Goal: Task Accomplishment & Management: Complete application form

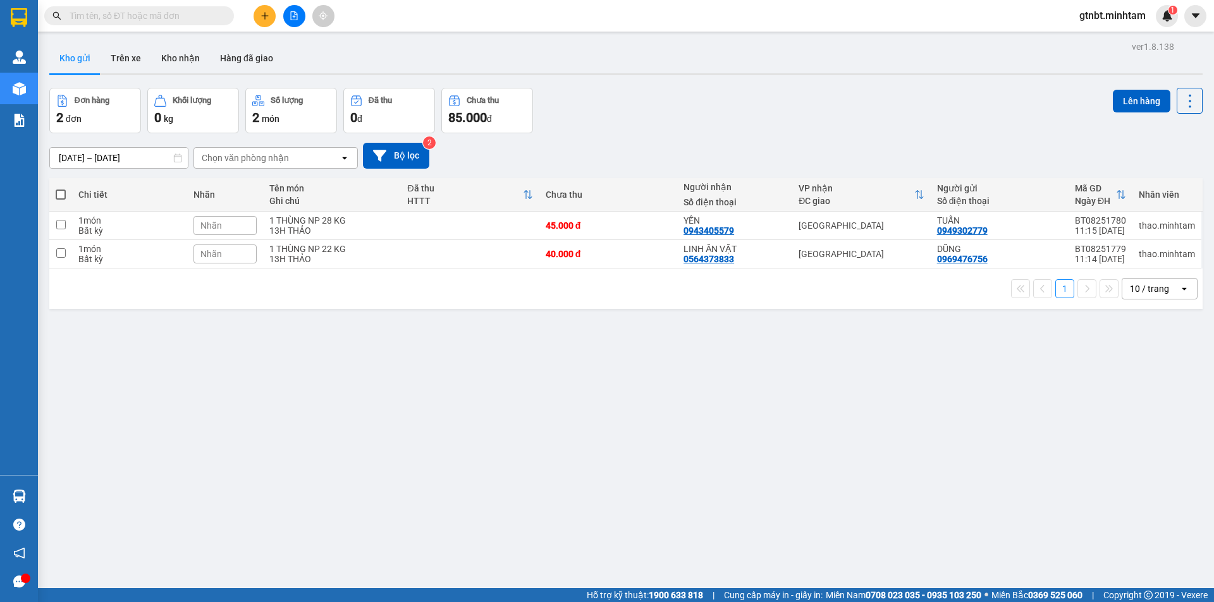
click at [192, 18] on input "text" at bounding box center [144, 16] width 149 height 14
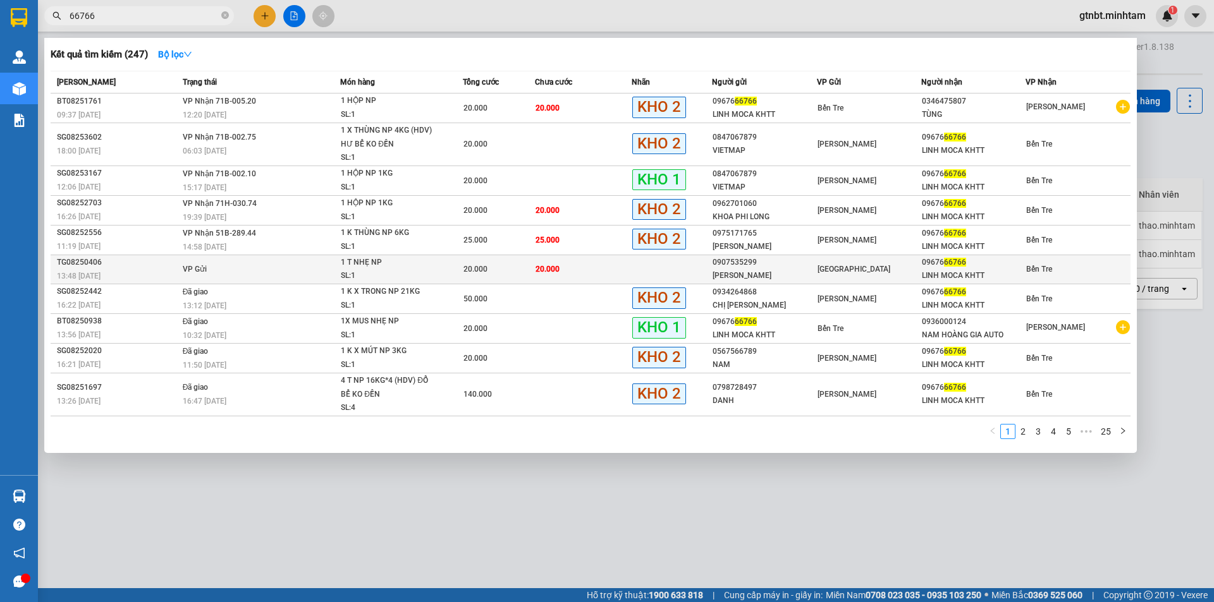
type input "66766"
click at [1072, 265] on div "Bến Tre" at bounding box center [1078, 269] width 104 height 14
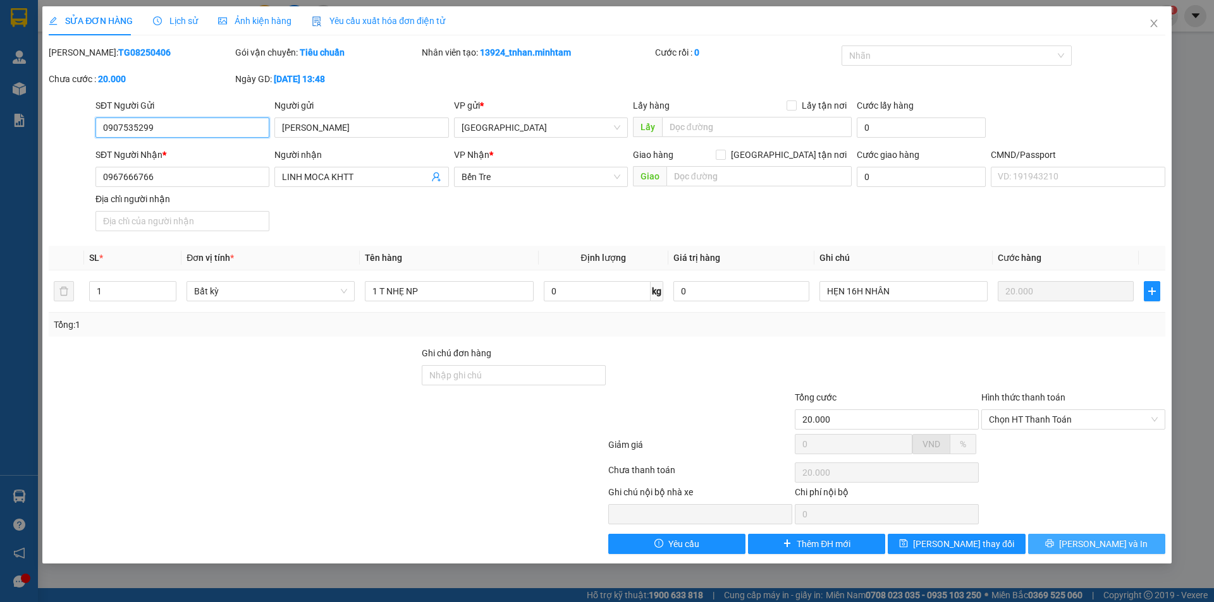
type input "0907535299"
type input "DƯƠNG HUY"
type input "0967666766"
type input "LINH MOCA KHTT"
type input "20.000"
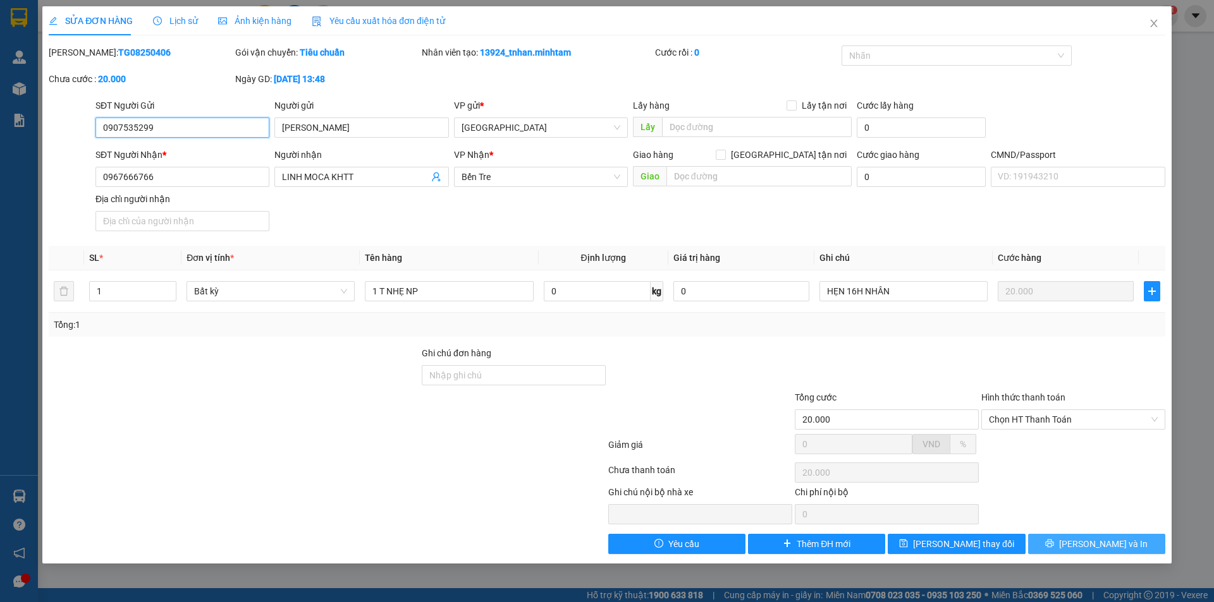
type input "20.000"
click at [1113, 544] on span "[PERSON_NAME] và In" at bounding box center [1103, 544] width 88 height 14
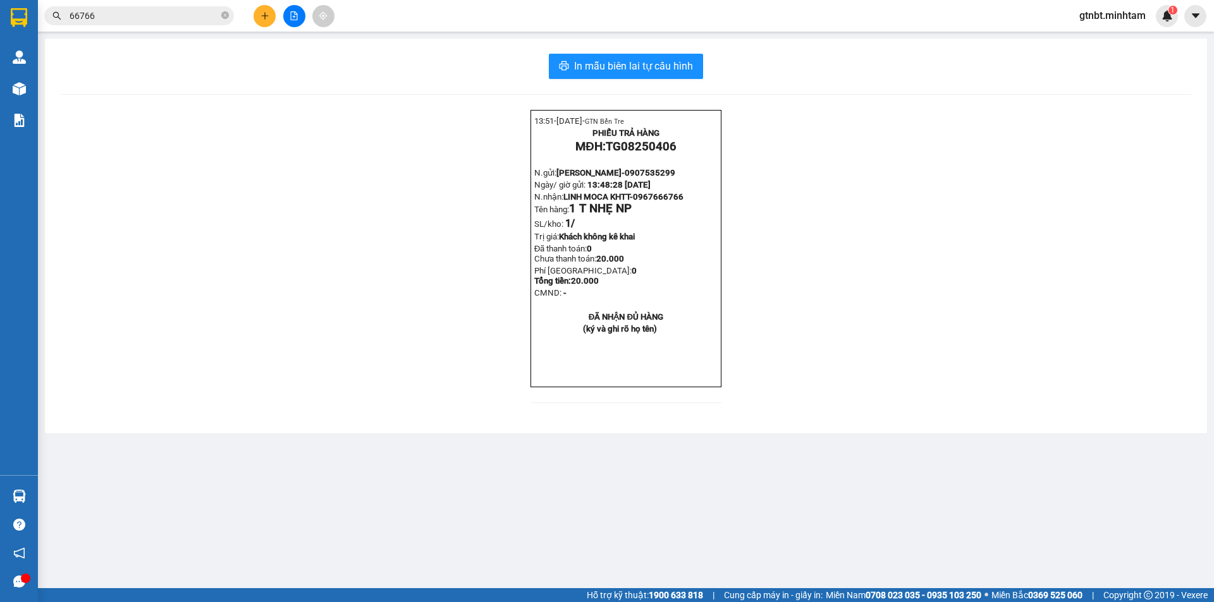
click at [1101, 20] on span "gtnbt.minhtam" at bounding box center [1112, 16] width 87 height 16
click at [1100, 40] on span "Đăng xuất" at bounding box center [1117, 39] width 61 height 14
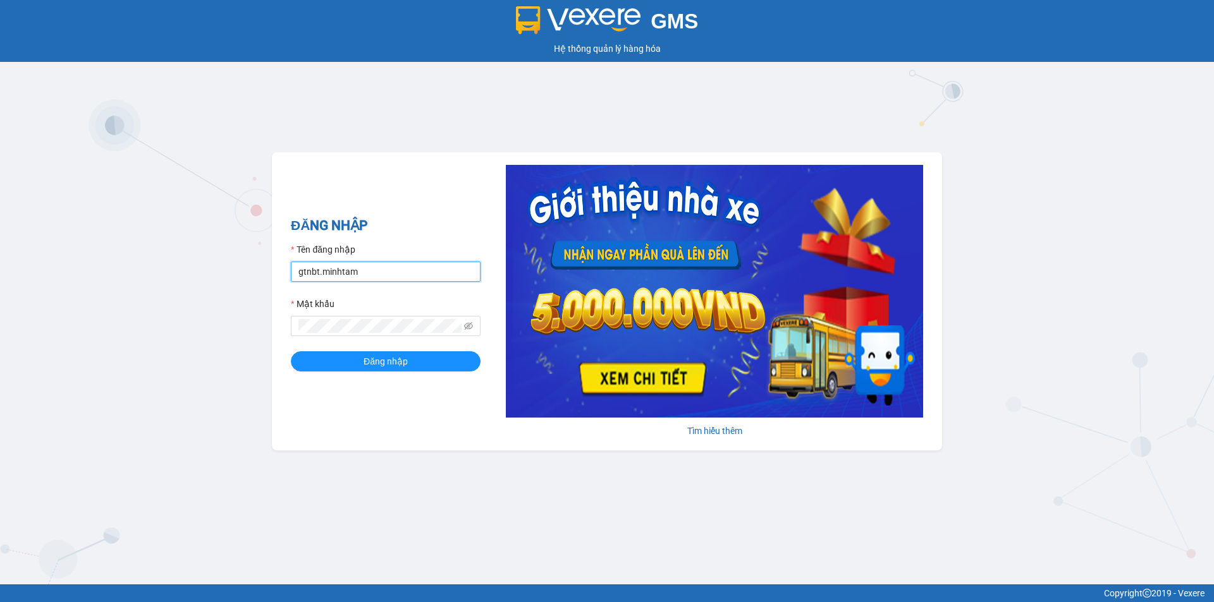
click at [348, 272] on input "gtnbt.minhtam" at bounding box center [386, 272] width 190 height 20
type input "cnbt.minhtam"
click at [356, 365] on button "Đăng nhập" at bounding box center [386, 361] width 190 height 20
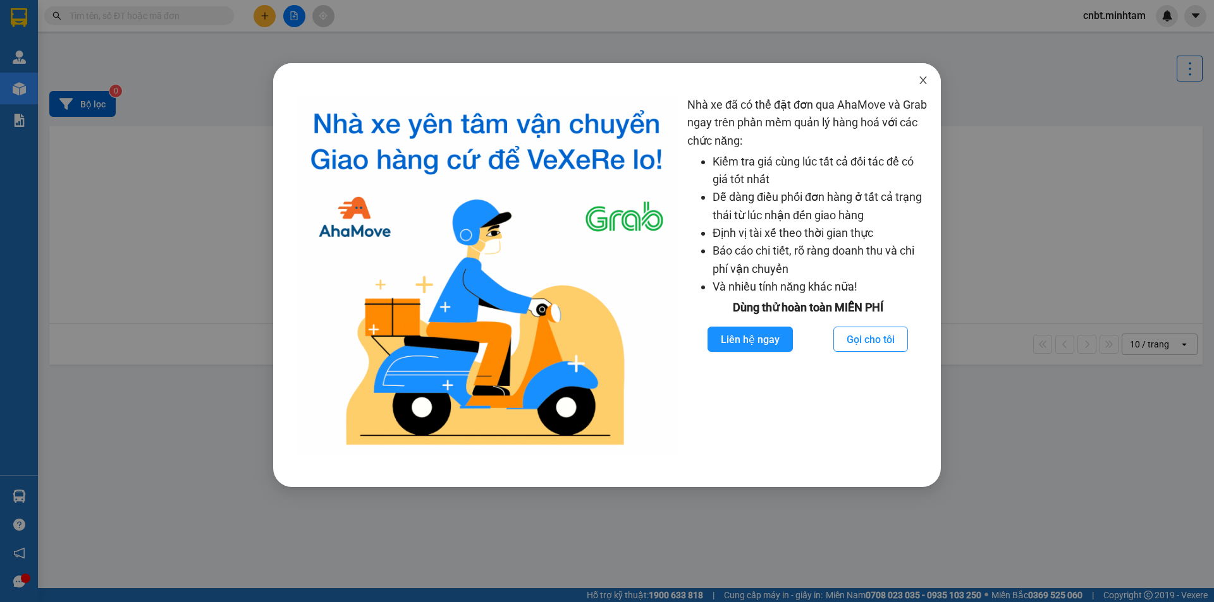
click at [929, 79] on span "Close" at bounding box center [922, 80] width 35 height 35
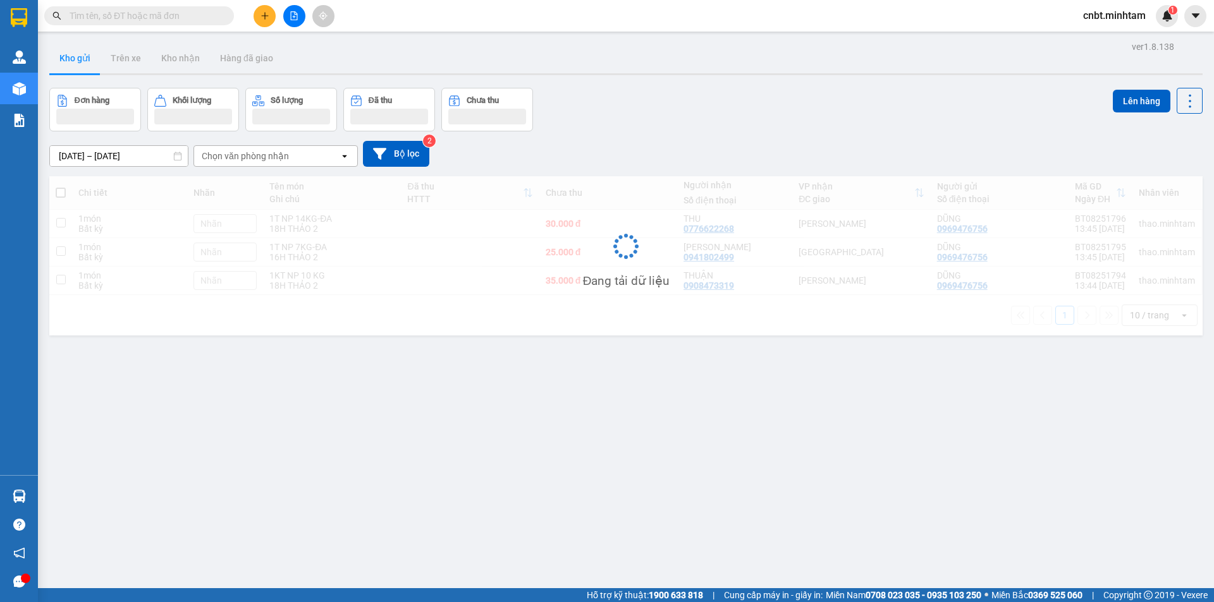
click at [166, 17] on input "text" at bounding box center [144, 16] width 149 height 14
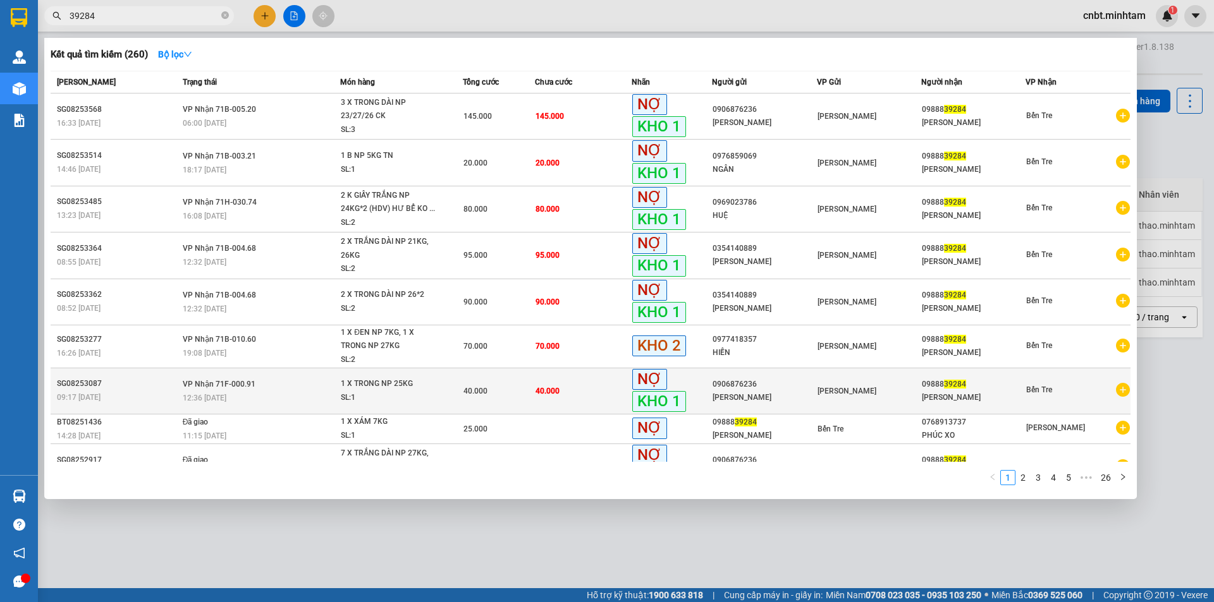
scroll to position [58, 0]
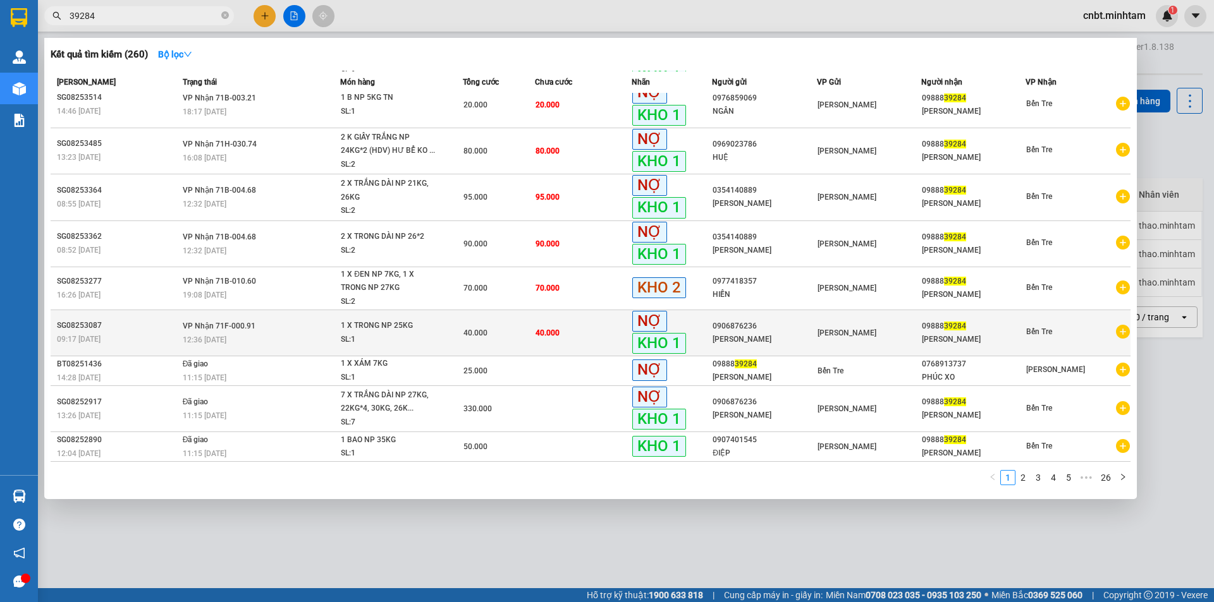
type input "39284"
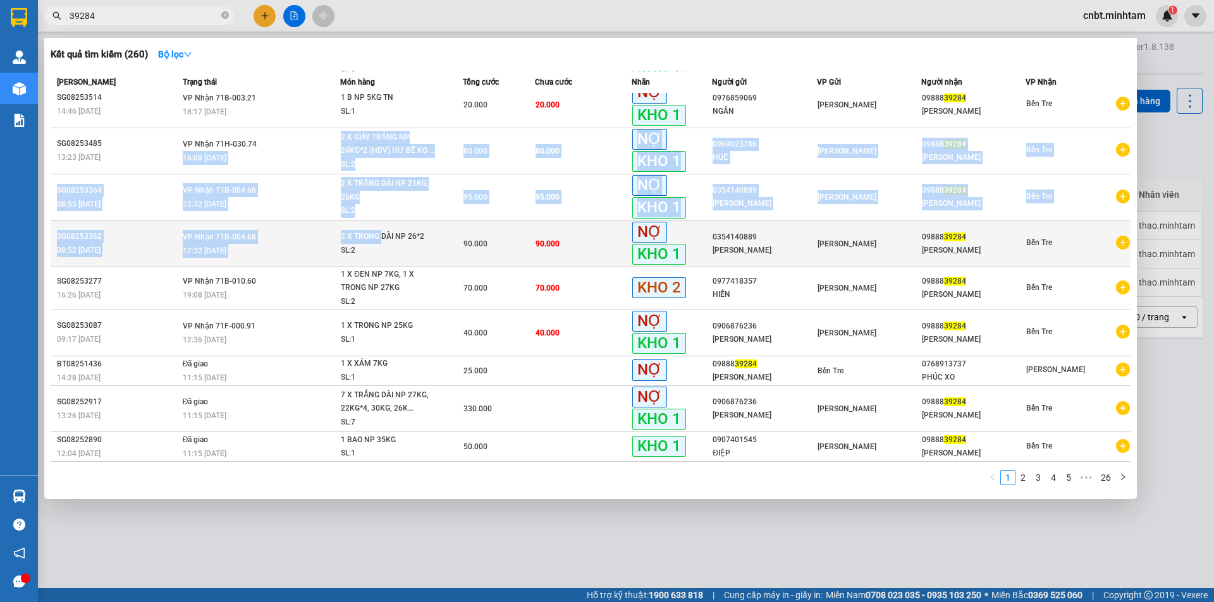
drag, startPoint x: 294, startPoint y: 146, endPoint x: 385, endPoint y: 243, distance: 133.3
click at [382, 228] on tbody "SG08253568 16:33 [DATE] VP Nhận 71B-005.20 06:00 [DATE] 3 X TRONG DÀI NP 23/27/…" at bounding box center [591, 248] width 1080 height 427
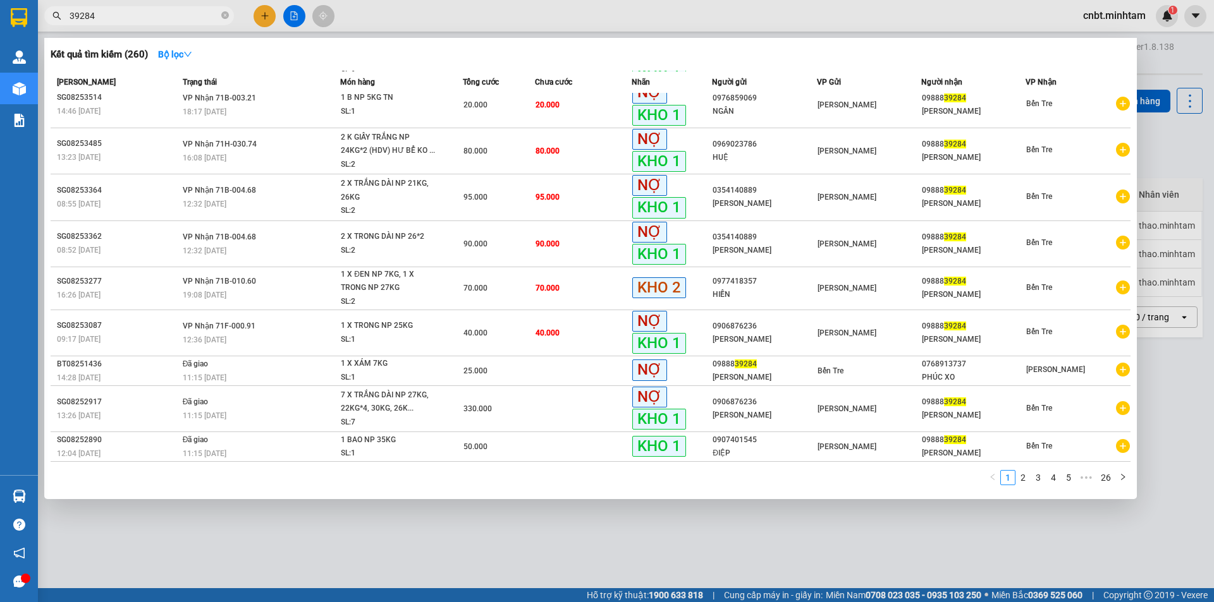
click at [313, 537] on div at bounding box center [607, 301] width 1214 height 602
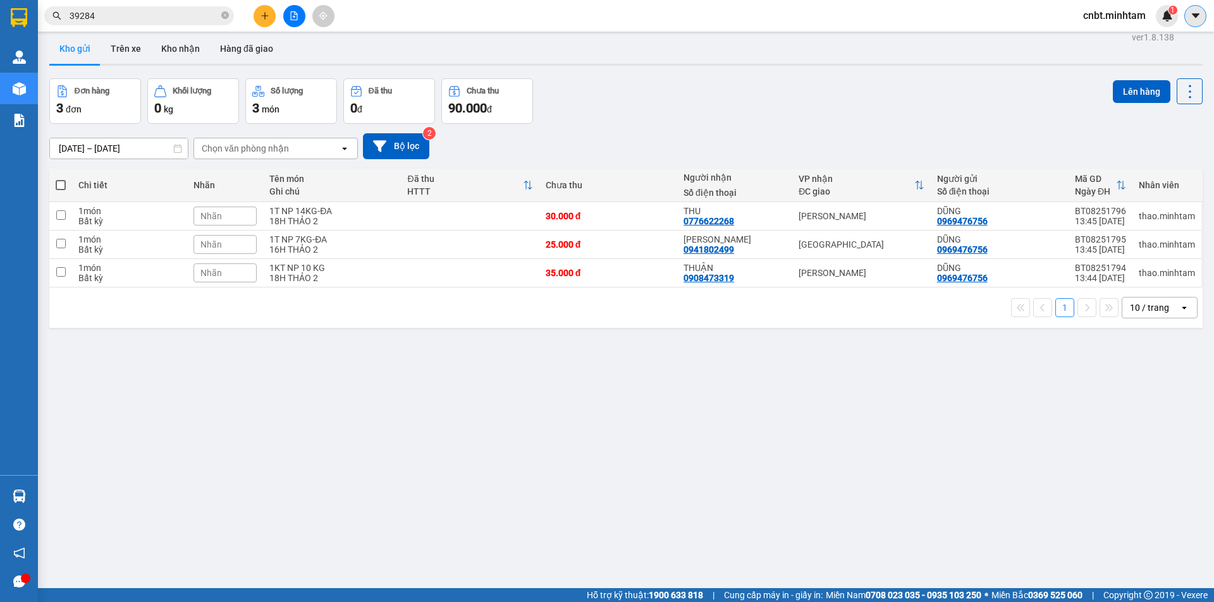
scroll to position [6, 0]
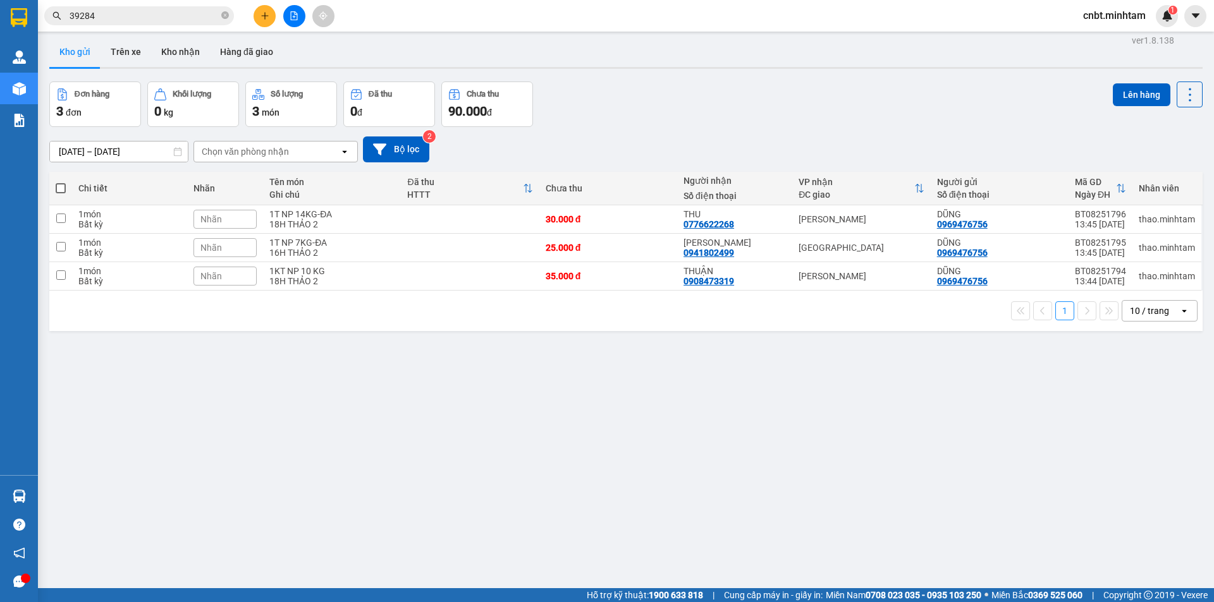
click at [115, 18] on input "39284" at bounding box center [144, 16] width 149 height 14
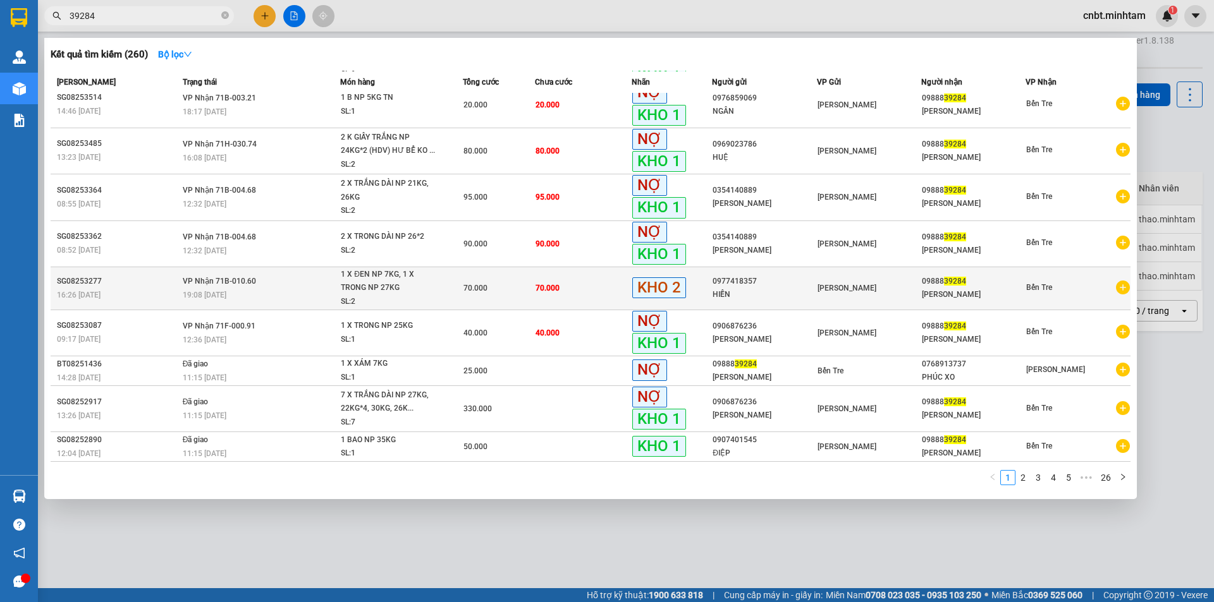
scroll to position [0, 0]
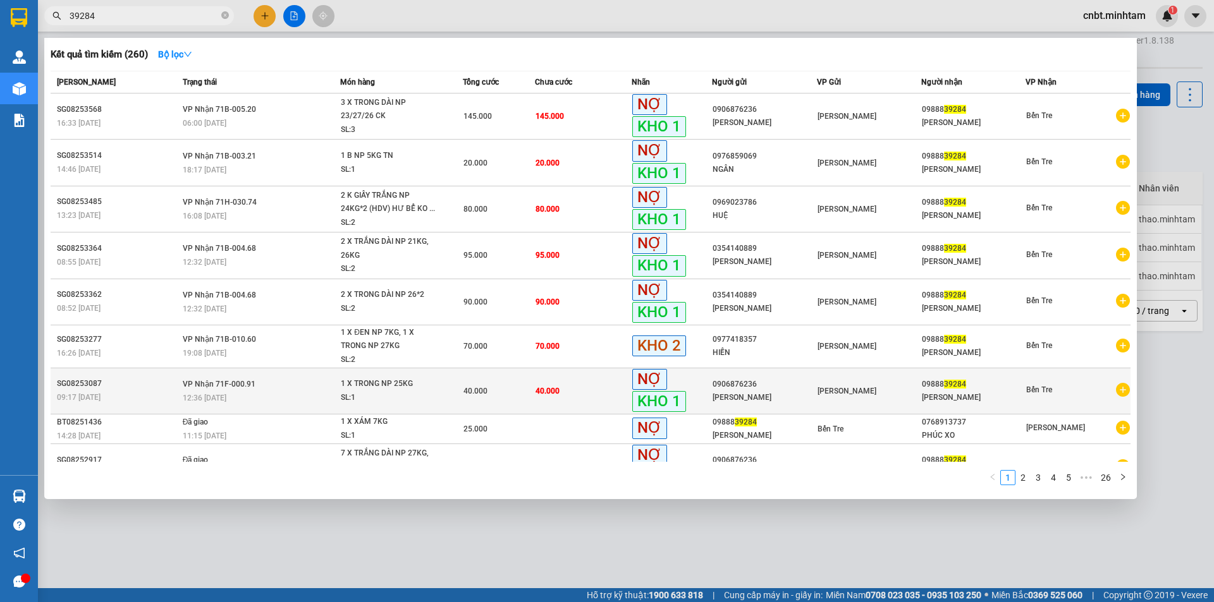
click at [352, 399] on div "SL: 1" at bounding box center [388, 398] width 95 height 14
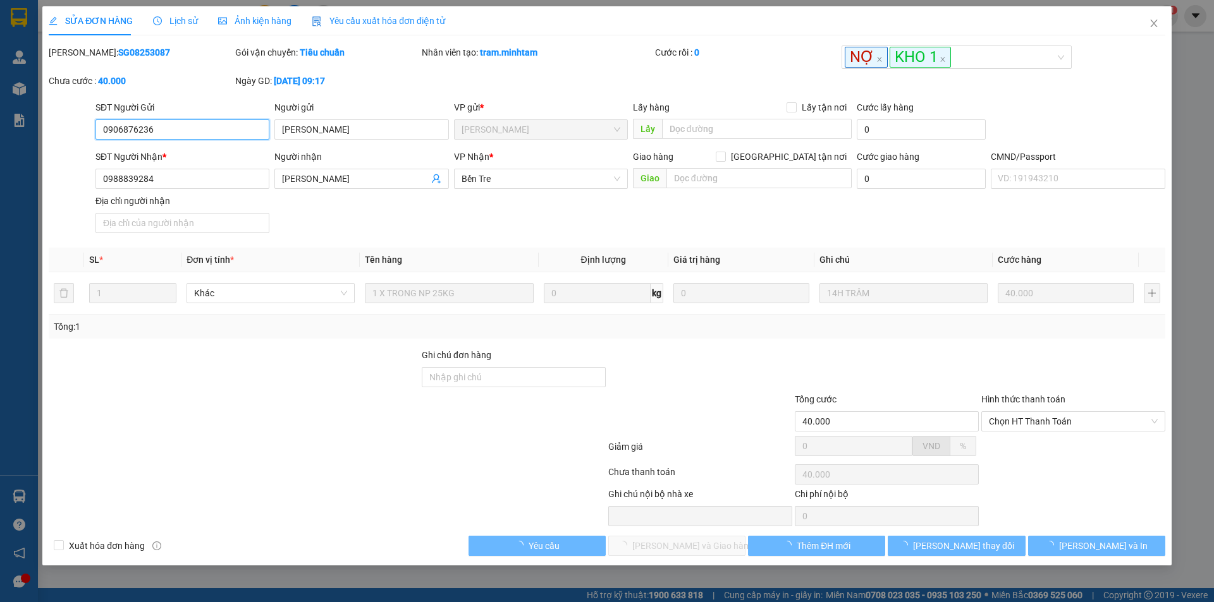
type input "0906876236"
type input "[PERSON_NAME]"
type input "0988839284"
type input "[PERSON_NAME]"
type input "40.000"
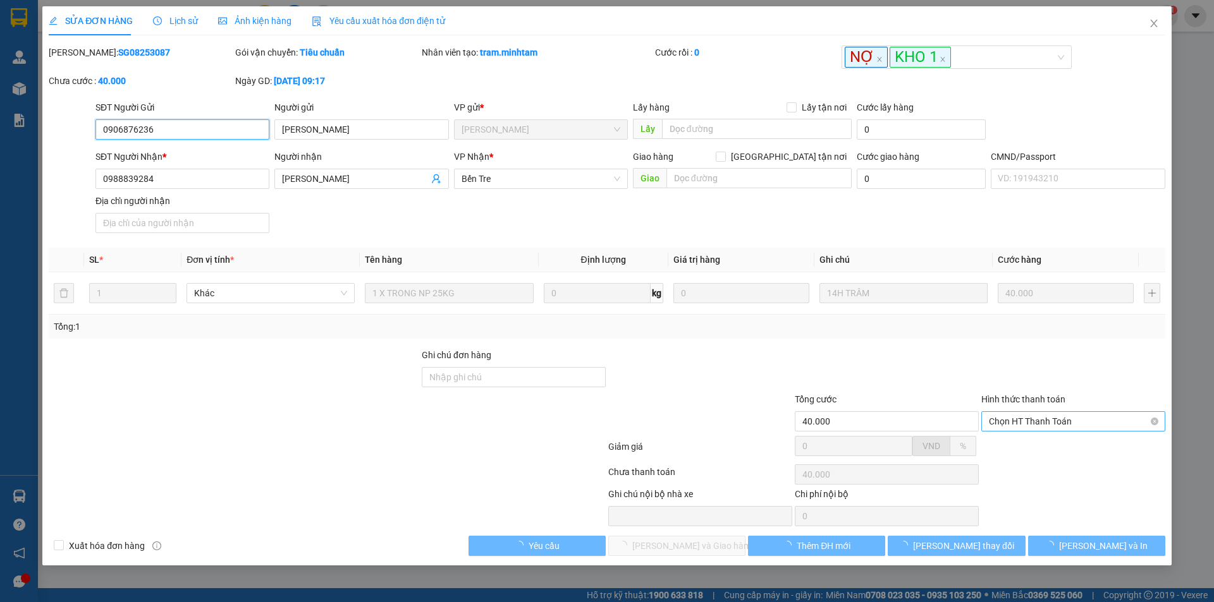
click at [1050, 422] on span "Chọn HT Thanh Toán" at bounding box center [1073, 421] width 169 height 19
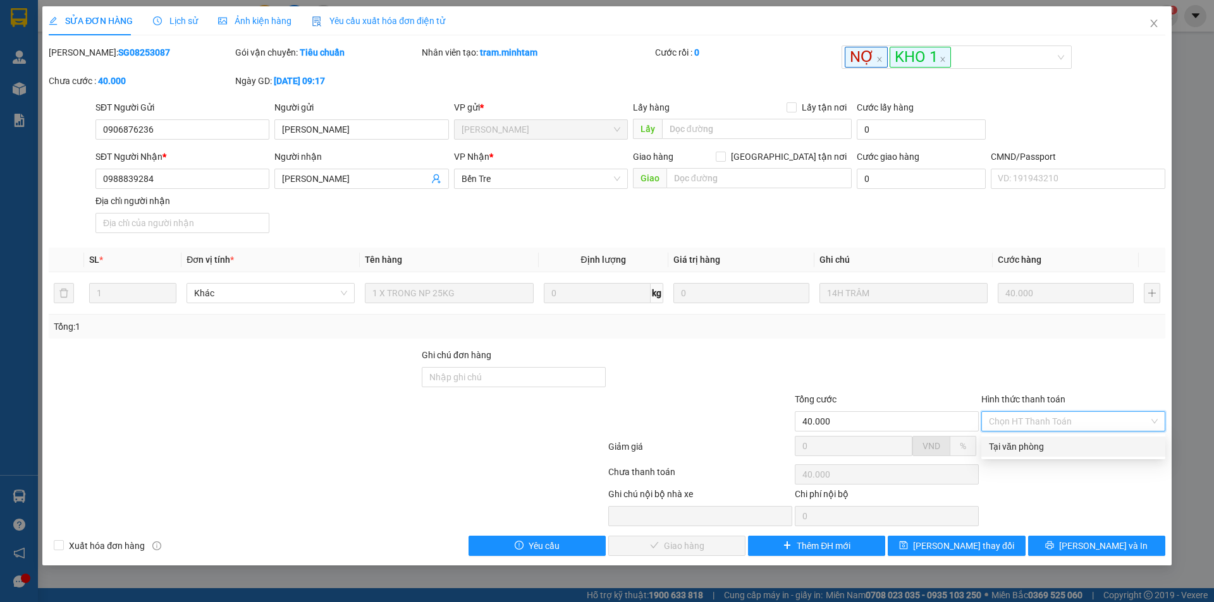
drag, startPoint x: 1040, startPoint y: 442, endPoint x: 1016, endPoint y: 475, distance: 40.2
click at [1040, 444] on div "Tại văn phòng" at bounding box center [1073, 447] width 169 height 14
type input "0"
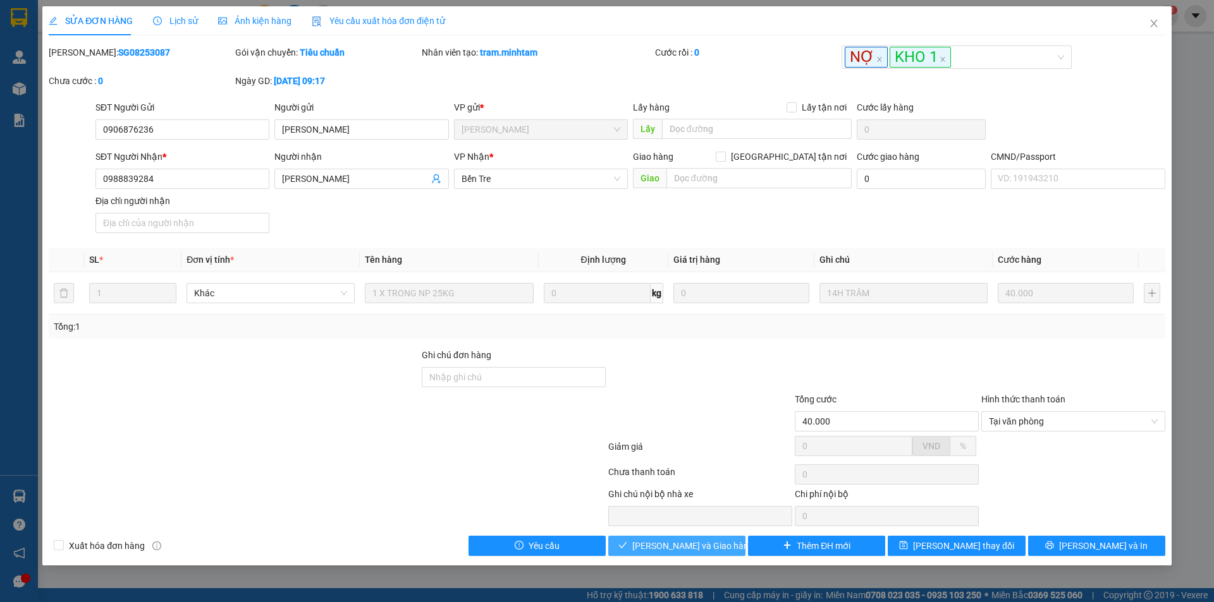
click at [672, 548] on span "[PERSON_NAME] và Giao hàng" at bounding box center [692, 546] width 121 height 14
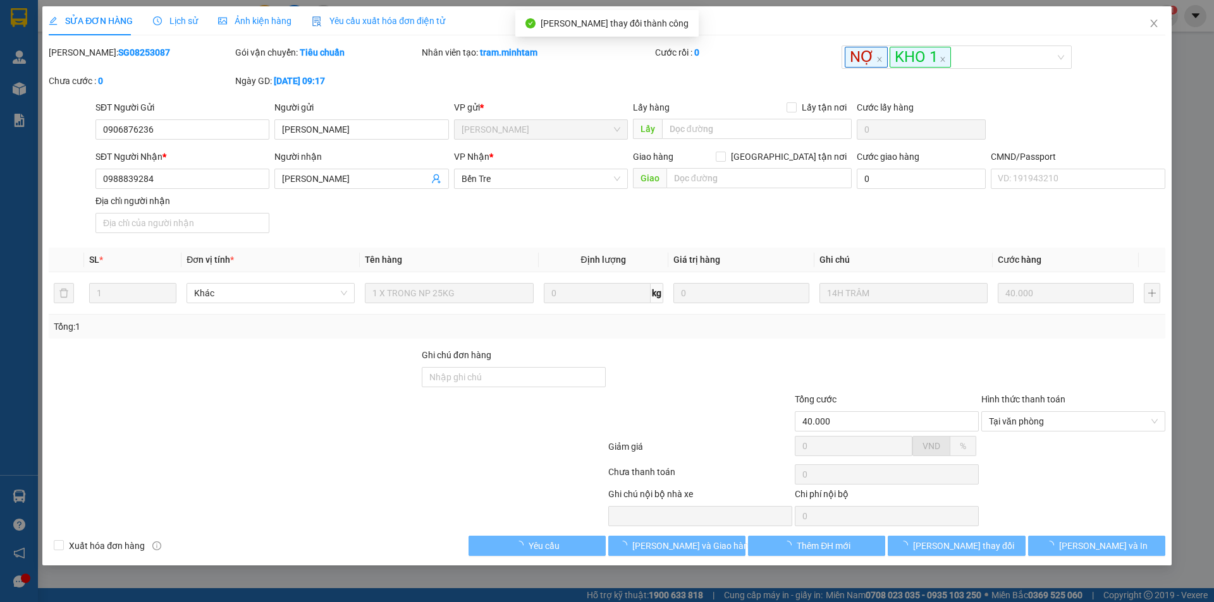
click at [1155, 20] on icon "close" at bounding box center [1154, 23] width 10 height 10
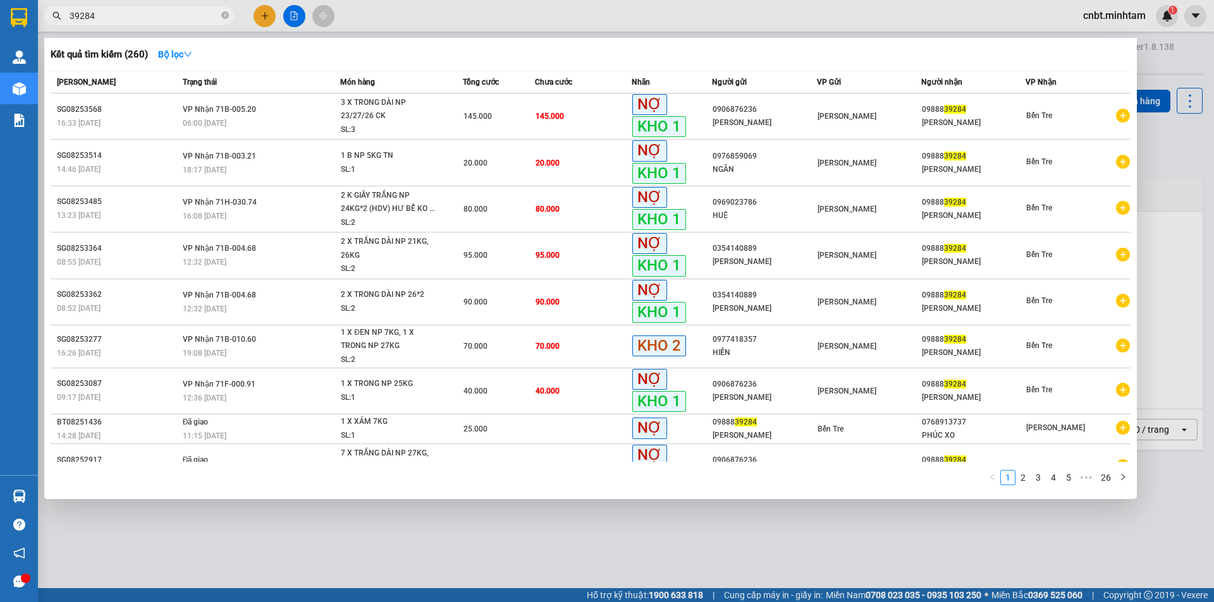
click at [128, 21] on input "39284" at bounding box center [144, 16] width 149 height 14
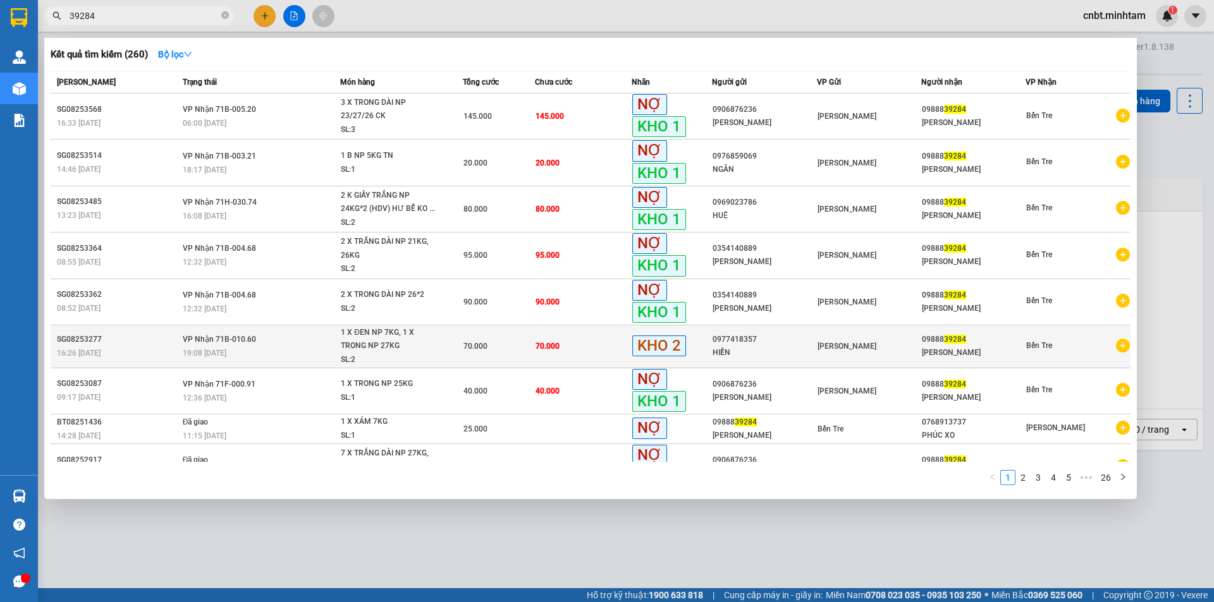
click at [433, 337] on div "1 X ĐEN NP 7KG, 1 X TRONG NP 27KG" at bounding box center [388, 339] width 95 height 27
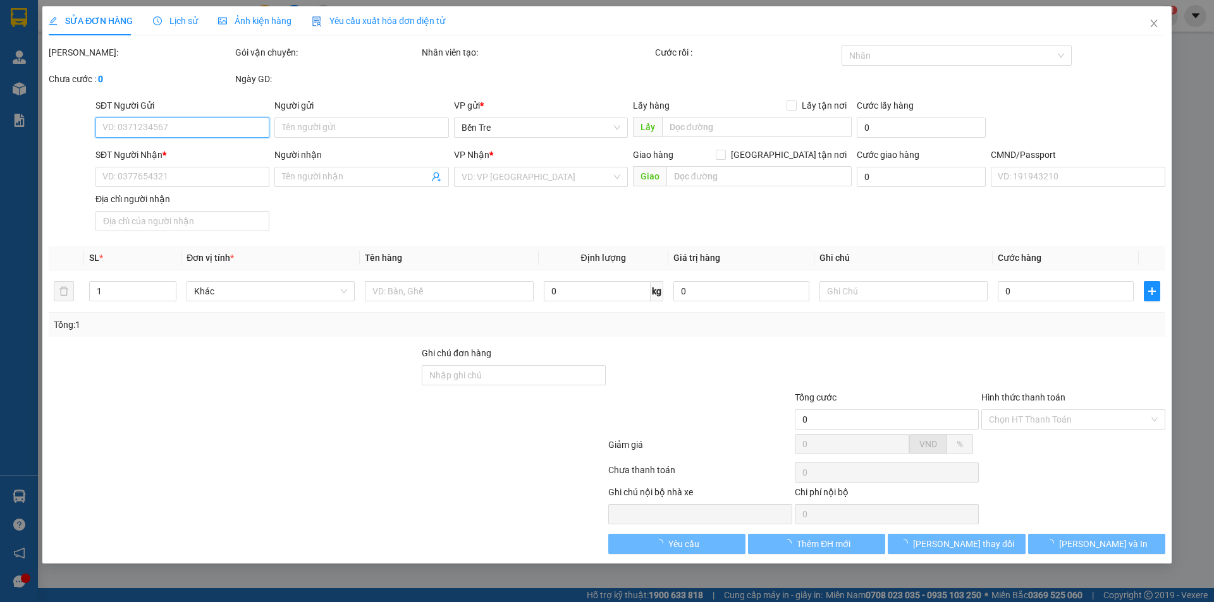
type input "0977418357"
type input "HIỀN"
type input "0988839284"
type input "[PERSON_NAME]"
type input "70.000"
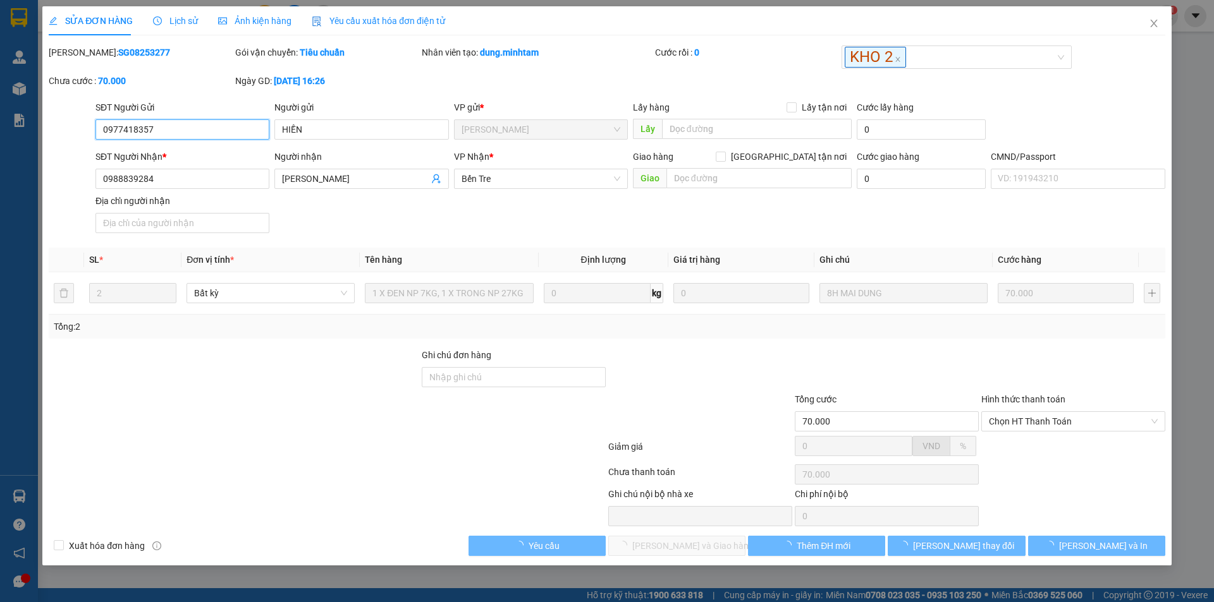
click at [1035, 427] on span "Chọn HT Thanh Toán" at bounding box center [1073, 421] width 169 height 19
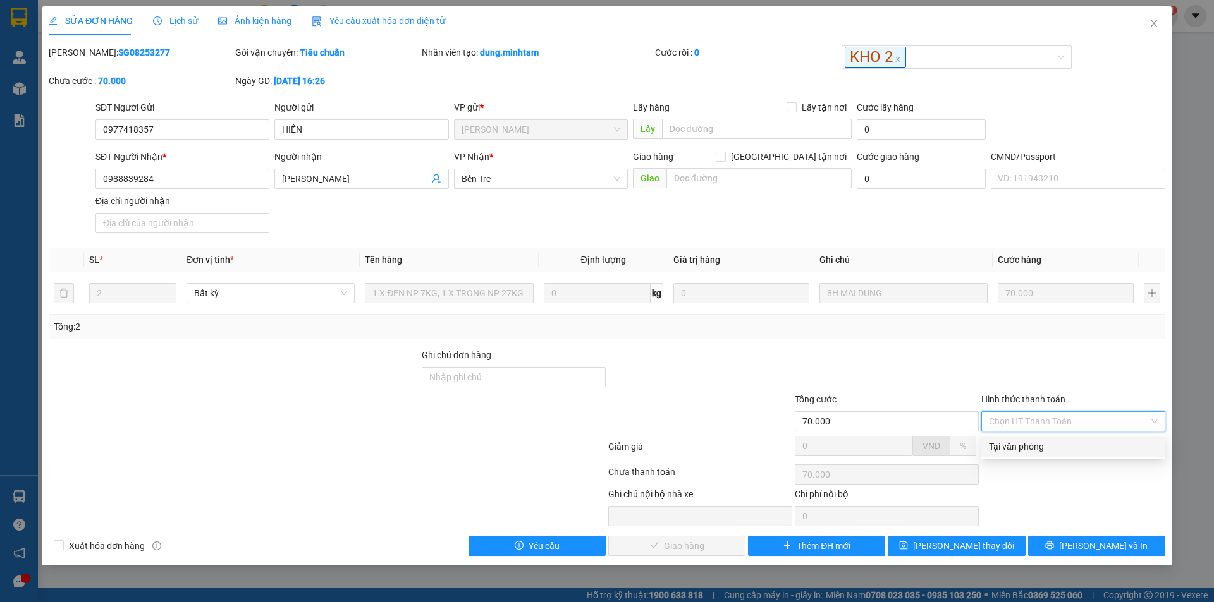
click at [1023, 445] on div "Tại văn phòng" at bounding box center [1073, 447] width 169 height 14
type input "0"
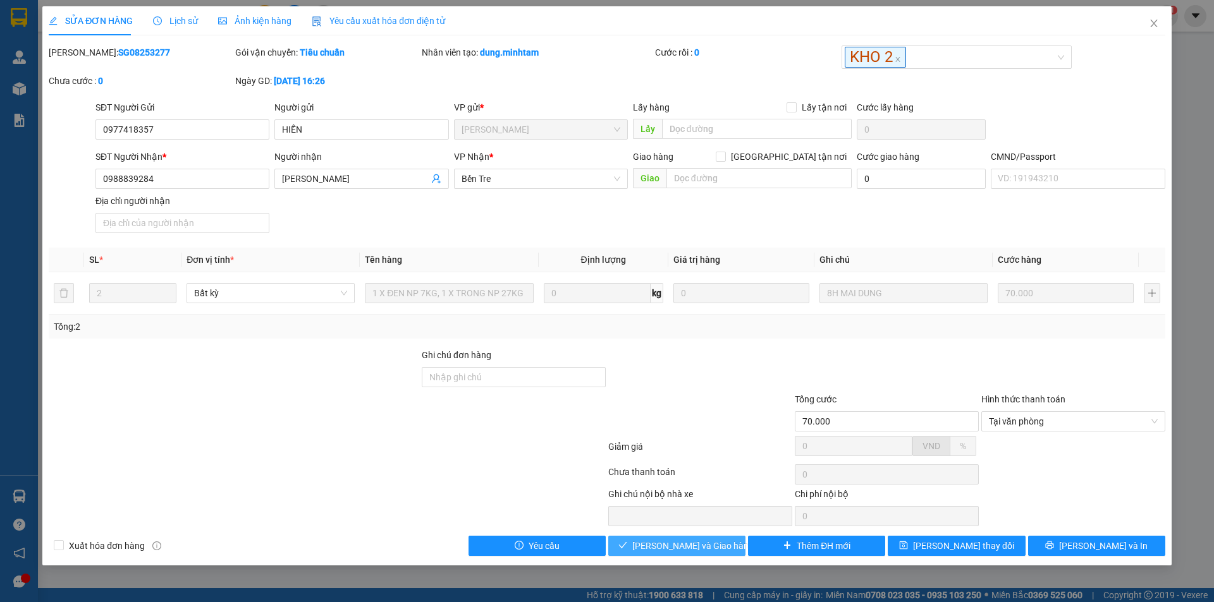
click at [659, 543] on span "[PERSON_NAME] và Giao hàng" at bounding box center [692, 546] width 121 height 14
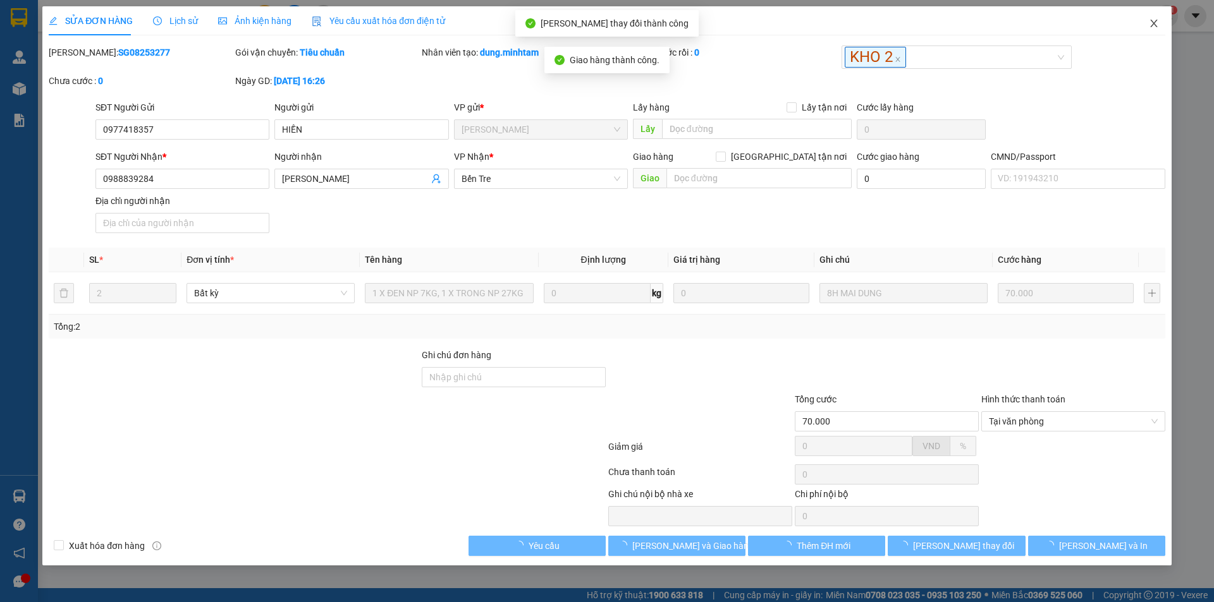
click at [1155, 27] on icon "close" at bounding box center [1154, 23] width 10 height 10
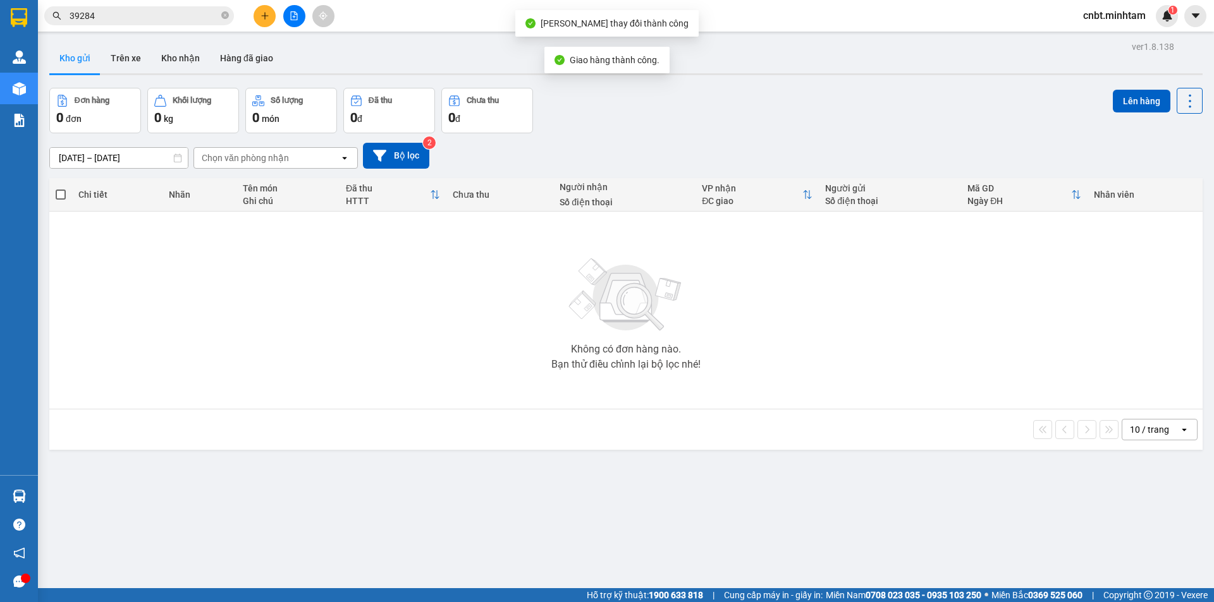
click at [145, 6] on span "39284" at bounding box center [139, 15] width 190 height 19
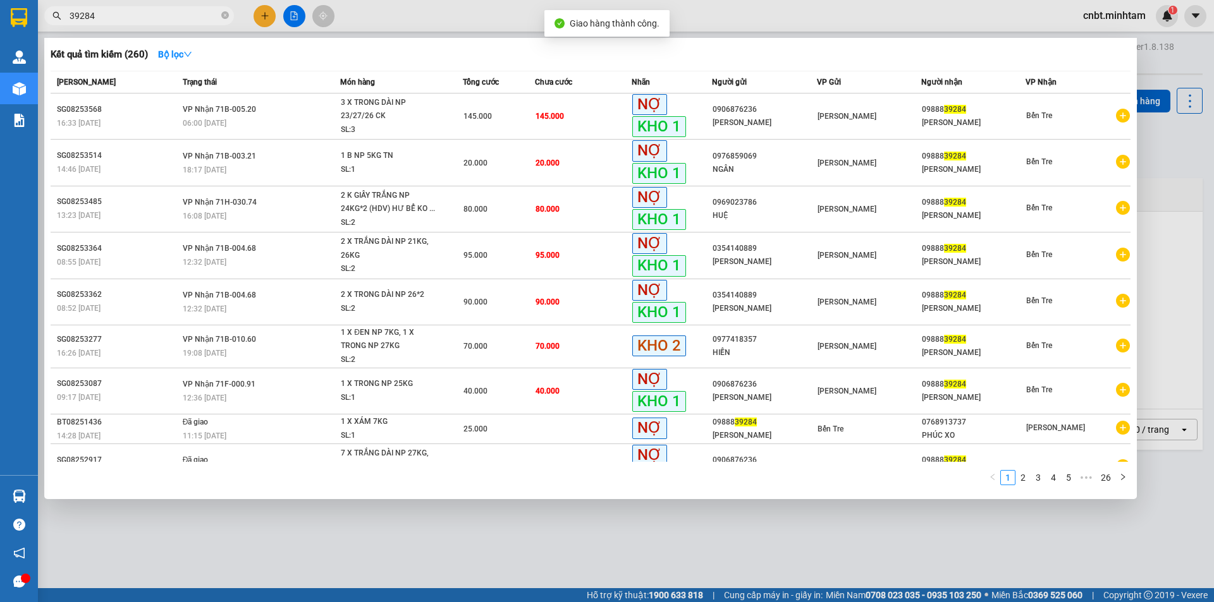
drag, startPoint x: 143, startPoint y: 14, endPoint x: 152, endPoint y: 24, distance: 13.4
click at [143, 15] on input "39284" at bounding box center [144, 16] width 149 height 14
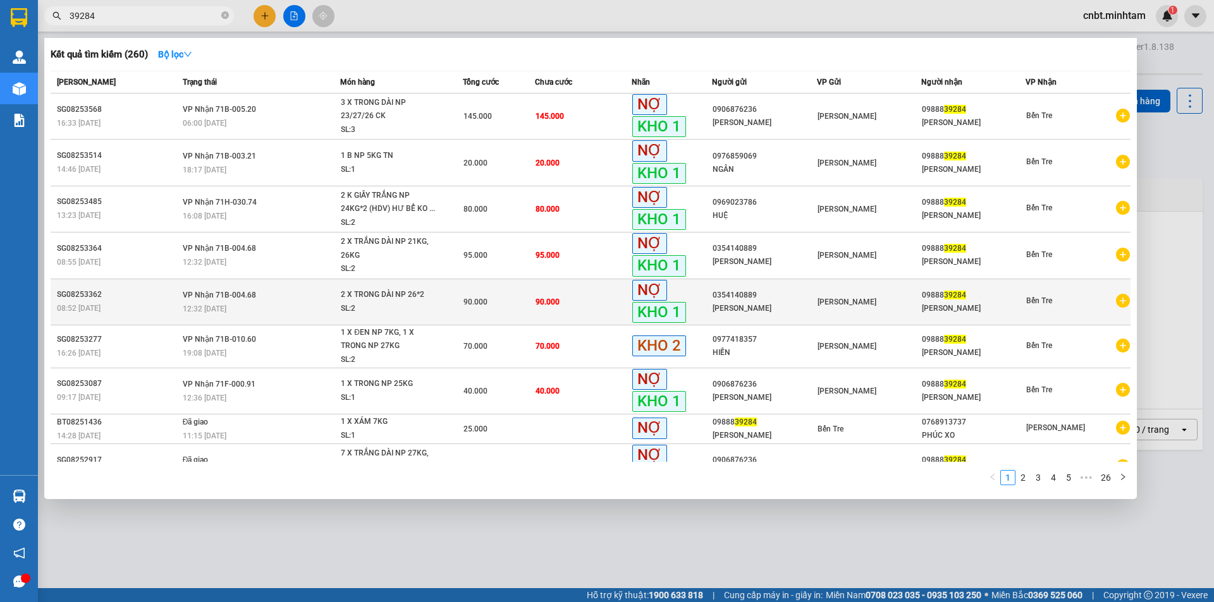
click at [514, 307] on div "90.000" at bounding box center [498, 302] width 71 height 14
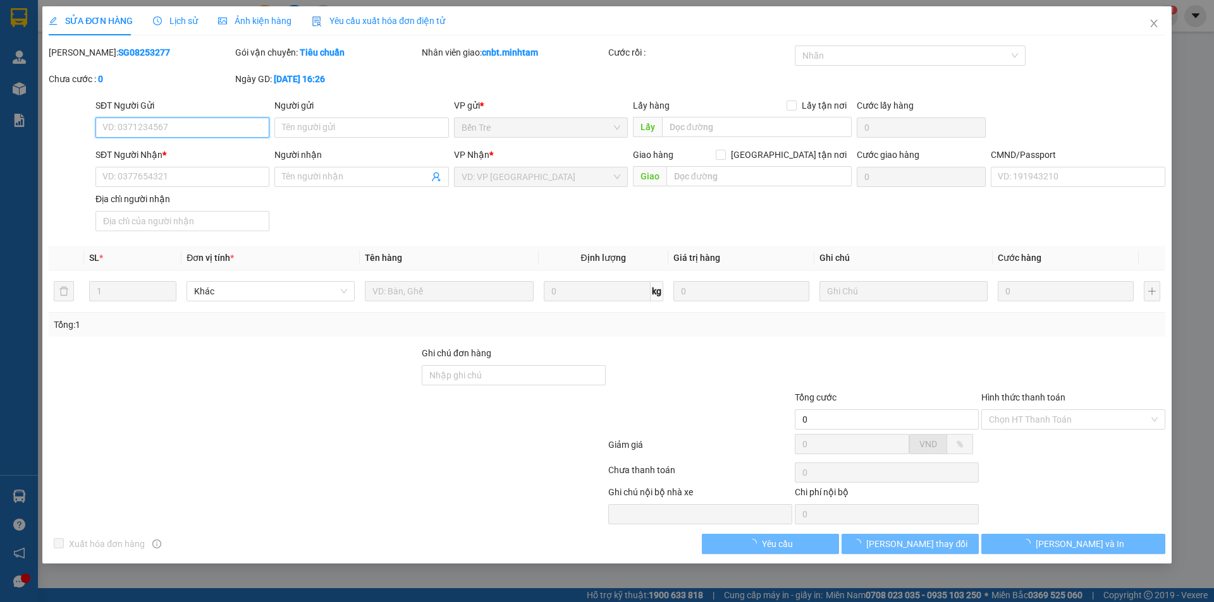
type input "0354140889"
type input "[PERSON_NAME]"
type input "0988839284"
type input "[PERSON_NAME]"
type input "90.000"
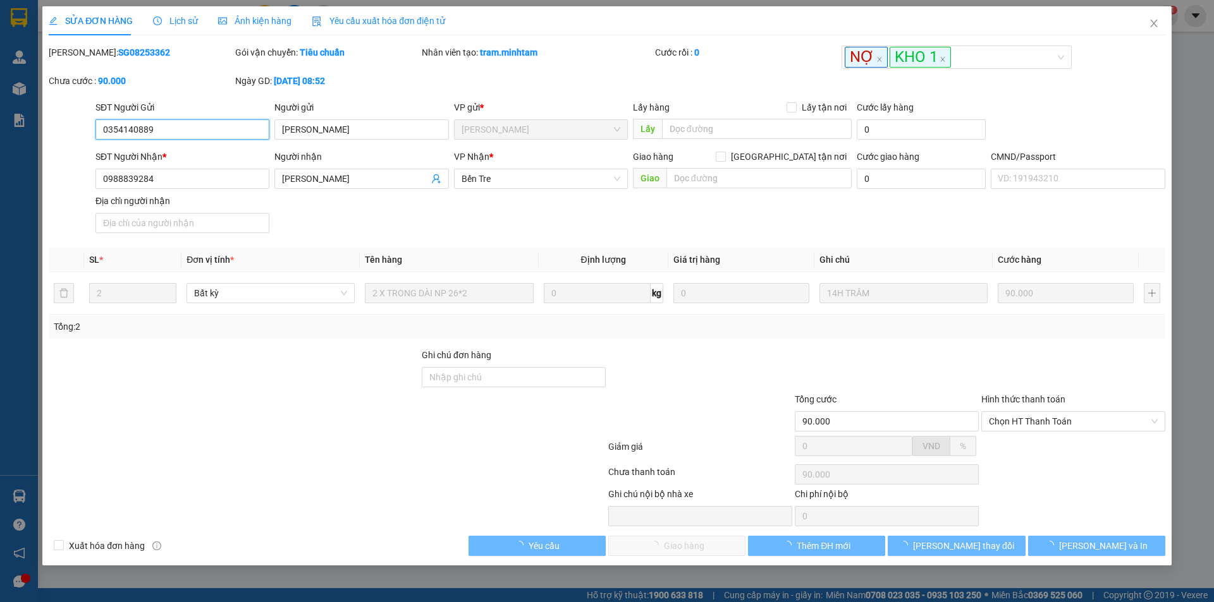
click at [1046, 422] on span "Chọn HT Thanh Toán" at bounding box center [1073, 421] width 169 height 19
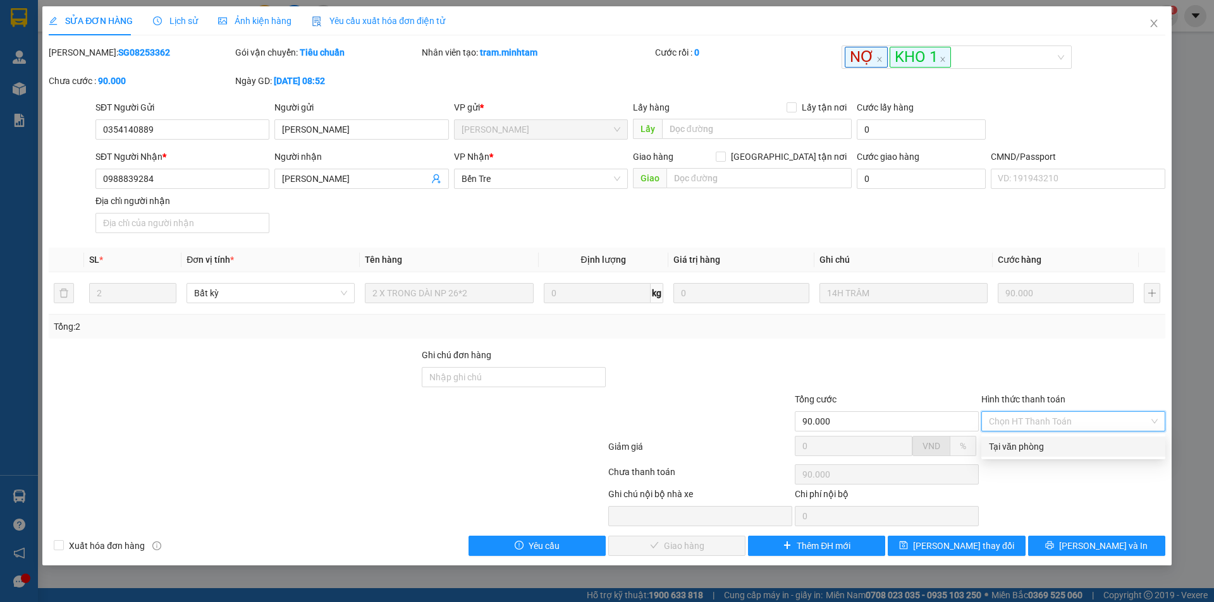
drag, startPoint x: 1037, startPoint y: 441, endPoint x: 954, endPoint y: 461, distance: 85.2
click at [1035, 443] on div "Tại văn phòng" at bounding box center [1073, 447] width 169 height 14
type input "0"
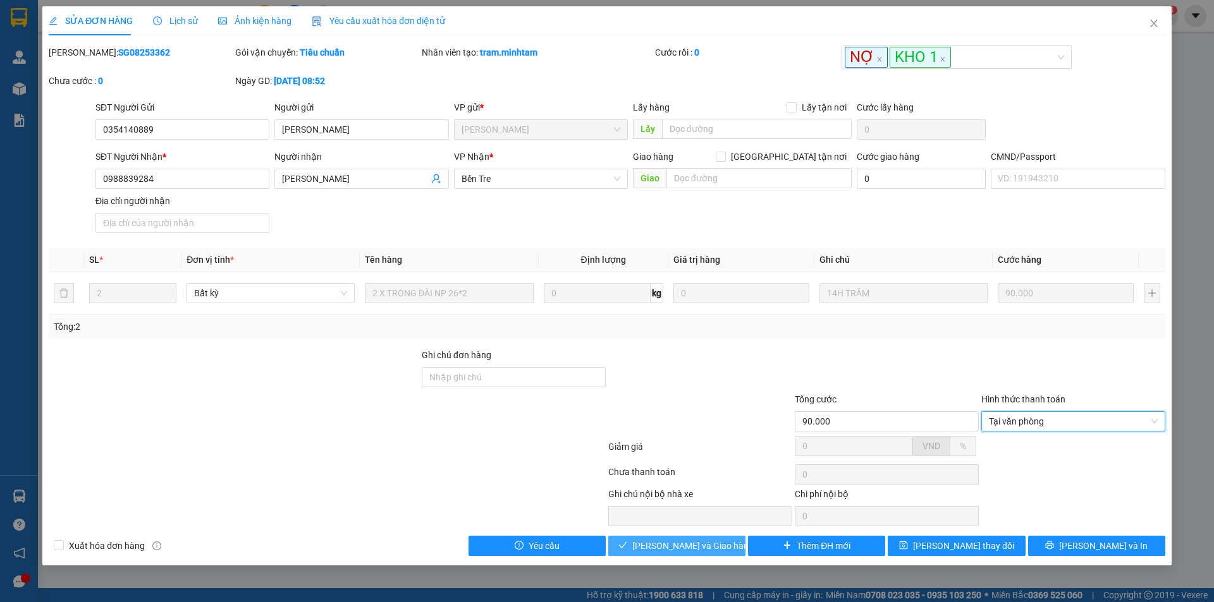
click at [681, 543] on span "[PERSON_NAME] và Giao hàng" at bounding box center [692, 546] width 121 height 14
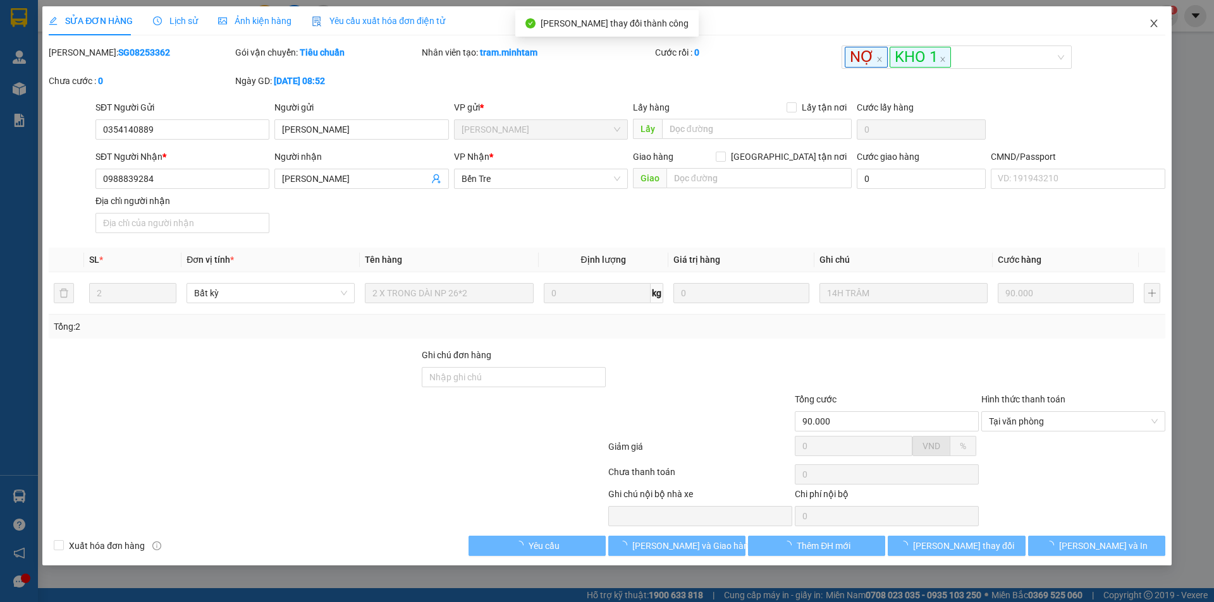
click at [1157, 22] on icon "close" at bounding box center [1154, 23] width 10 height 10
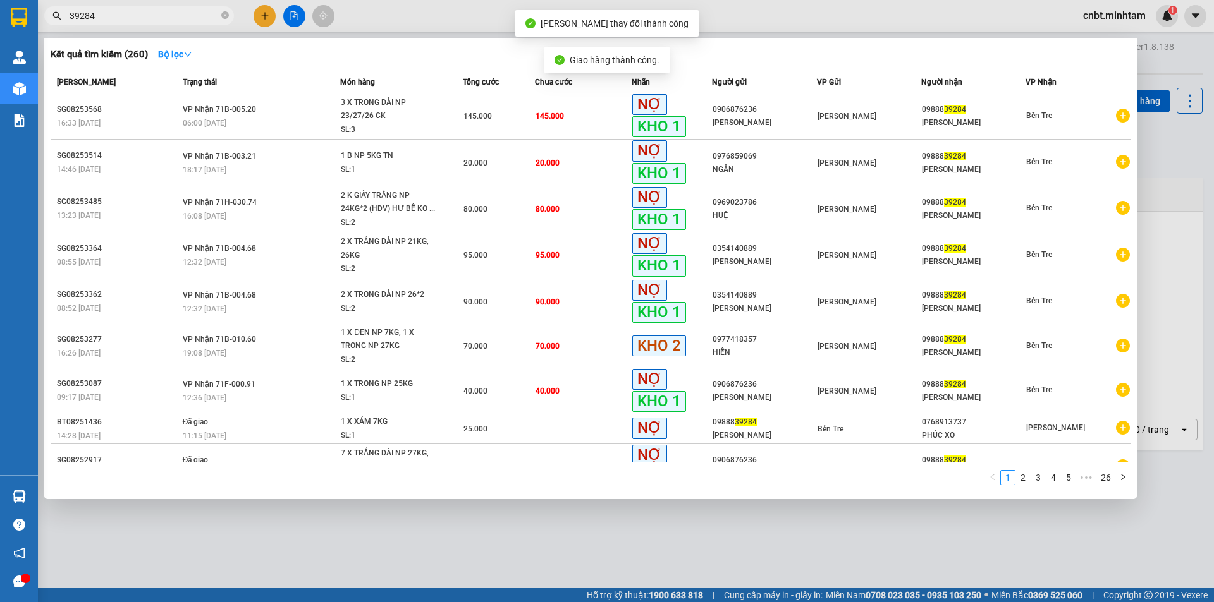
click at [154, 12] on input "39284" at bounding box center [144, 16] width 149 height 14
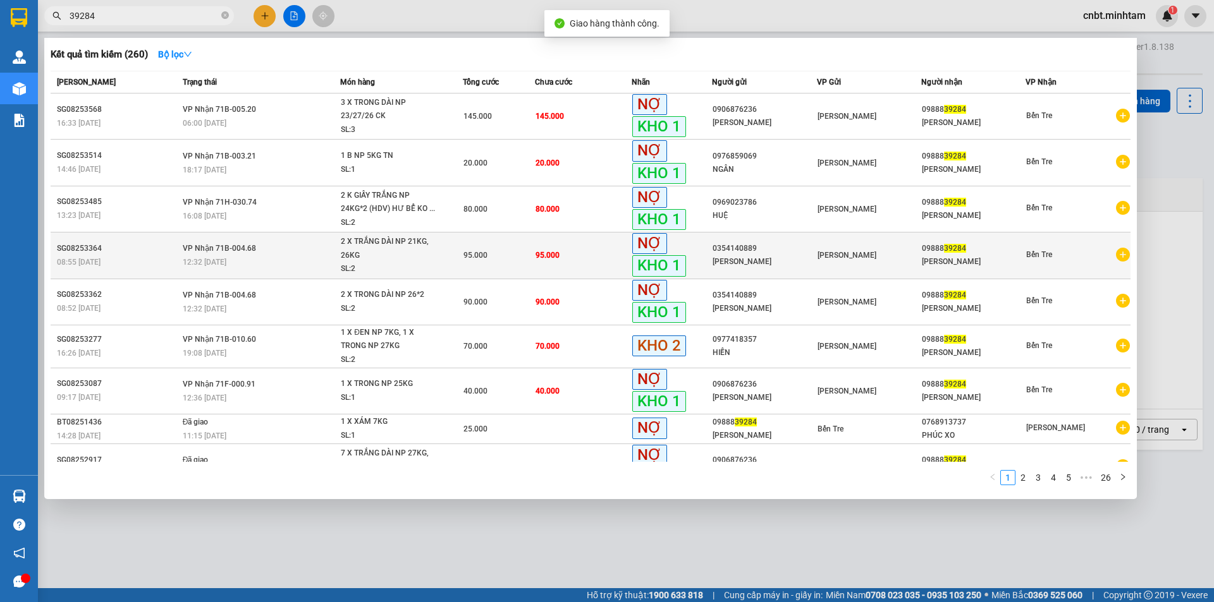
click at [458, 257] on span "2 X TRẮNG DÀI NP 21KG, 26KG SL: 2" at bounding box center [401, 255] width 121 height 41
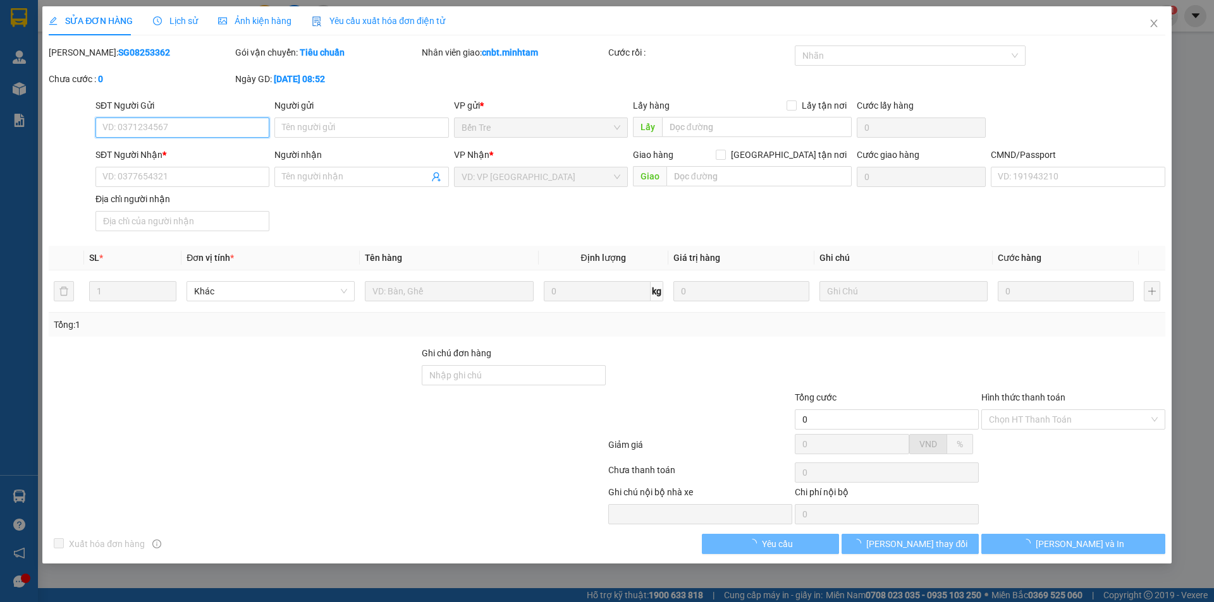
type input "0354140889"
type input "[PERSON_NAME]"
type input "0988839284"
type input "[PERSON_NAME]"
type input "95.000"
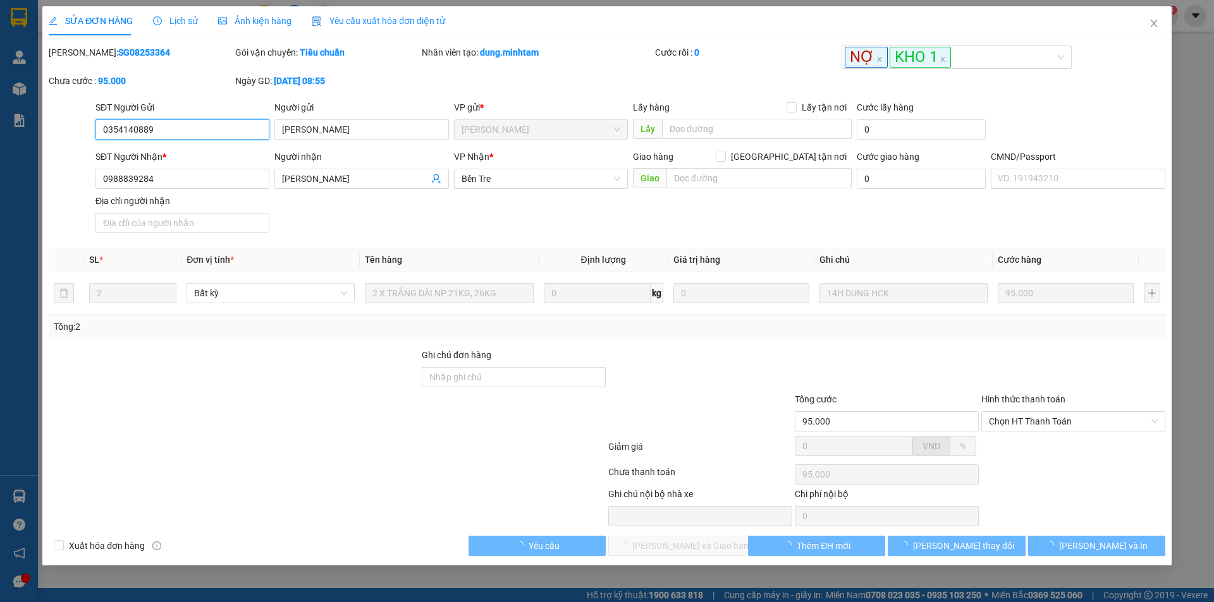
click at [1030, 420] on span "Chọn HT Thanh Toán" at bounding box center [1073, 421] width 169 height 19
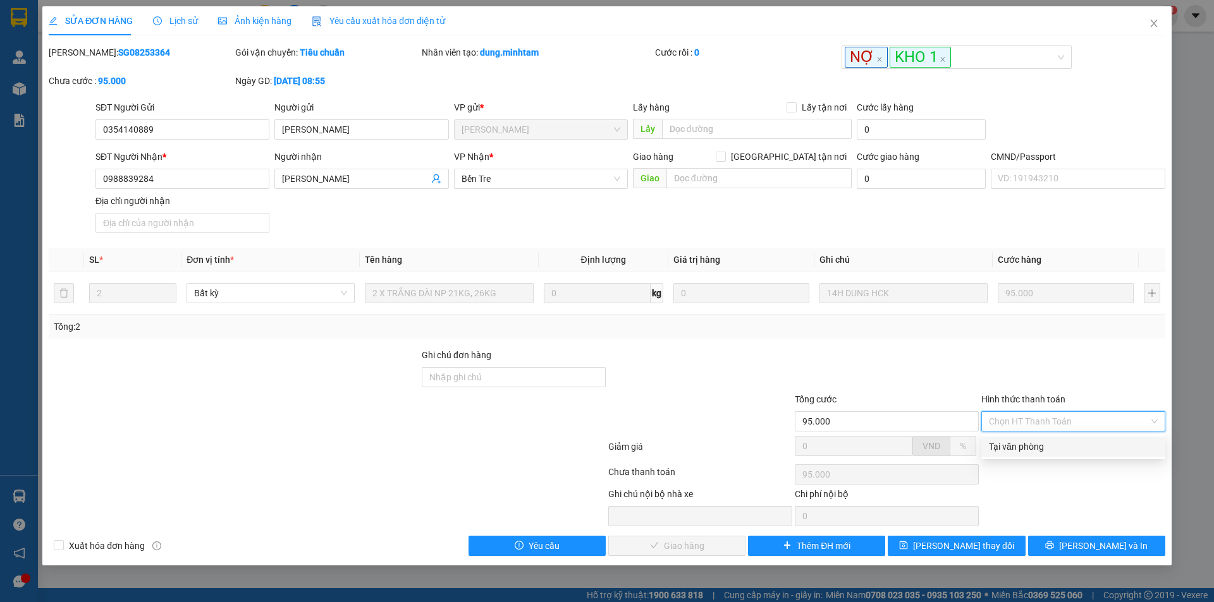
click at [1020, 436] on div "Total Paid Fee 0 Total UnPaid Fee 95.000 Cash Collection Total Fee Mã ĐH: SG082…" at bounding box center [607, 301] width 1116 height 511
click at [1012, 450] on div at bounding box center [1073, 451] width 186 height 22
click at [1027, 412] on div "Chọn HT Thanh Toán" at bounding box center [1073, 422] width 184 height 20
click at [1025, 448] on div "Tại văn phòng" at bounding box center [1073, 447] width 169 height 14
type input "0"
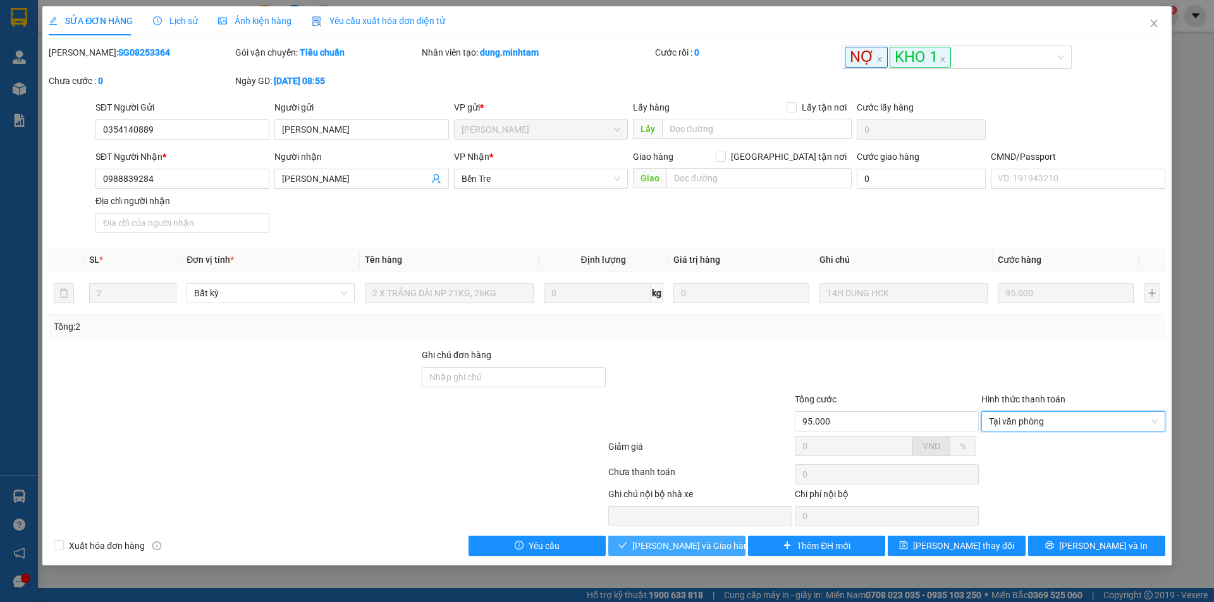
click at [694, 542] on span "[PERSON_NAME] và Giao hàng" at bounding box center [692, 546] width 121 height 14
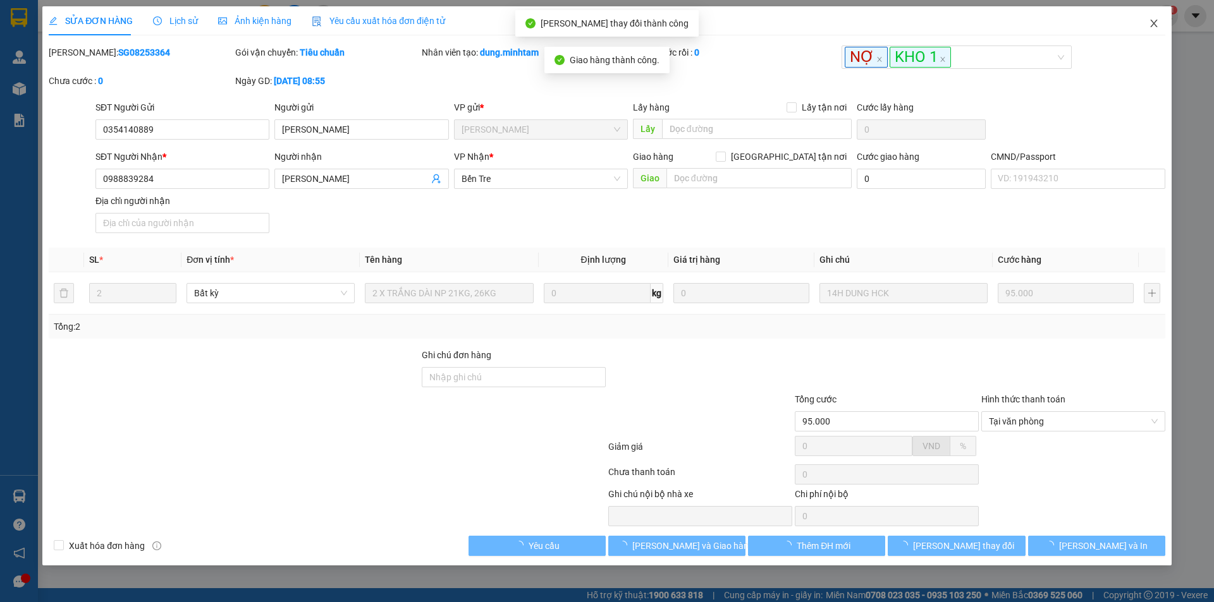
drag, startPoint x: 1145, startPoint y: 20, endPoint x: 343, endPoint y: 26, distance: 801.5
click at [1145, 21] on span "Close" at bounding box center [1153, 23] width 35 height 35
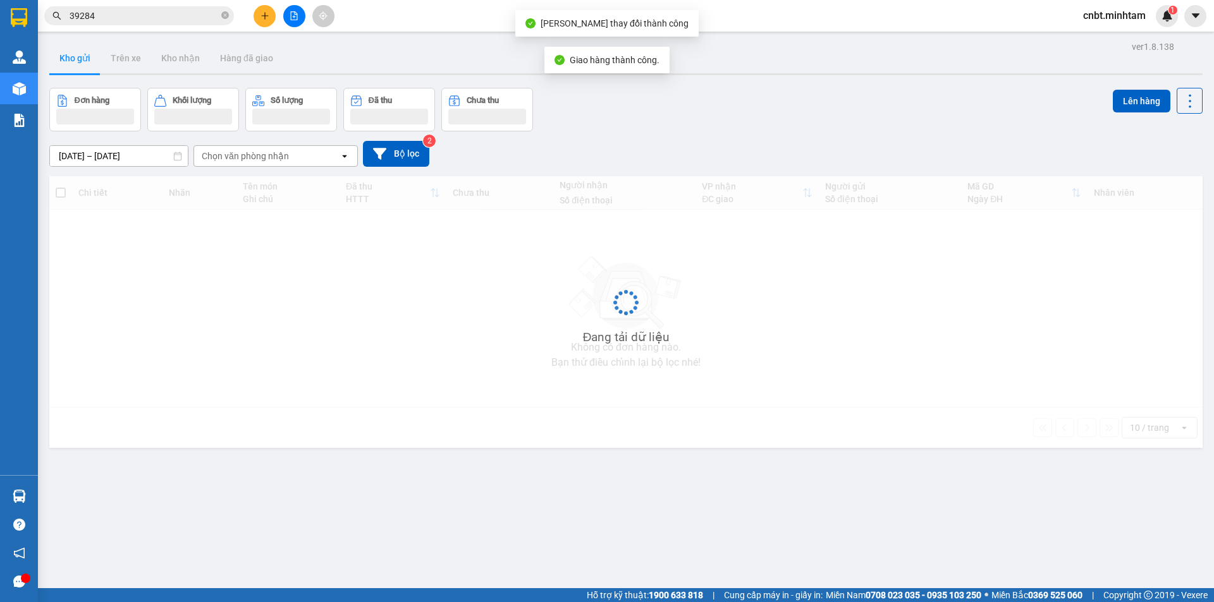
click at [185, 17] on input "39284" at bounding box center [144, 16] width 149 height 14
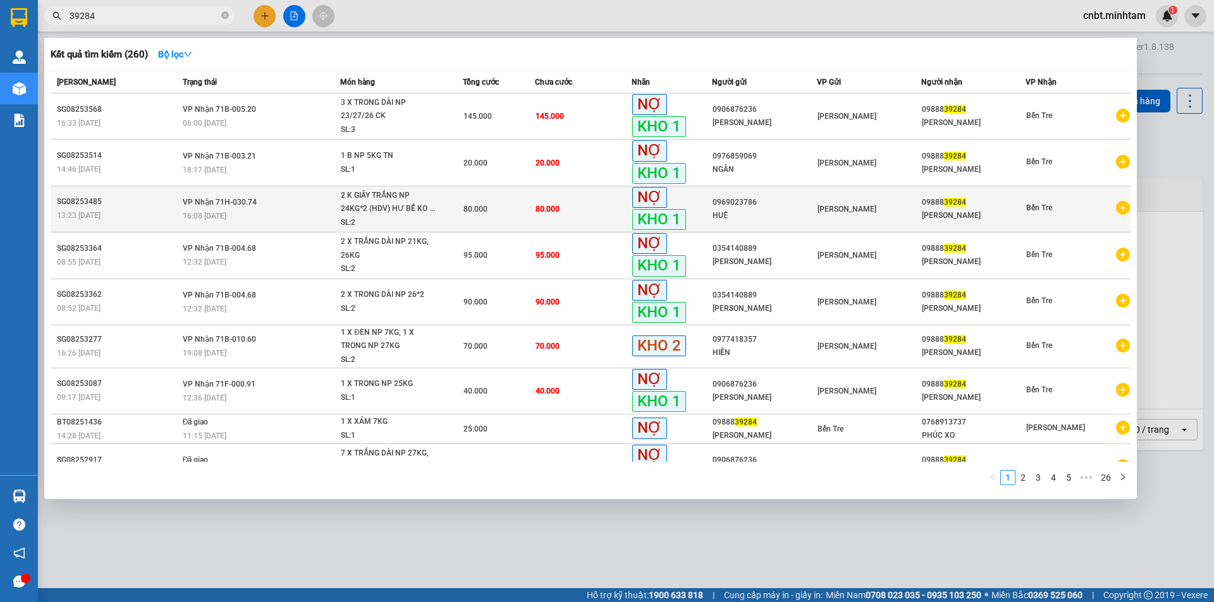
click at [509, 211] on div "80.000" at bounding box center [498, 209] width 71 height 14
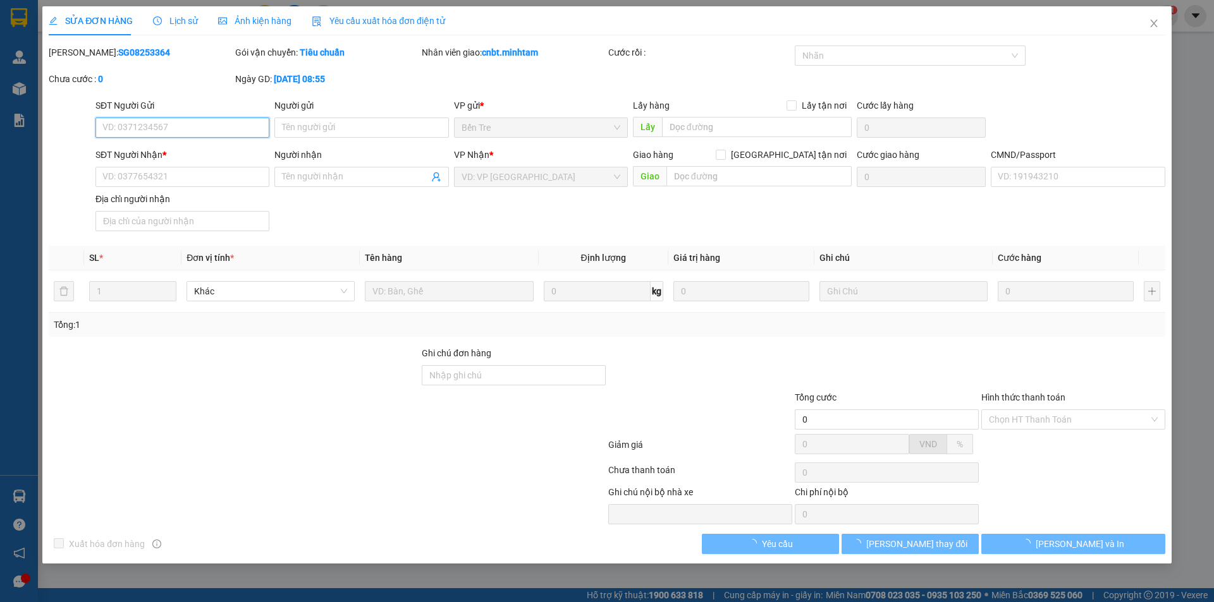
type input "0969023786"
type input "HUỆ"
type input "0988839284"
type input "[PERSON_NAME]"
type input "80.000"
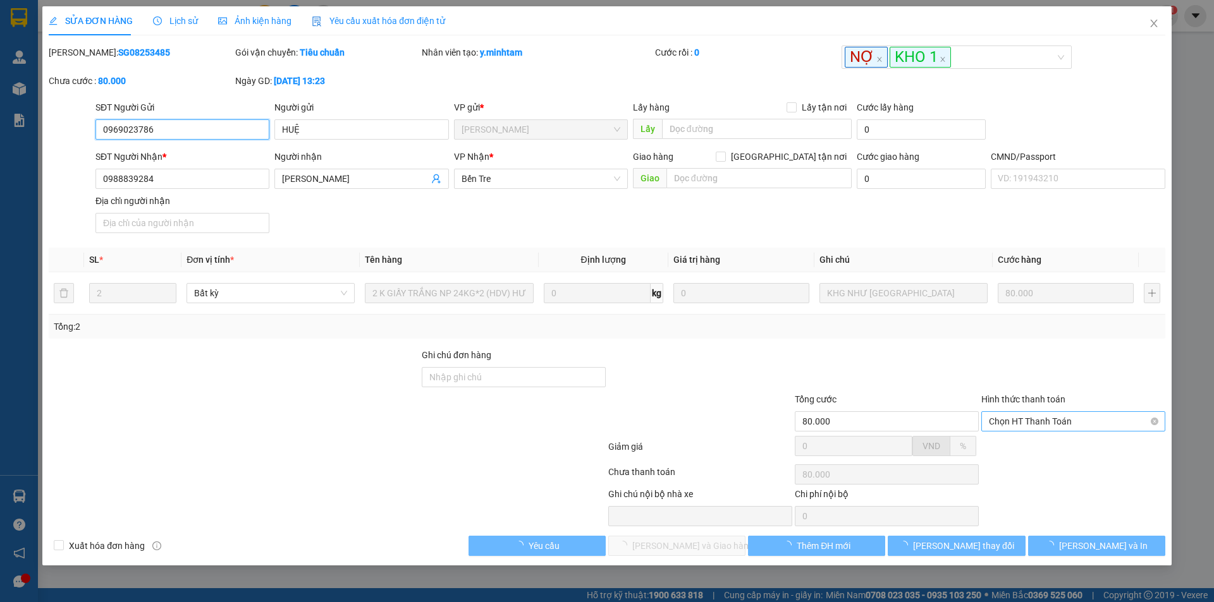
click at [1040, 422] on span "Chọn HT Thanh Toán" at bounding box center [1073, 421] width 169 height 19
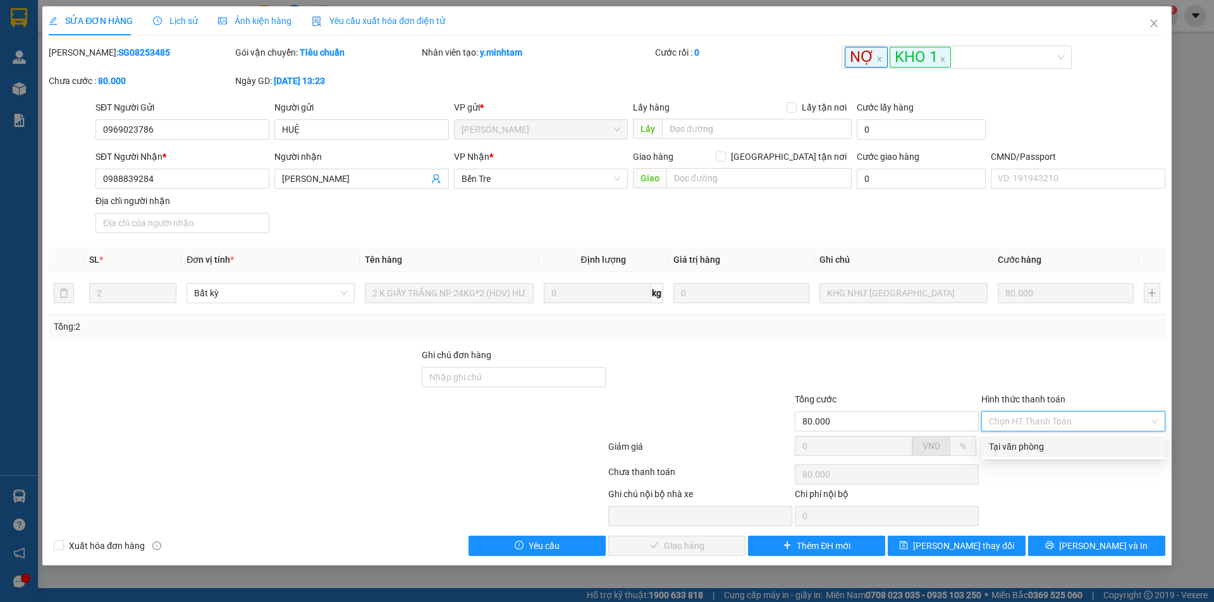
click at [1028, 444] on div "Tại văn phòng" at bounding box center [1073, 447] width 169 height 14
type input "0"
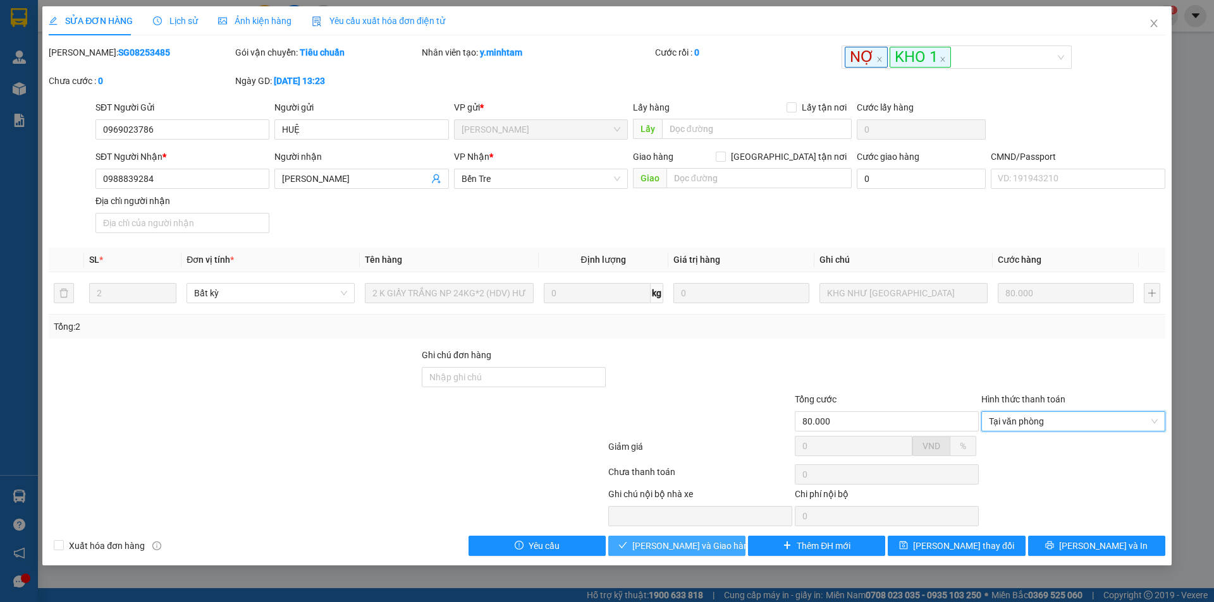
click at [699, 546] on span "[PERSON_NAME] và Giao hàng" at bounding box center [692, 546] width 121 height 14
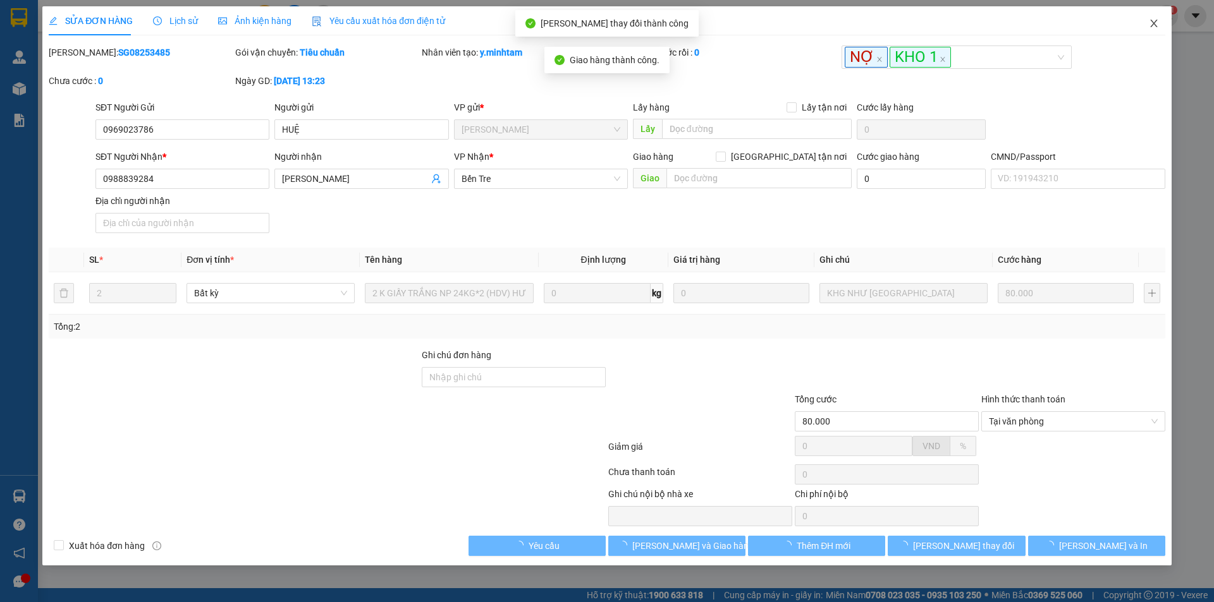
click at [1155, 23] on icon "close" at bounding box center [1154, 23] width 10 height 10
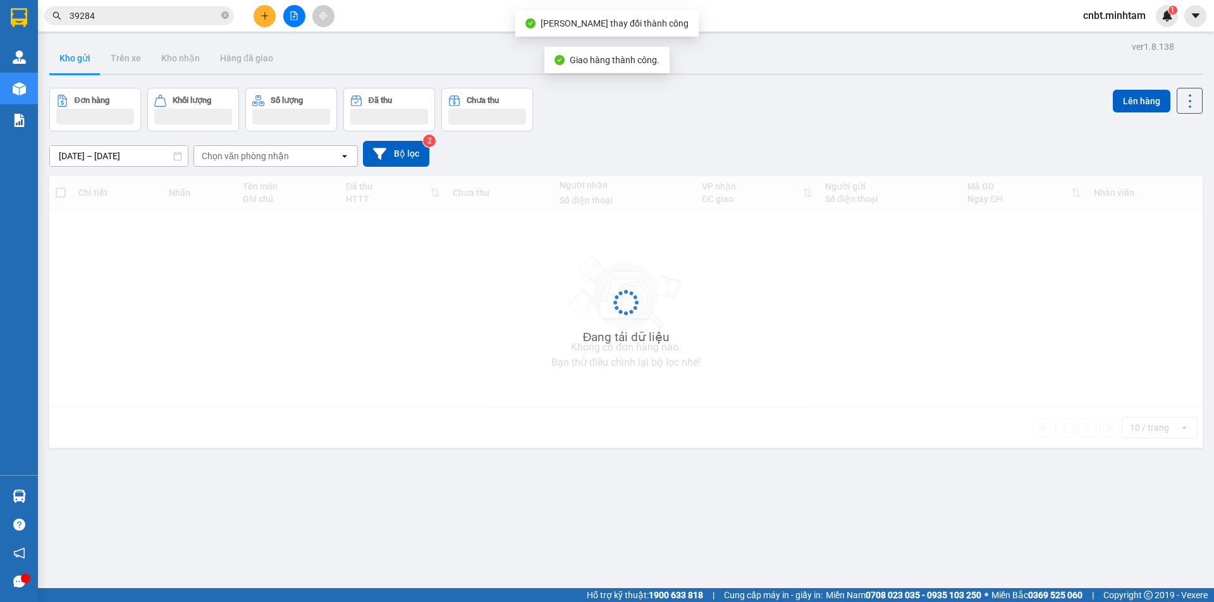
click at [185, 13] on input "39284" at bounding box center [144, 16] width 149 height 14
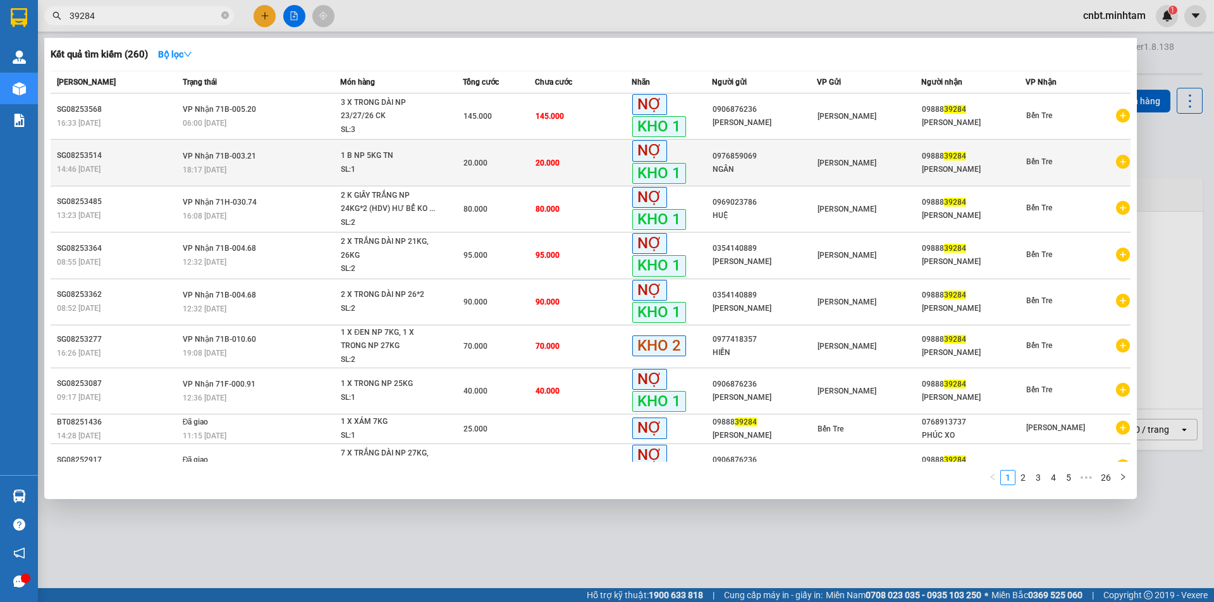
click at [454, 165] on span "1 B NP 5KG TN SL: 1" at bounding box center [401, 162] width 121 height 27
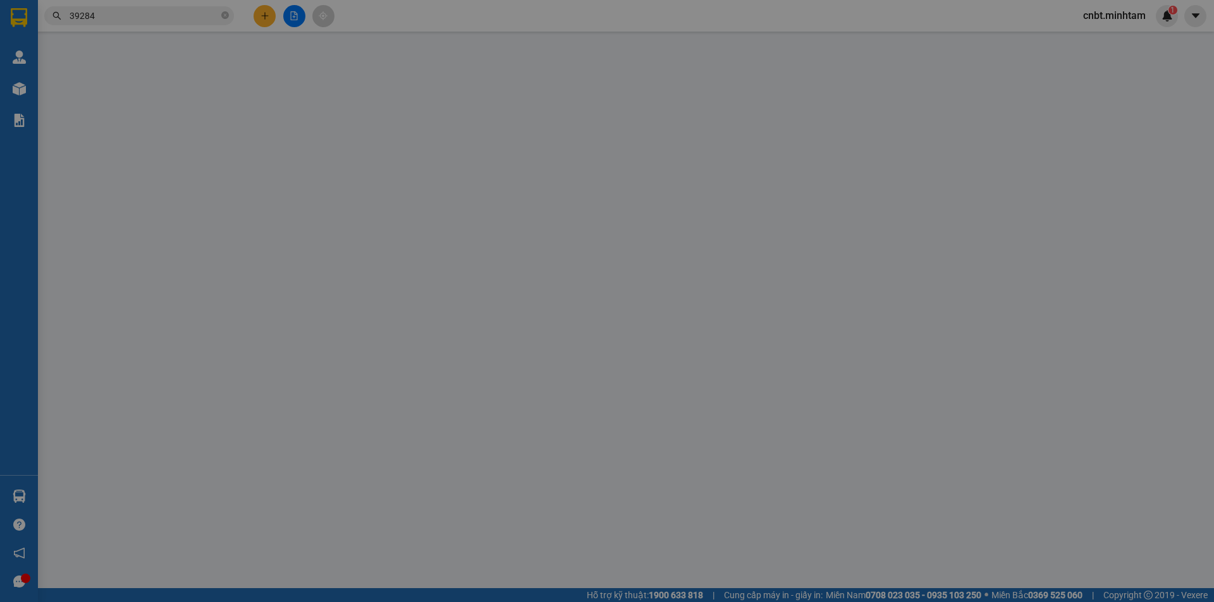
type input "0976859069"
type input "NGÂN"
type input "0988839284"
type input "[PERSON_NAME]"
type input "20.000"
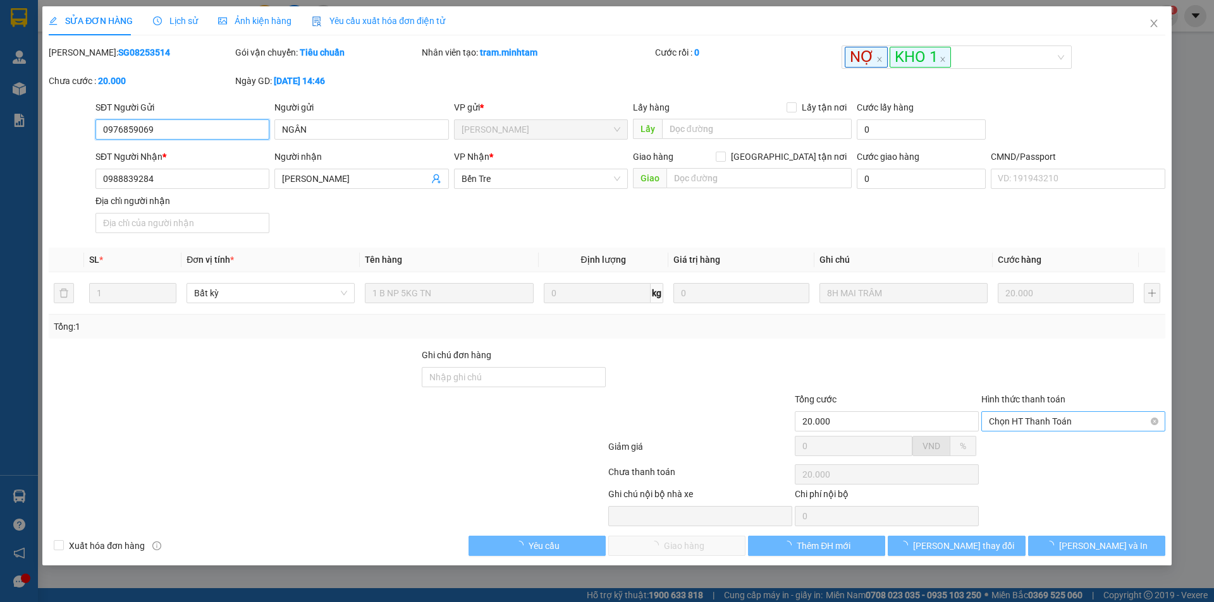
click at [1039, 413] on span "Chọn HT Thanh Toán" at bounding box center [1073, 421] width 169 height 19
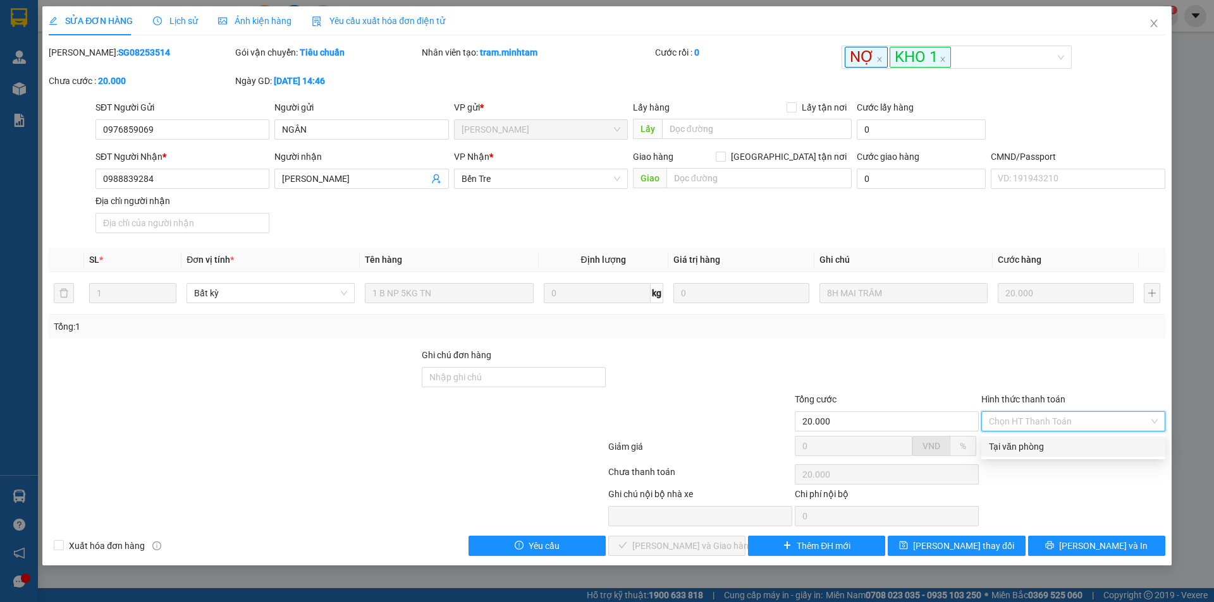
click at [1027, 445] on div "Tại văn phòng" at bounding box center [1073, 447] width 169 height 14
type input "0"
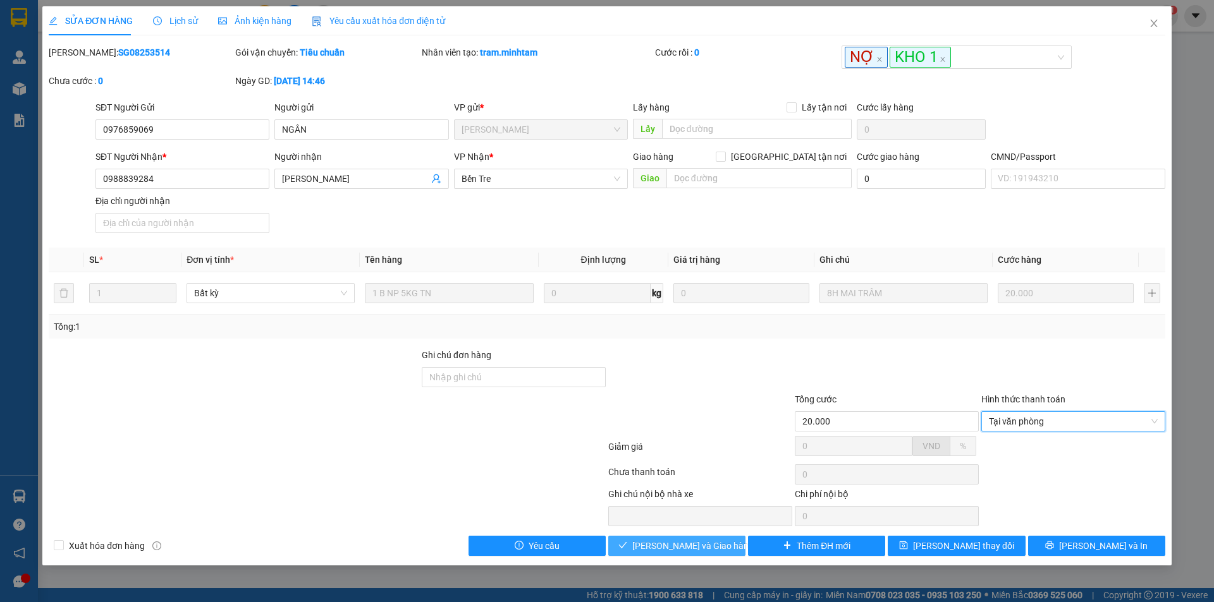
click at [685, 542] on span "[PERSON_NAME] và Giao hàng" at bounding box center [692, 546] width 121 height 14
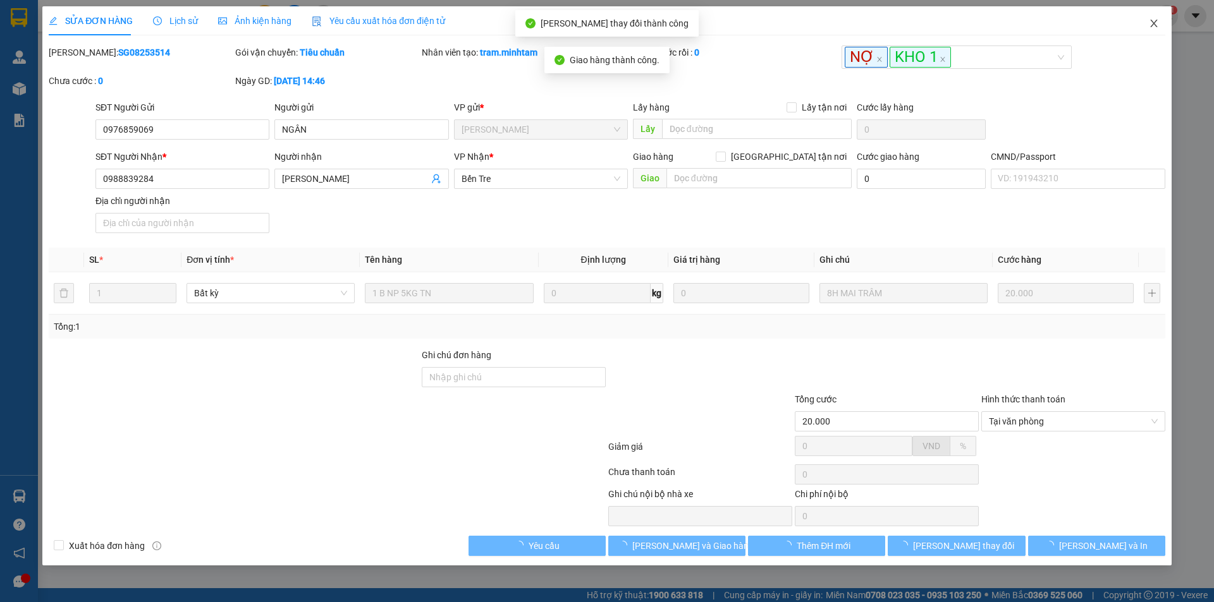
click at [1155, 22] on icon "close" at bounding box center [1153, 24] width 7 height 8
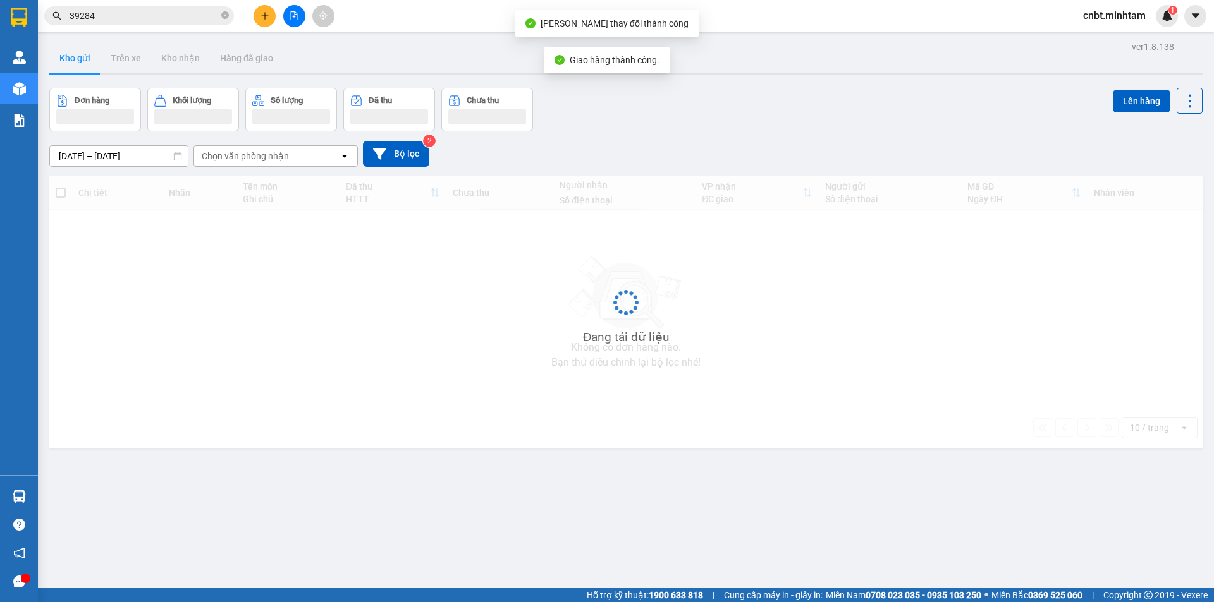
click at [182, 20] on input "39284" at bounding box center [144, 16] width 149 height 14
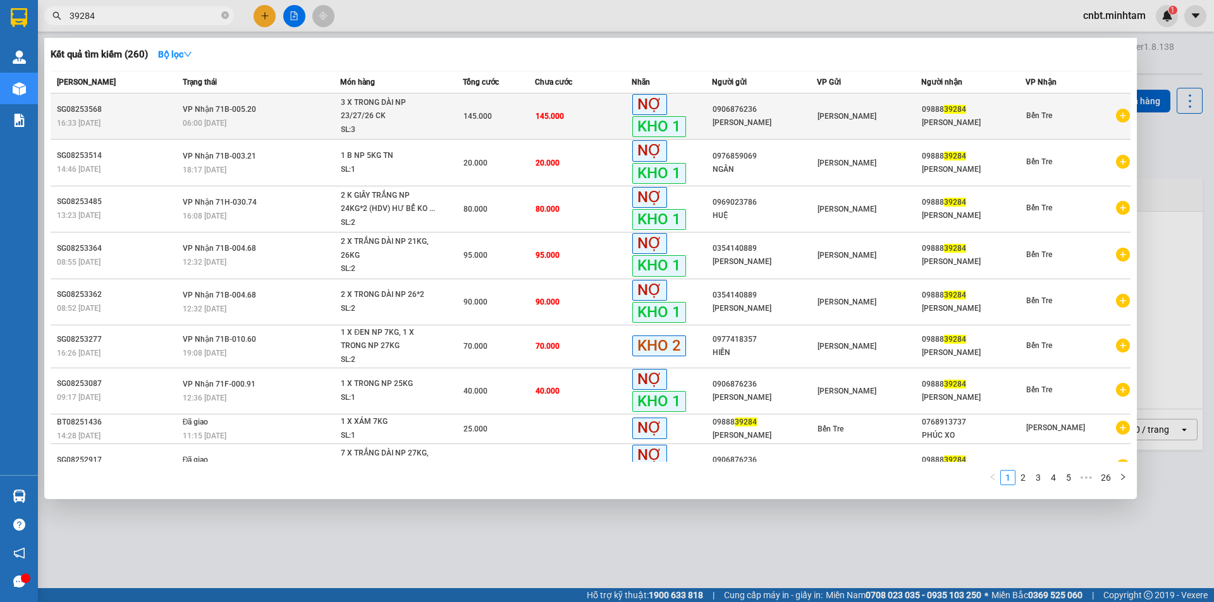
click at [527, 118] on div "145.000" at bounding box center [498, 116] width 71 height 14
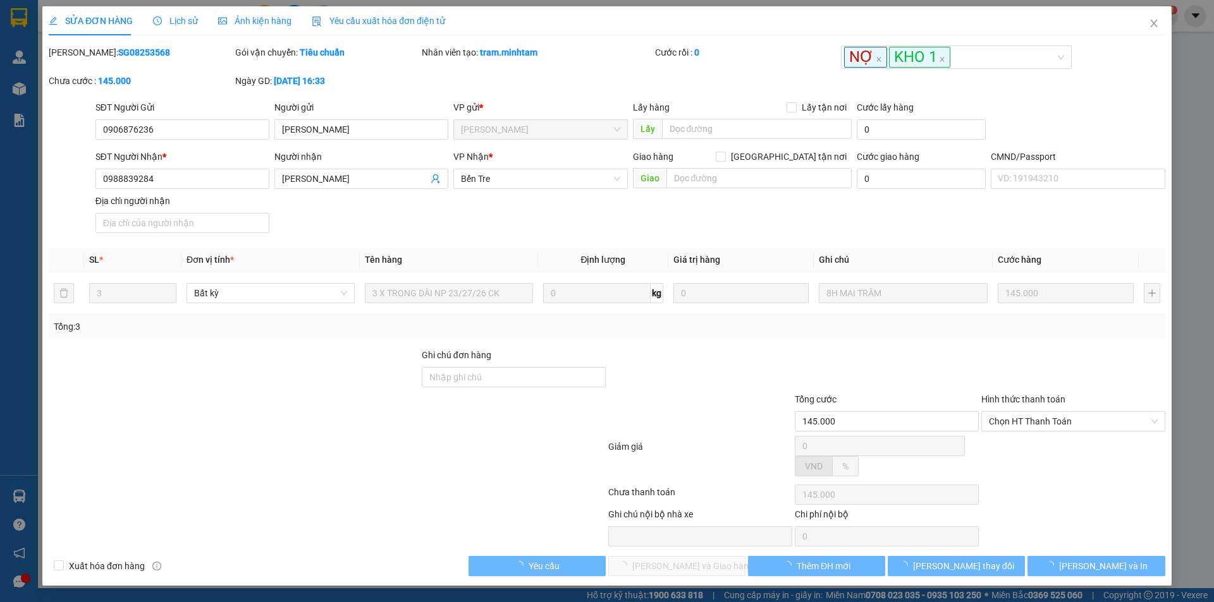
type input "0906876236"
type input "[PERSON_NAME]"
type input "0988839284"
type input "[PERSON_NAME]"
type input "145.000"
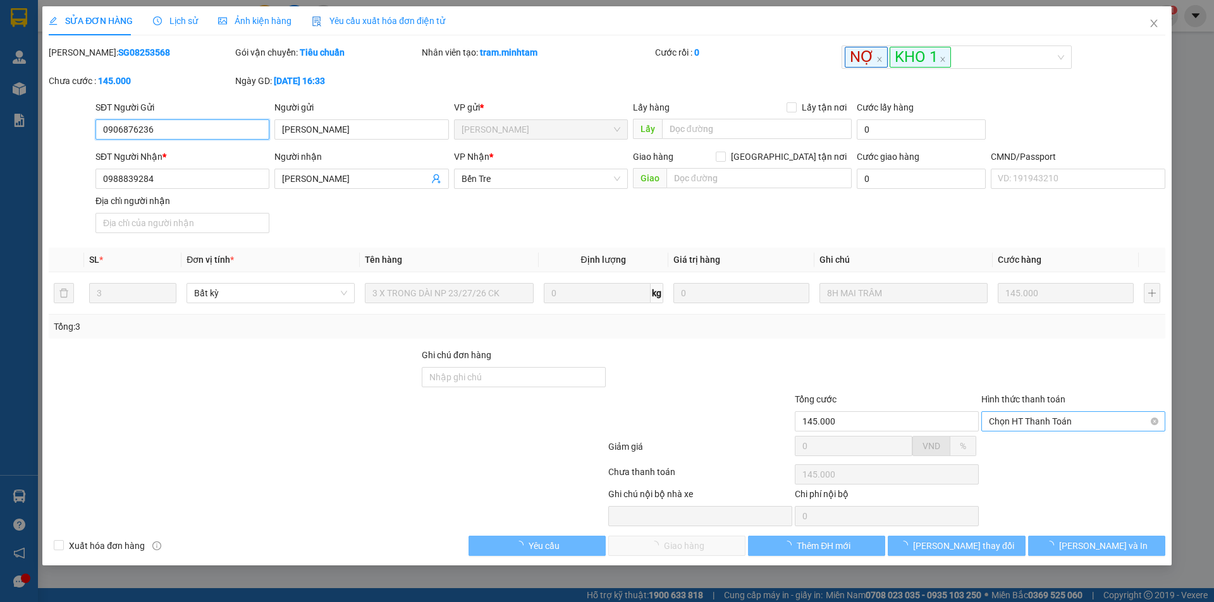
click at [1035, 425] on span "Chọn HT Thanh Toán" at bounding box center [1073, 421] width 169 height 19
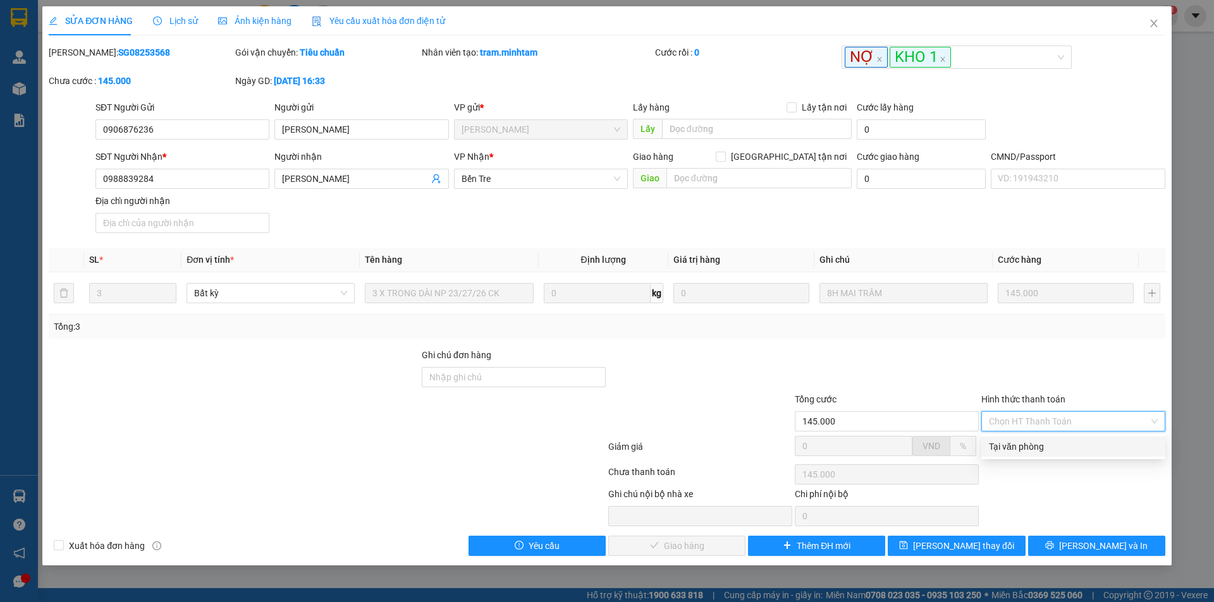
drag, startPoint x: 1025, startPoint y: 443, endPoint x: 989, endPoint y: 456, distance: 38.4
click at [1025, 444] on div "Tại văn phòng" at bounding box center [1073, 447] width 169 height 14
type input "0"
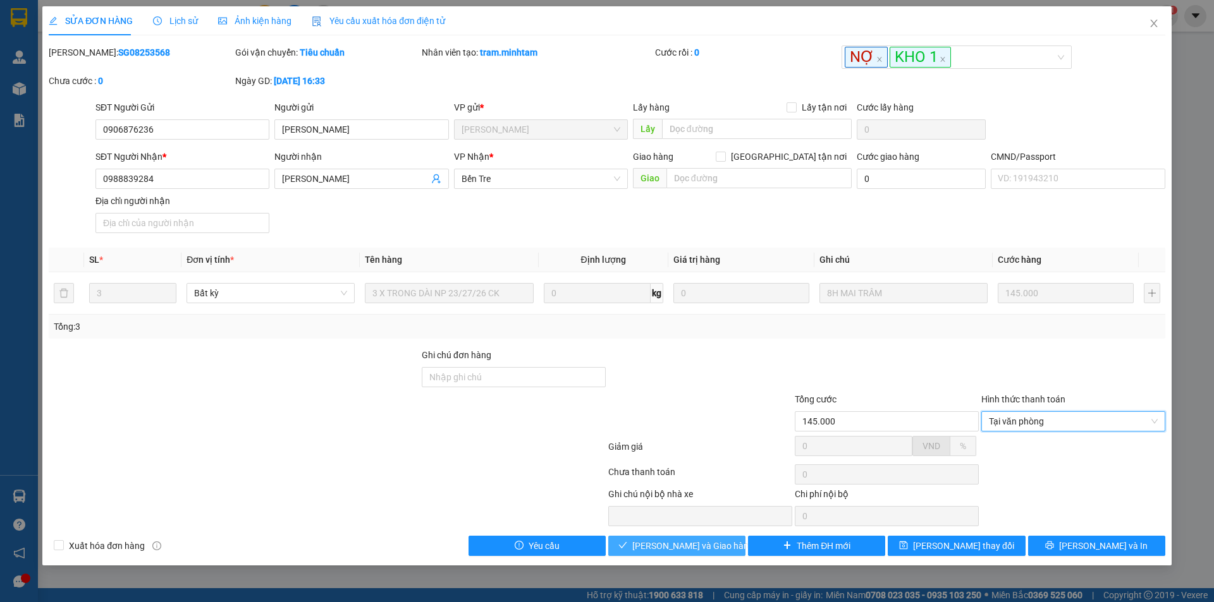
drag, startPoint x: 684, startPoint y: 546, endPoint x: 688, endPoint y: 539, distance: 8.8
click at [684, 545] on span "[PERSON_NAME] và Giao hàng" at bounding box center [692, 546] width 121 height 14
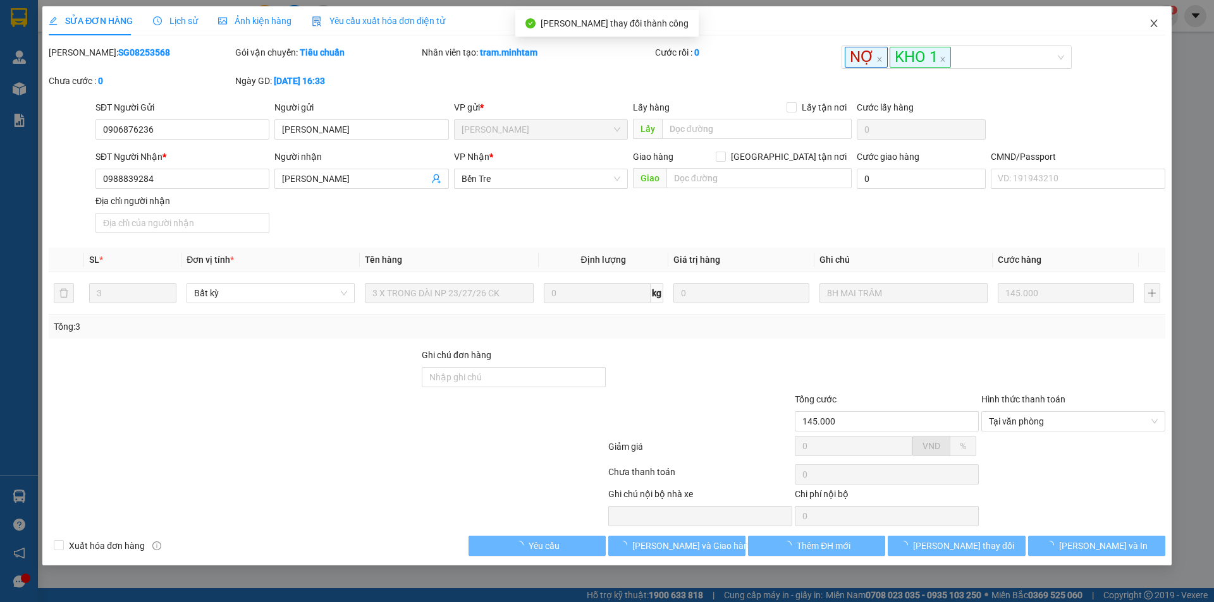
click at [1154, 24] on icon "close" at bounding box center [1153, 24] width 7 height 8
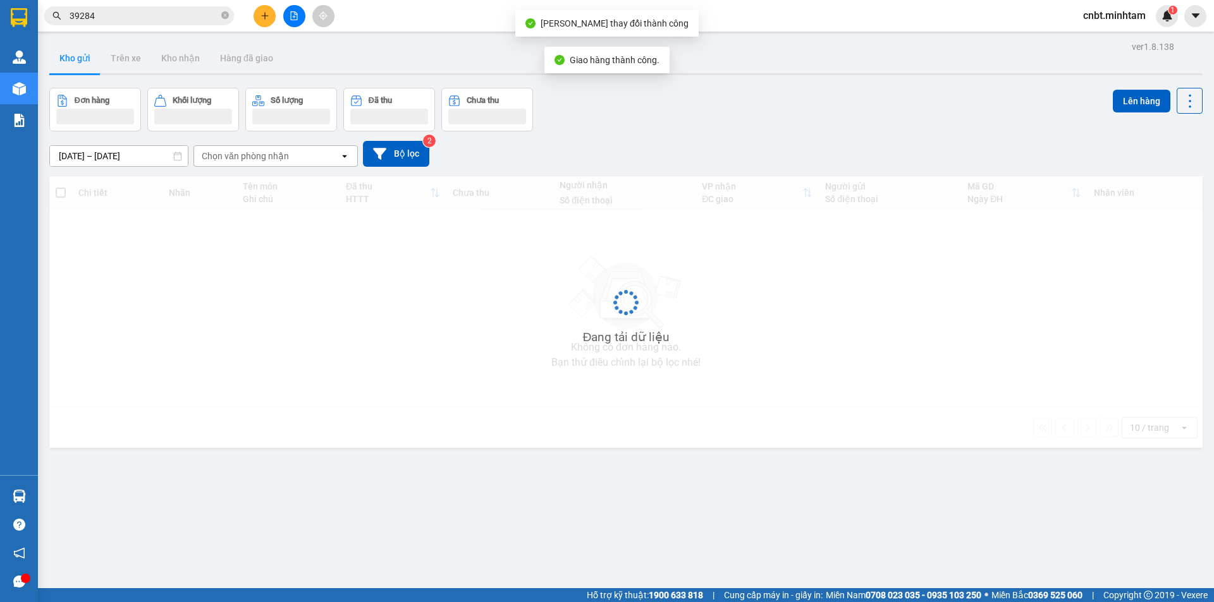
click at [180, 13] on input "39284" at bounding box center [144, 16] width 149 height 14
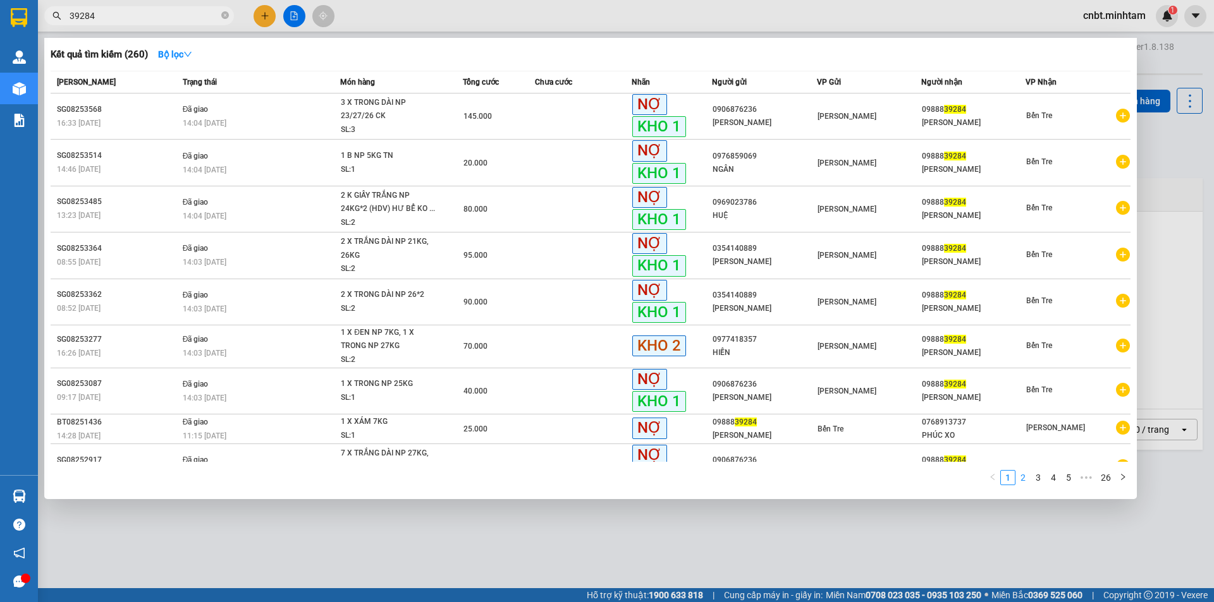
click at [1024, 482] on link "2" at bounding box center [1023, 478] width 14 height 14
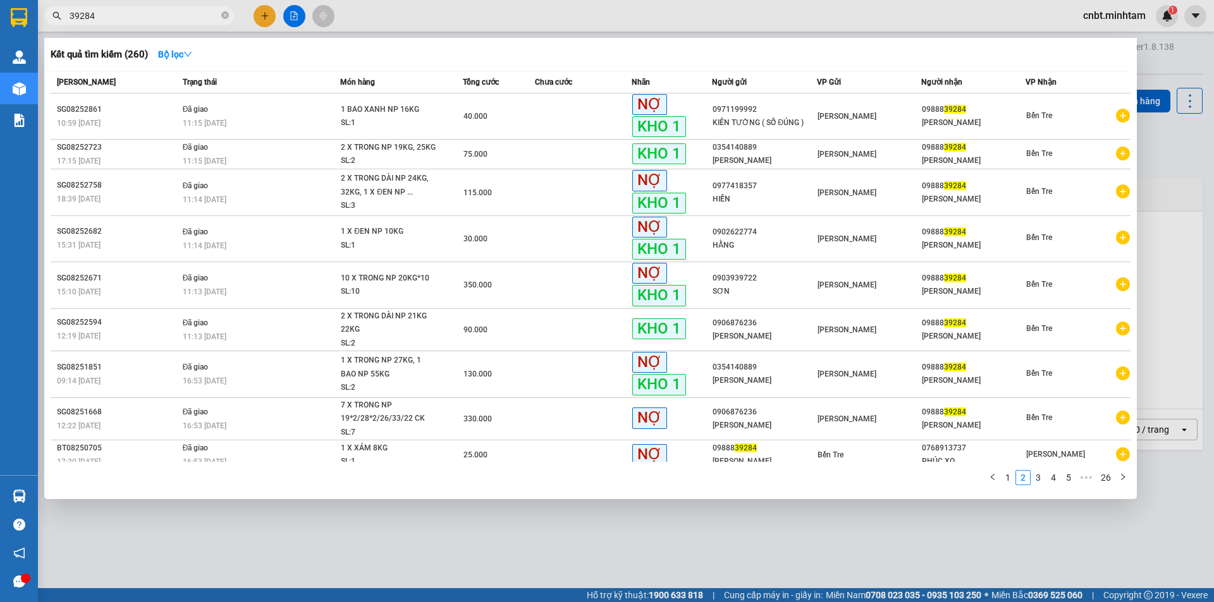
scroll to position [55, 0]
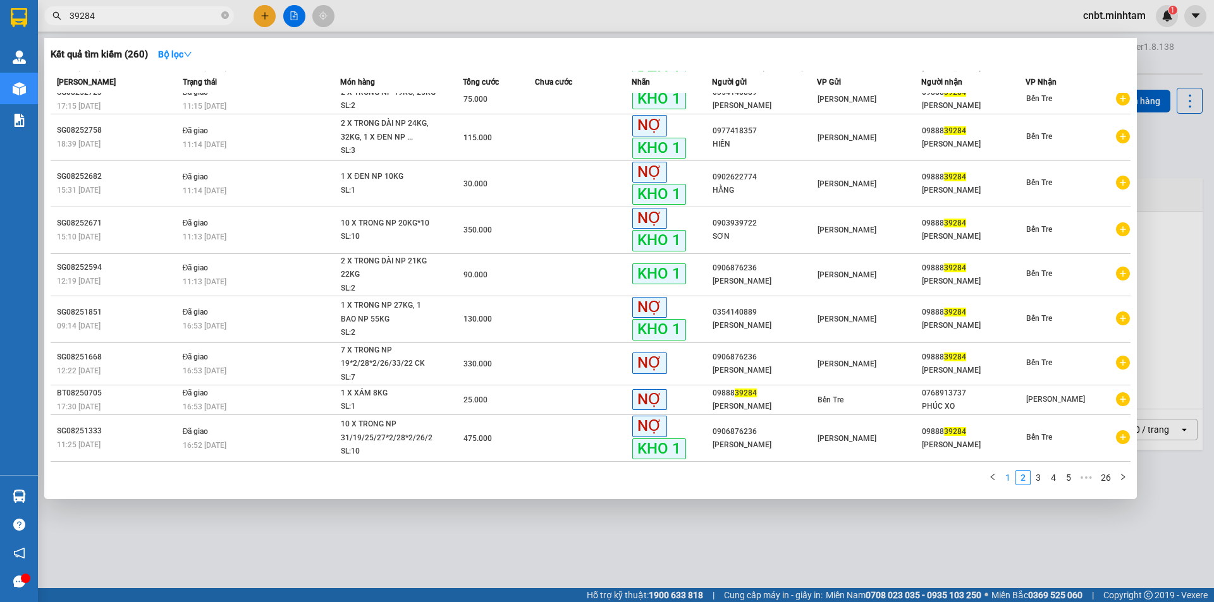
click at [1014, 479] on link "1" at bounding box center [1008, 478] width 14 height 14
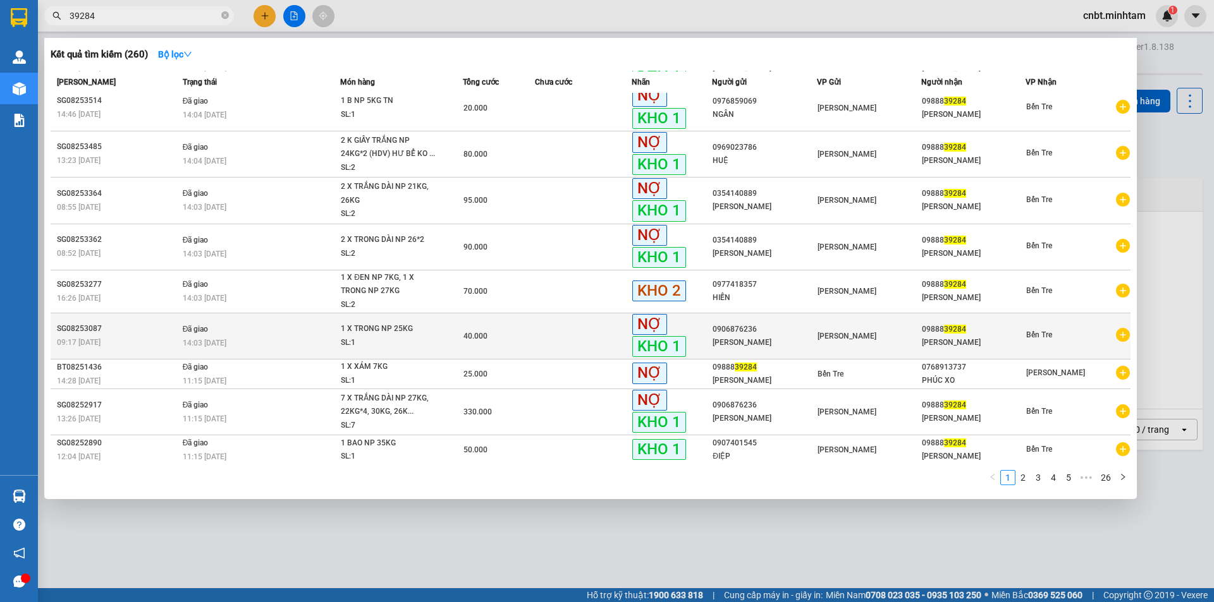
scroll to position [0, 0]
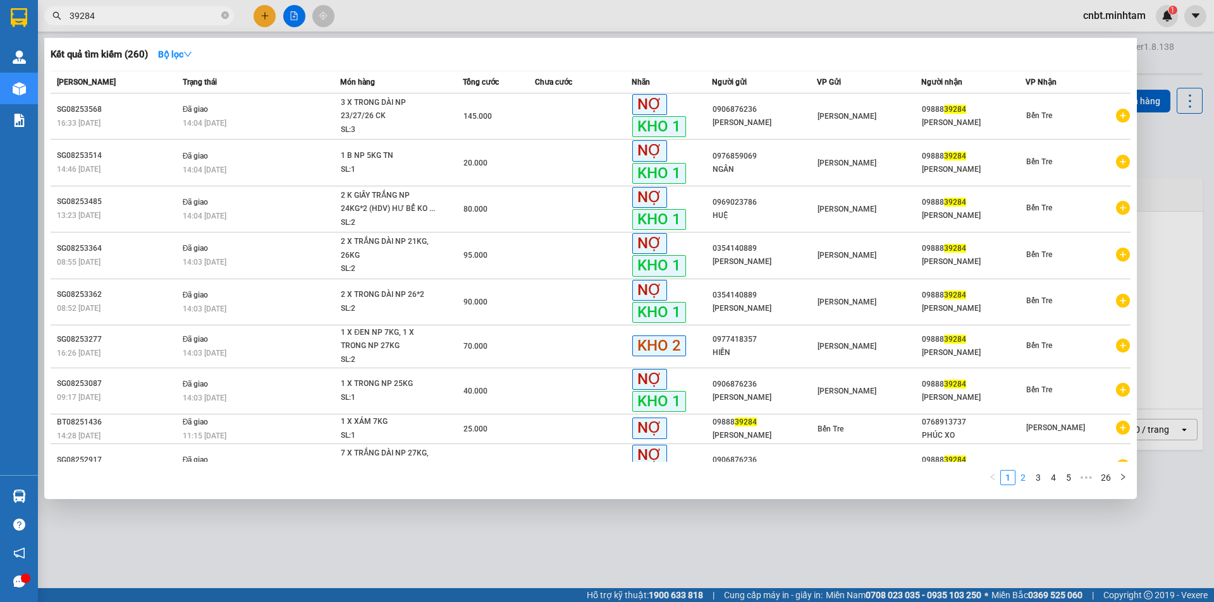
click at [1030, 480] on link "2" at bounding box center [1023, 478] width 14 height 14
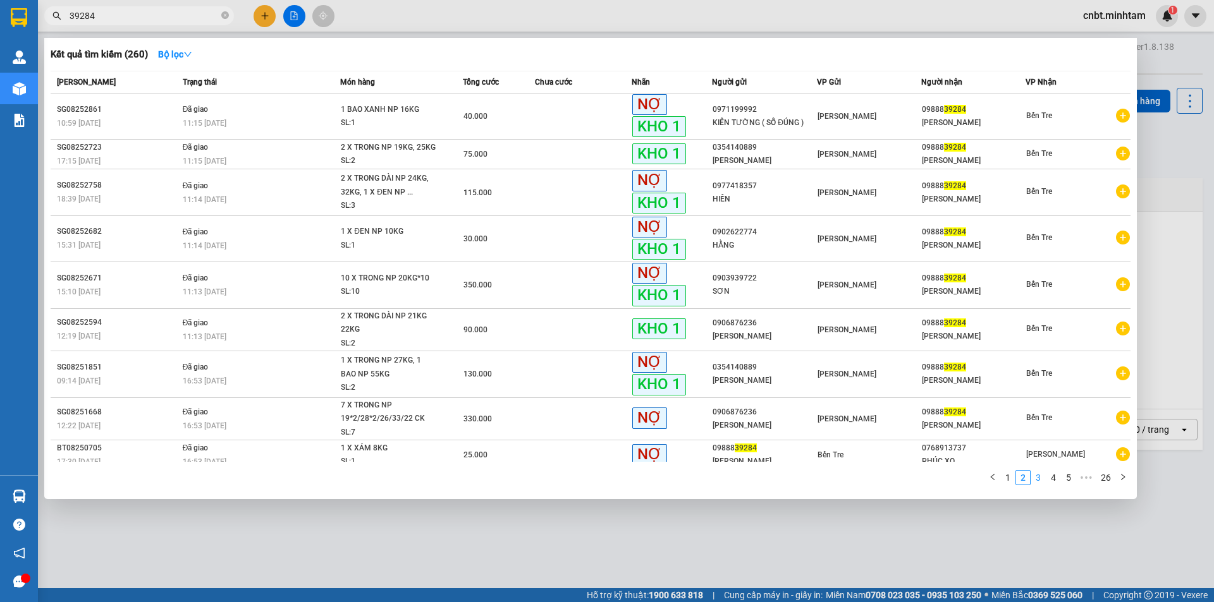
click at [1038, 481] on link "3" at bounding box center [1038, 478] width 14 height 14
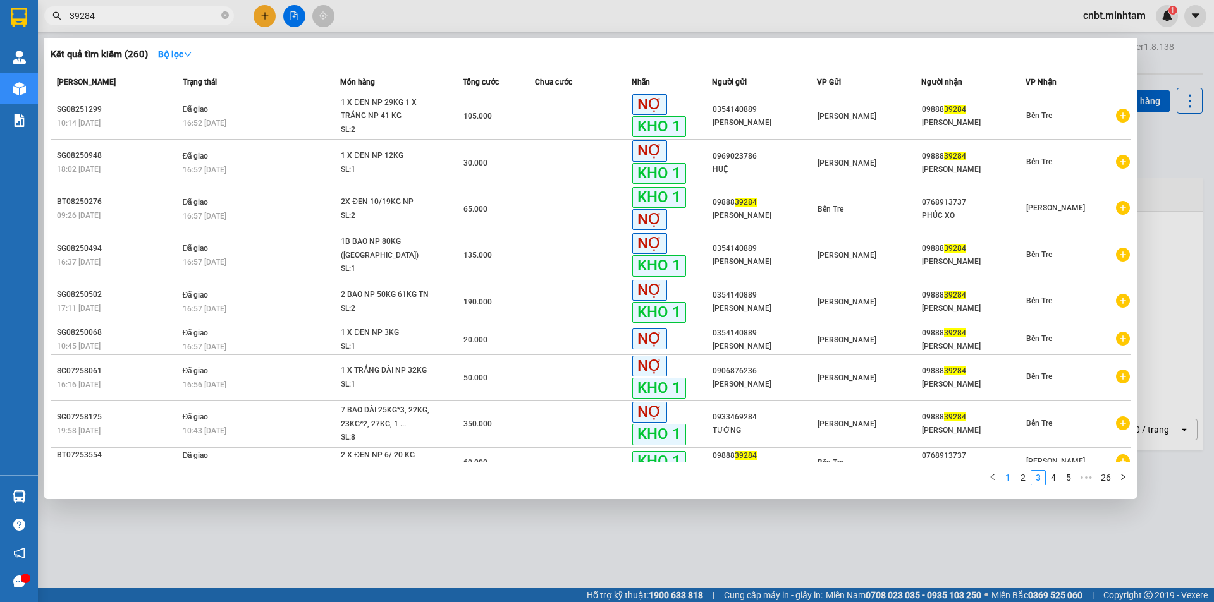
click at [1015, 477] on link "1" at bounding box center [1008, 478] width 14 height 14
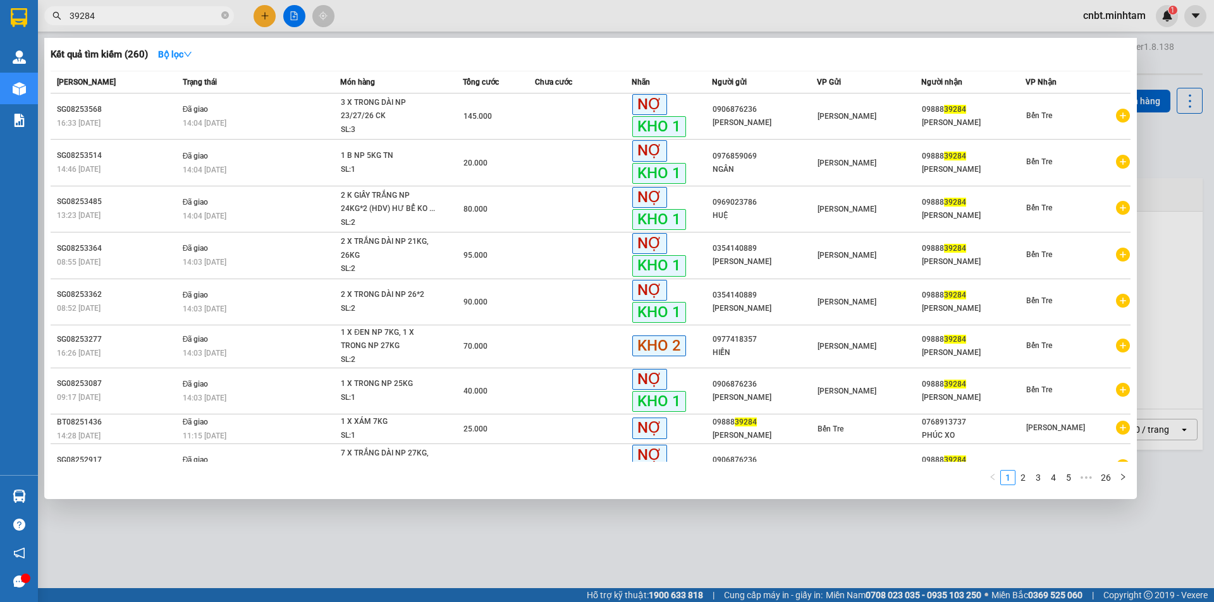
click at [1185, 182] on div at bounding box center [607, 301] width 1214 height 602
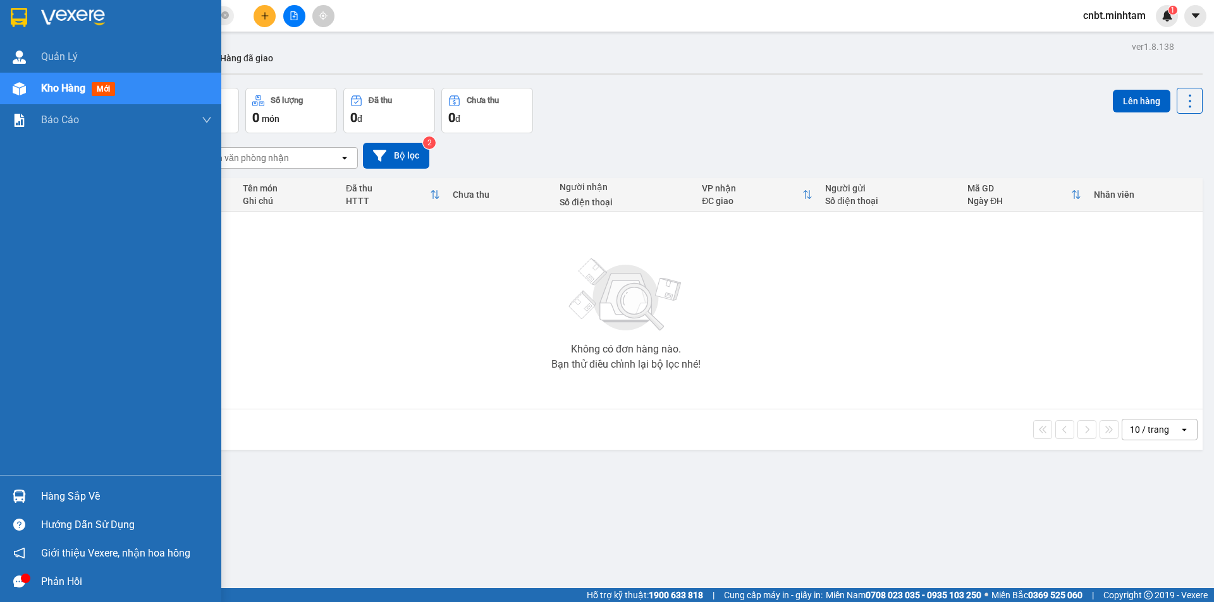
click at [17, 9] on img at bounding box center [19, 17] width 16 height 19
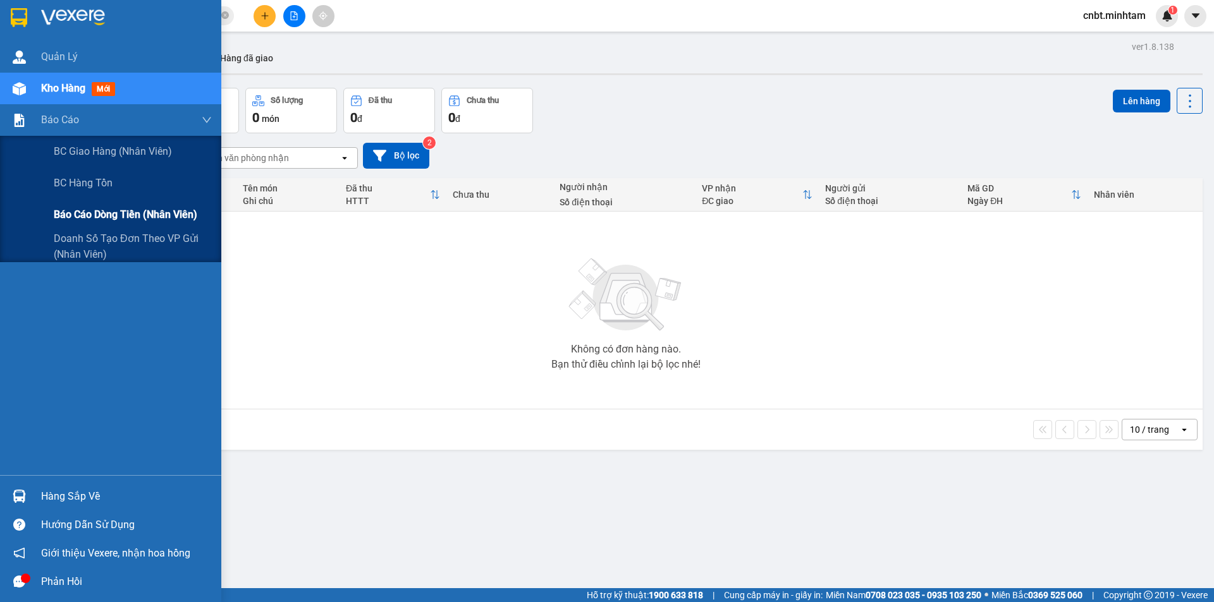
click at [67, 210] on span "Báo cáo dòng tiền (nhân viên)" at bounding box center [125, 215] width 143 height 16
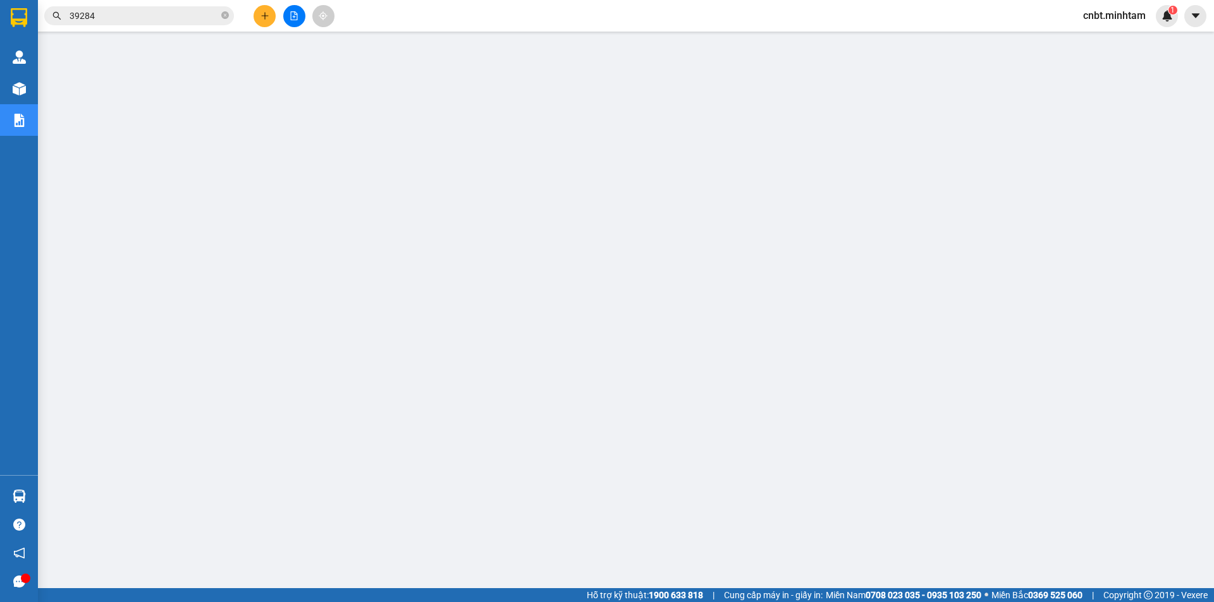
click at [111, 15] on input "39284" at bounding box center [144, 16] width 149 height 14
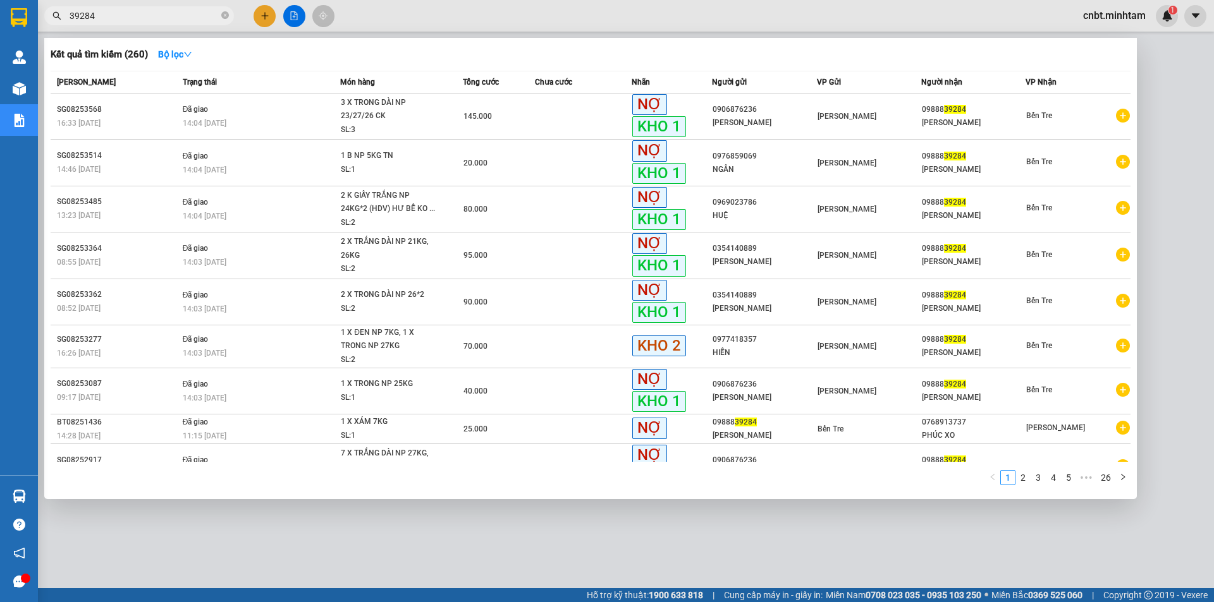
scroll to position [58, 0]
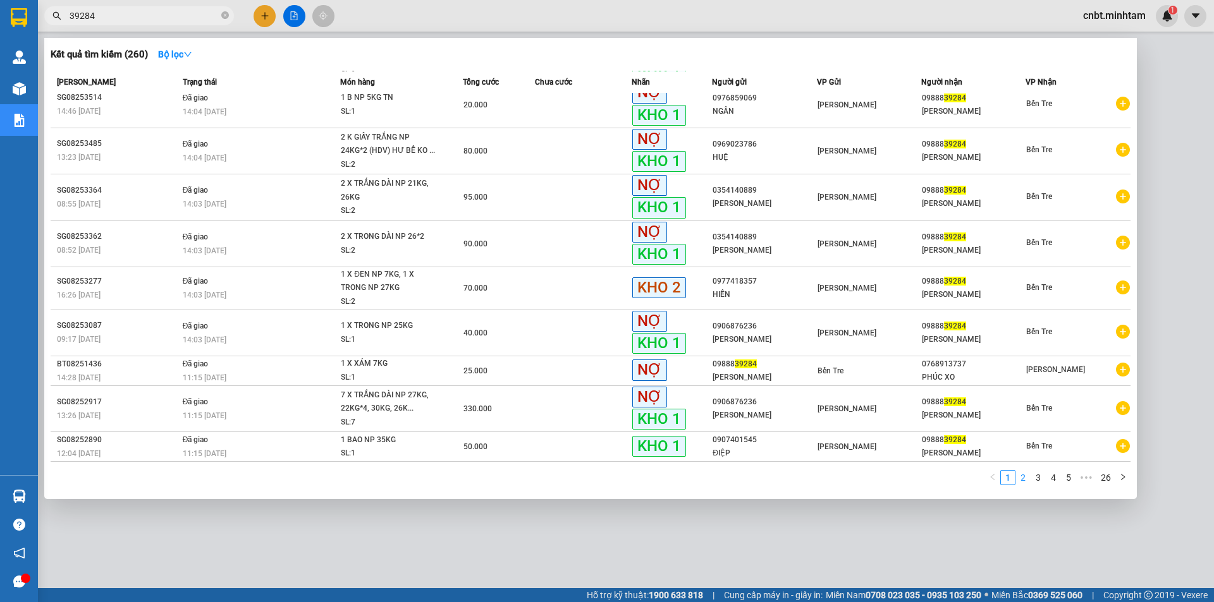
click at [1029, 475] on link "2" at bounding box center [1023, 478] width 14 height 14
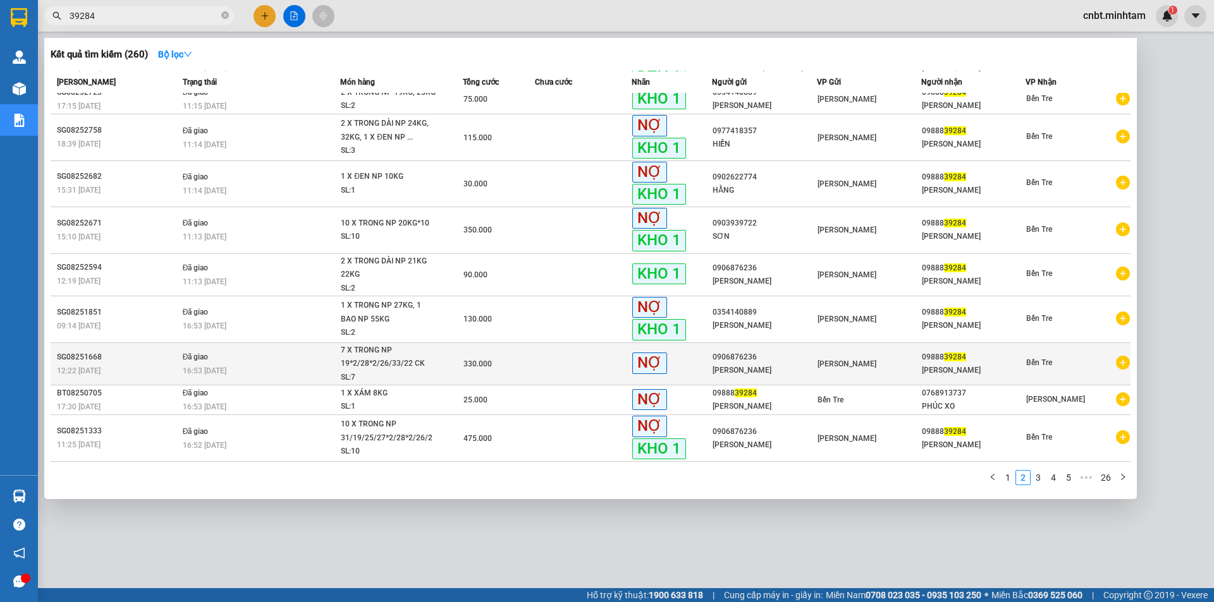
scroll to position [0, 0]
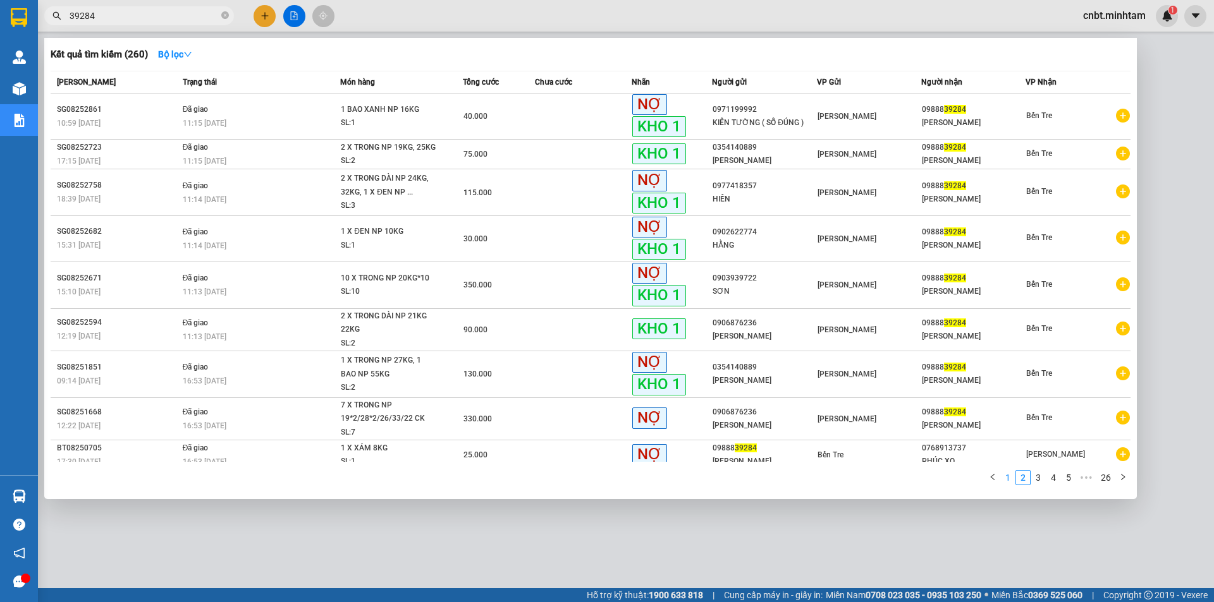
click at [1011, 482] on link "1" at bounding box center [1008, 478] width 14 height 14
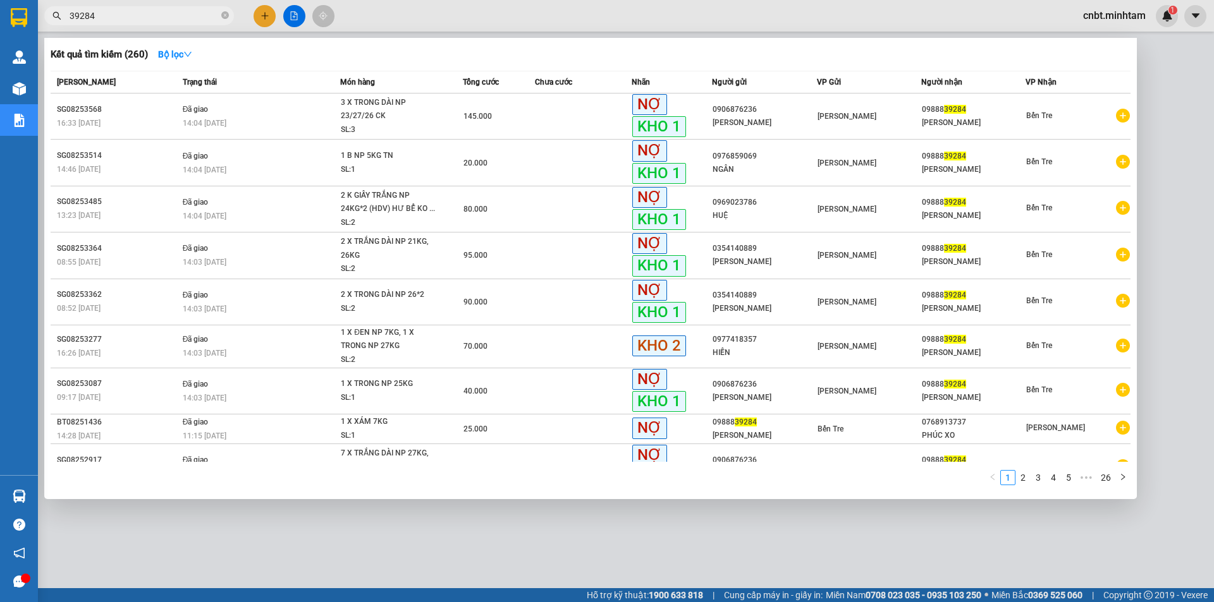
click at [185, 20] on input "39284" at bounding box center [144, 16] width 149 height 14
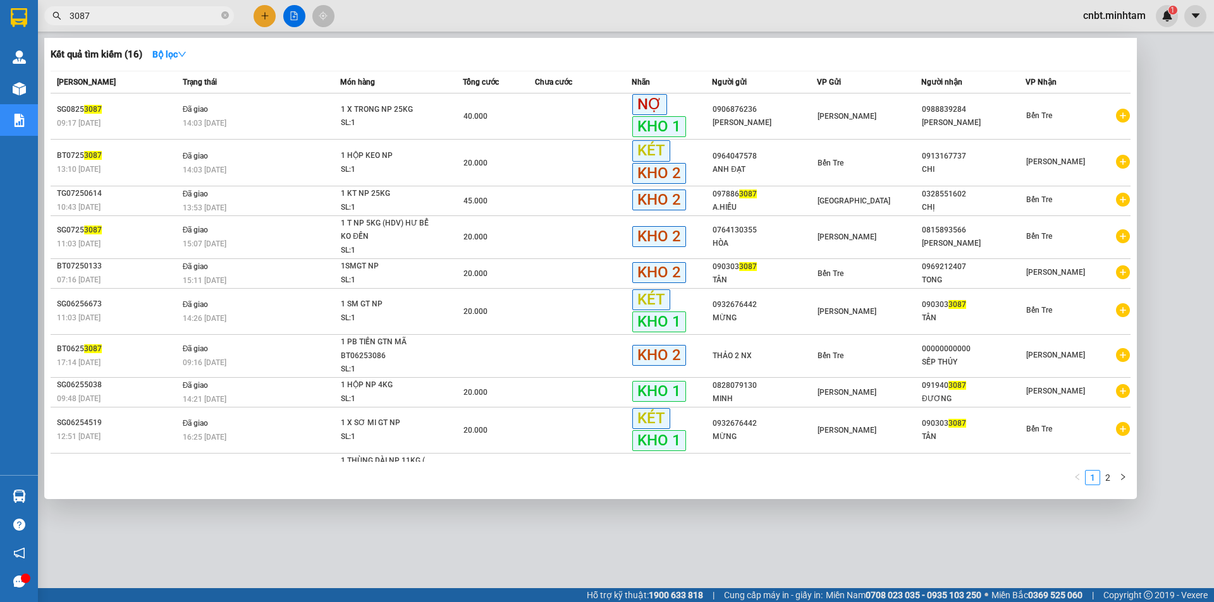
click at [167, 17] on input "3087" at bounding box center [144, 16] width 149 height 14
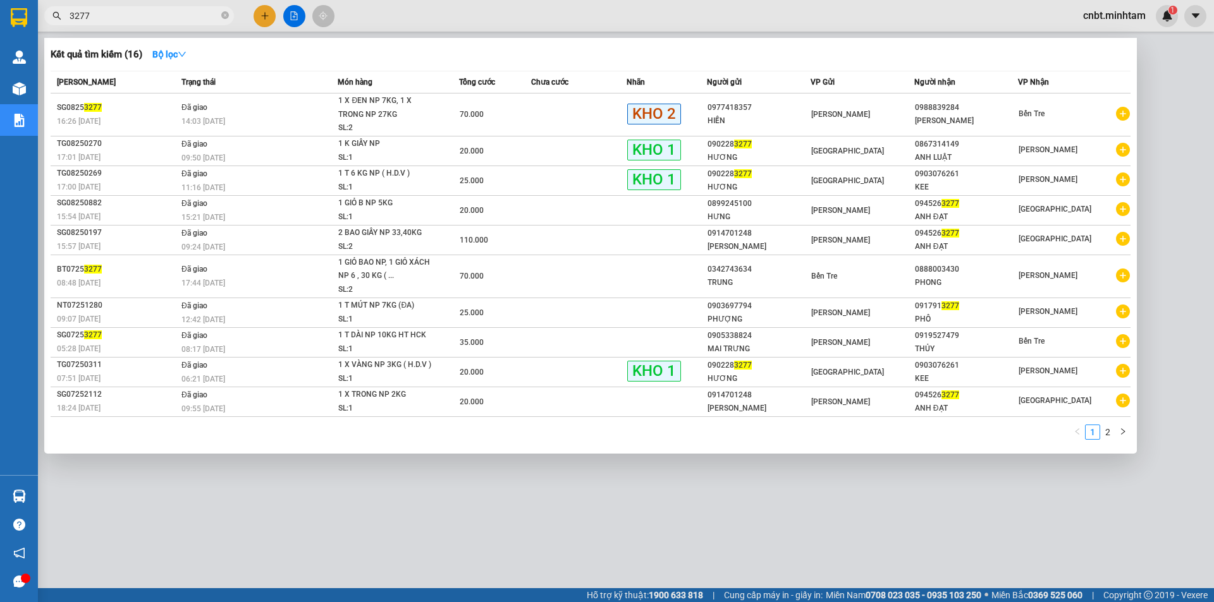
click at [195, 10] on input "3277" at bounding box center [144, 16] width 149 height 14
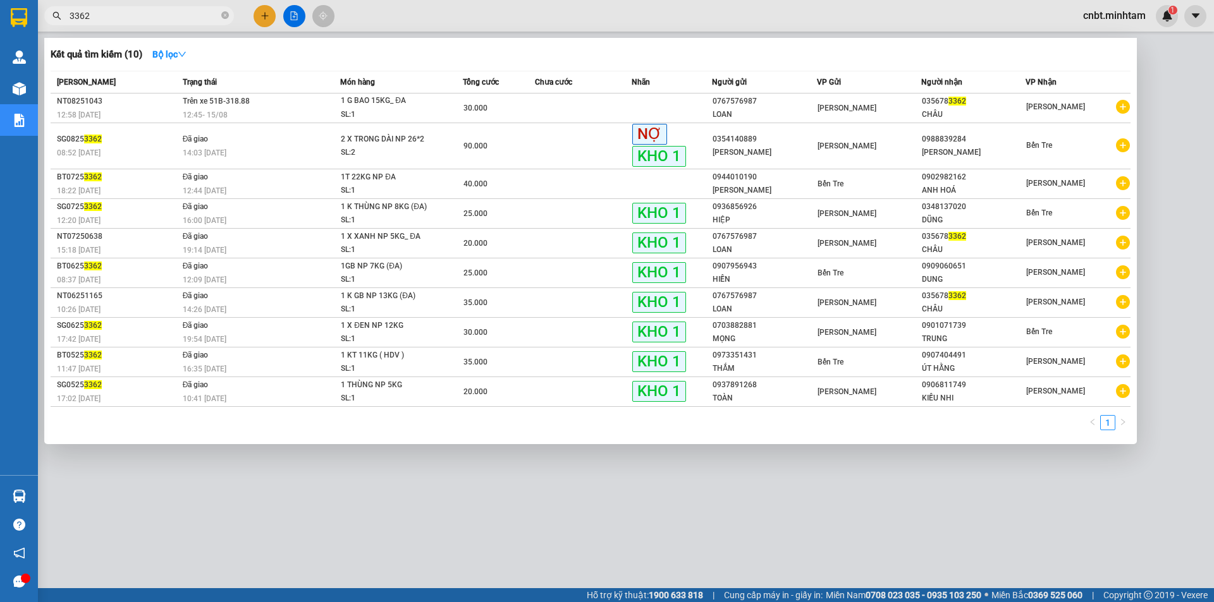
click at [179, 14] on input "3362" at bounding box center [144, 16] width 149 height 14
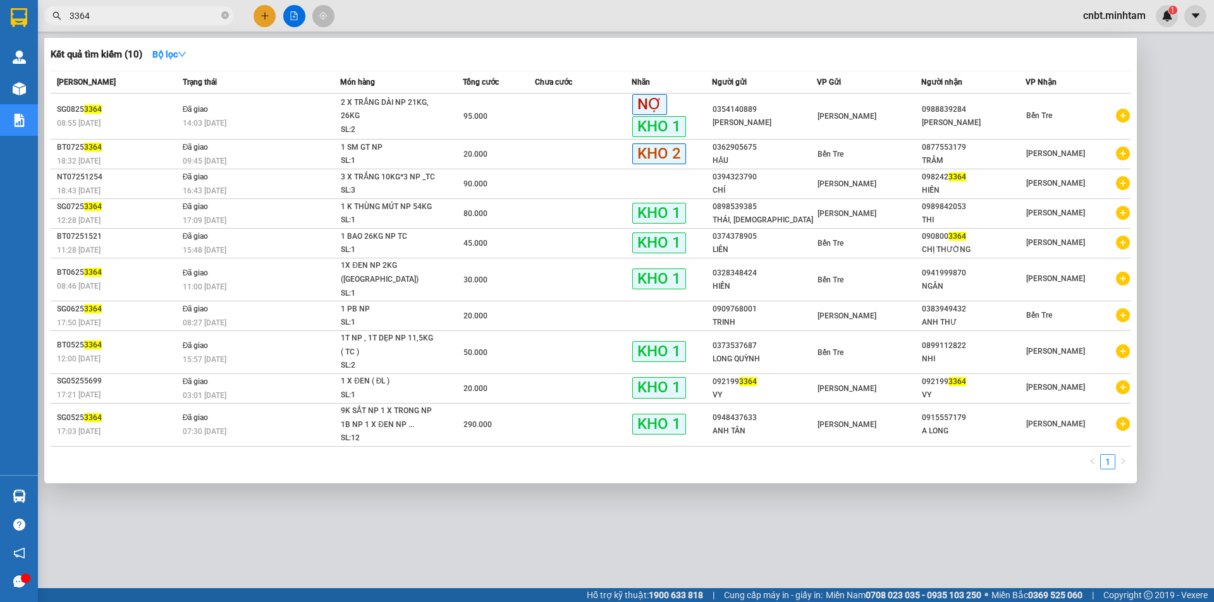
click at [99, 19] on input "3364" at bounding box center [144, 16] width 149 height 14
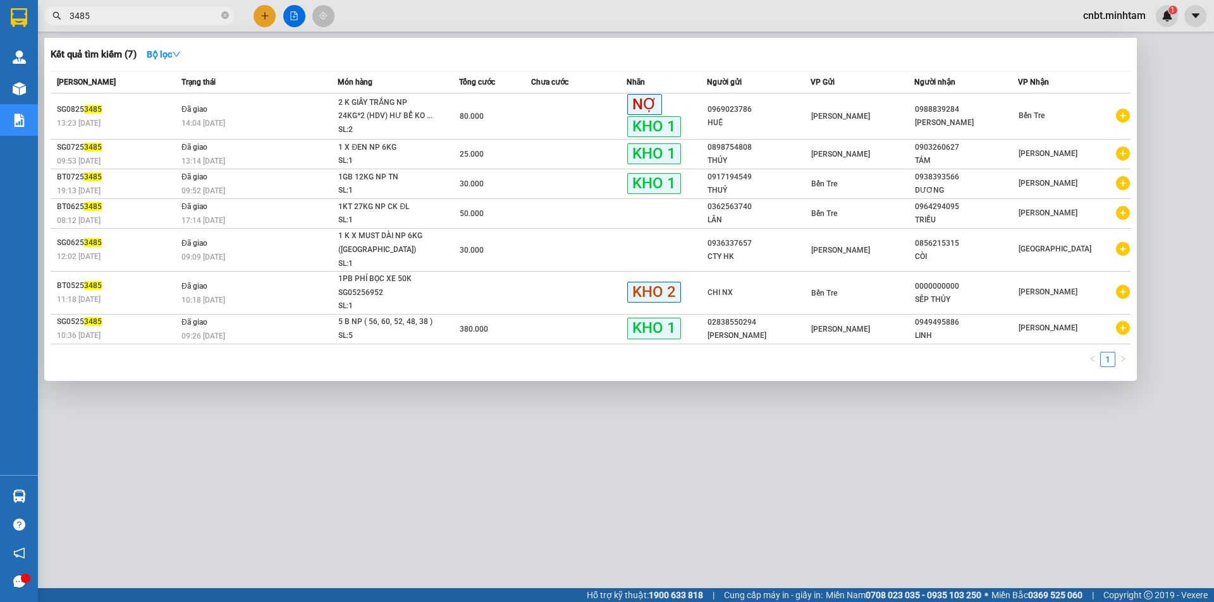
click at [135, 18] on input "3485" at bounding box center [144, 16] width 149 height 14
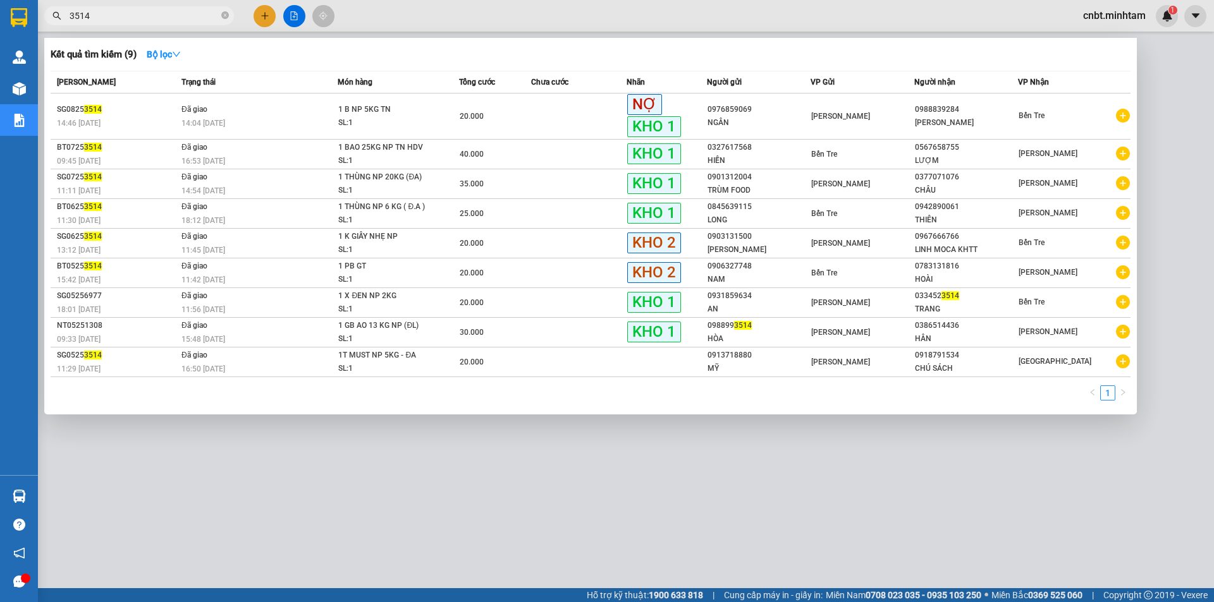
click at [173, 14] on input "3514" at bounding box center [144, 16] width 149 height 14
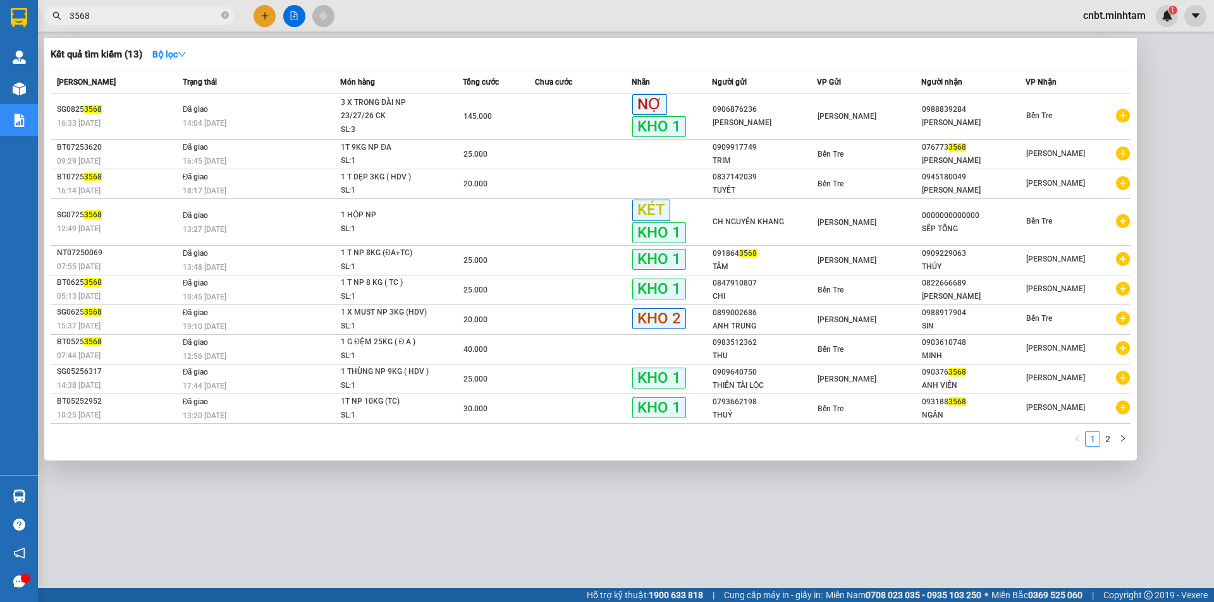
click at [283, 526] on div at bounding box center [607, 301] width 1214 height 602
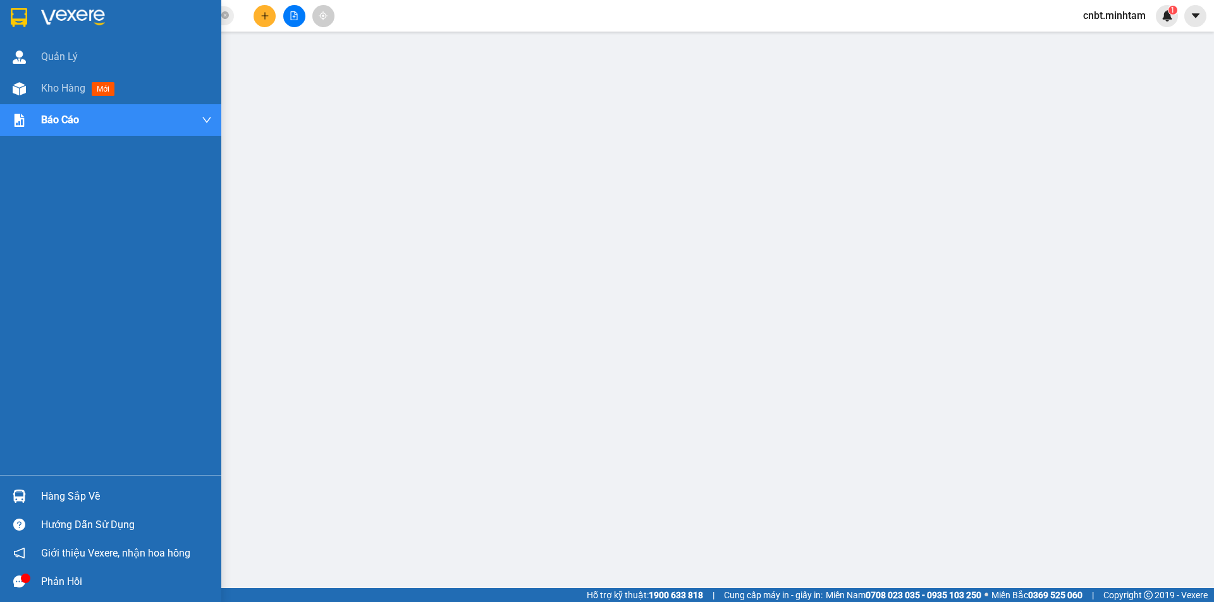
click at [21, 18] on img at bounding box center [19, 17] width 16 height 19
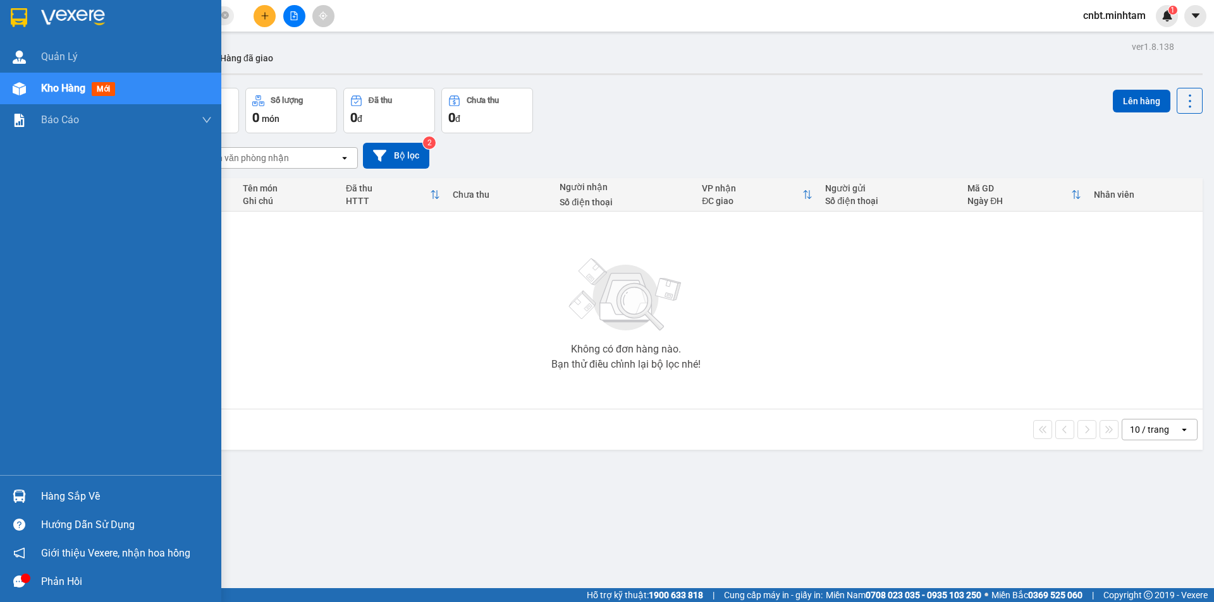
click at [97, 24] on img at bounding box center [73, 17] width 64 height 19
drag, startPoint x: 36, startPoint y: 20, endPoint x: 97, endPoint y: 515, distance: 498.6
click at [37, 21] on div at bounding box center [110, 20] width 221 height 41
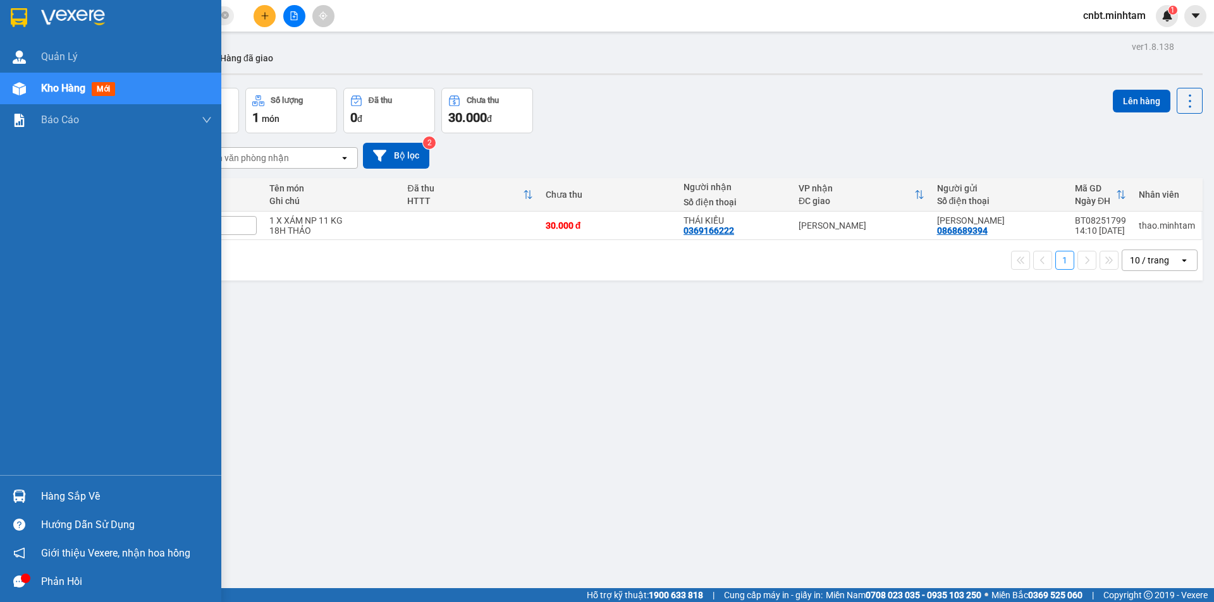
click at [79, 499] on div "Hàng sắp về" at bounding box center [126, 496] width 171 height 19
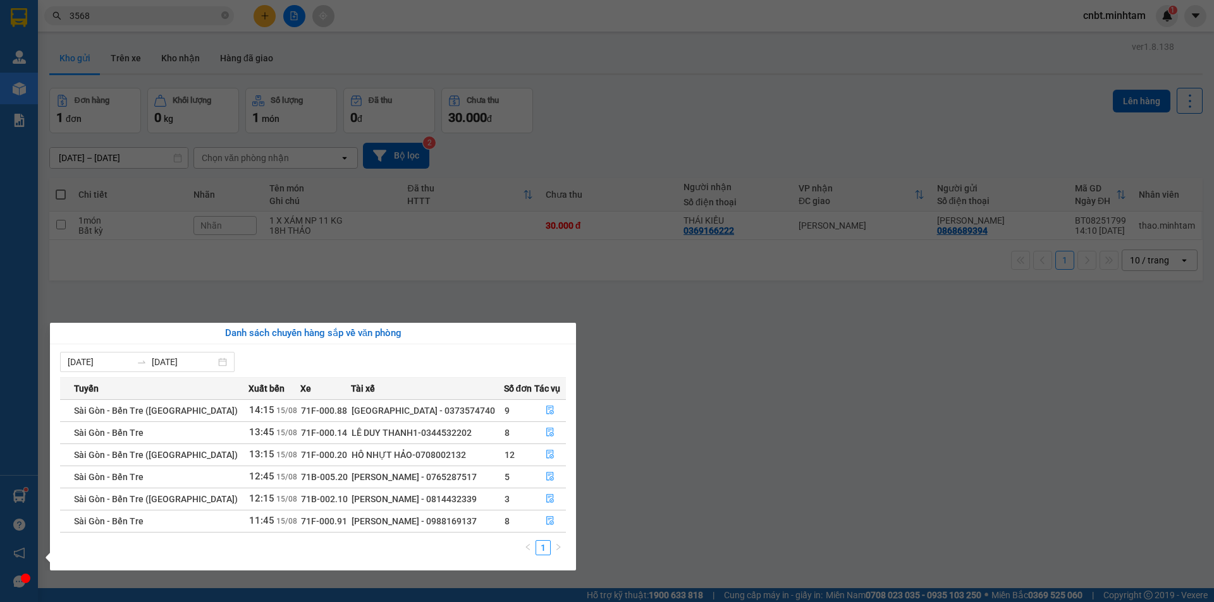
click at [614, 507] on section "Kết quả tìm kiếm ( 13 ) Bộ lọc Mã ĐH Trạng thái Món hàng Tổng cước Chưa cước Nh…" at bounding box center [607, 301] width 1214 height 602
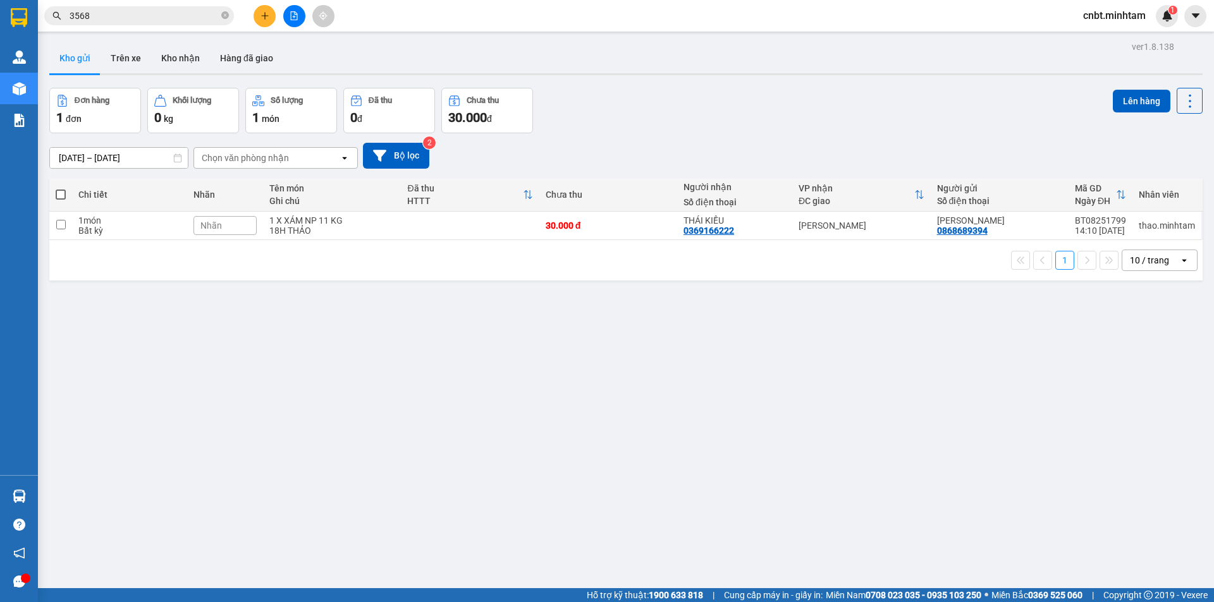
click at [123, 20] on input "3568" at bounding box center [144, 16] width 149 height 14
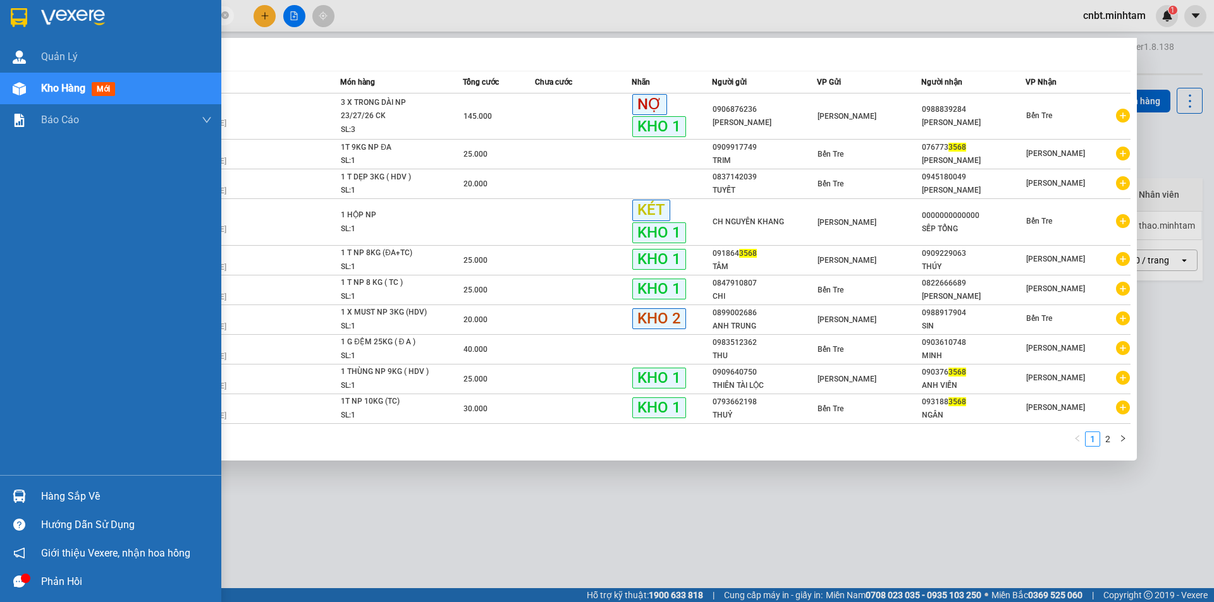
click at [4, 12] on div at bounding box center [110, 20] width 221 height 41
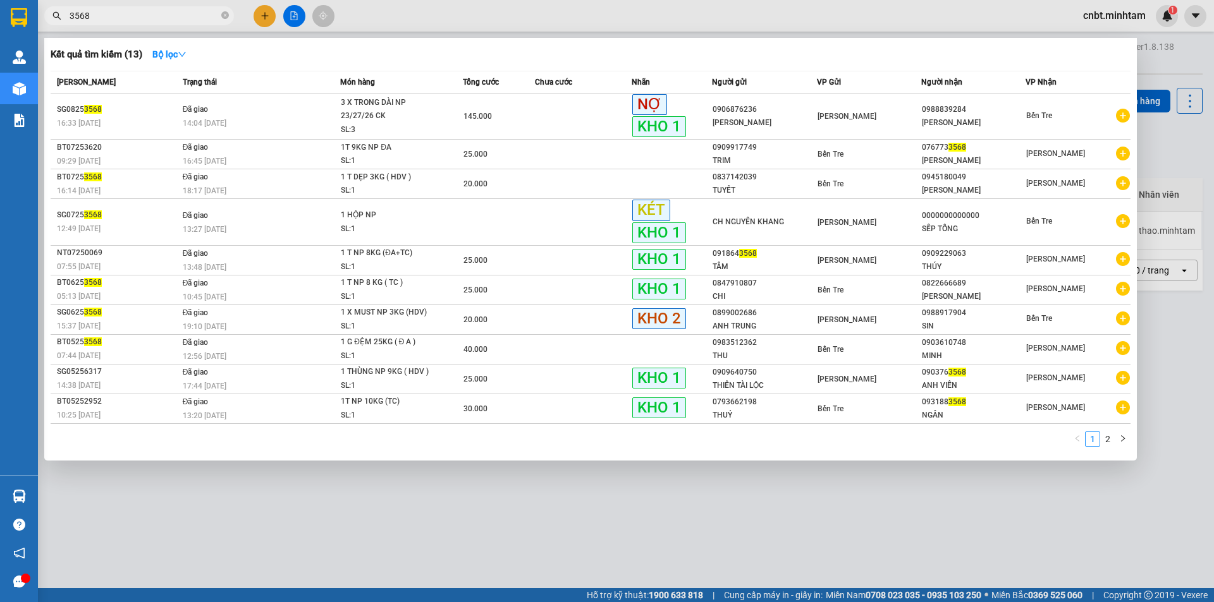
click at [147, 15] on input "3568" at bounding box center [144, 16] width 149 height 14
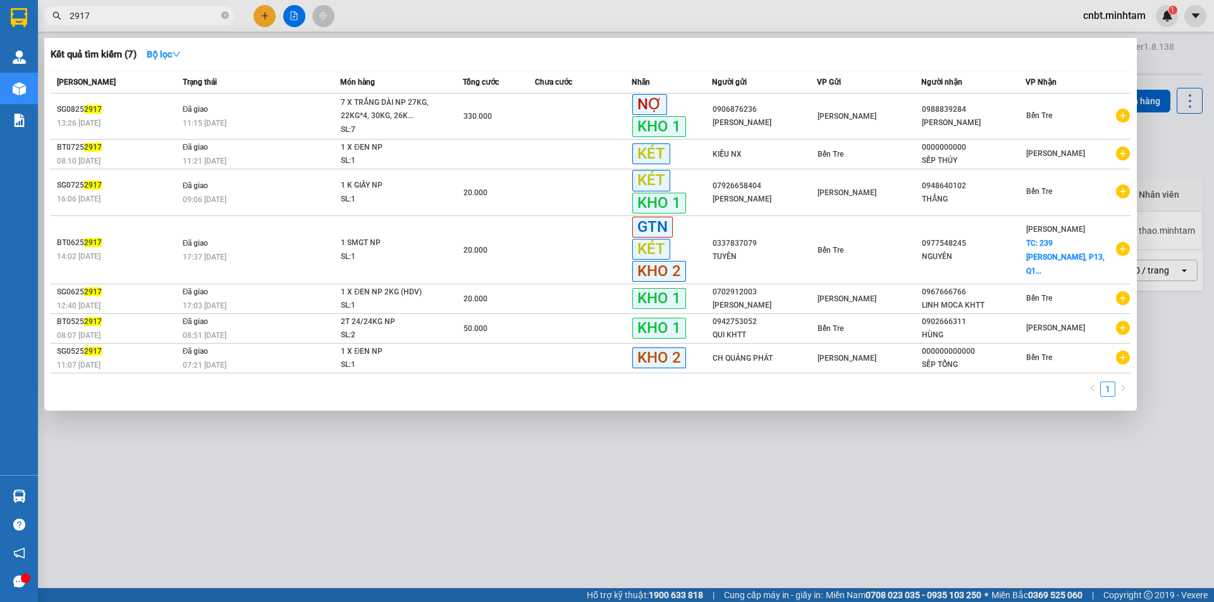
drag, startPoint x: 948, startPoint y: 551, endPoint x: 850, endPoint y: 111, distance: 451.3
click at [949, 551] on div at bounding box center [607, 301] width 1214 height 602
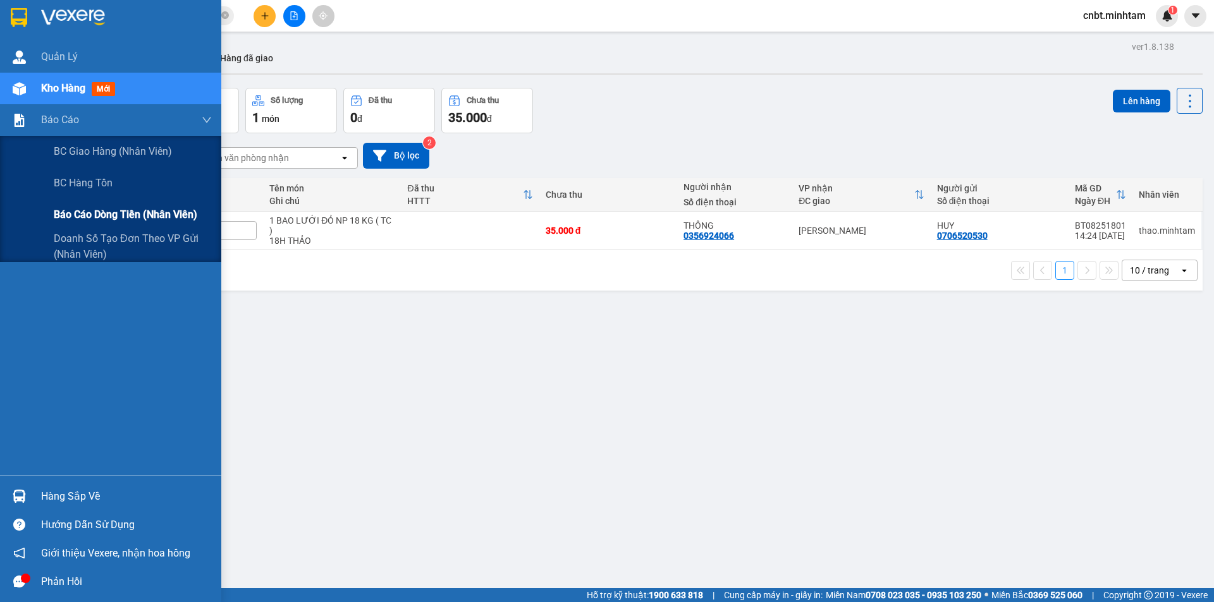
click at [84, 219] on span "Báo cáo dòng tiền (nhân viên)" at bounding box center [125, 215] width 143 height 16
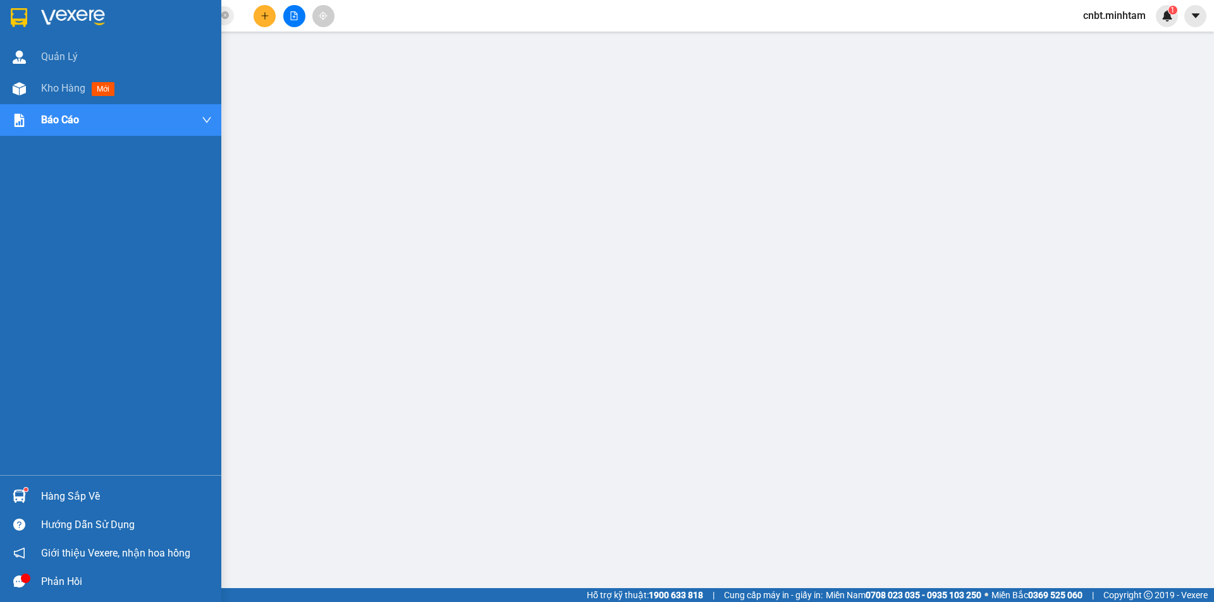
click at [15, 11] on img at bounding box center [19, 17] width 16 height 19
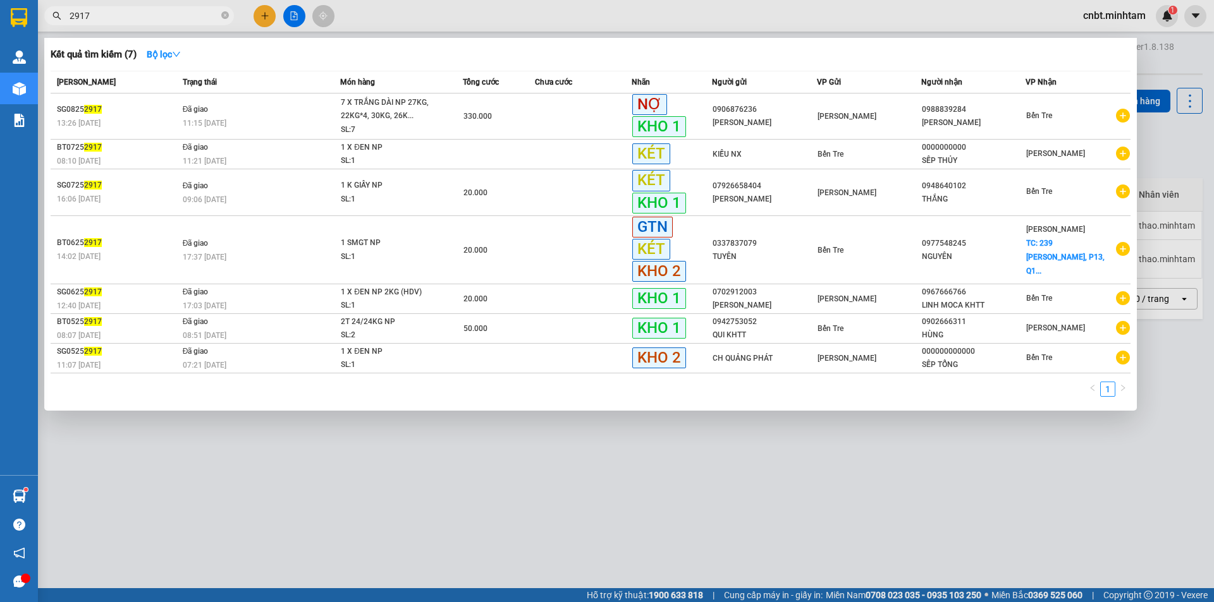
click at [118, 15] on input "2917" at bounding box center [144, 16] width 149 height 14
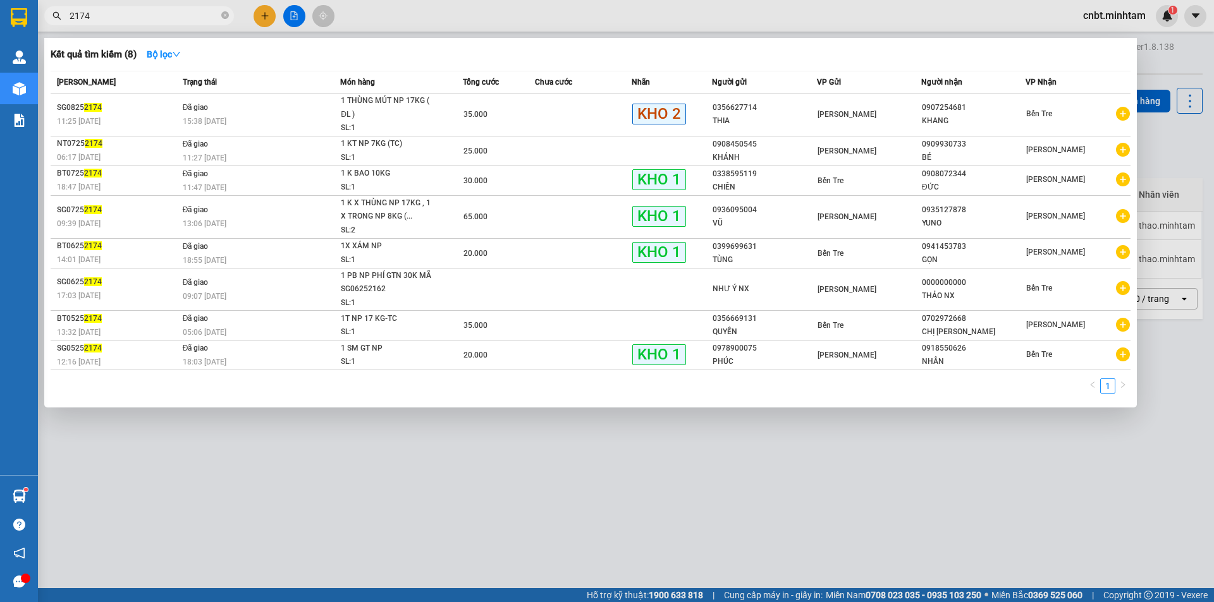
type input "2174"
drag, startPoint x: 638, startPoint y: 524, endPoint x: 638, endPoint y: 504, distance: 19.6
click at [638, 523] on div at bounding box center [607, 301] width 1214 height 602
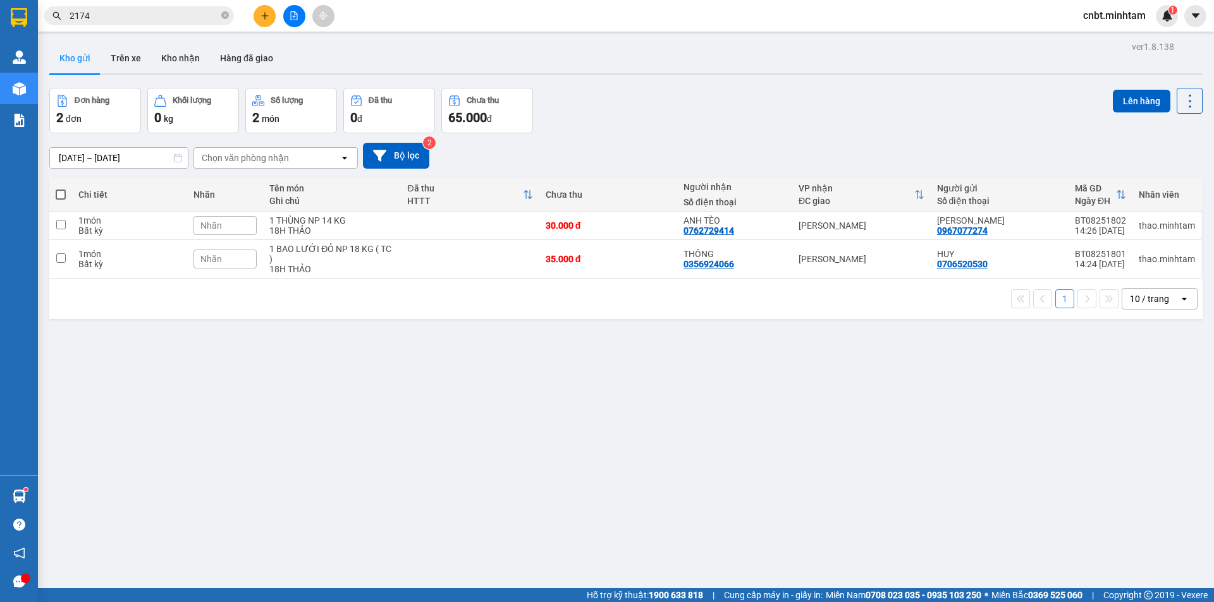
click at [1112, 22] on span "cnbt.minhtam" at bounding box center [1114, 16] width 83 height 16
click at [1113, 39] on span "Đăng xuất" at bounding box center [1120, 39] width 56 height 14
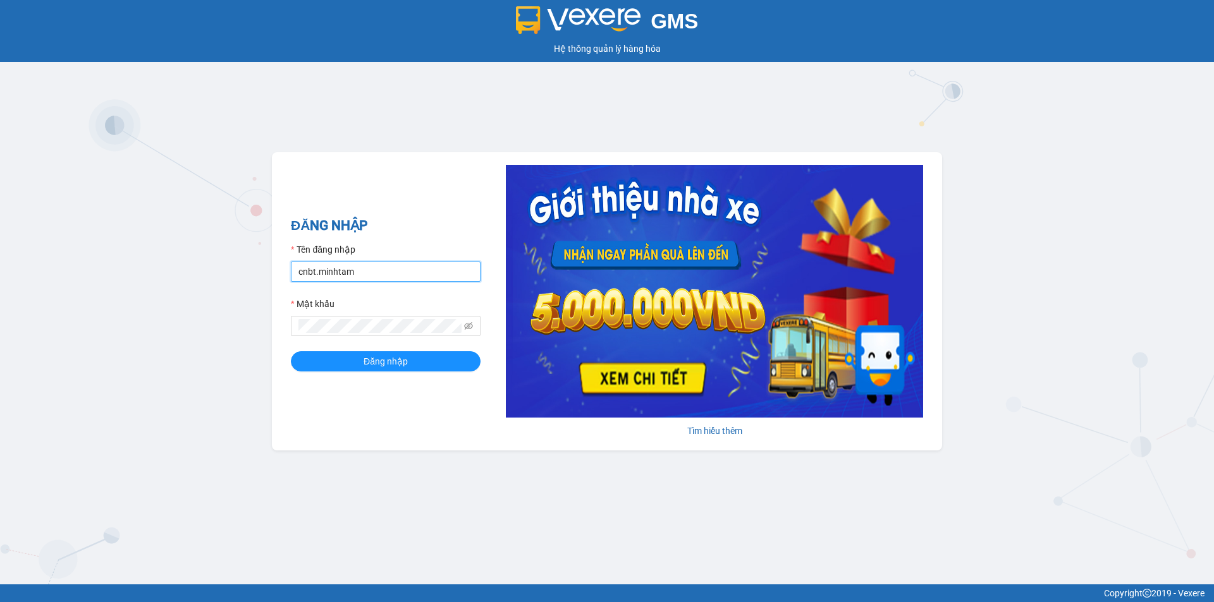
click at [343, 273] on input "cnbt.minhtam" at bounding box center [386, 272] width 190 height 20
type input "gtnbt.minhtam"
click at [399, 357] on span "Đăng nhập" at bounding box center [385, 362] width 44 height 14
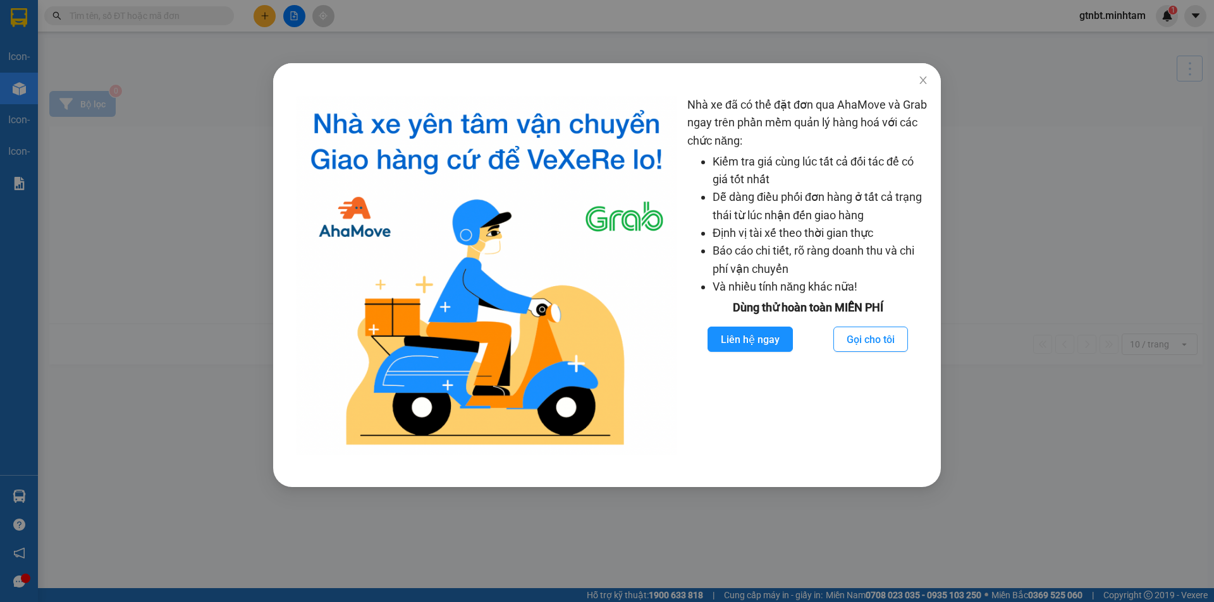
click at [188, 19] on div "Nhà xe đã có thể đặt đơn qua AhaMove và Grab ngay trên phần mềm quản lý hàng ho…" at bounding box center [607, 301] width 1214 height 602
click at [179, 15] on div "Nhà xe đã có thể đặt đơn qua AhaMove và Grab ngay trên phần mềm quản lý hàng ho…" at bounding box center [607, 301] width 1214 height 602
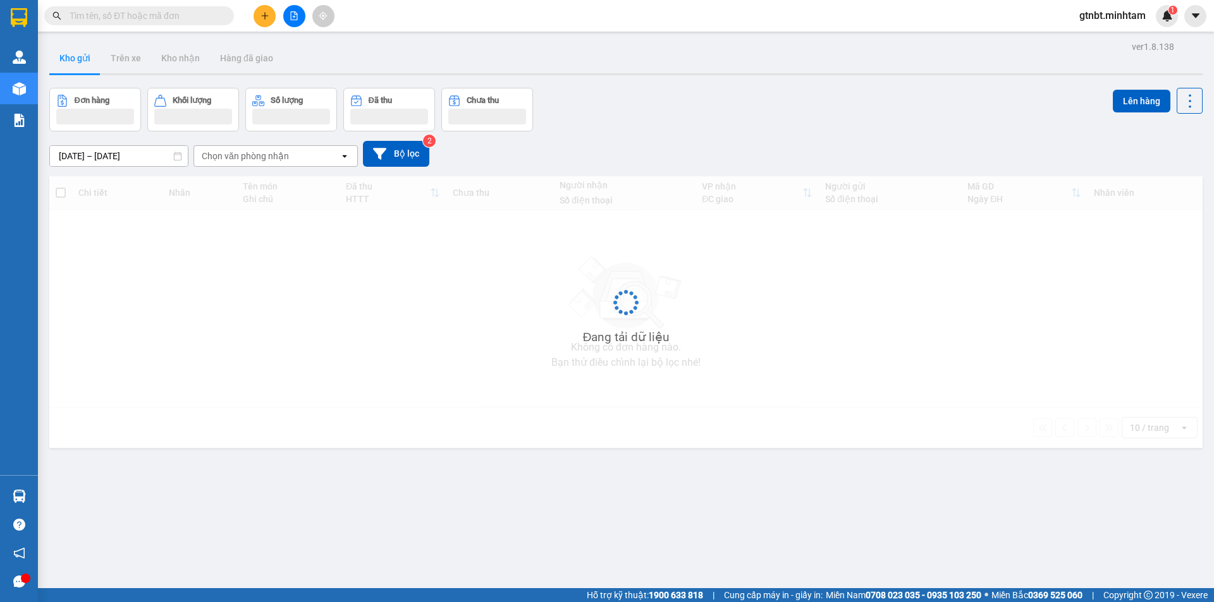
click at [179, 16] on body "Kết quả tìm kiếm ( 0 ) Bộ lọc No Data gtnbt.minhtam 1 Quản Lý Kho hàng mới Báo …" at bounding box center [607, 301] width 1214 height 602
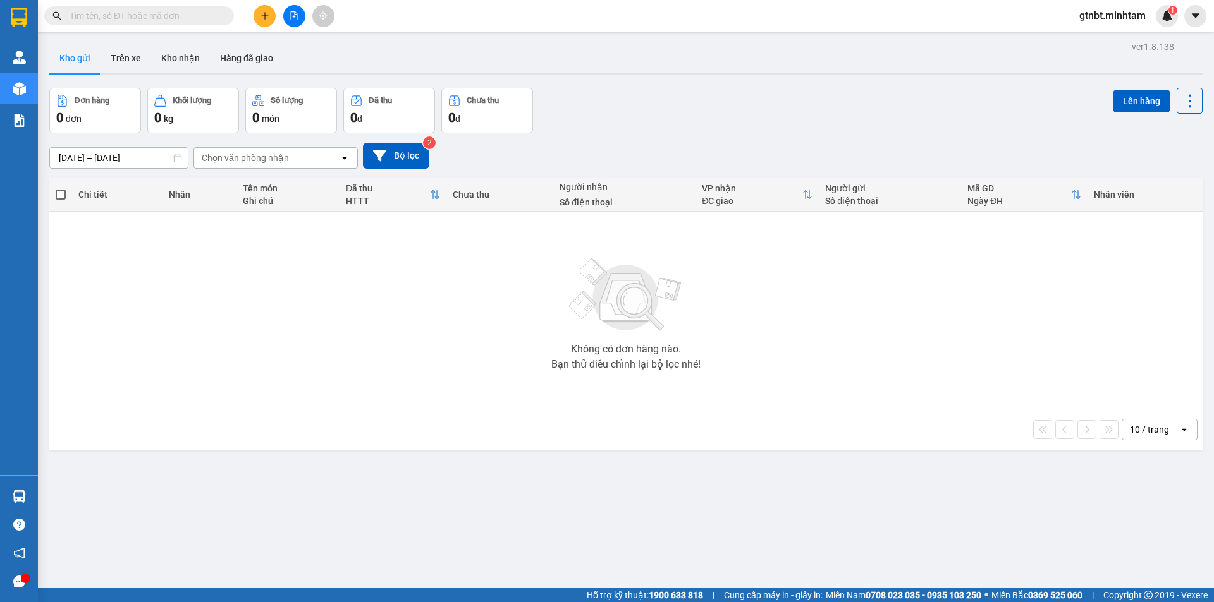
click at [176, 15] on input "text" at bounding box center [144, 16] width 149 height 14
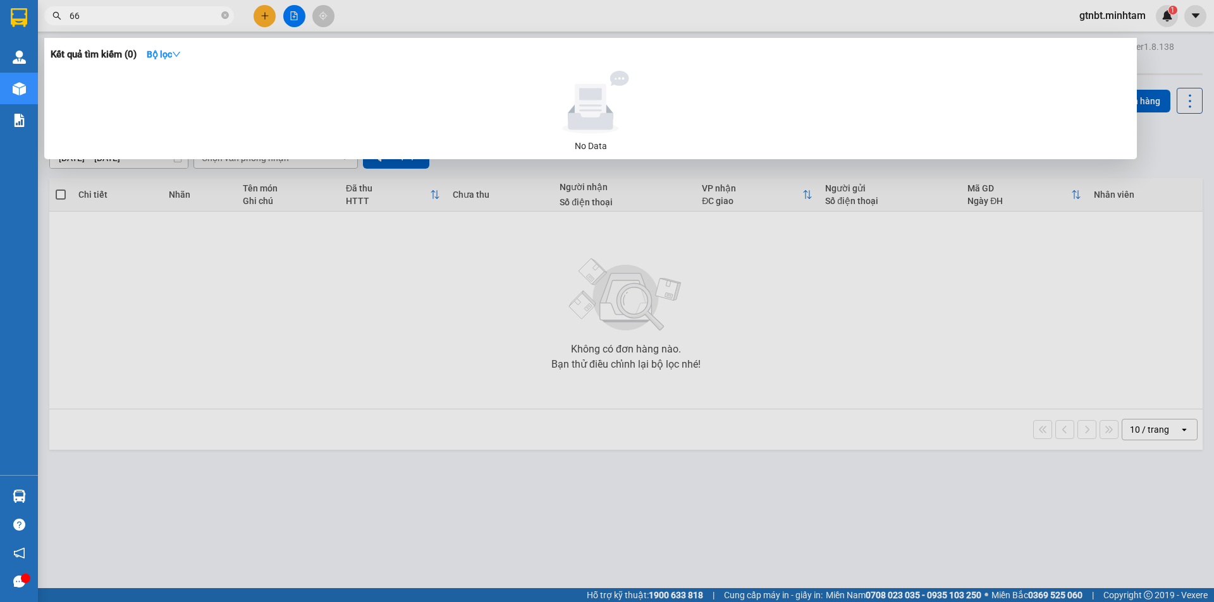
type input "6"
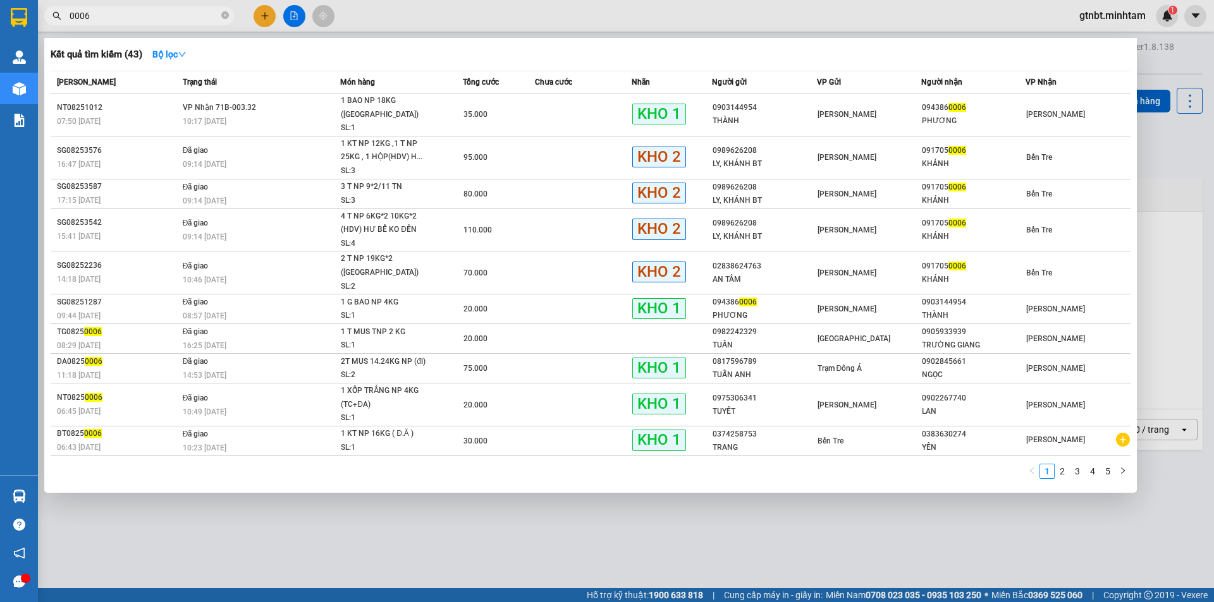
drag, startPoint x: 130, startPoint y: 18, endPoint x: 49, endPoint y: 28, distance: 81.5
click at [49, 27] on div "Kết quả tìm kiếm ( 43 ) Bộ lọc Mã ĐH Trạng thái Món hàng Tổng cước Chưa cước Nh…" at bounding box center [123, 16] width 247 height 22
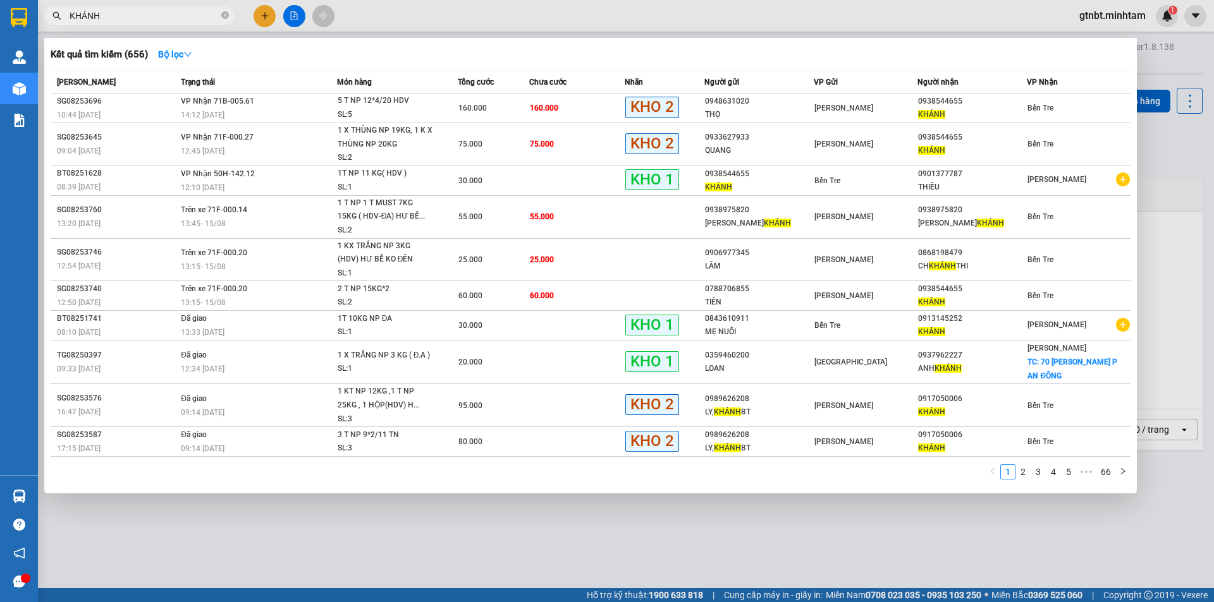
type input "KHÁNH"
click at [219, 15] on span "KHÁNH" at bounding box center [139, 15] width 190 height 19
click at [225, 16] on icon "close-circle" at bounding box center [225, 15] width 8 height 8
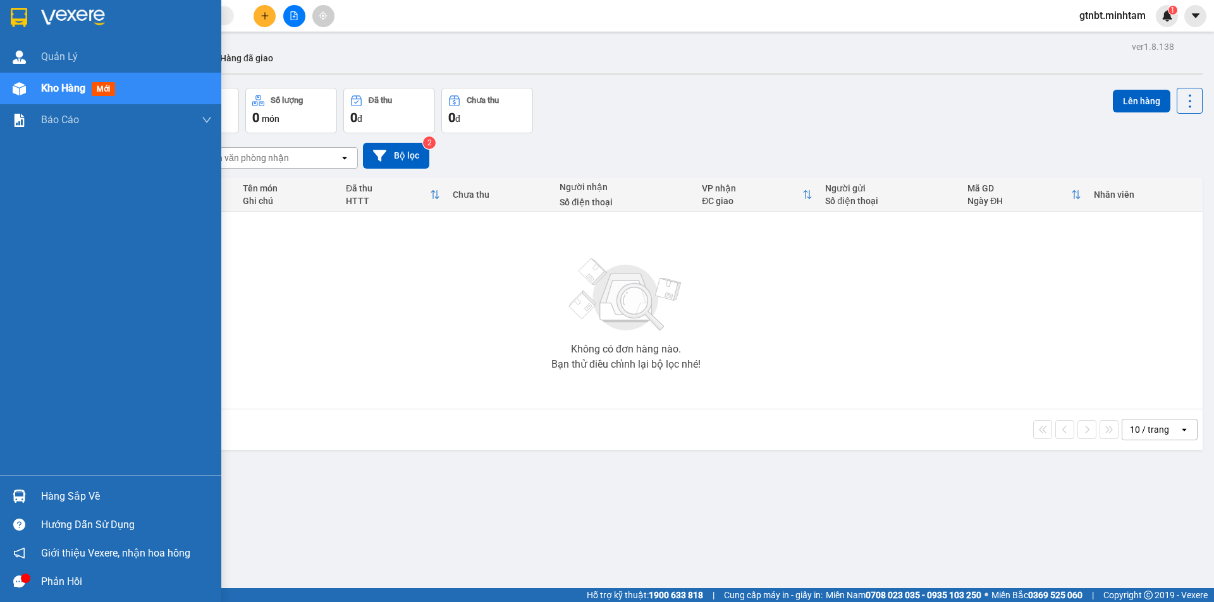
click at [6, 15] on div at bounding box center [110, 20] width 221 height 41
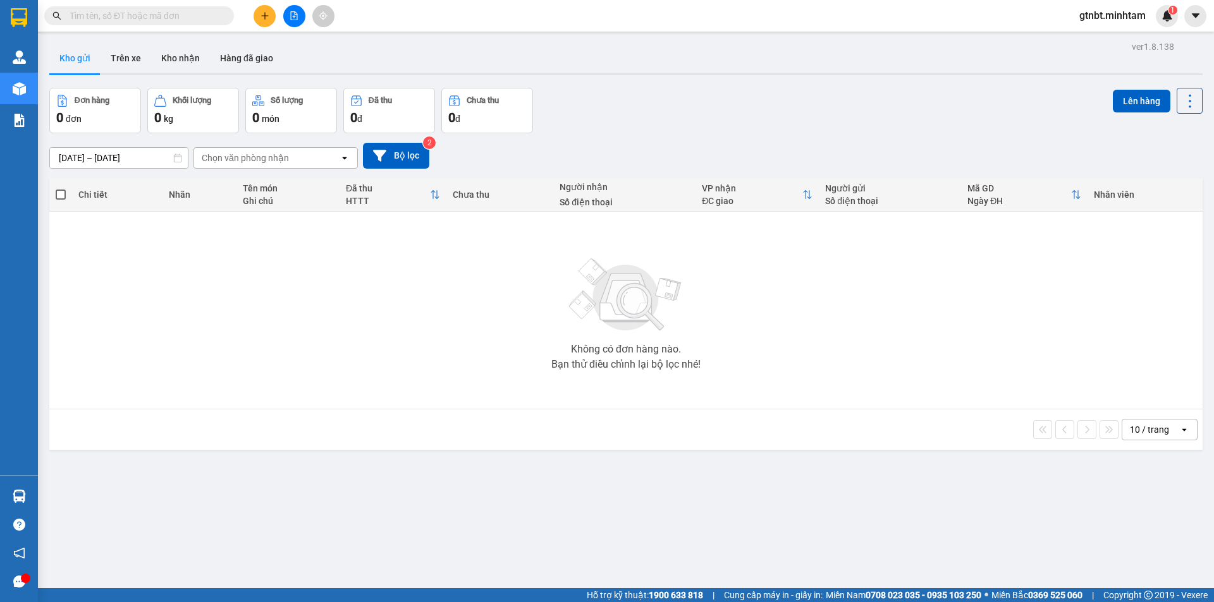
click at [128, 9] on input "text" at bounding box center [144, 16] width 149 height 14
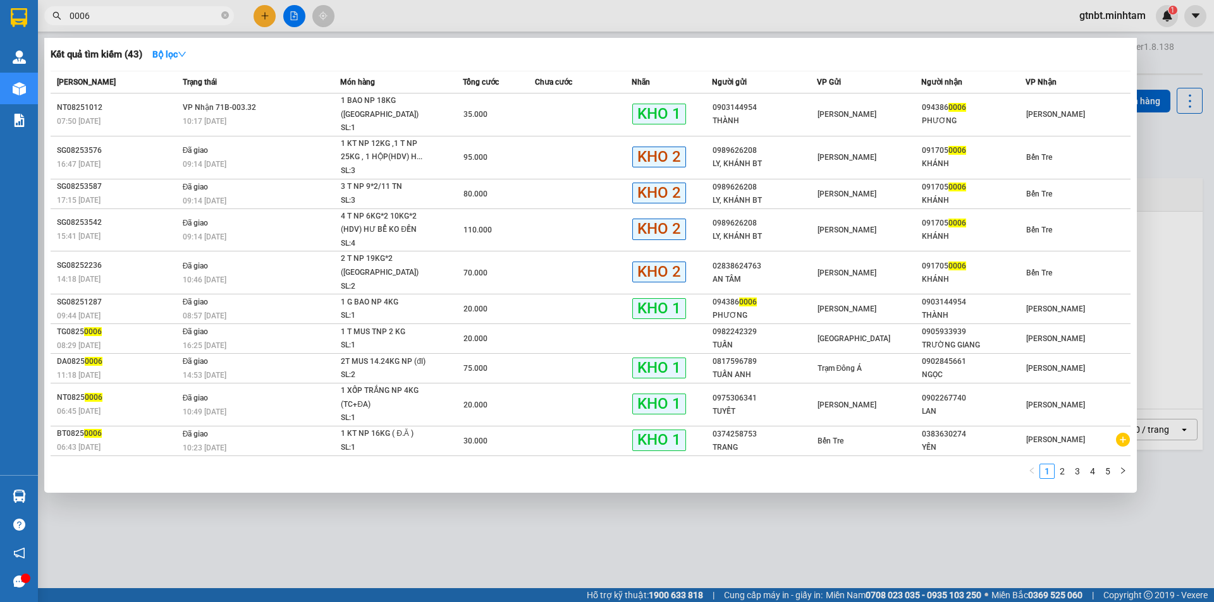
click at [116, 21] on input "0006" at bounding box center [144, 16] width 149 height 14
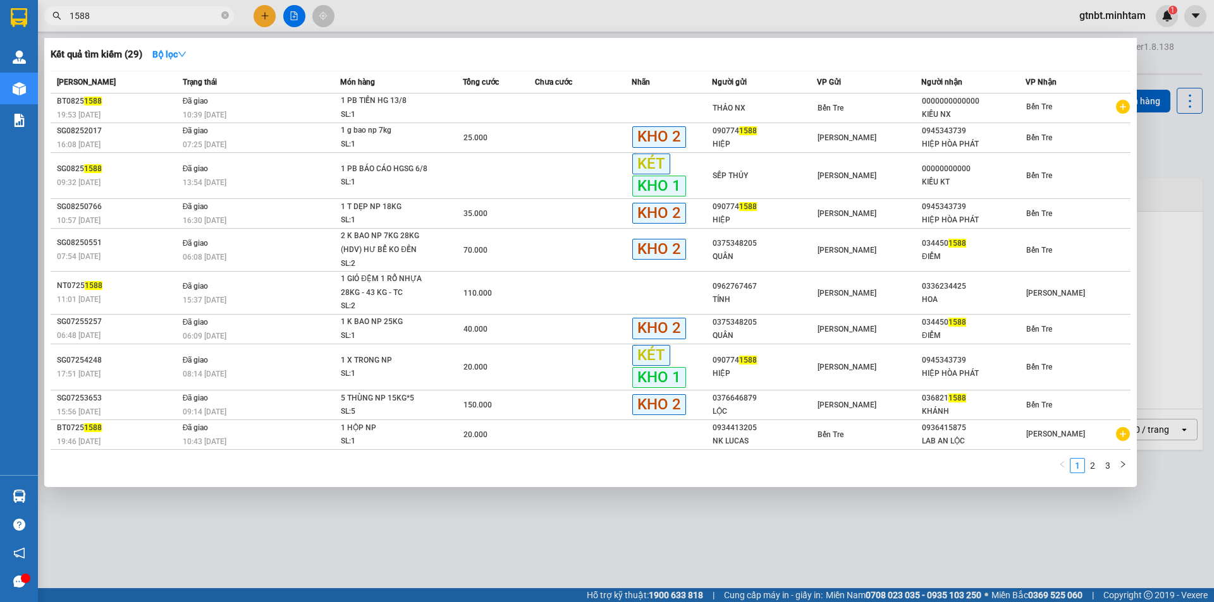
click at [1174, 268] on div at bounding box center [607, 301] width 1214 height 602
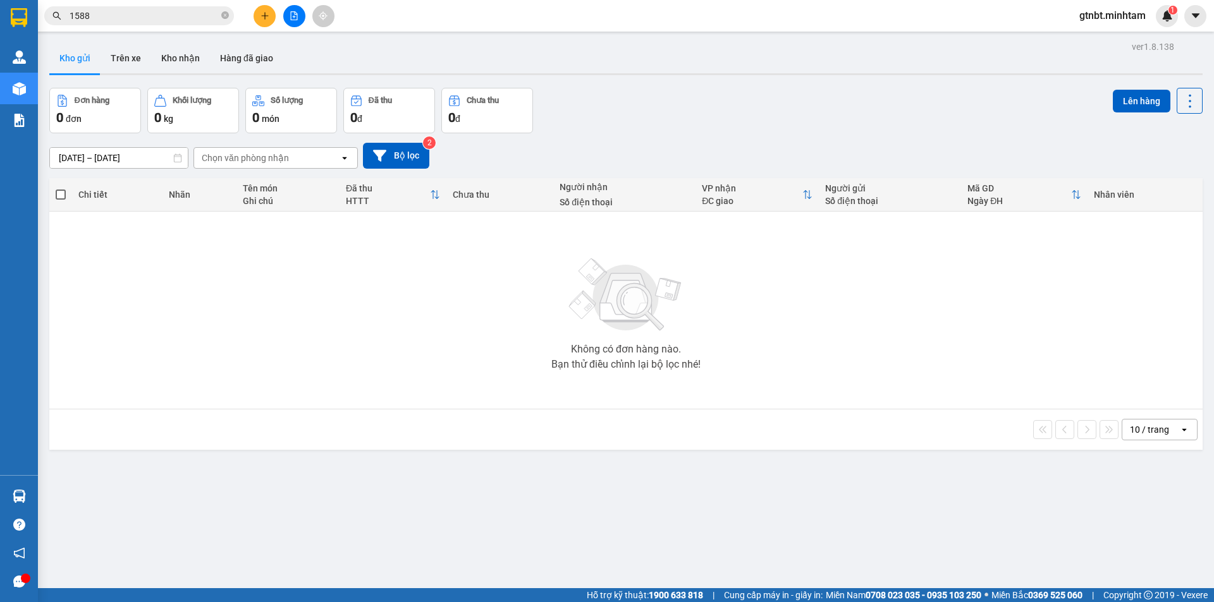
click at [147, 19] on input "1588" at bounding box center [144, 16] width 149 height 14
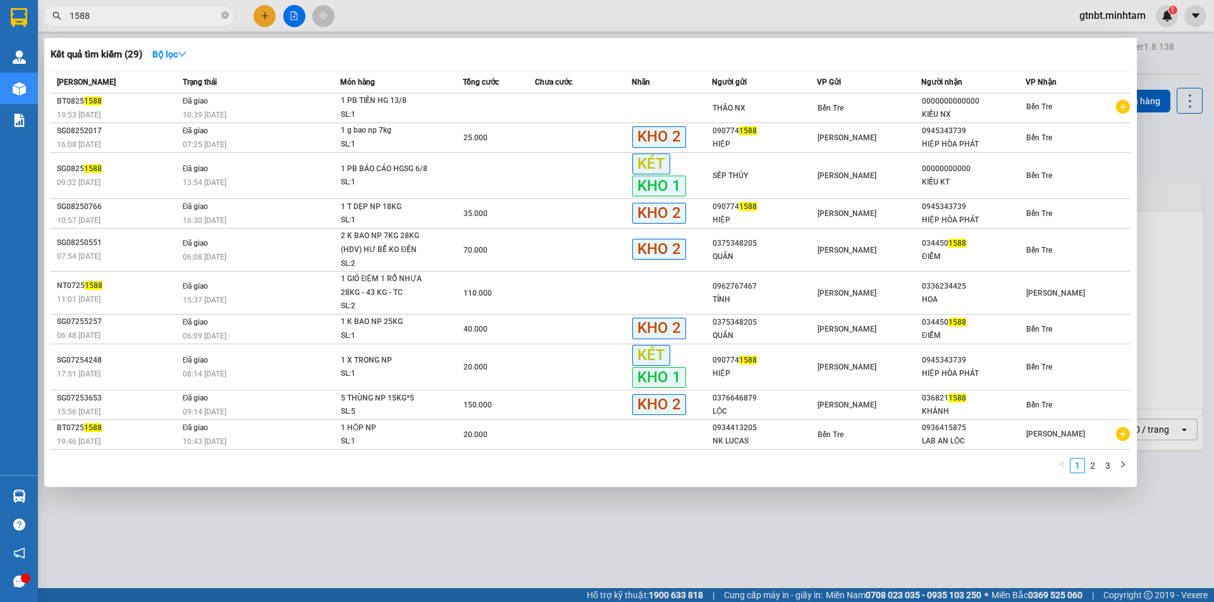
click at [147, 19] on input "1588" at bounding box center [144, 16] width 149 height 14
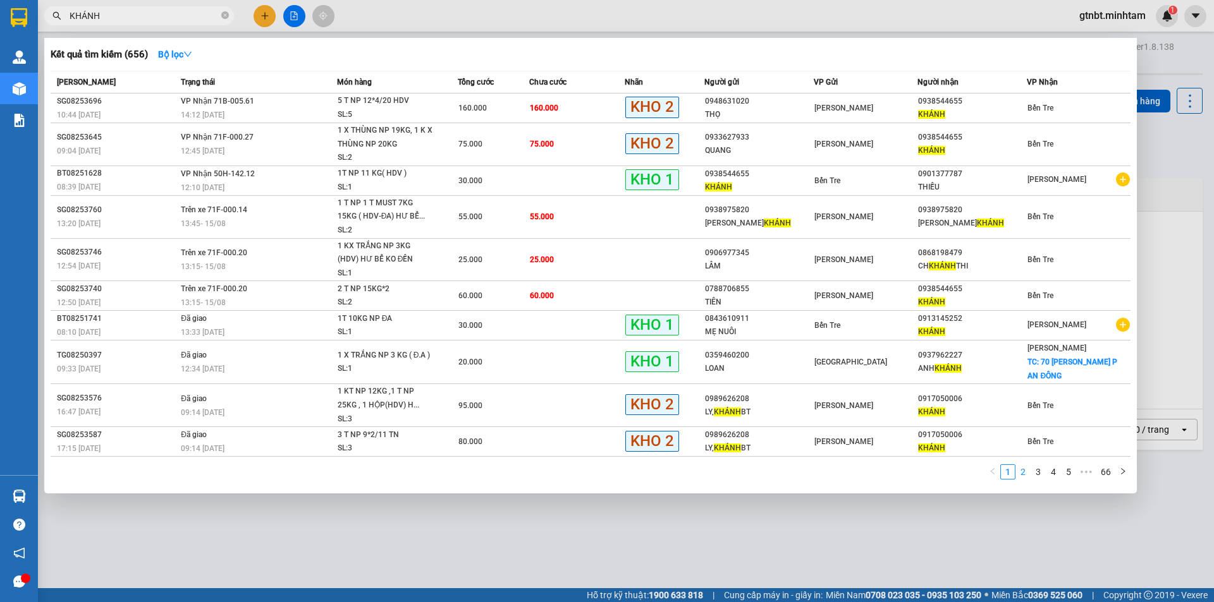
type input "KHÁNH"
click at [1028, 472] on link "2" at bounding box center [1023, 472] width 14 height 14
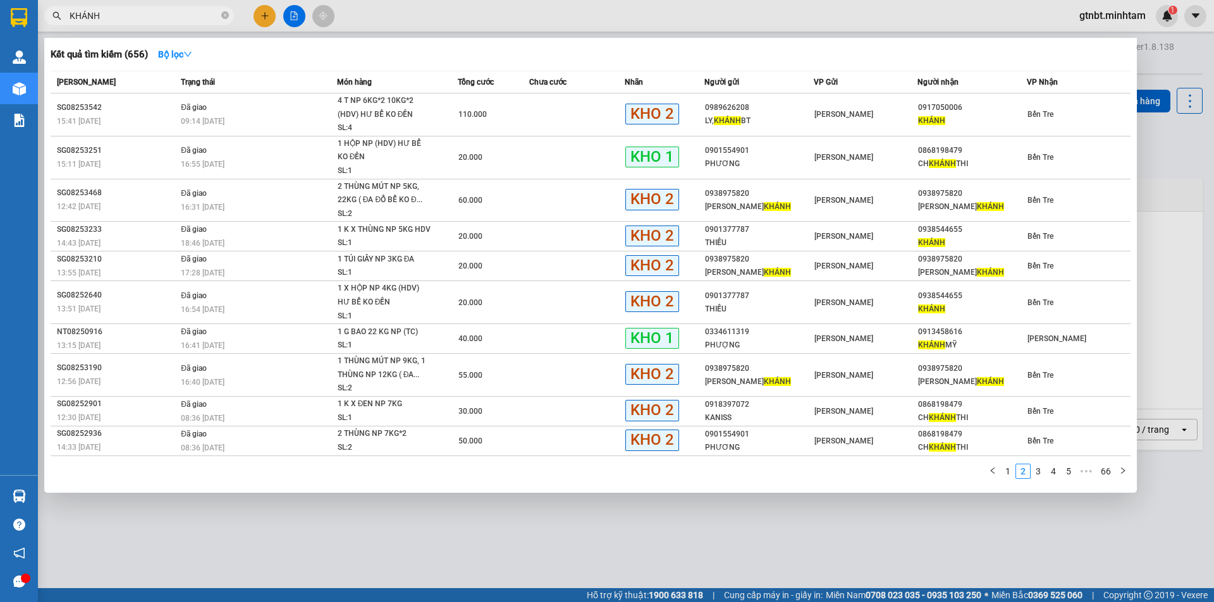
click at [400, 570] on div at bounding box center [607, 301] width 1214 height 602
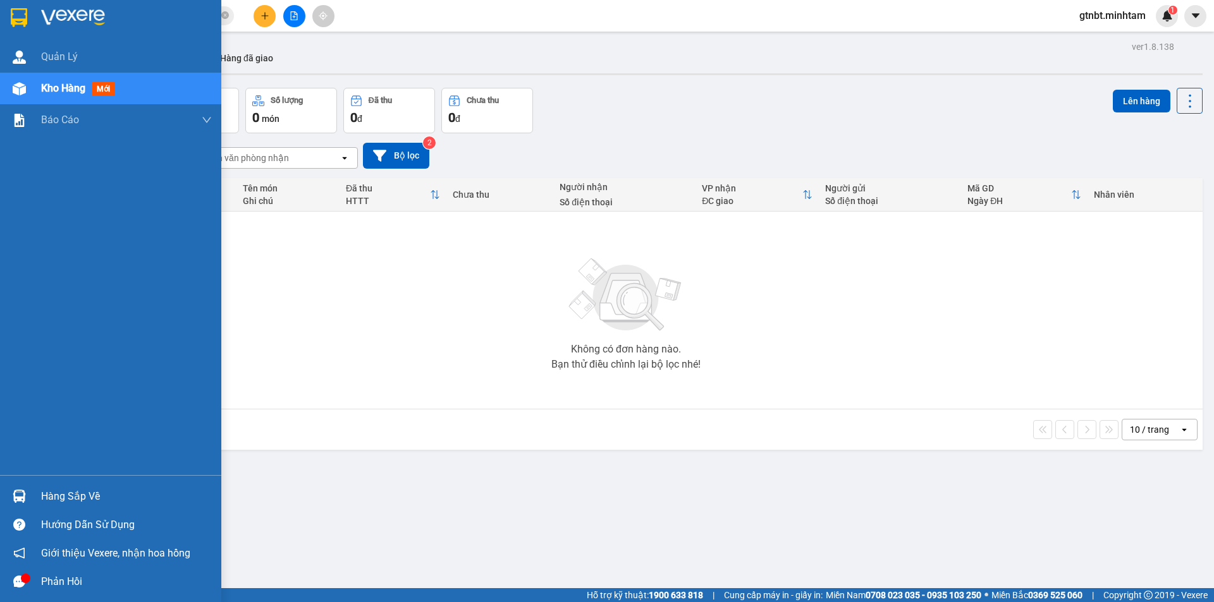
click at [17, 487] on div at bounding box center [19, 496] width 22 height 22
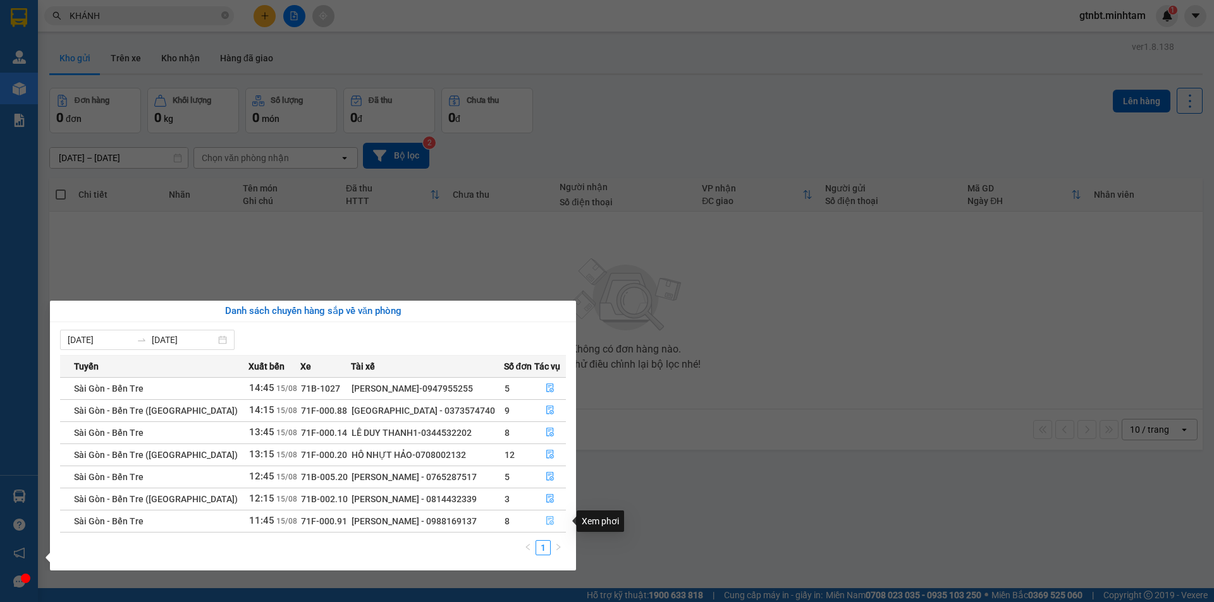
click at [548, 528] on button "button" at bounding box center [550, 521] width 31 height 20
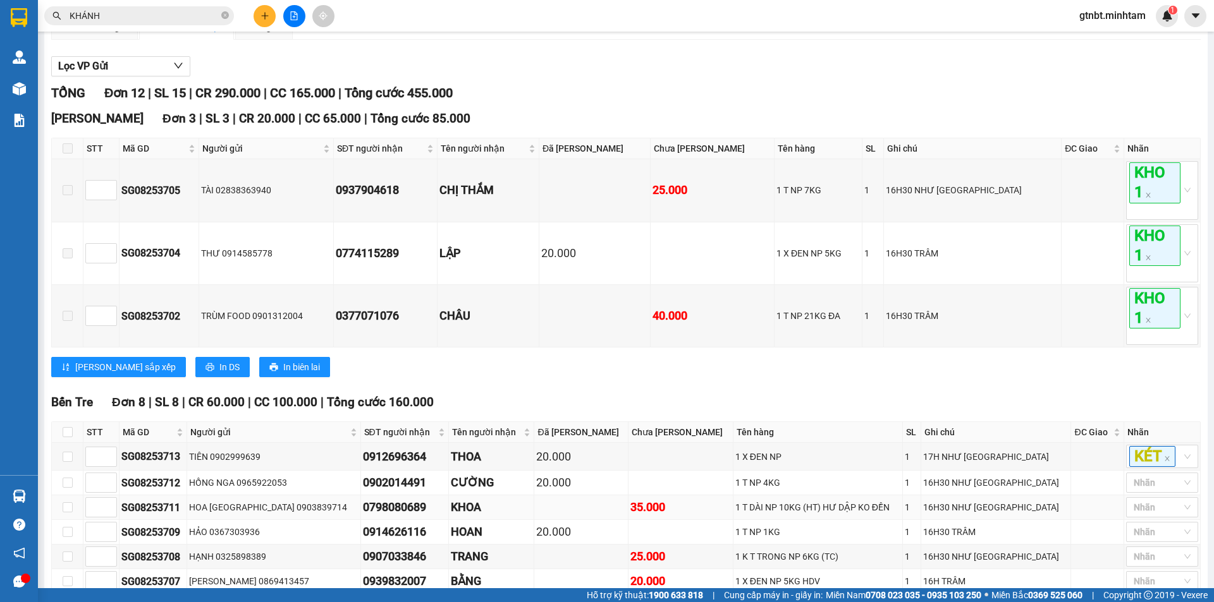
scroll to position [316, 0]
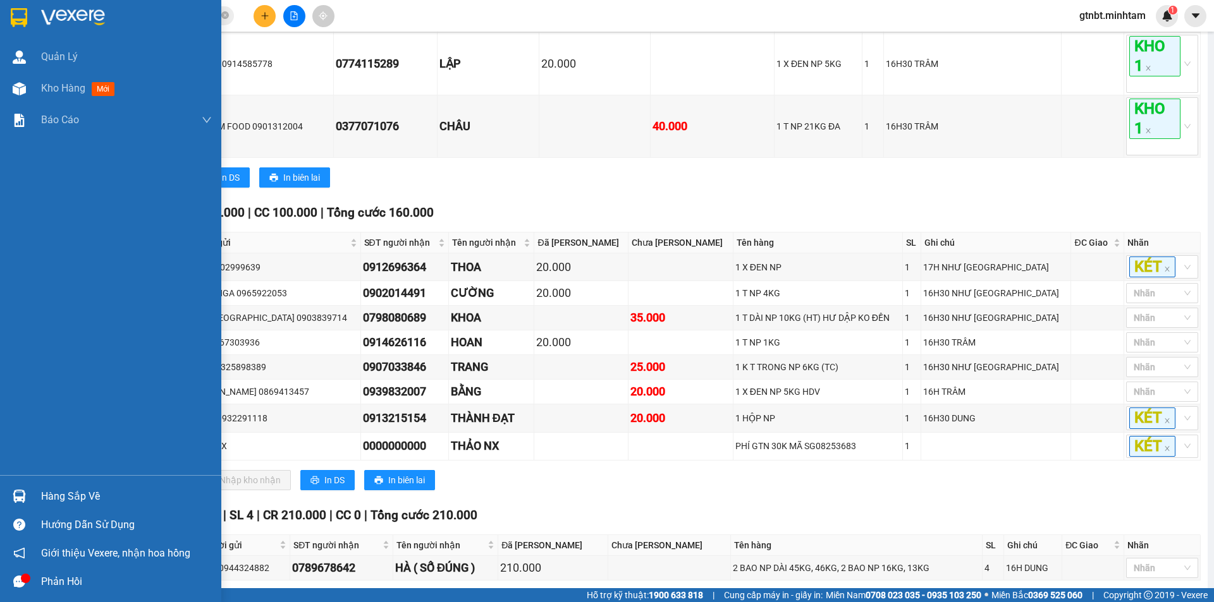
click at [49, 494] on div "Hàng sắp về" at bounding box center [126, 496] width 171 height 19
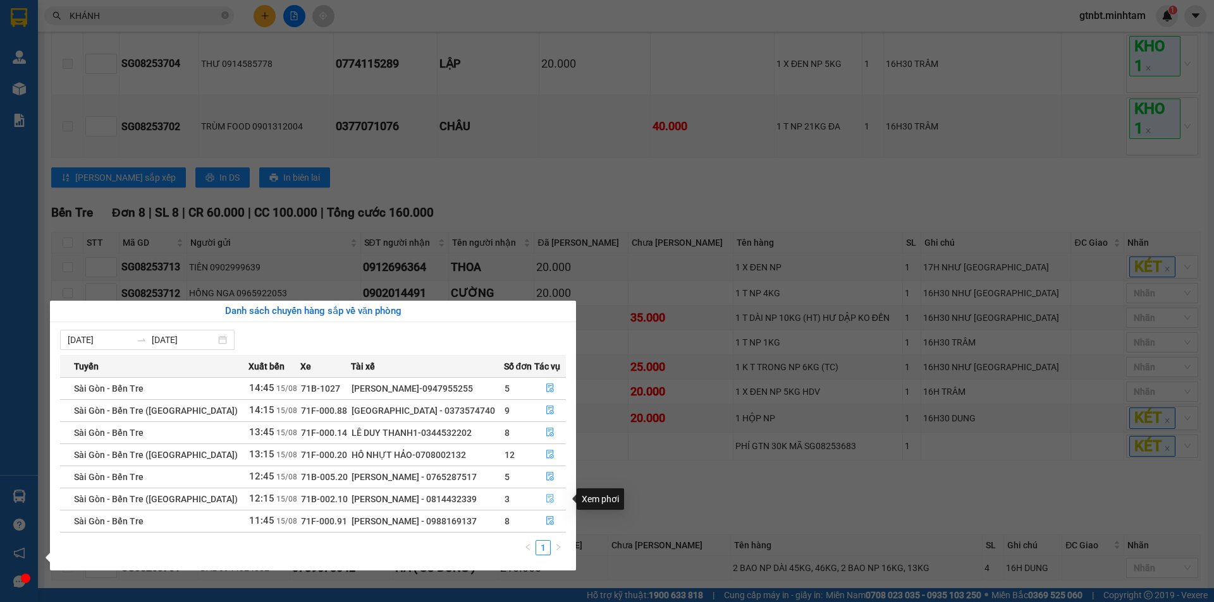
click at [546, 497] on icon "file-done" at bounding box center [550, 499] width 8 height 9
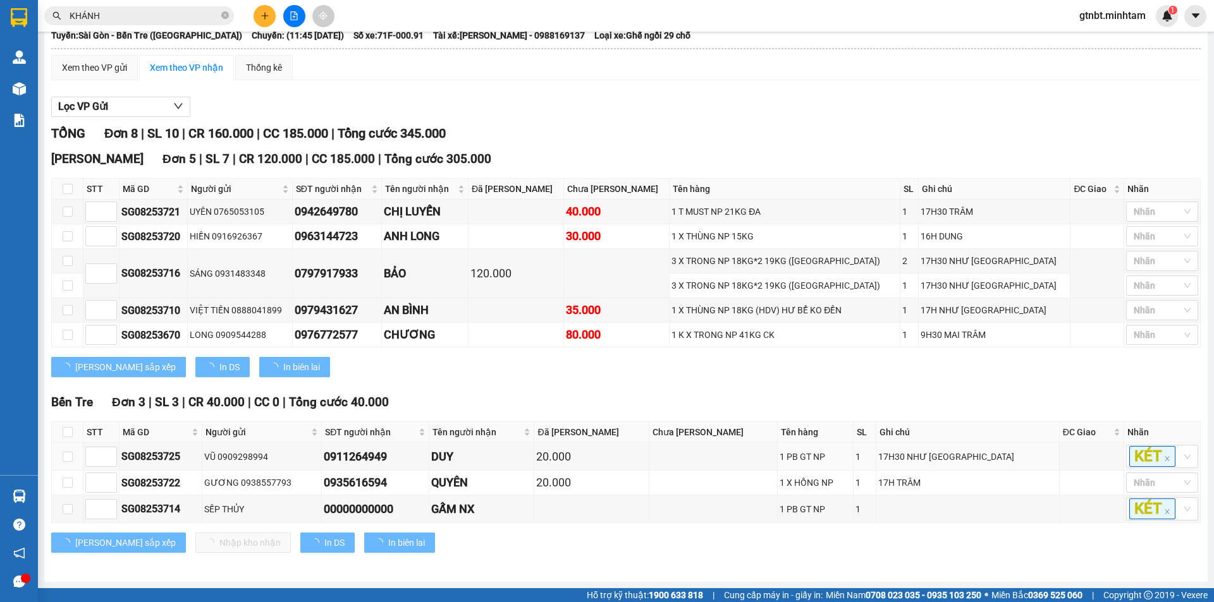
scroll to position [100, 0]
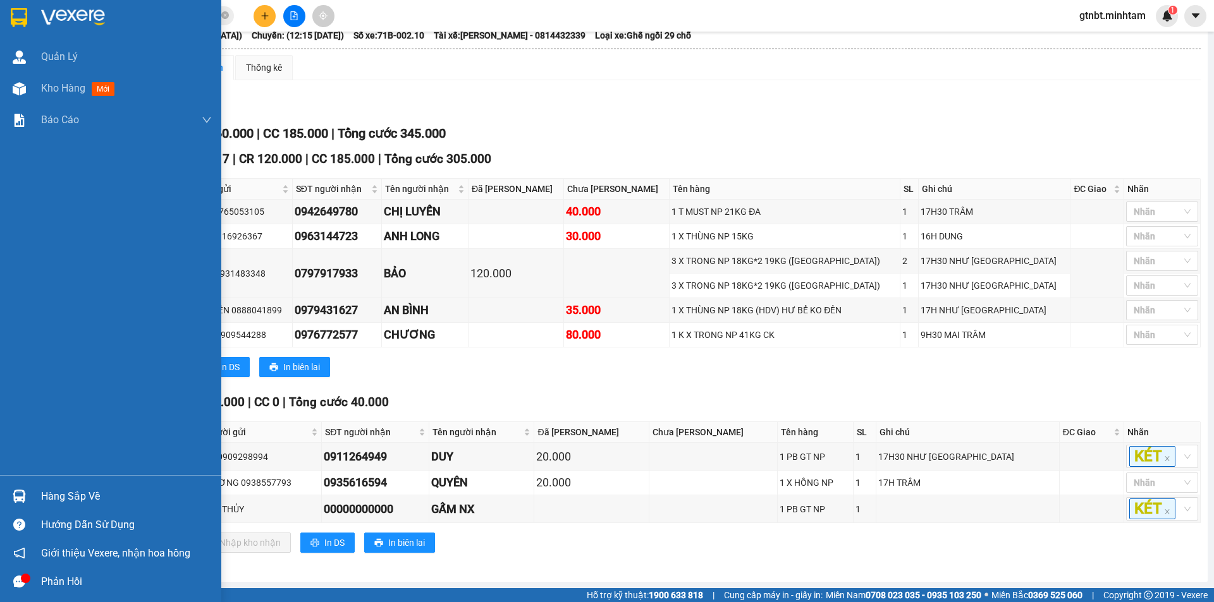
click at [28, 503] on div at bounding box center [19, 496] width 22 height 22
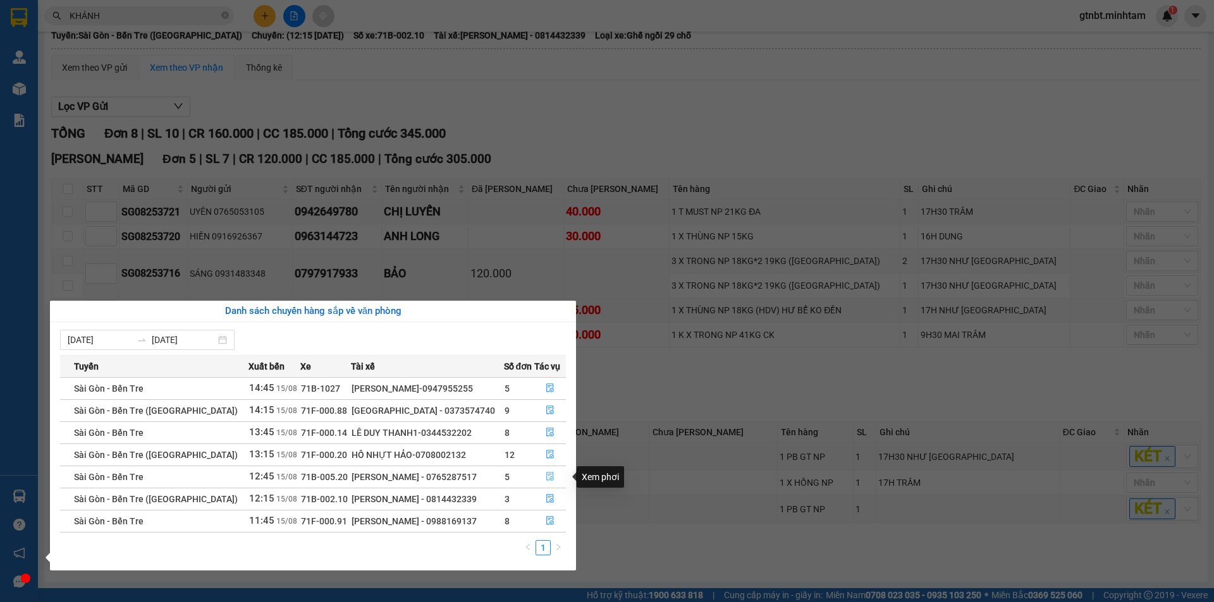
click at [547, 475] on icon "file-done" at bounding box center [550, 476] width 9 height 9
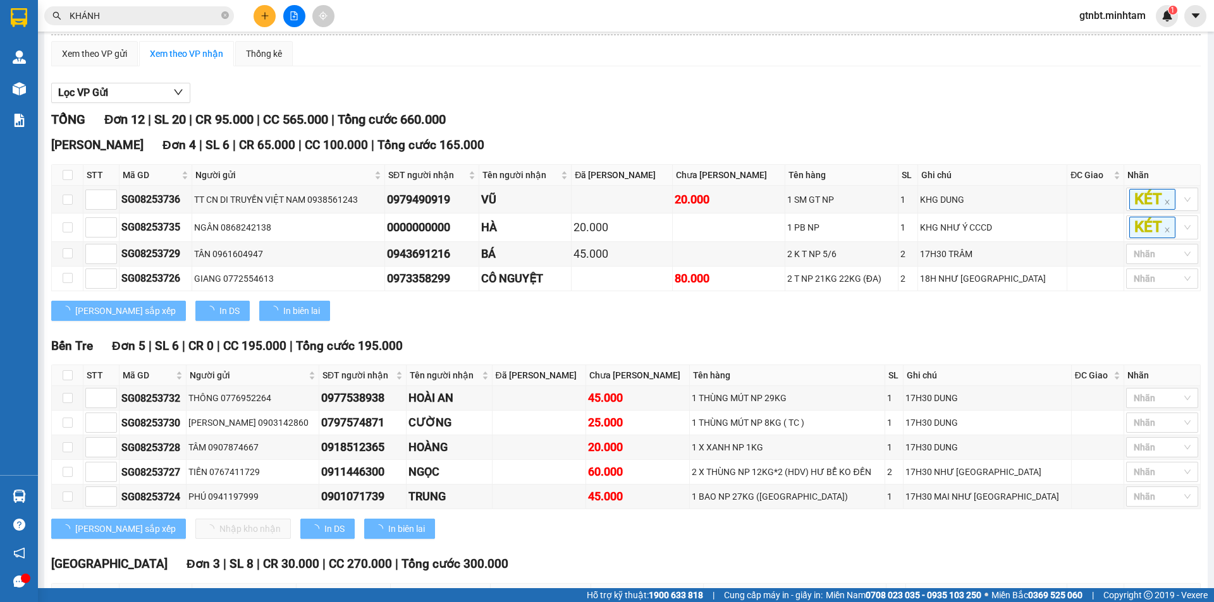
scroll to position [273, 0]
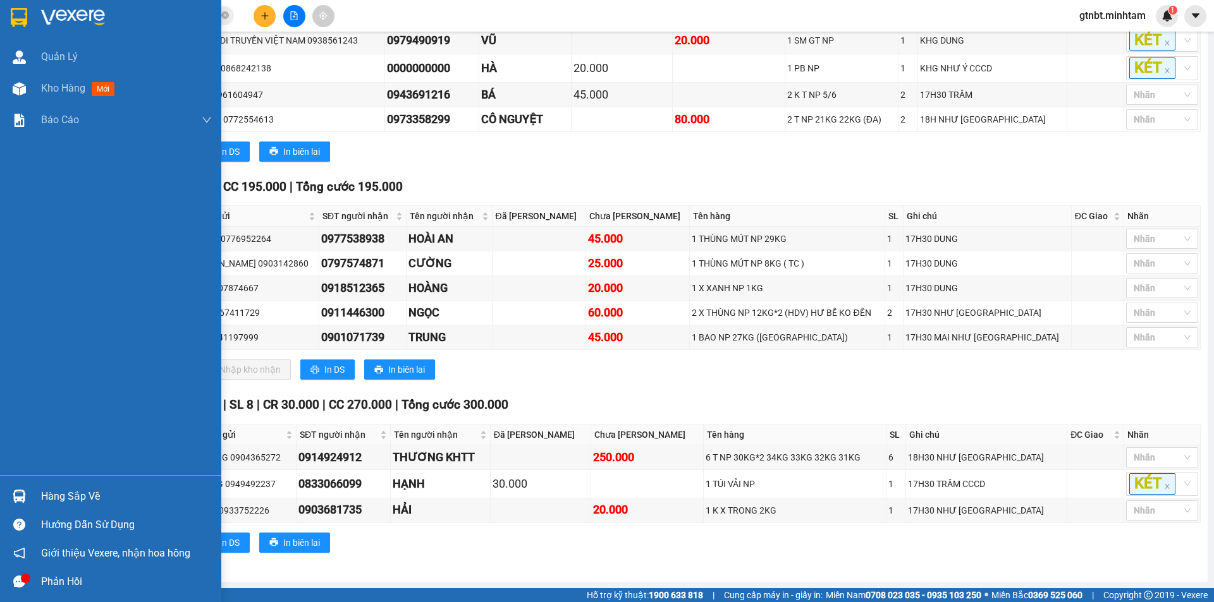
click at [18, 489] on div at bounding box center [19, 496] width 22 height 22
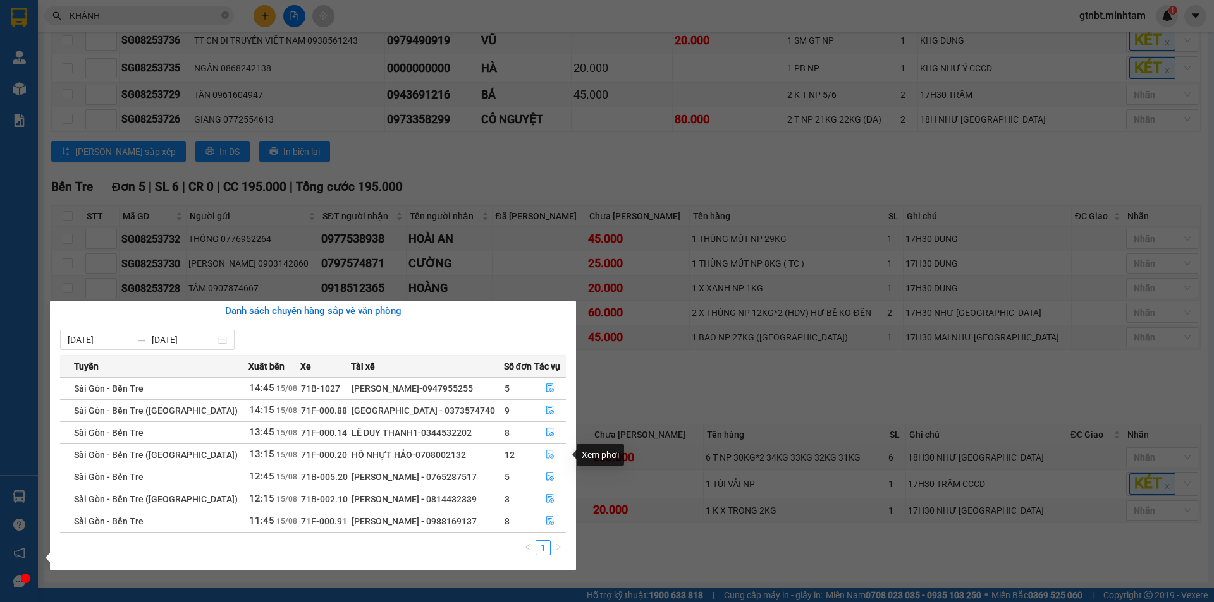
click at [546, 456] on icon "file-done" at bounding box center [550, 454] width 9 height 9
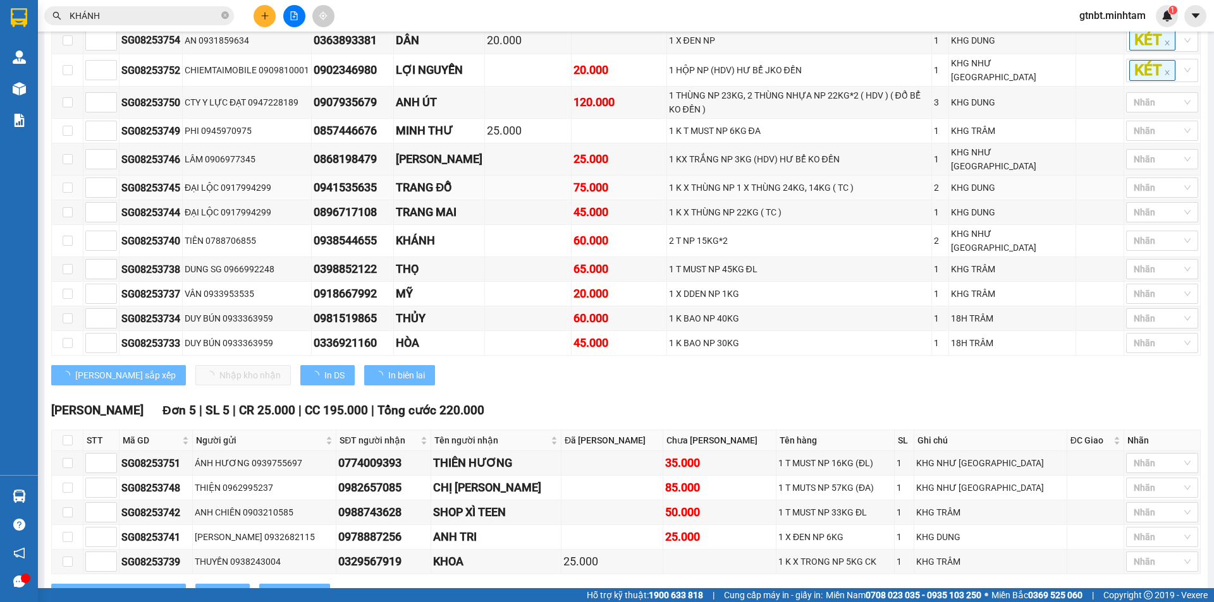
scroll to position [147, 0]
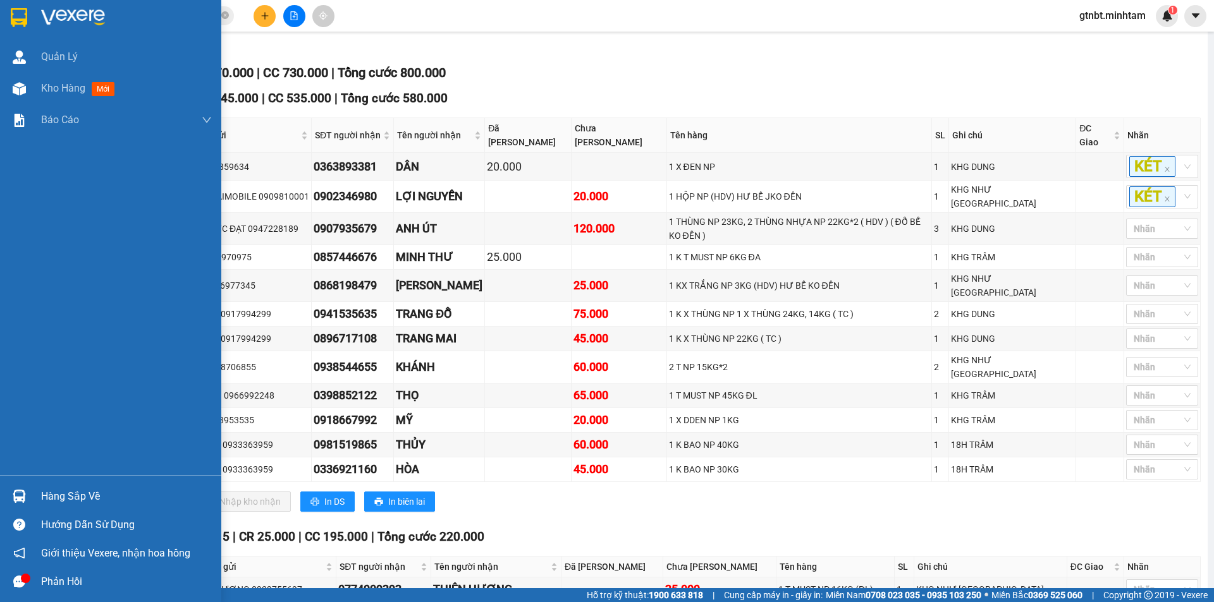
click at [60, 492] on div "Hàng sắp về" at bounding box center [126, 496] width 171 height 19
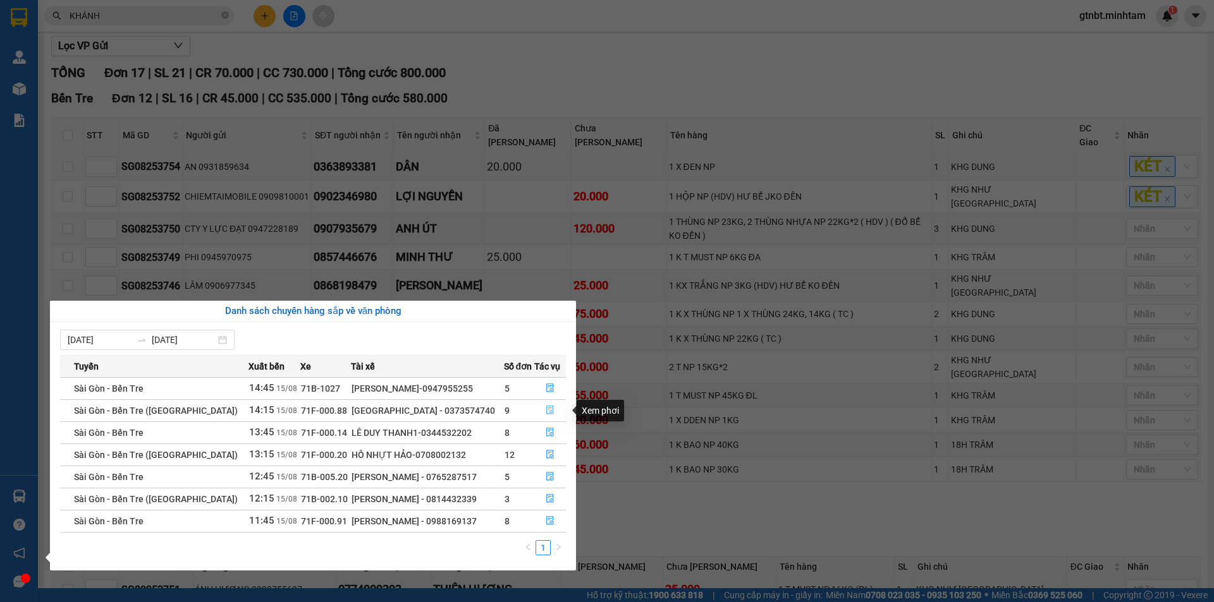
click at [548, 410] on icon "file-done" at bounding box center [550, 410] width 9 height 9
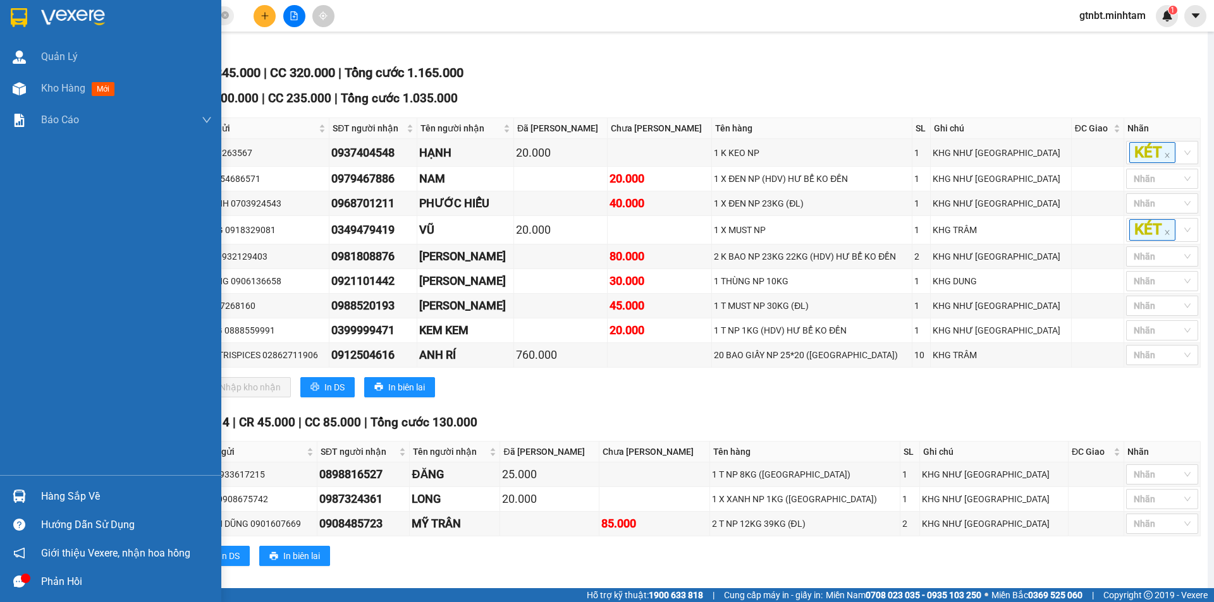
click at [25, 491] on div at bounding box center [19, 496] width 22 height 22
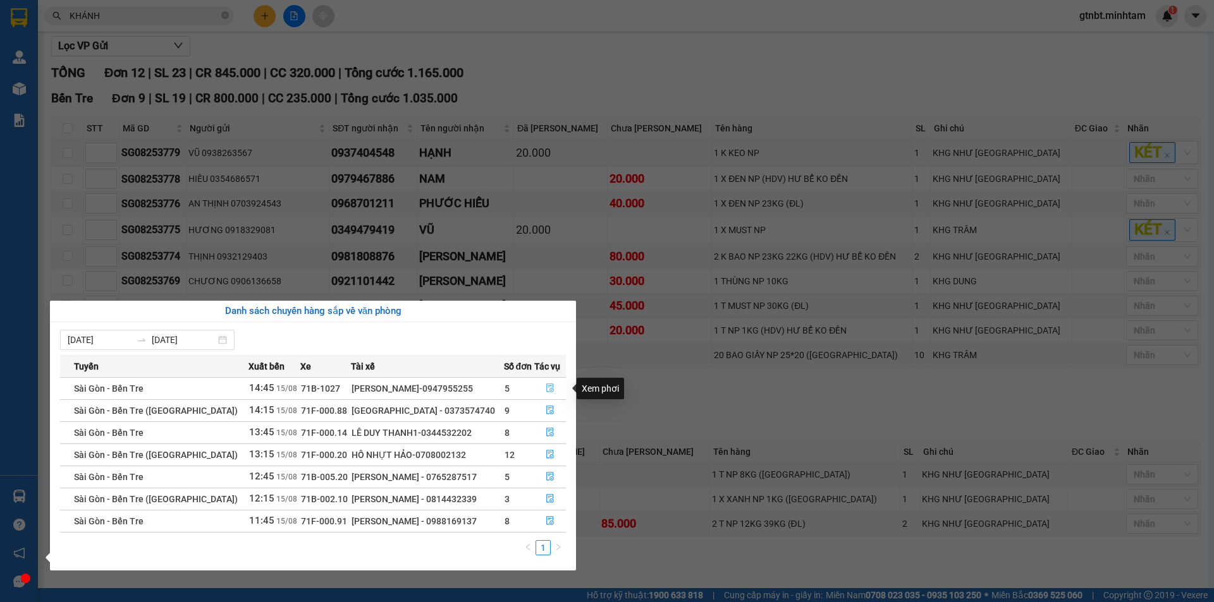
click at [549, 388] on icon "file-done" at bounding box center [550, 388] width 9 height 9
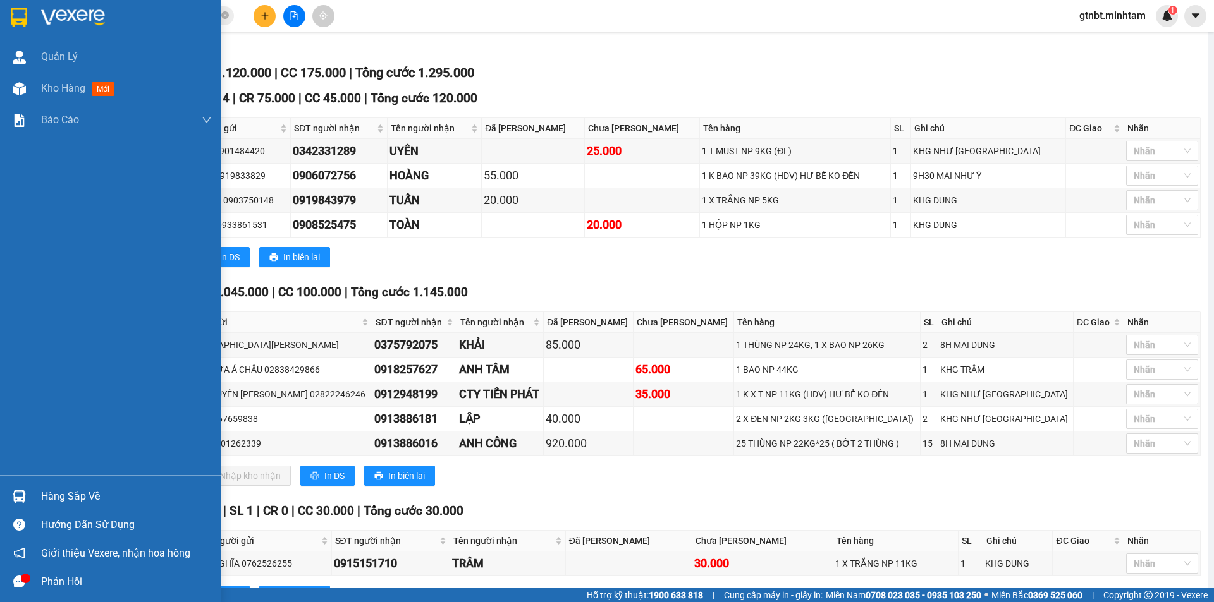
click at [0, 8] on div at bounding box center [110, 20] width 221 height 41
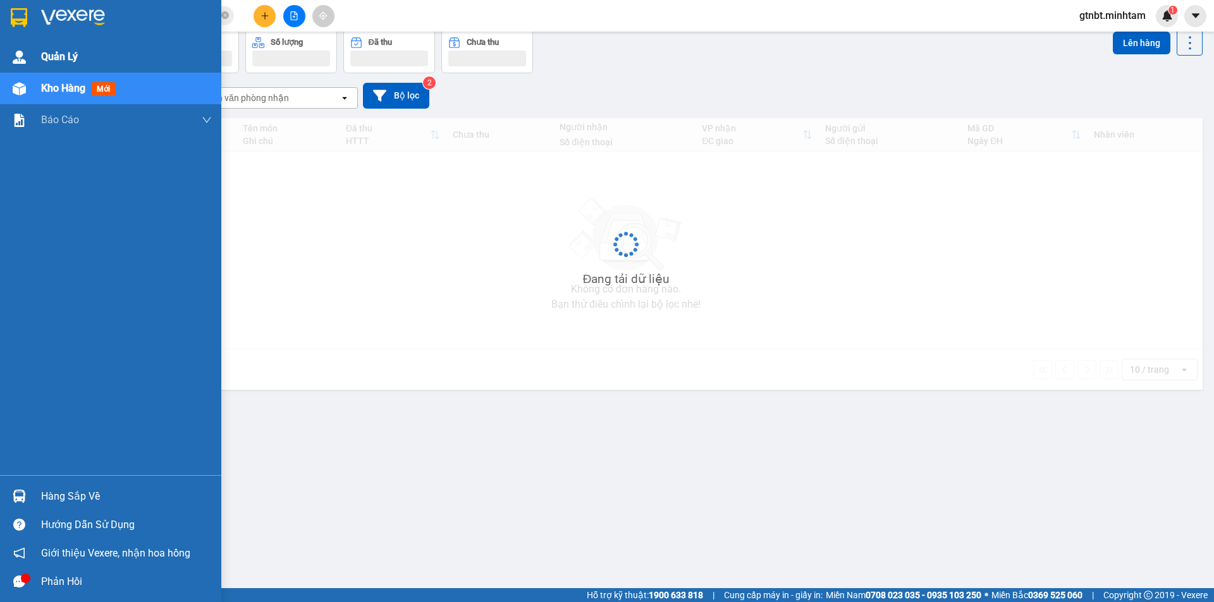
scroll to position [58, 0]
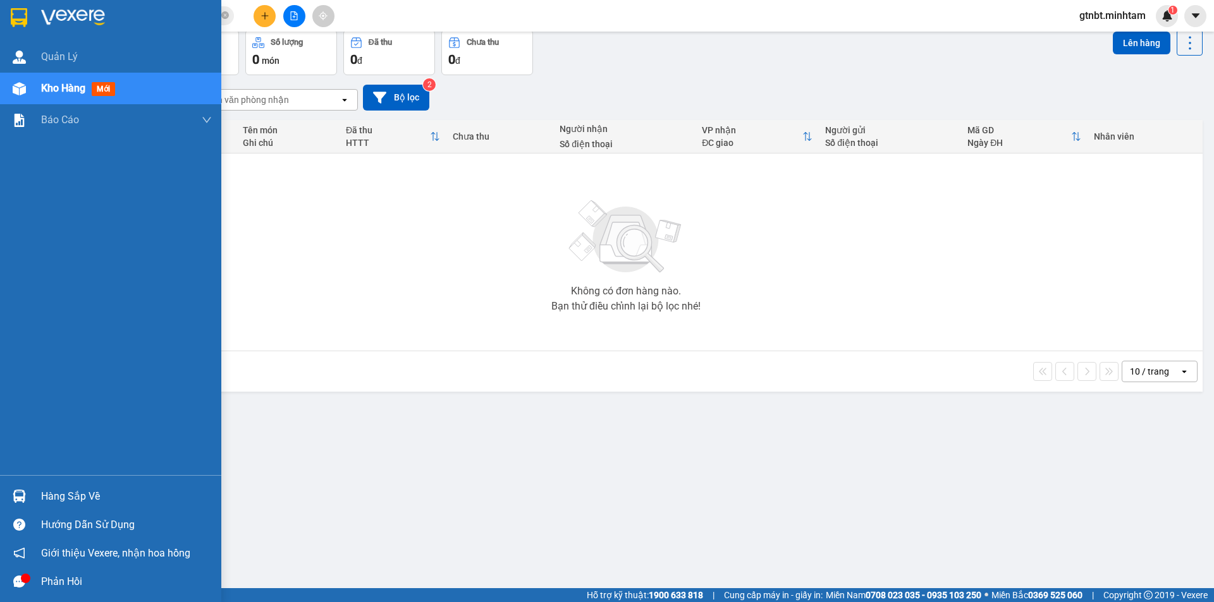
click at [17, 18] on img at bounding box center [19, 17] width 16 height 19
click at [57, 491] on div "Hàng sắp về" at bounding box center [126, 496] width 171 height 19
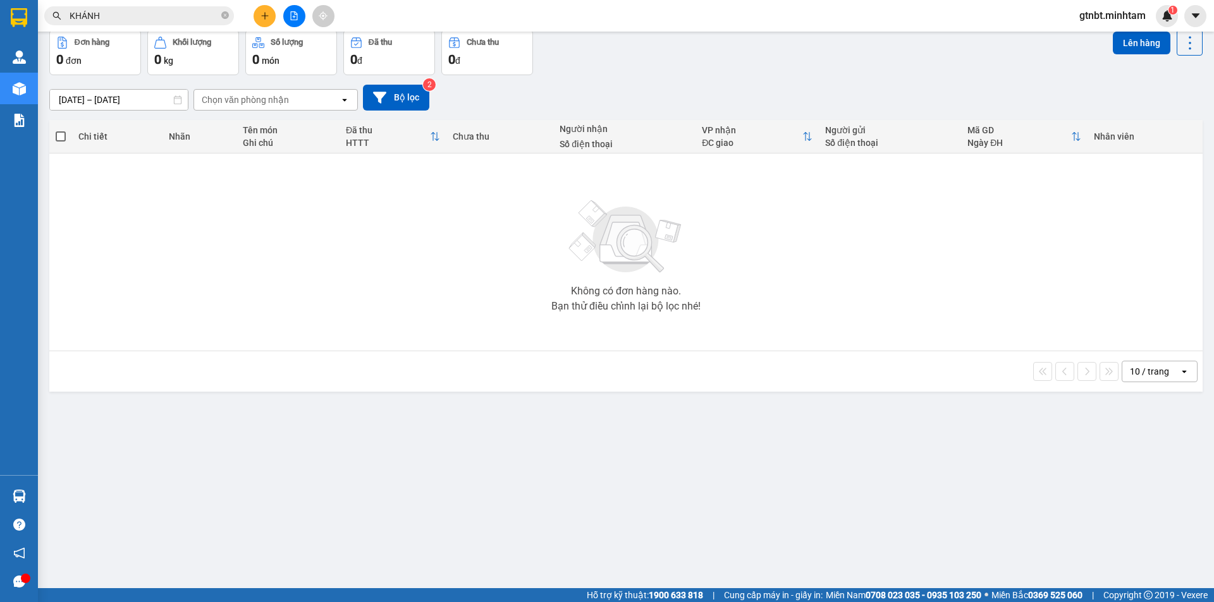
click at [597, 502] on section "Kết quả tìm kiếm ( 656 ) Bộ lọc Mã ĐH Trạng thái Món hàng Tổng cước Chưa cước N…" at bounding box center [607, 301] width 1214 height 602
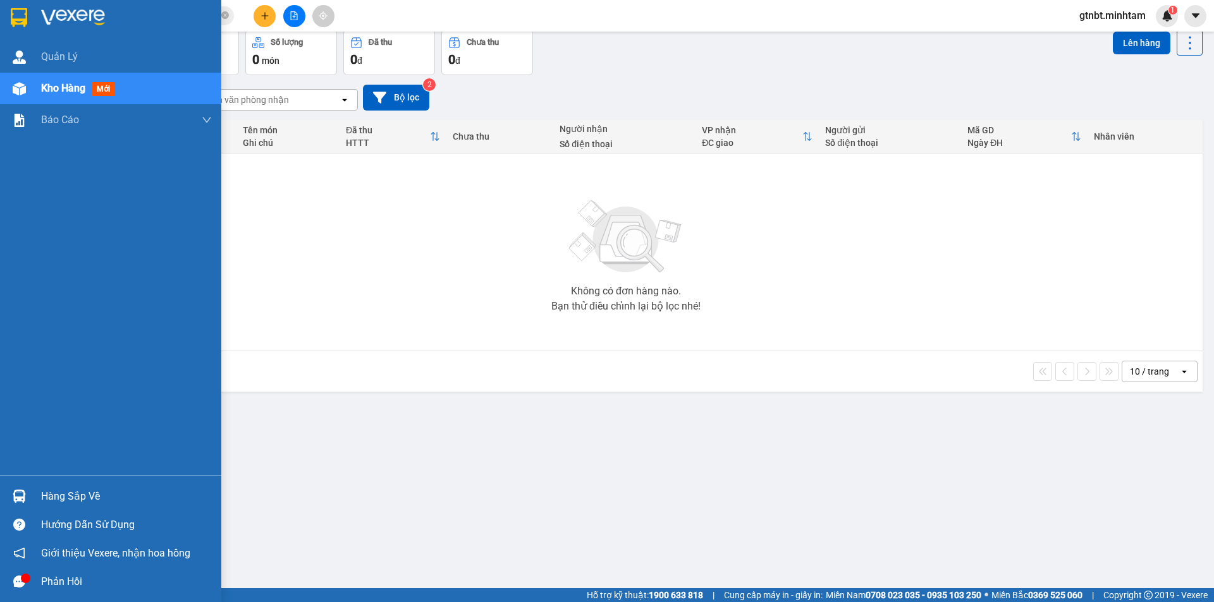
click at [12, 18] on img at bounding box center [19, 17] width 16 height 19
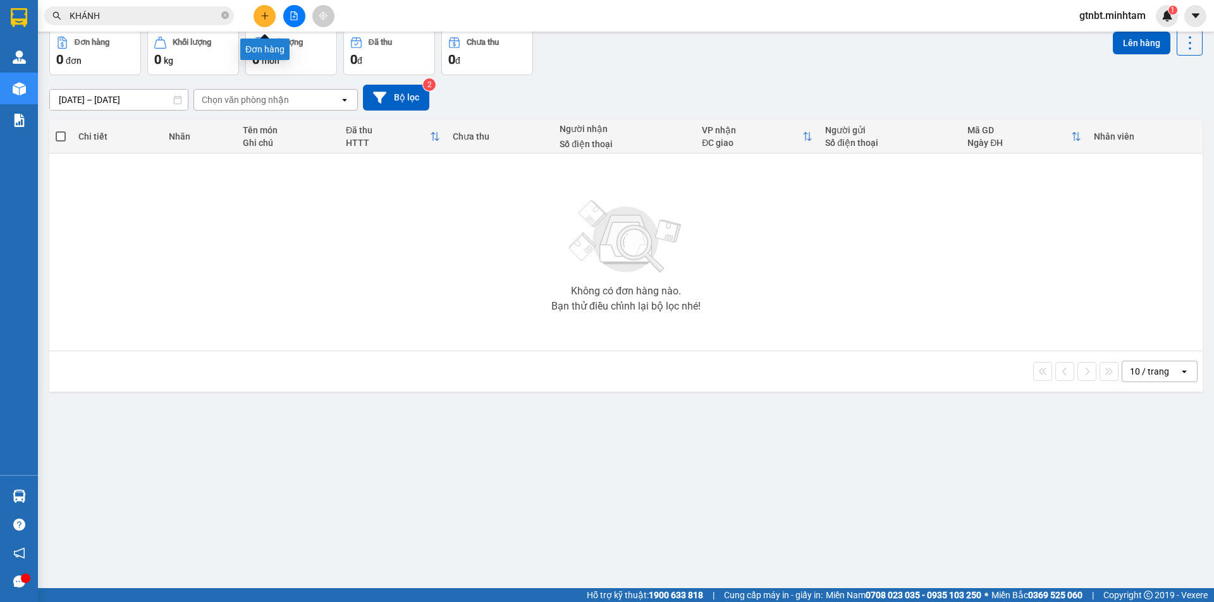
click at [264, 15] on icon "plus" at bounding box center [264, 15] width 9 height 9
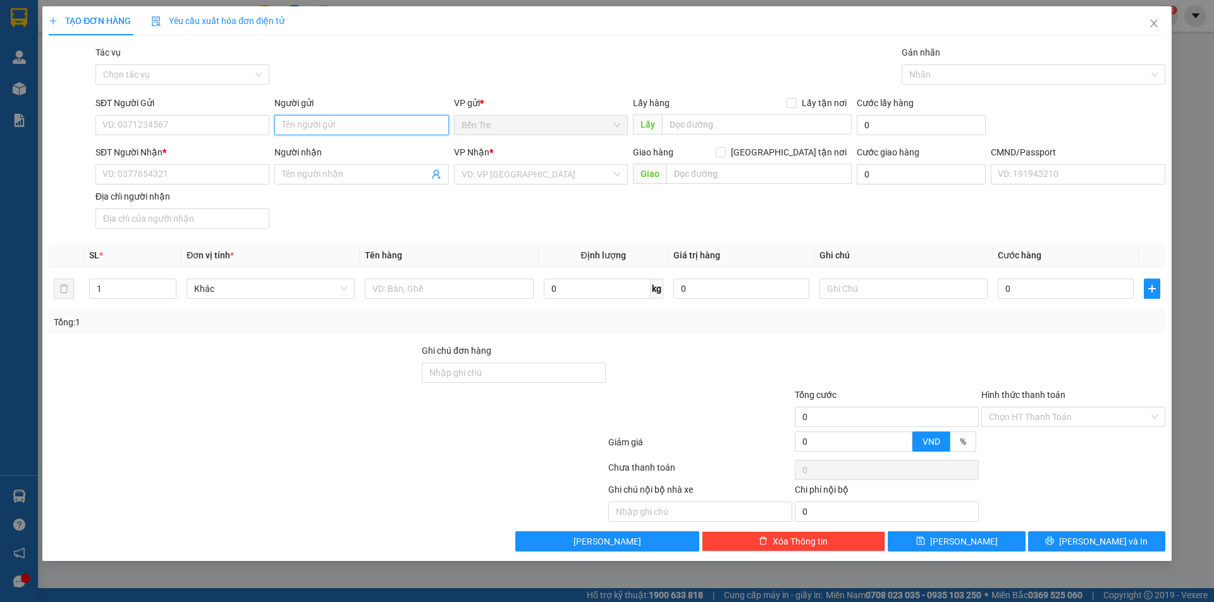
click at [295, 125] on input "Người gửi" at bounding box center [361, 125] width 174 height 20
click at [1157, 26] on icon "close" at bounding box center [1154, 23] width 10 height 10
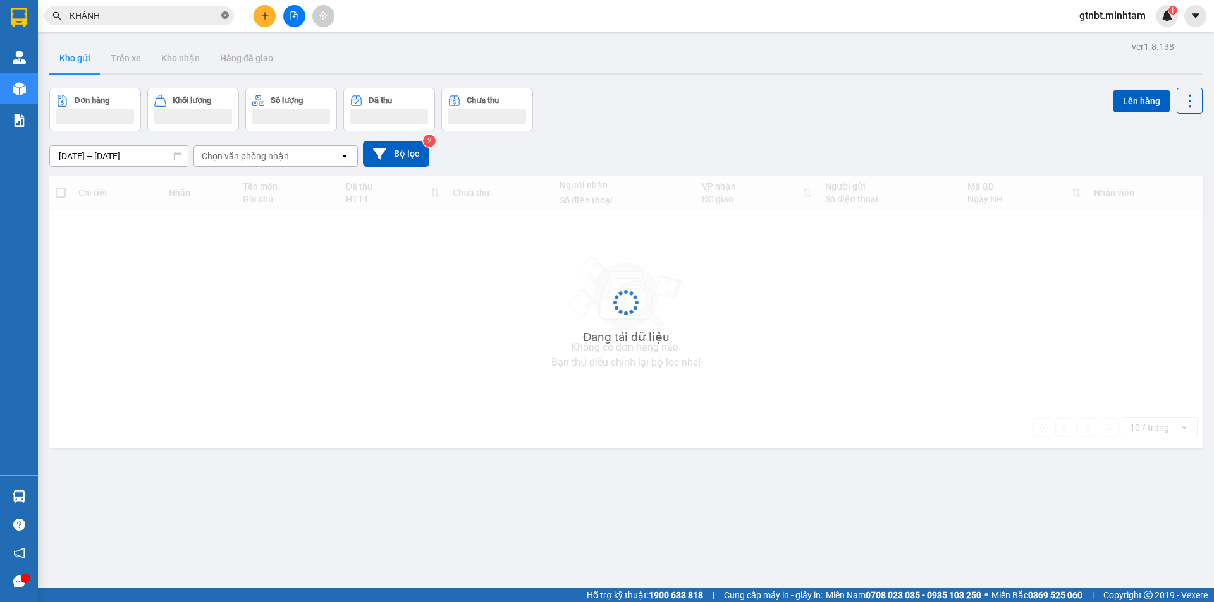
click at [224, 16] on icon "close-circle" at bounding box center [225, 15] width 8 height 8
click at [188, 16] on input "text" at bounding box center [144, 16] width 149 height 14
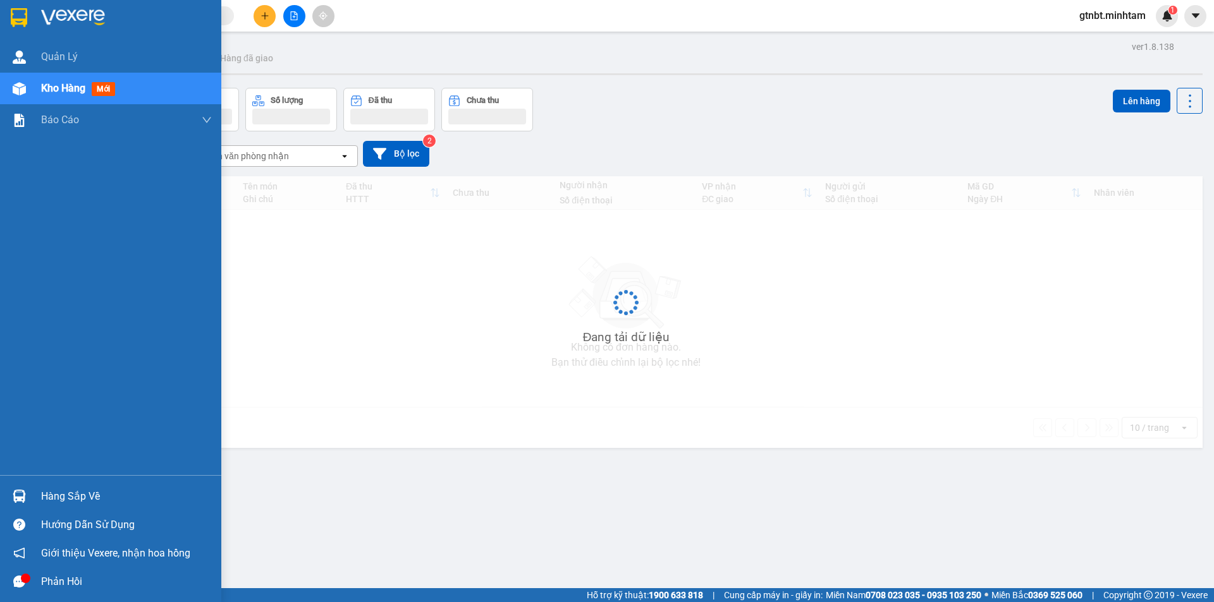
click at [11, 19] on img at bounding box center [19, 17] width 16 height 19
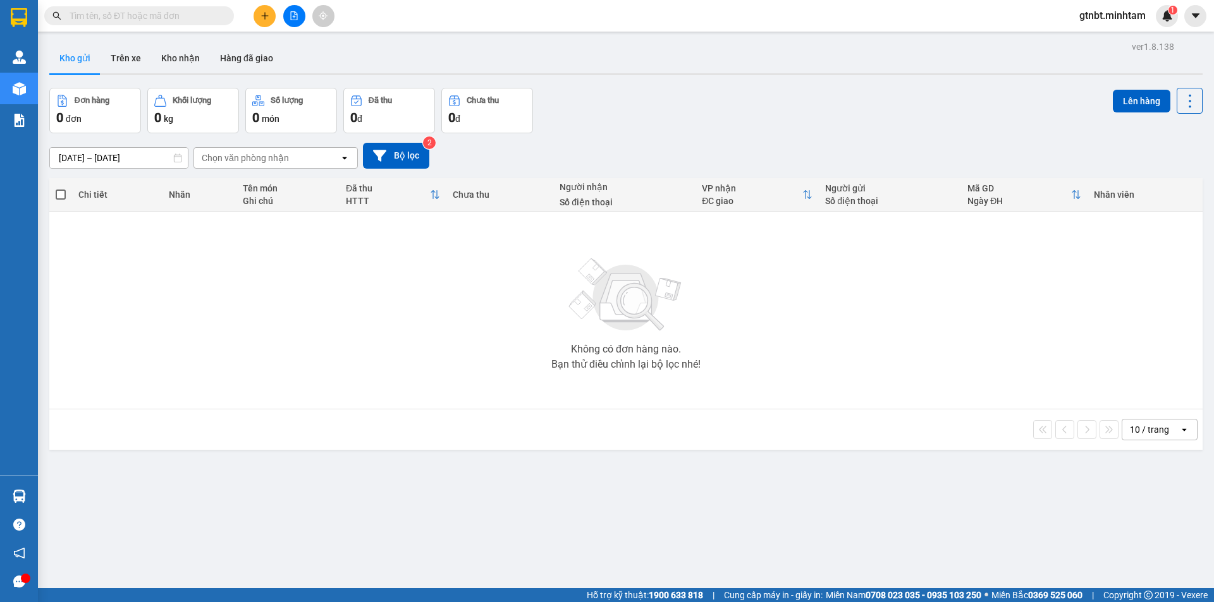
click at [119, 20] on input "text" at bounding box center [144, 16] width 149 height 14
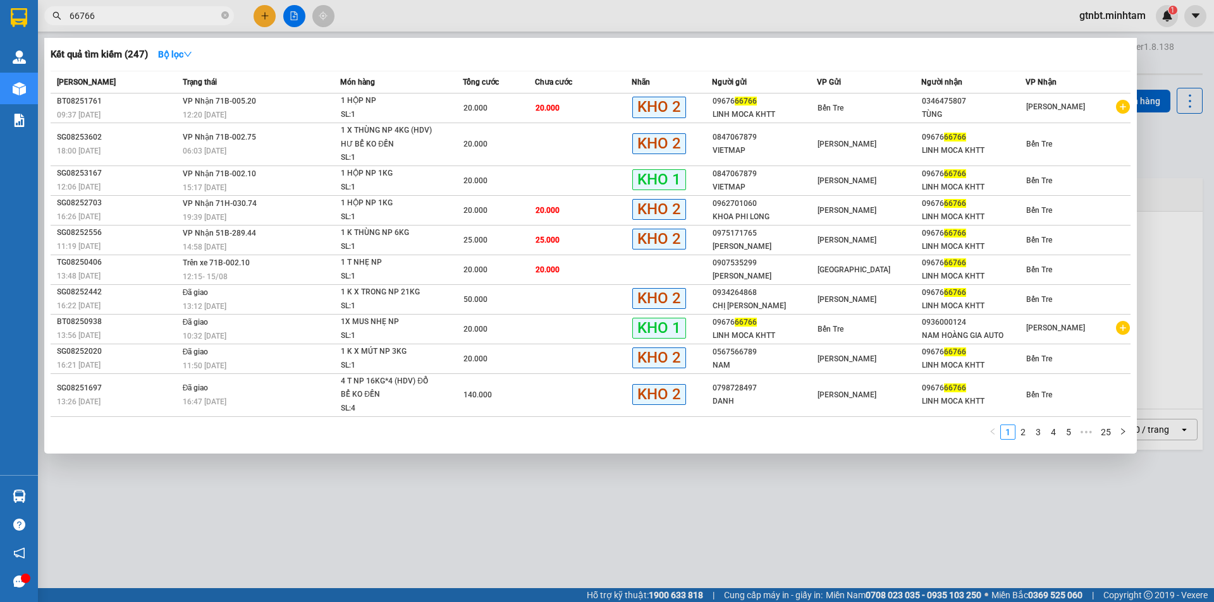
type input "66766"
drag, startPoint x: 1148, startPoint y: 187, endPoint x: 1178, endPoint y: 184, distance: 29.9
click at [1150, 186] on div at bounding box center [607, 301] width 1214 height 602
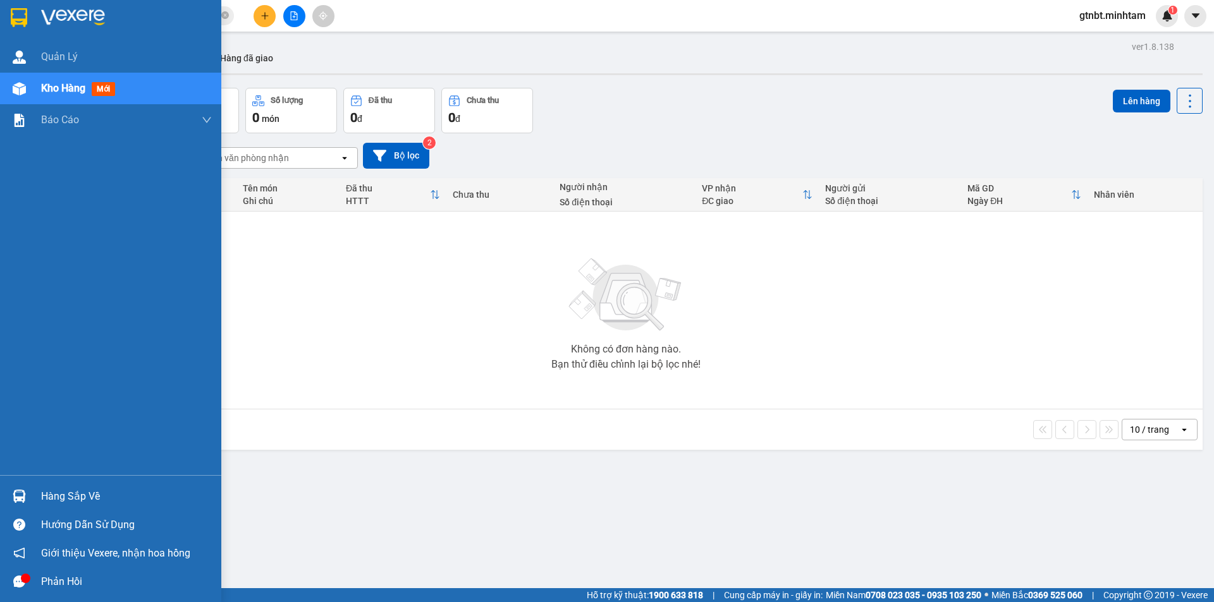
click at [31, 23] on div at bounding box center [110, 20] width 221 height 41
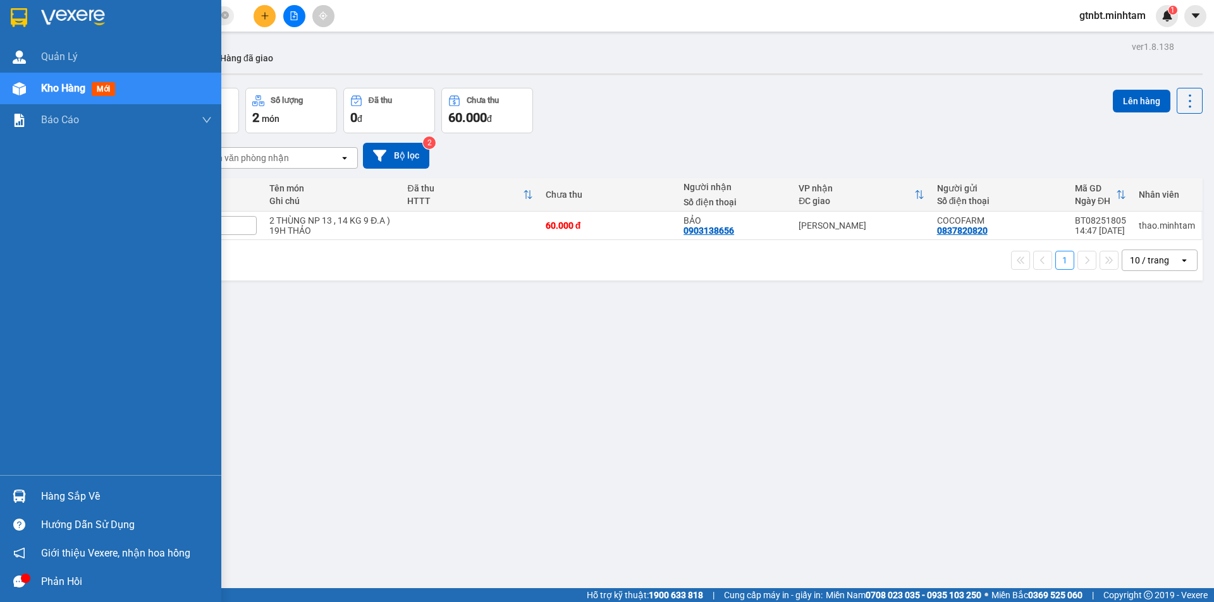
click at [68, 22] on img at bounding box center [73, 17] width 64 height 19
click at [25, 21] on img at bounding box center [19, 17] width 16 height 19
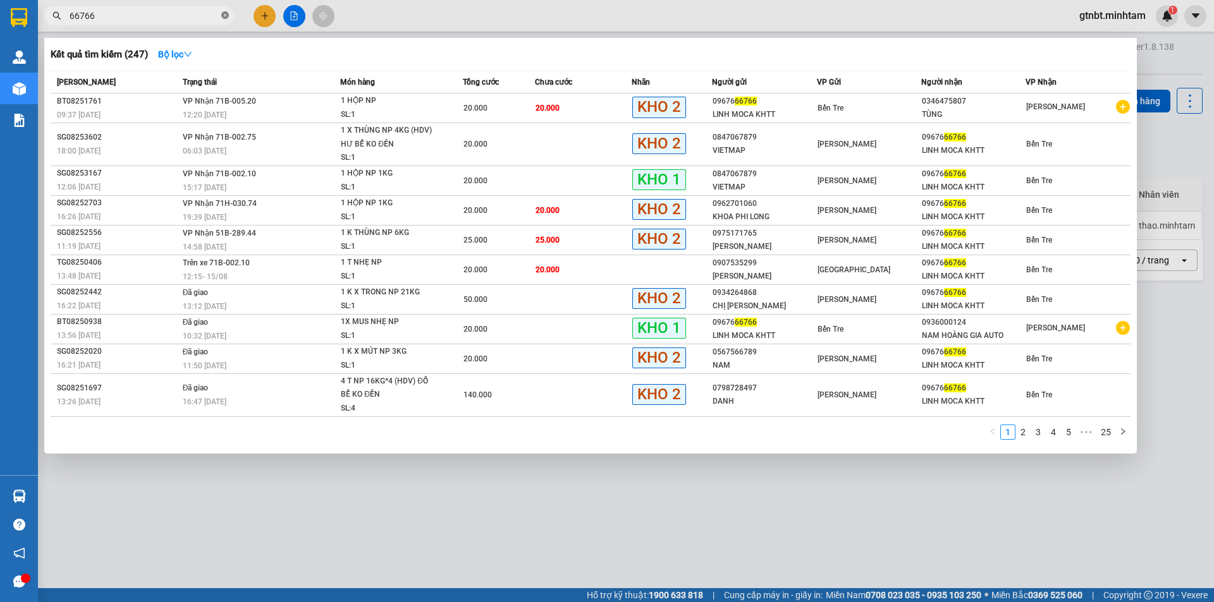
click at [224, 16] on icon "close-circle" at bounding box center [225, 15] width 8 height 8
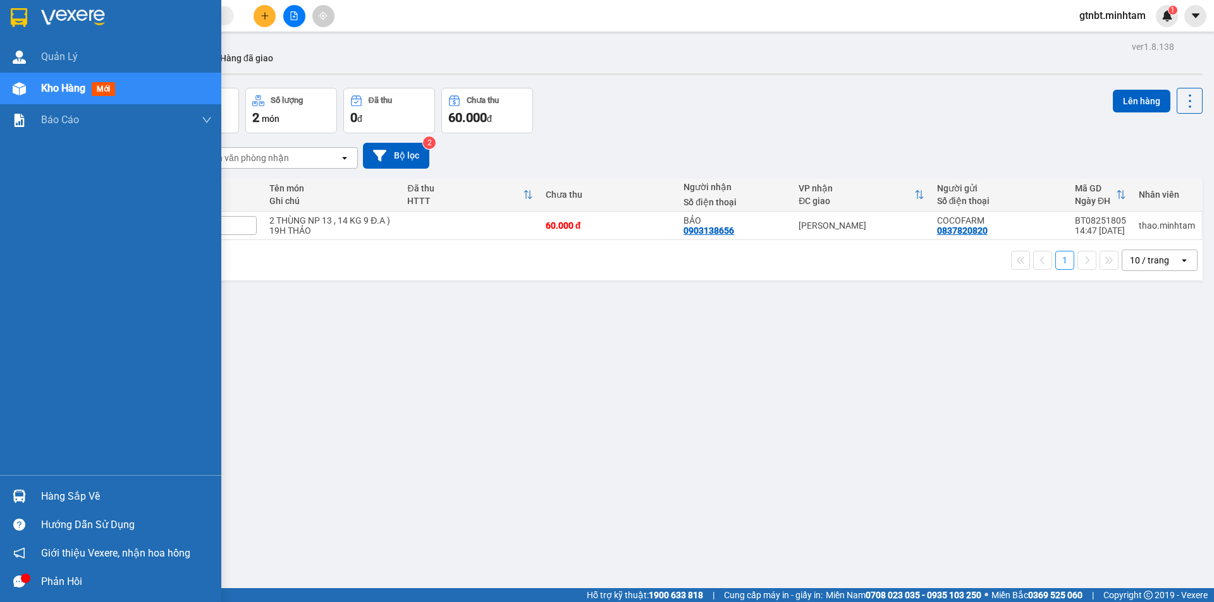
click at [21, 18] on img at bounding box center [19, 17] width 16 height 19
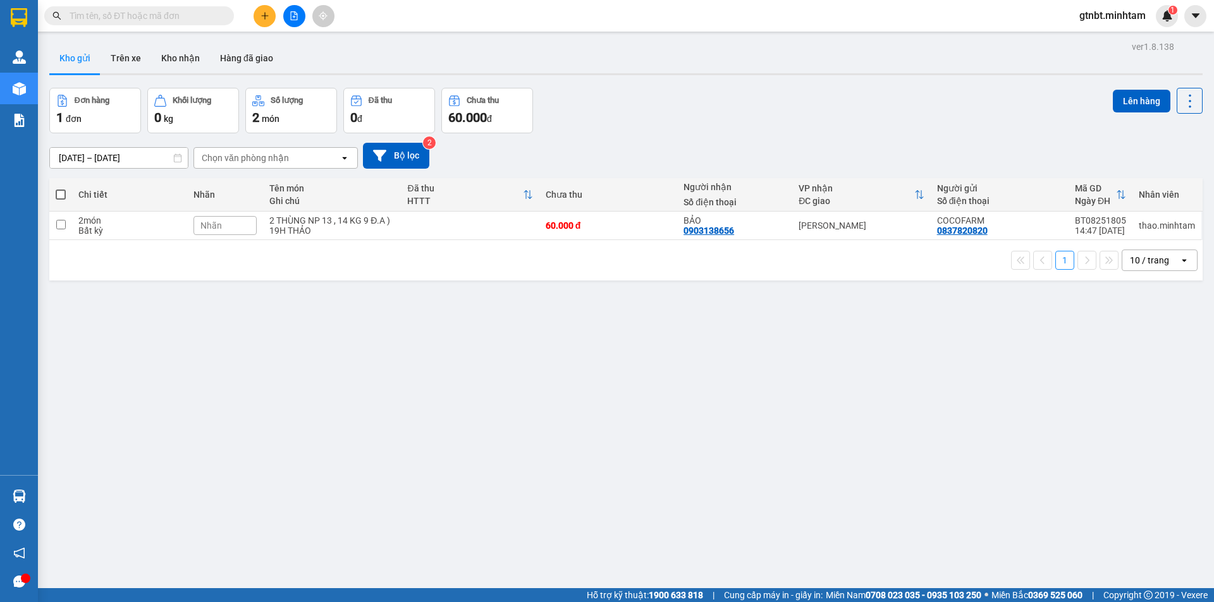
click at [145, 19] on input "text" at bounding box center [144, 16] width 149 height 14
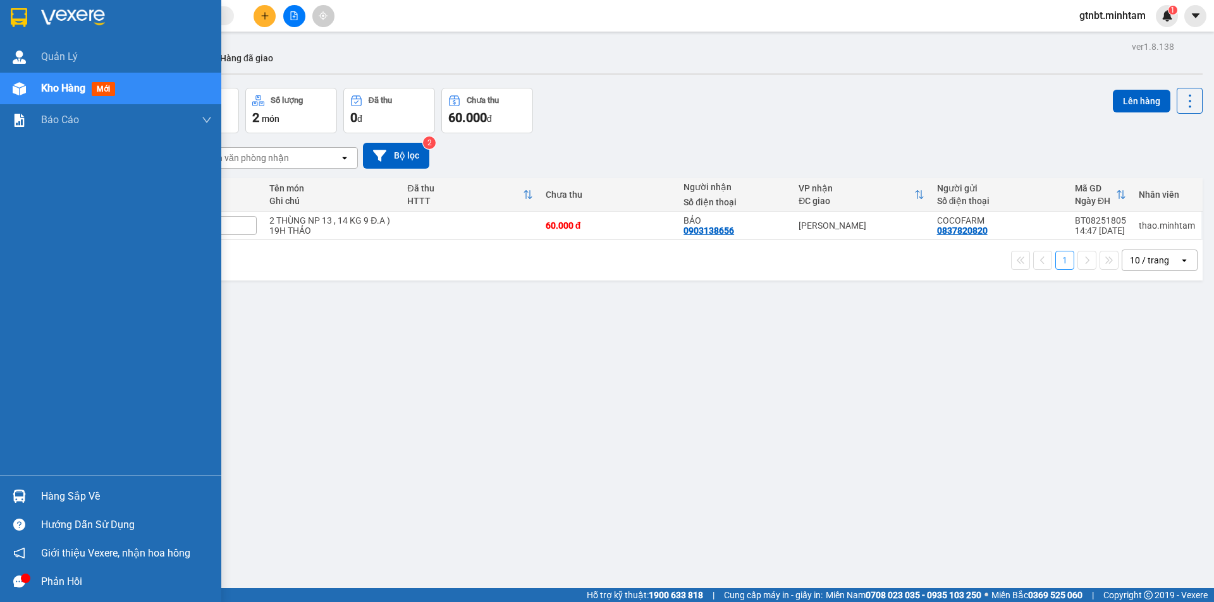
click at [28, 20] on div at bounding box center [19, 17] width 22 height 22
click at [11, 20] on img at bounding box center [19, 17] width 16 height 19
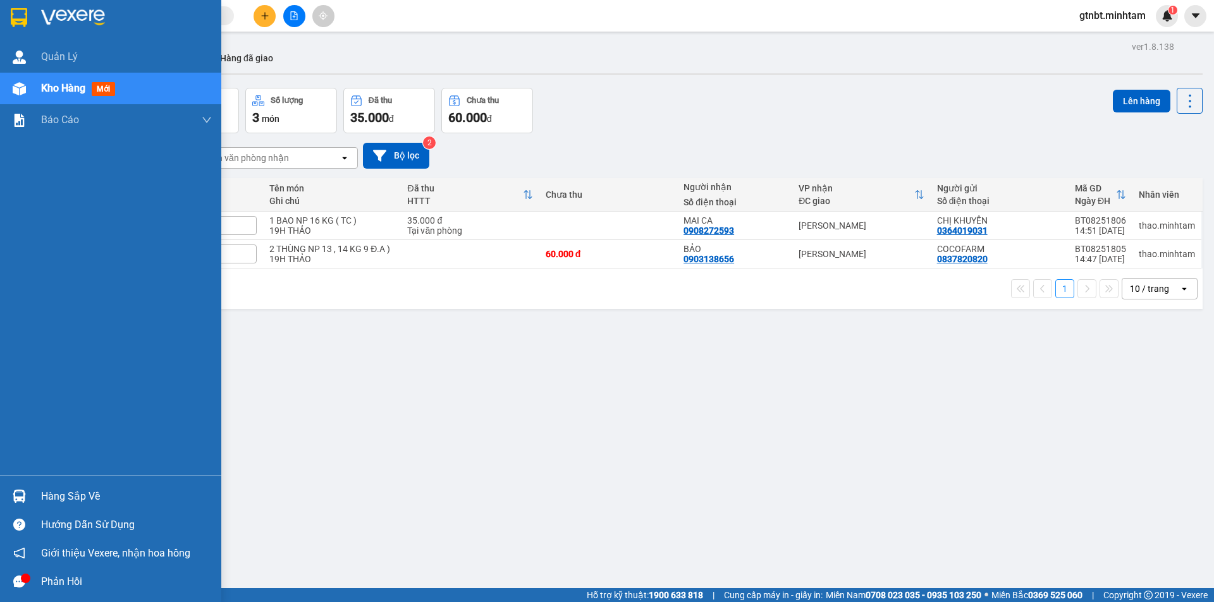
click at [30, 23] on div at bounding box center [110, 20] width 221 height 41
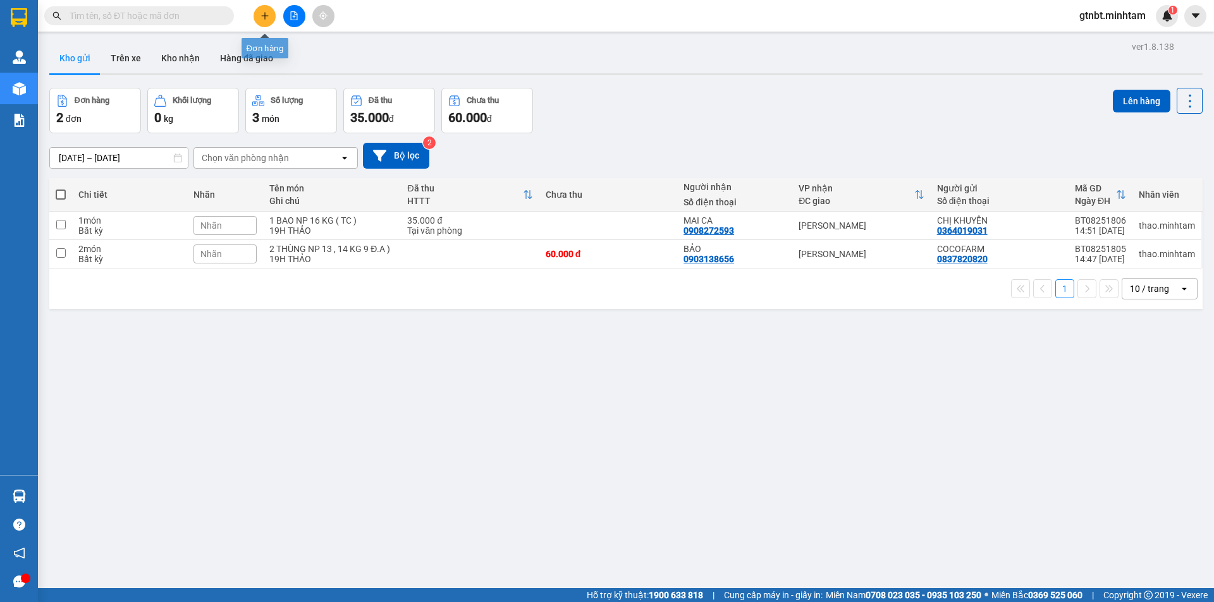
click at [259, 25] on button at bounding box center [264, 16] width 22 height 22
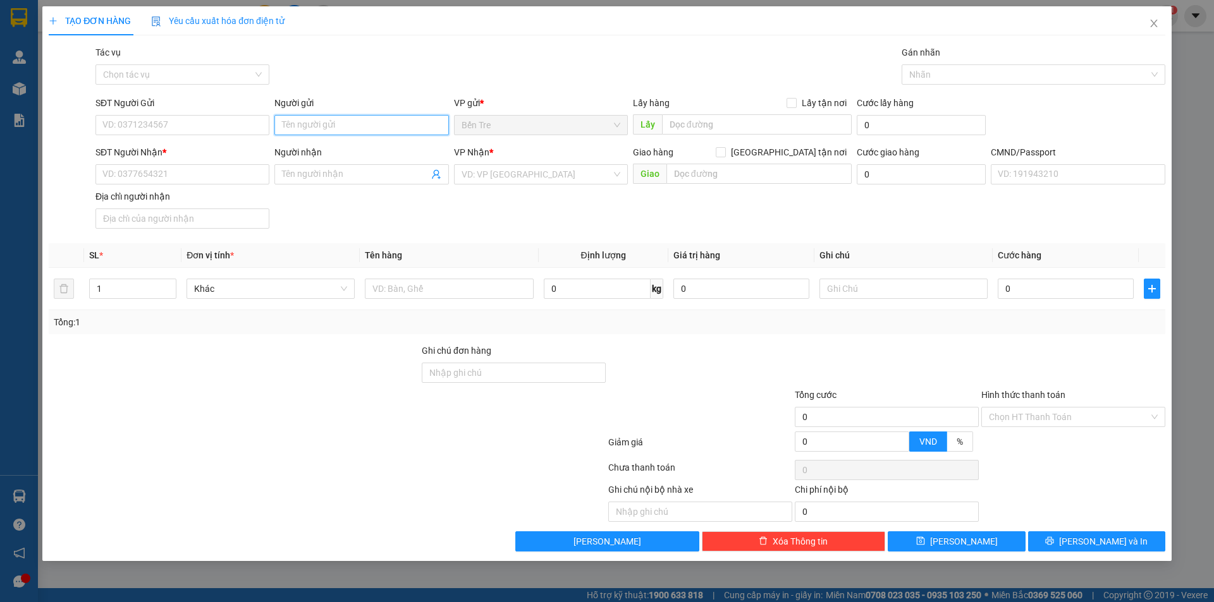
click at [298, 122] on input "Người gửi" at bounding box center [361, 125] width 174 height 20
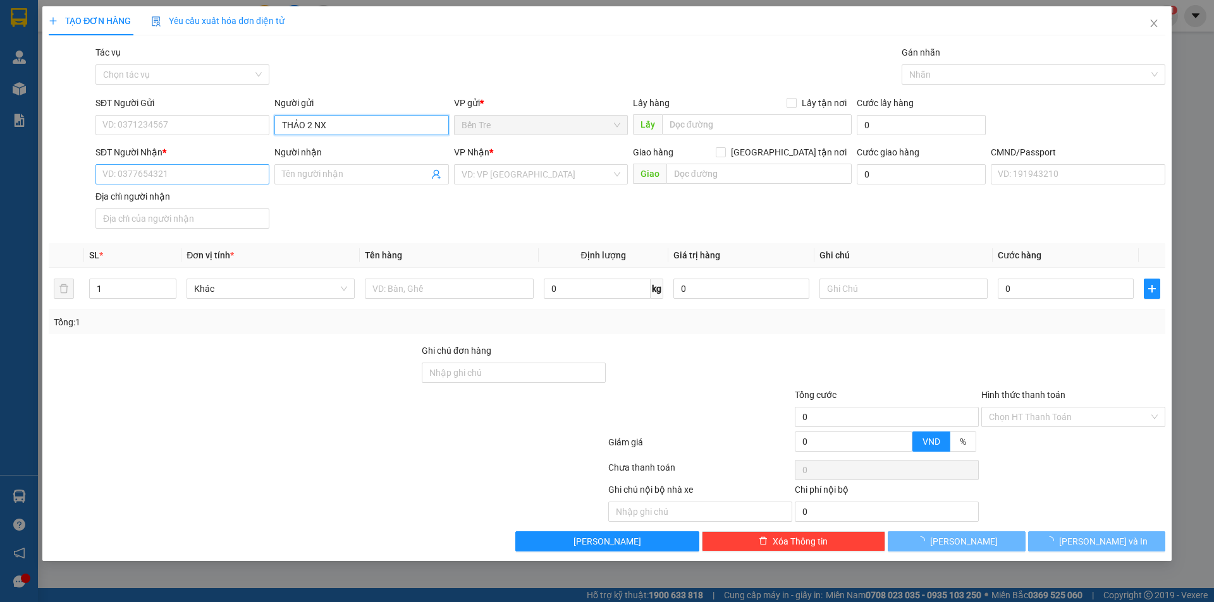
type input "THẢO 2 NX"
click at [124, 180] on input "SĐT Người Nhận *" at bounding box center [182, 174] width 174 height 20
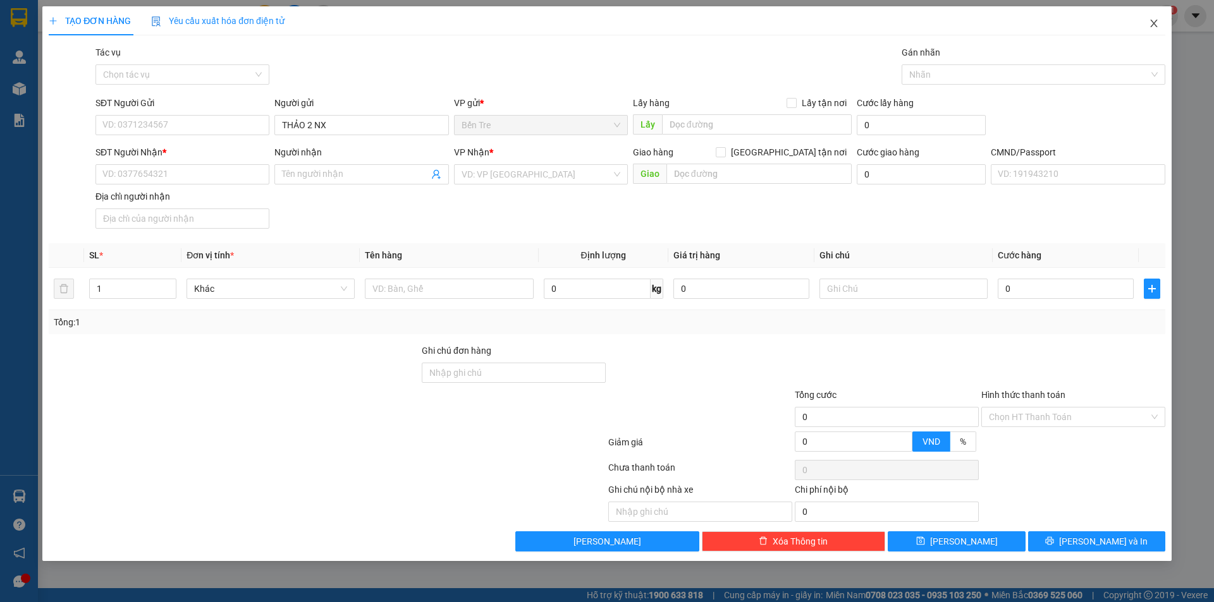
click at [1147, 22] on span "Close" at bounding box center [1153, 23] width 35 height 35
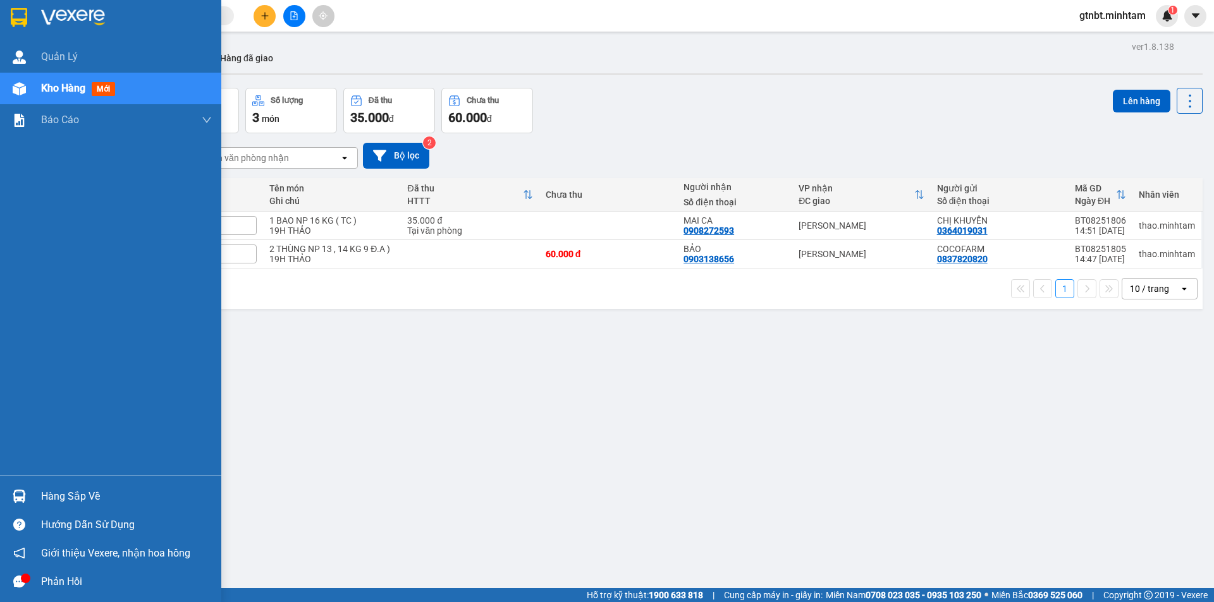
click at [25, 20] on img at bounding box center [19, 17] width 16 height 19
click at [24, 19] on img at bounding box center [19, 17] width 16 height 19
click at [20, 18] on img at bounding box center [19, 17] width 16 height 19
click at [46, 18] on img at bounding box center [73, 17] width 64 height 19
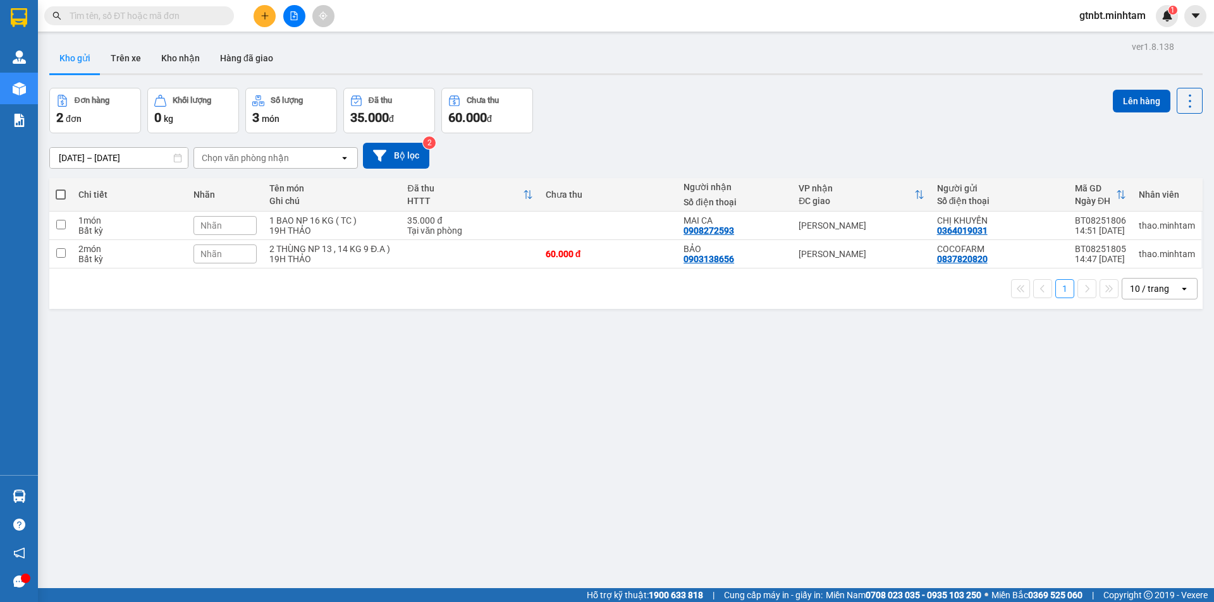
click at [270, 28] on div "Kết quả tìm kiếm ( 247 ) Bộ lọc Mã ĐH Trạng thái Món hàng Tổng cước Chưa cước N…" at bounding box center [607, 16] width 1214 height 32
click at [267, 15] on icon "plus" at bounding box center [264, 15] width 9 height 9
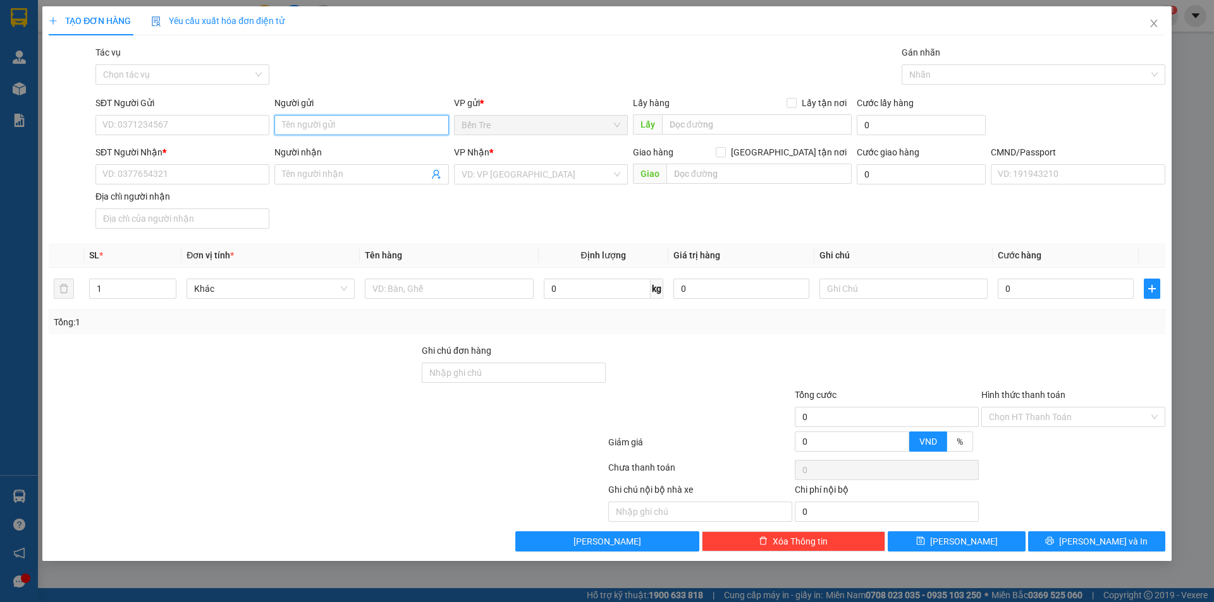
click at [297, 125] on input "Người gửi" at bounding box center [361, 125] width 174 height 20
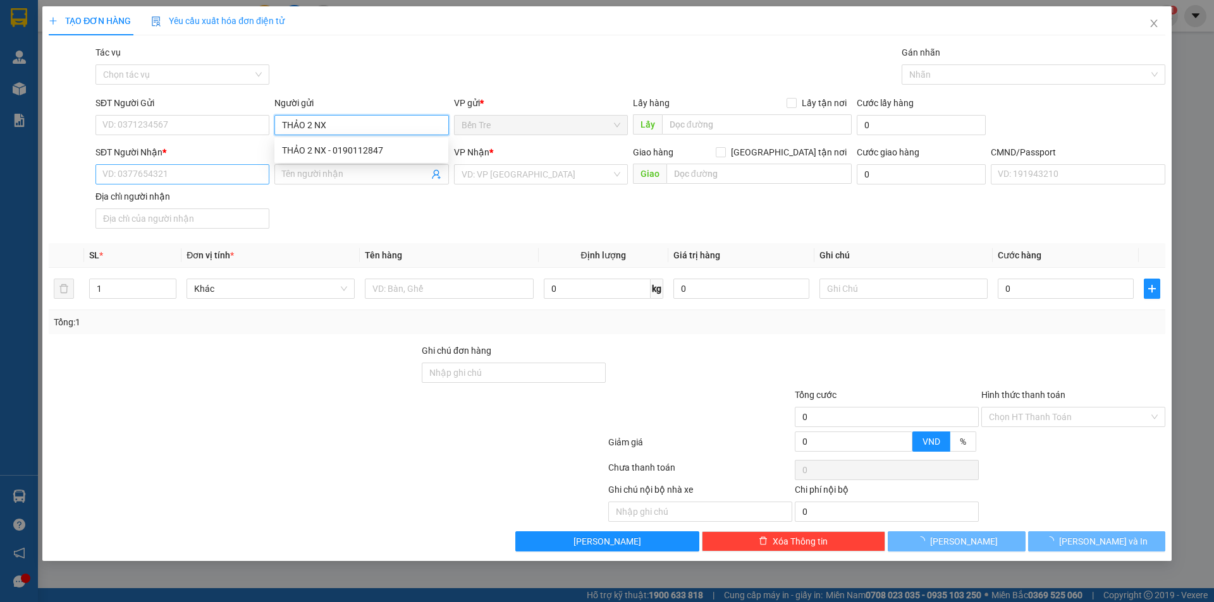
type input "THẢO 2 NX"
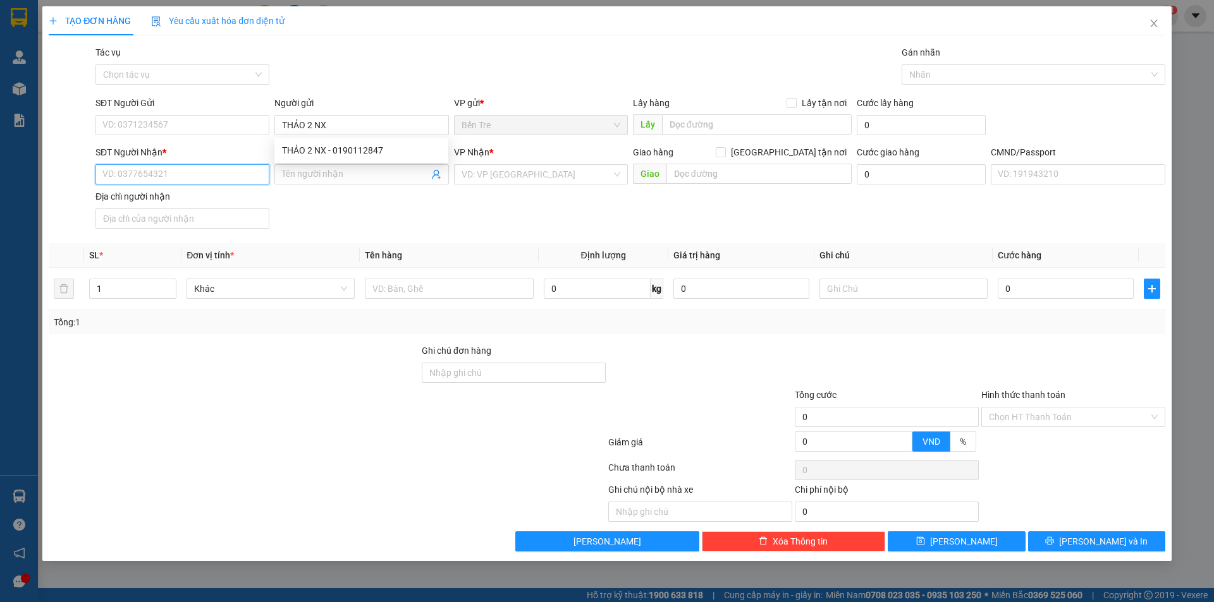
click at [138, 178] on input "SĐT Người Nhận *" at bounding box center [182, 174] width 174 height 20
type input "0000000000"
drag, startPoint x: 325, startPoint y: 179, endPoint x: 295, endPoint y: 182, distance: 30.5
click at [295, 182] on span "KIÊU FKT" at bounding box center [361, 174] width 174 height 20
drag, startPoint x: 336, startPoint y: 176, endPoint x: 263, endPoint y: 169, distance: 73.6
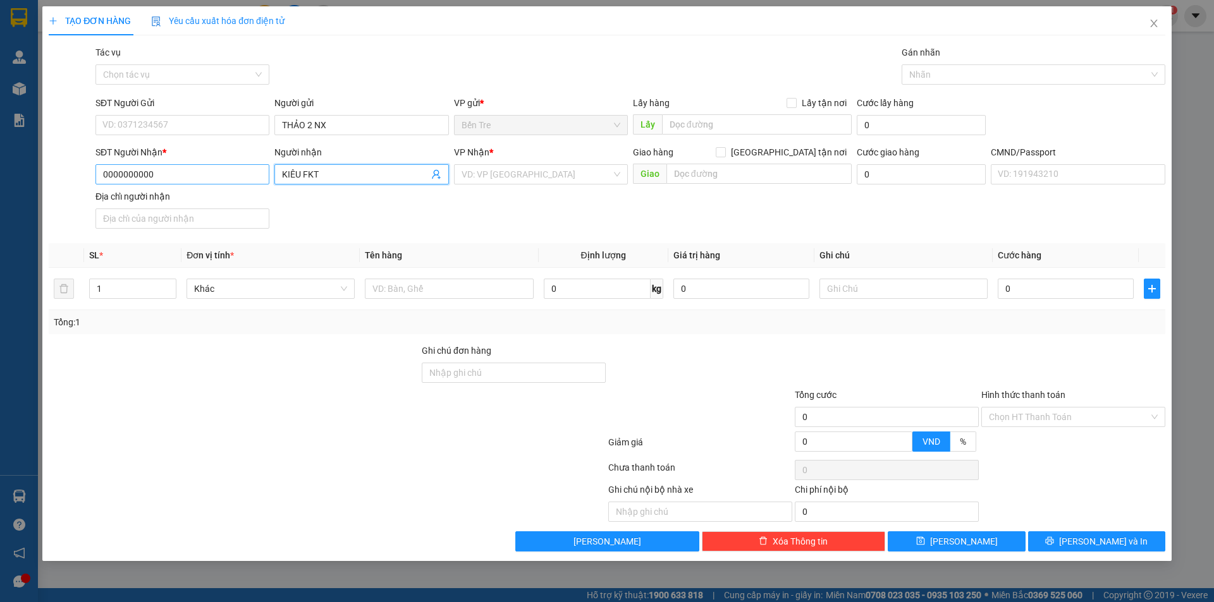
click at [262, 175] on div "SĐT Người Nhận * 0000000000 Người nhận KIÊU FKT KIÊU FKT VP Nhận * VD: VP Sài G…" at bounding box center [630, 189] width 1075 height 88
type input "K"
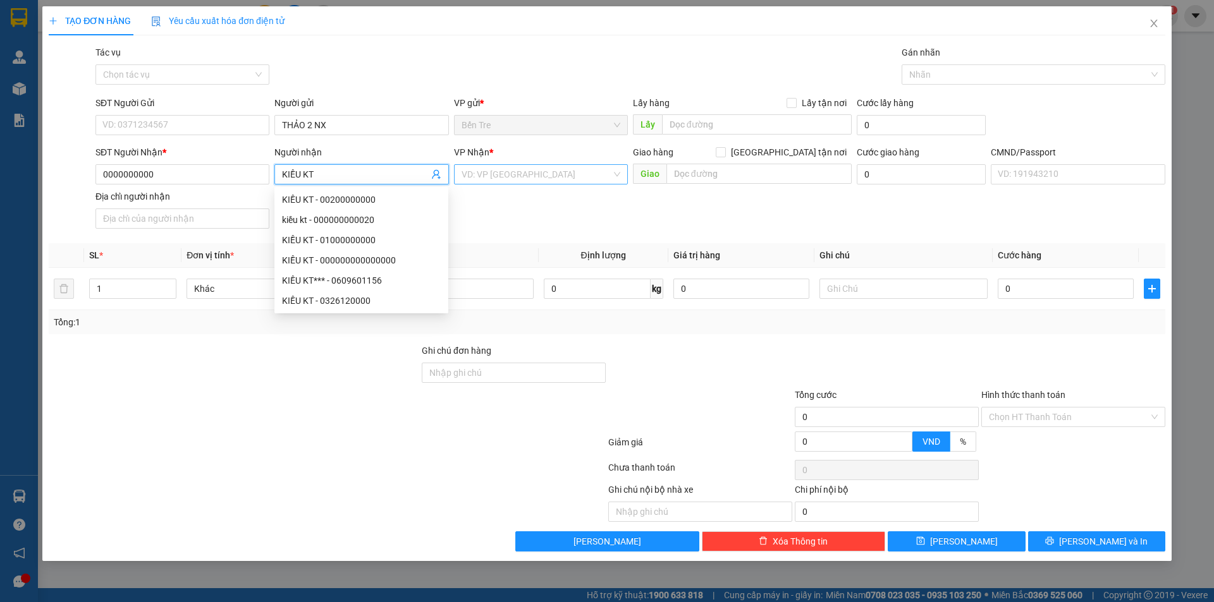
type input "KIỀU KT"
click at [521, 172] on input "search" at bounding box center [536, 174] width 150 height 19
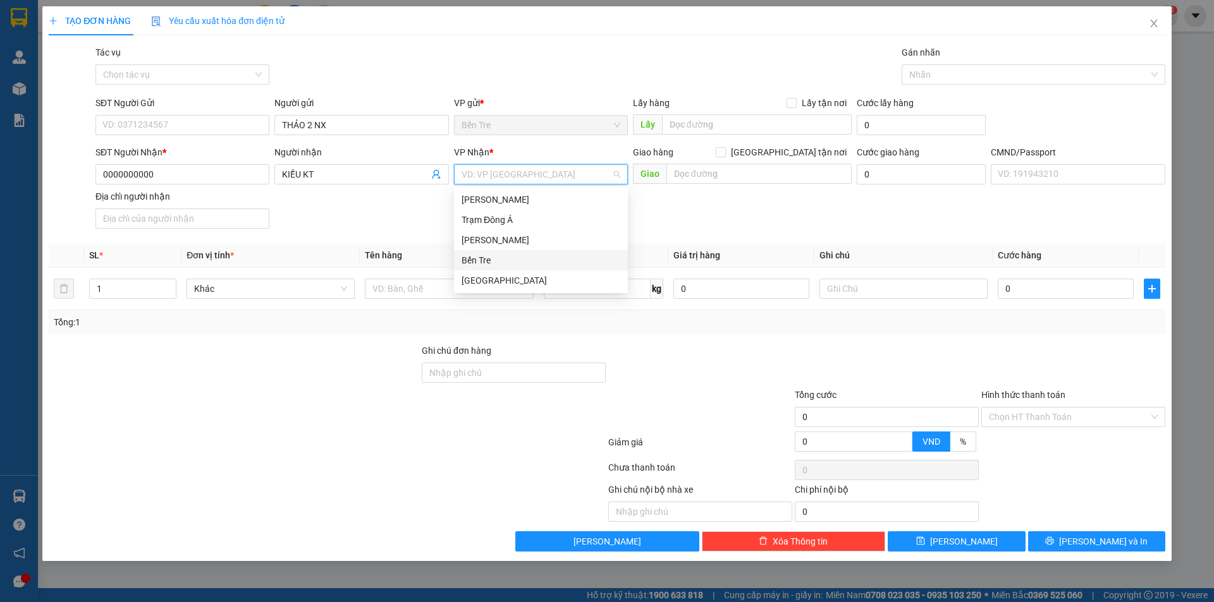
click at [484, 260] on div "Bến Tre" at bounding box center [540, 260] width 159 height 14
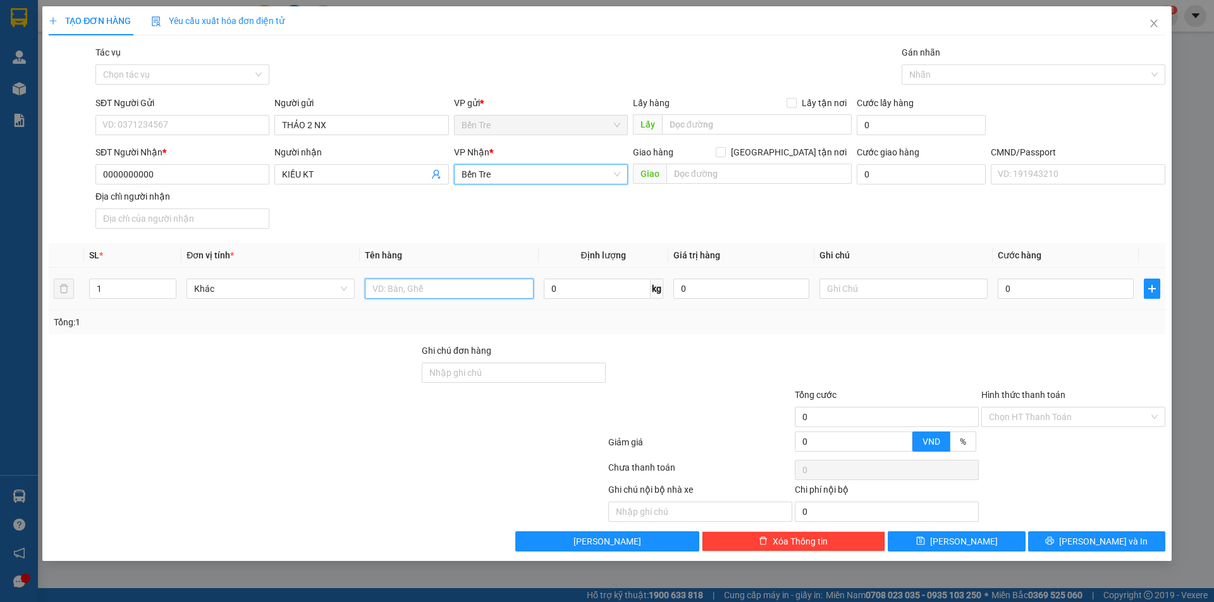
click at [408, 290] on input "text" at bounding box center [449, 289] width 168 height 20
click at [463, 293] on input "PHÍ GTN MÃ SG" at bounding box center [449, 289] width 168 height 20
type input "PHÍ GTN MÃ SG08253083"
click at [1000, 274] on td "0" at bounding box center [1065, 289] width 146 height 42
click at [1028, 294] on input "0" at bounding box center [1065, 289] width 136 height 20
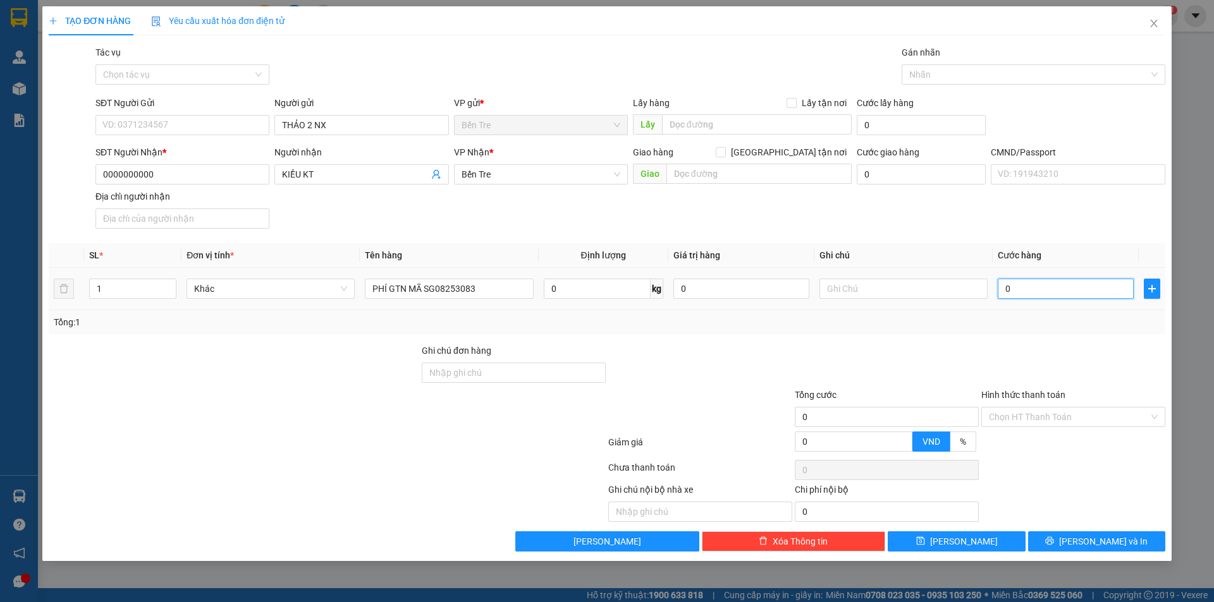
type input "5"
type input "50"
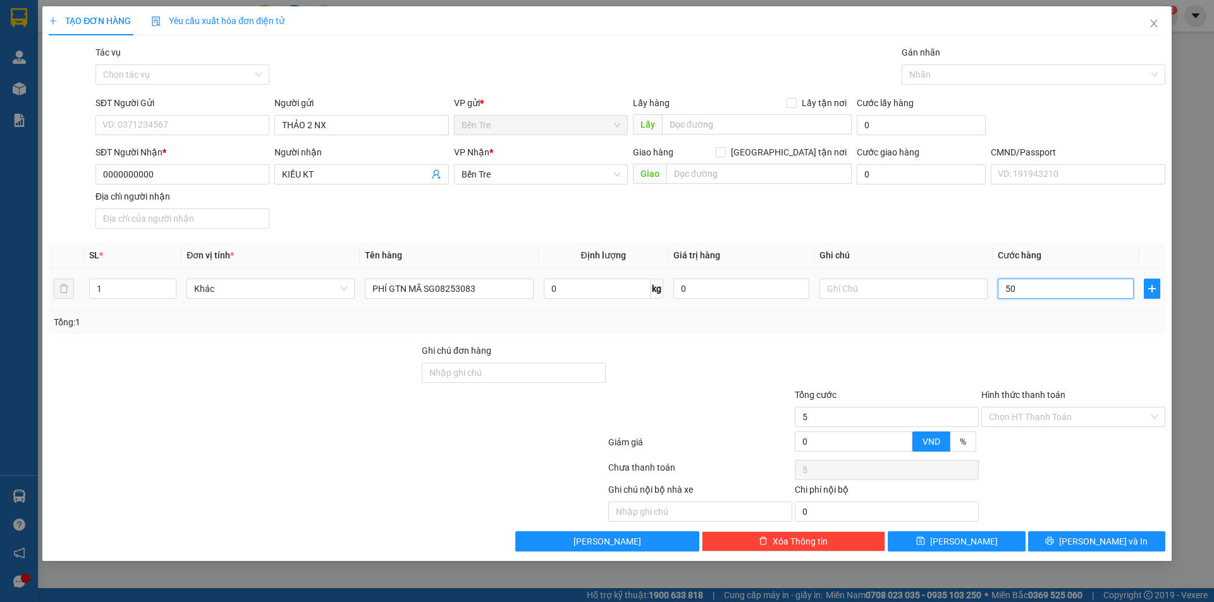
type input "50"
type input "50.000"
click at [1152, 284] on icon "plus" at bounding box center [1152, 289] width 10 height 10
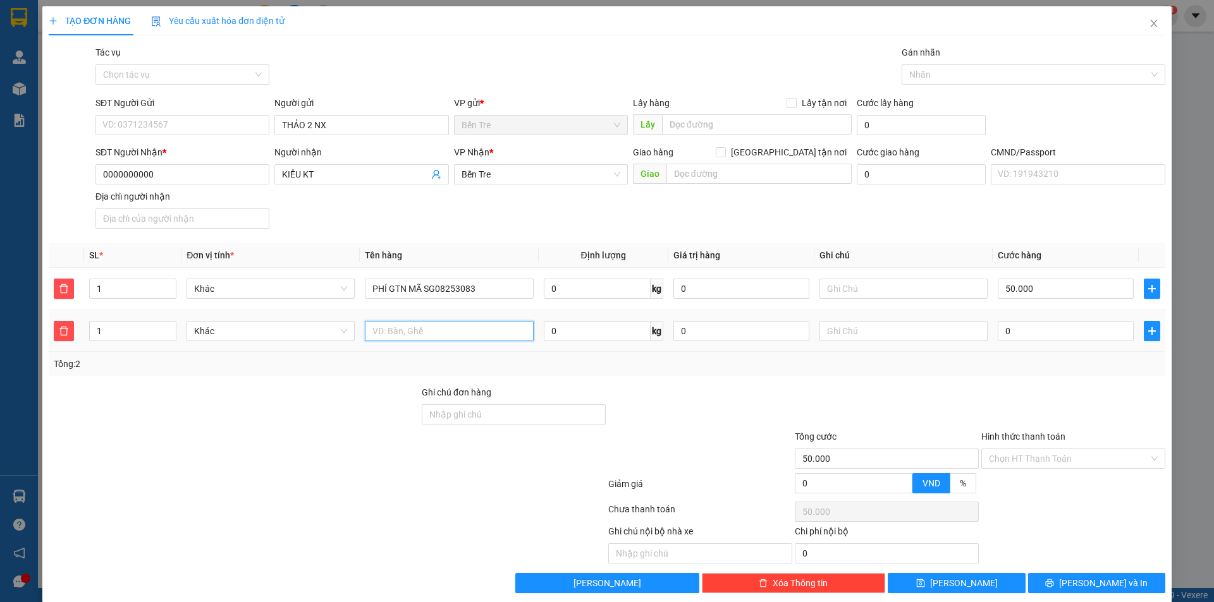
click at [449, 337] on input "text" at bounding box center [449, 331] width 168 height 20
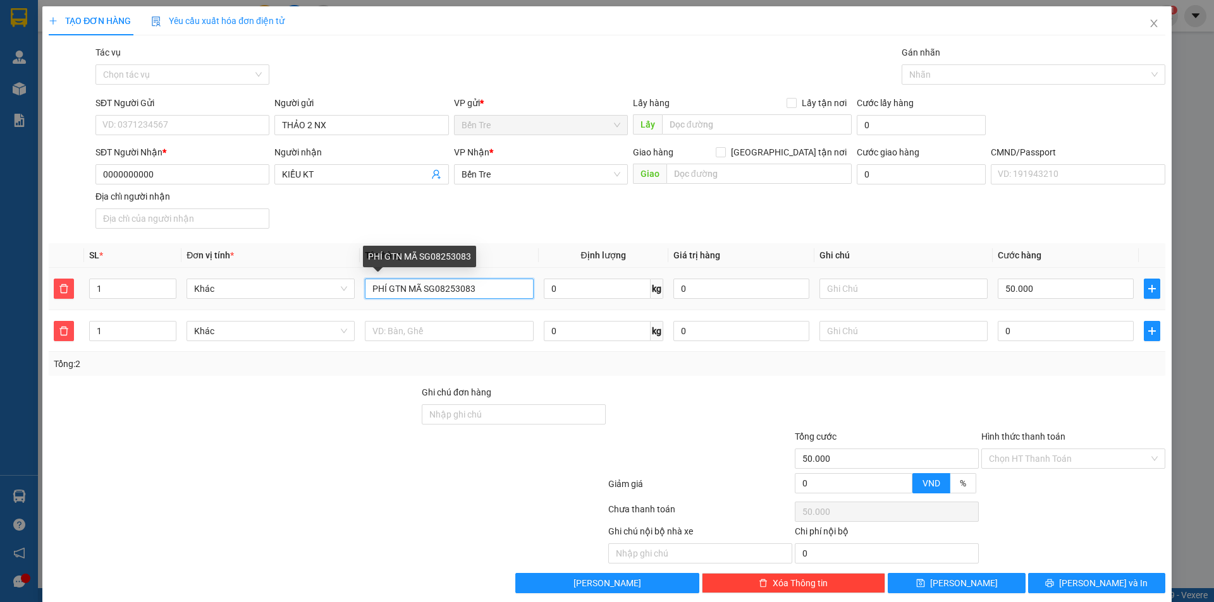
drag, startPoint x: 449, startPoint y: 291, endPoint x: 355, endPoint y: 292, distance: 94.8
click at [355, 292] on tr "1 Khác PHÍ GTN MÃ SG08253083 0 kg 0 50.000" at bounding box center [607, 289] width 1116 height 42
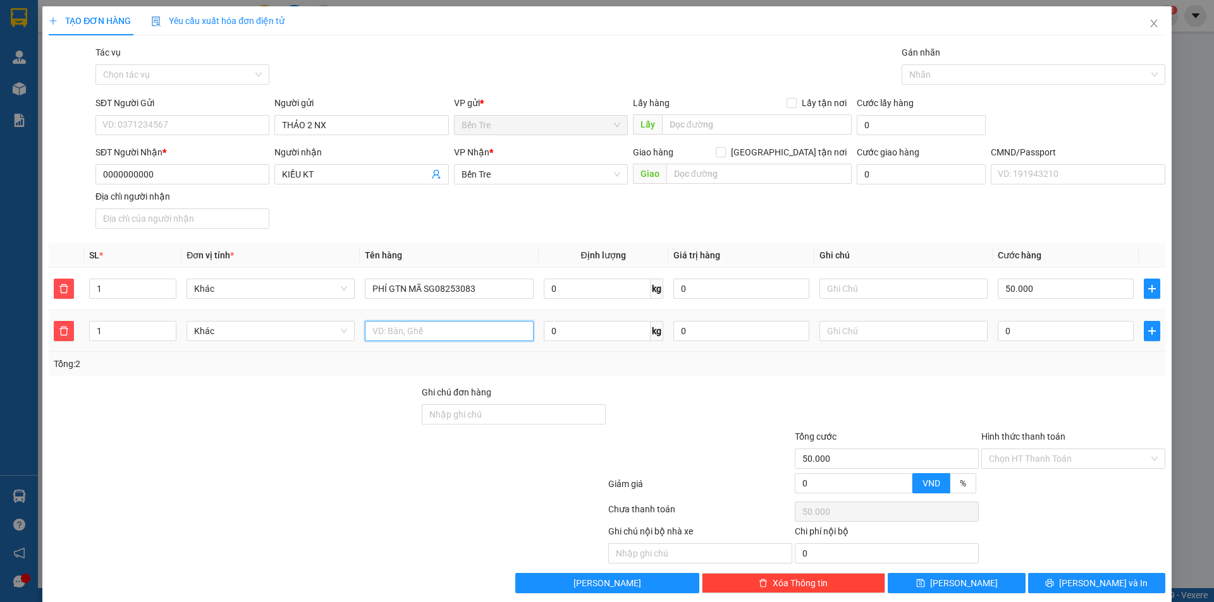
click at [414, 332] on input "text" at bounding box center [449, 331] width 168 height 20
paste input "PHÍ GTN MÃ SG0825"
click at [472, 331] on input "PHÍ GTN MÃ SG0825" at bounding box center [449, 331] width 168 height 20
paste input "PHÍ GTN MÃ SG0825"
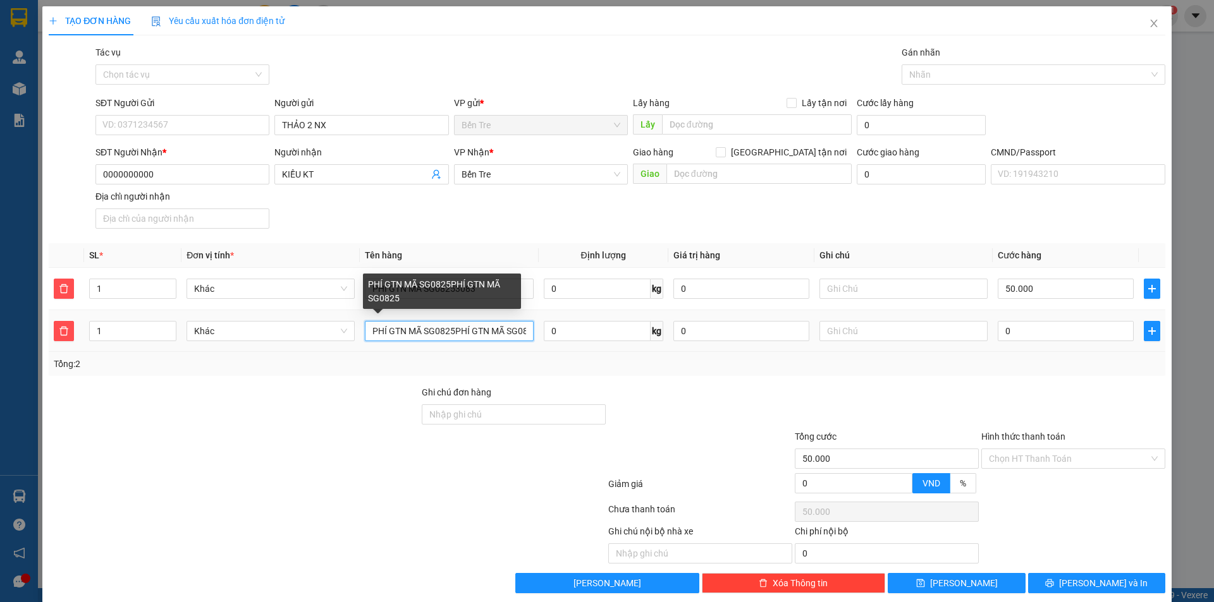
scroll to position [0, 11]
drag, startPoint x: 523, startPoint y: 329, endPoint x: 442, endPoint y: 337, distance: 81.3
click at [442, 337] on input "PHÍ GTN MÃ SG0825PHÍ GTN MÃ SG0825" at bounding box center [449, 331] width 168 height 20
click at [465, 332] on input "PHÍ GTN MÃ SG0825" at bounding box center [449, 331] width 168 height 20
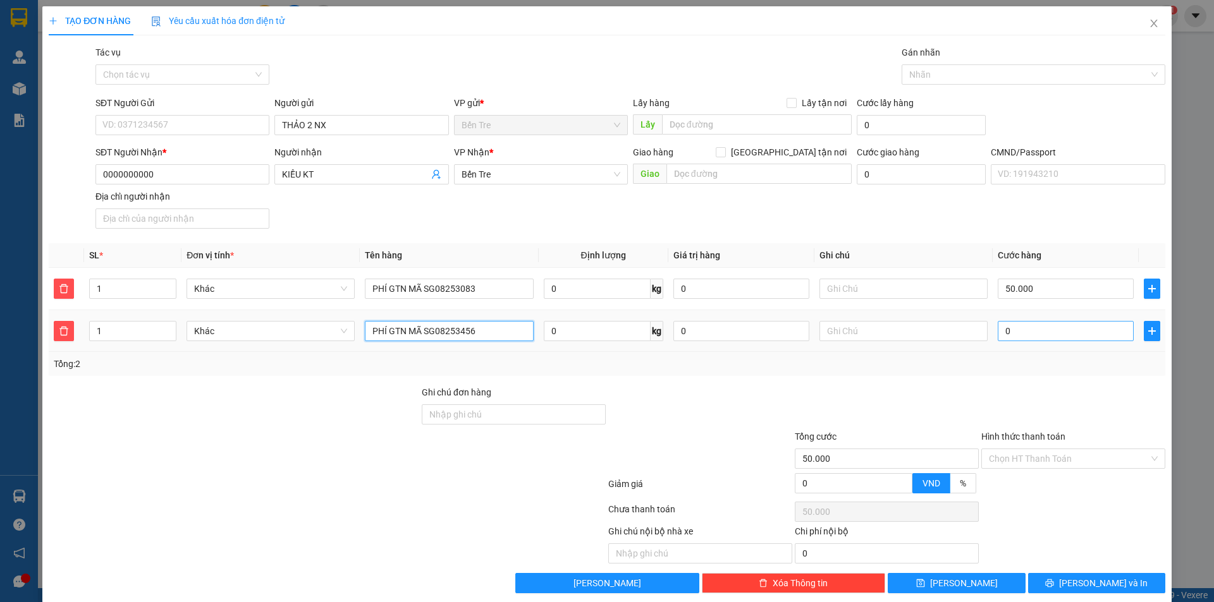
type input "PHÍ GTN MÃ SG08253456"
click at [1028, 336] on input "0" at bounding box center [1065, 331] width 136 height 20
type input "50.001"
type input "1"
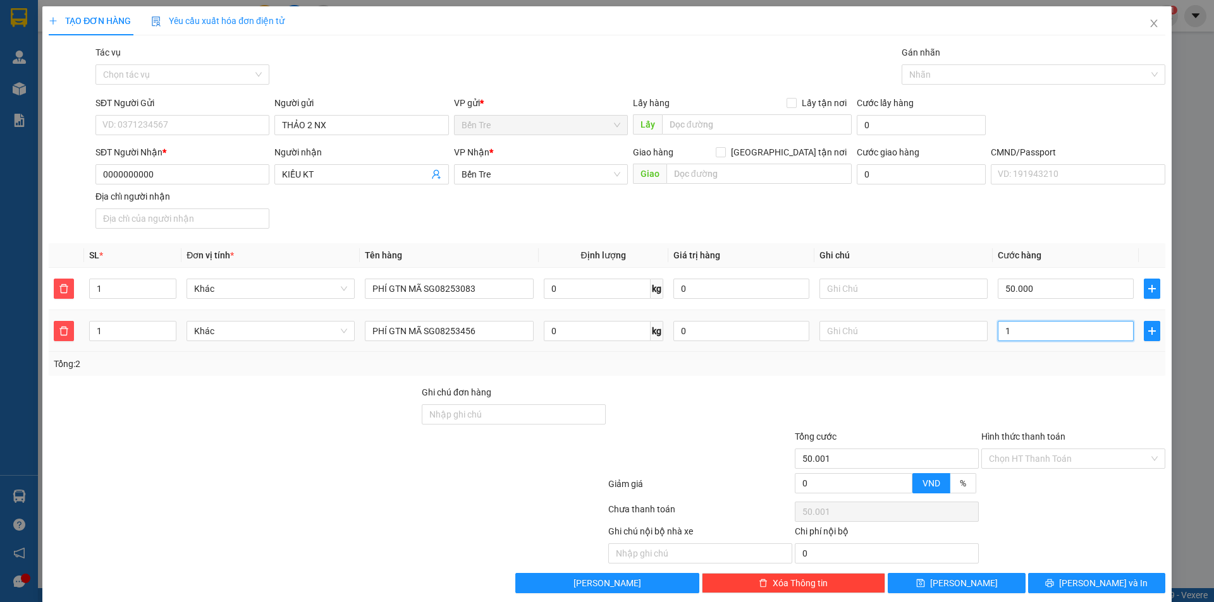
type input "50.011"
type input "11"
type input "50.115"
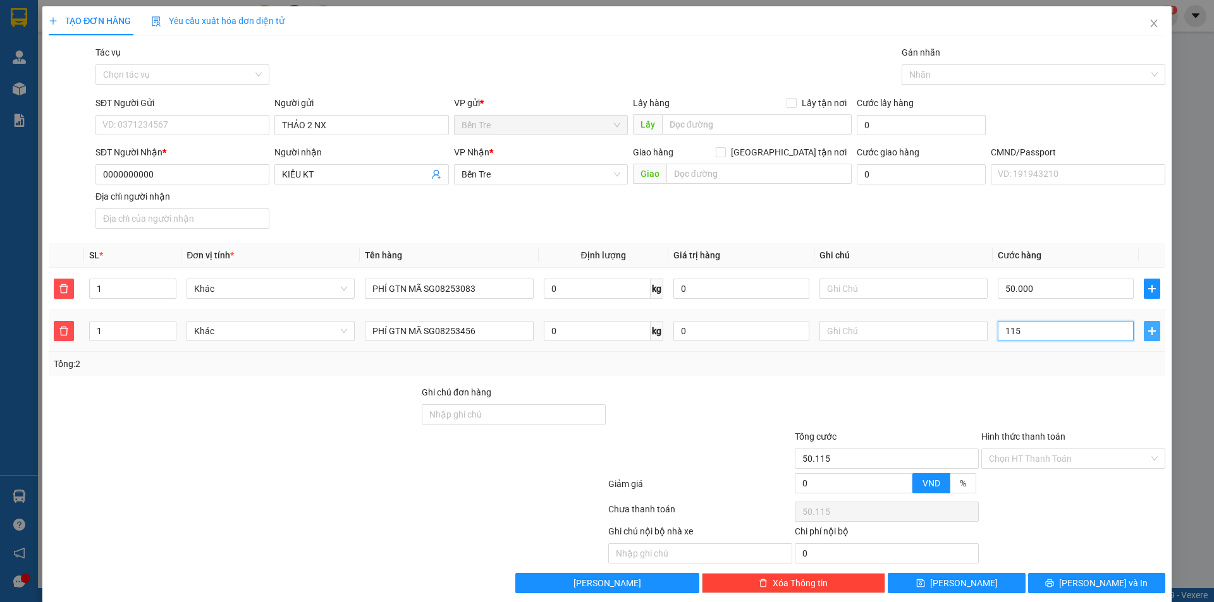
type input "115"
click at [1147, 328] on icon "plus" at bounding box center [1152, 331] width 10 height 10
type input "165.000"
type input "115.000"
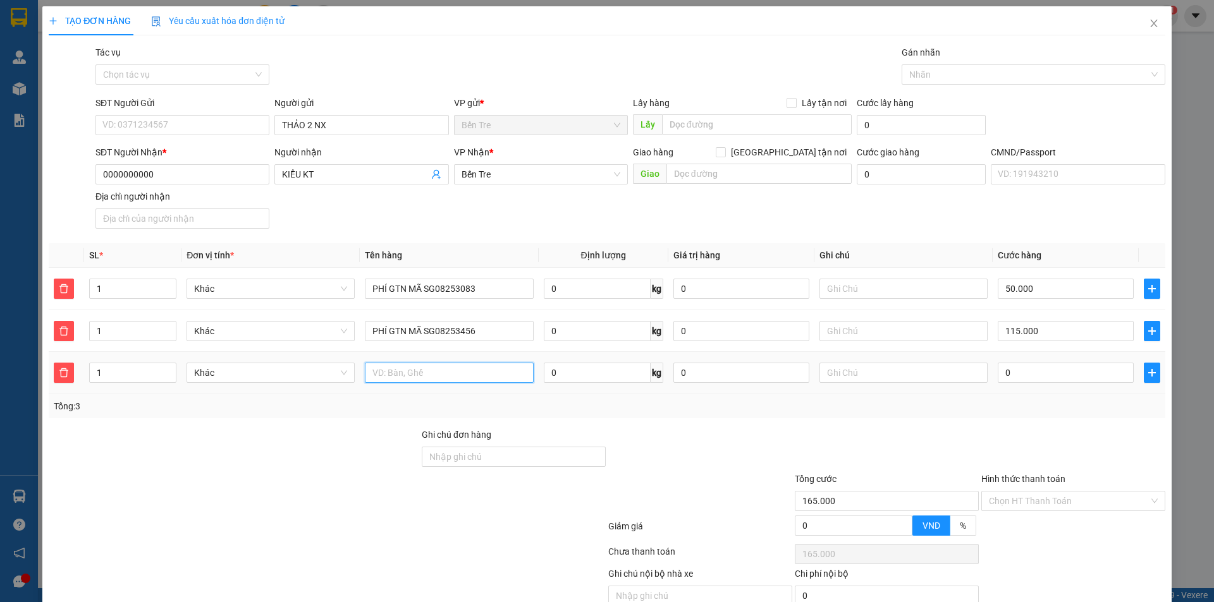
click at [455, 372] on input "text" at bounding box center [449, 373] width 168 height 20
paste input "PHÍ GTN MÃ SG0825"
click at [483, 373] on input "PHÍ GTN MÃ SG0825" at bounding box center [449, 373] width 168 height 20
type input "PHÍ GTN MÃ SG08253683"
click at [1018, 378] on input "0" at bounding box center [1065, 373] width 136 height 20
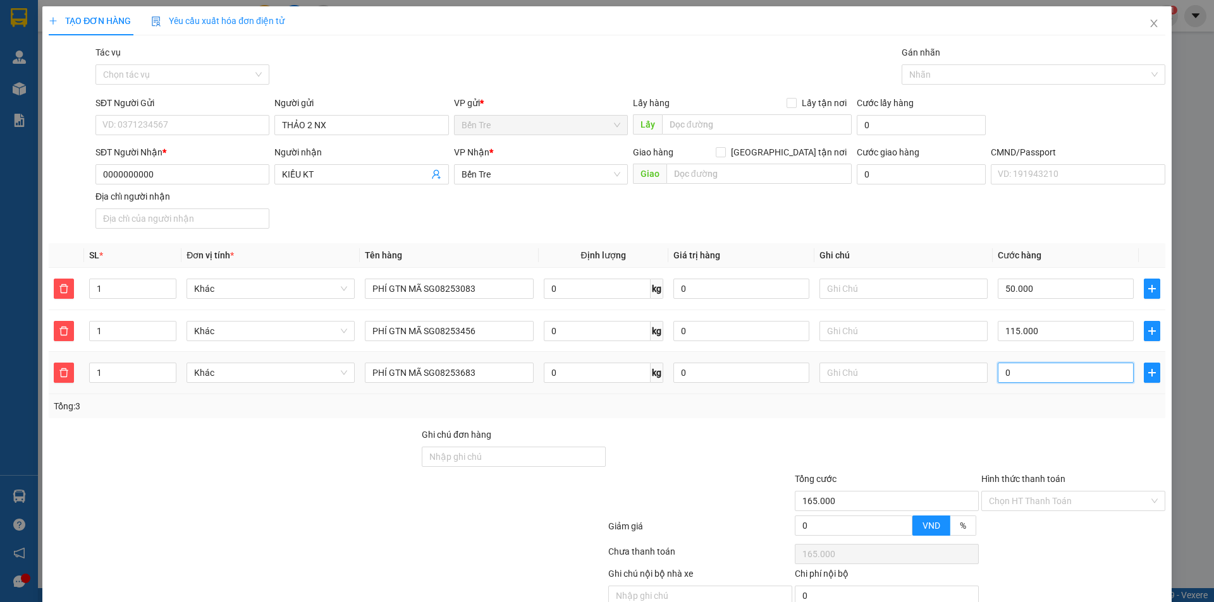
type input "6"
type input "165.006"
type input "165.063"
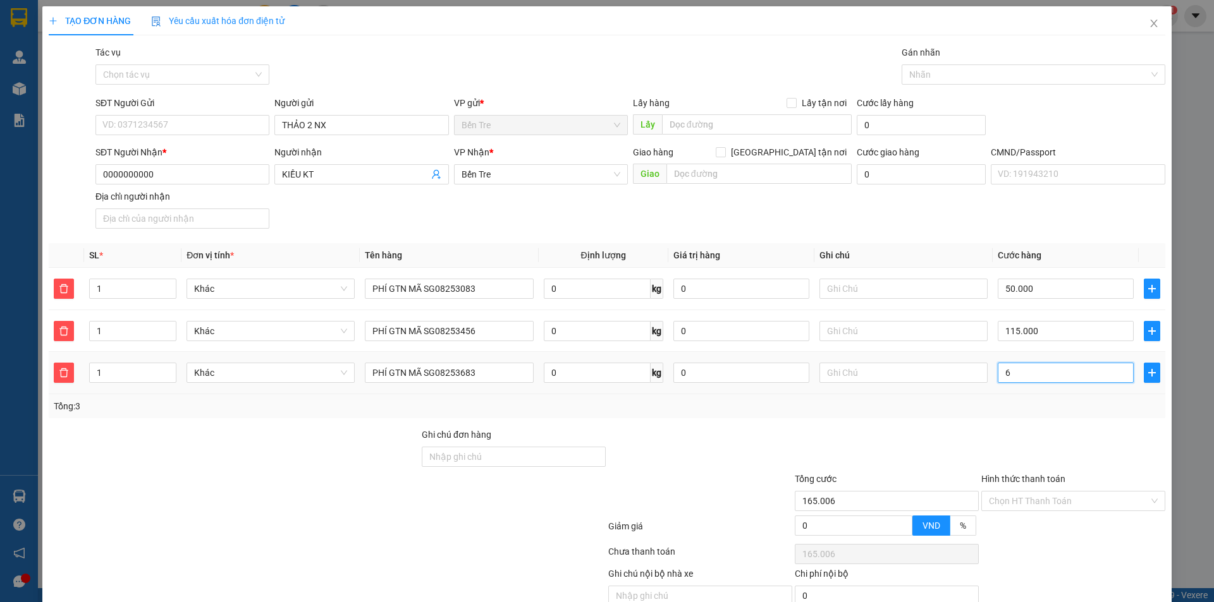
type input "63"
type input "165.630"
type input "63"
type input "165.063"
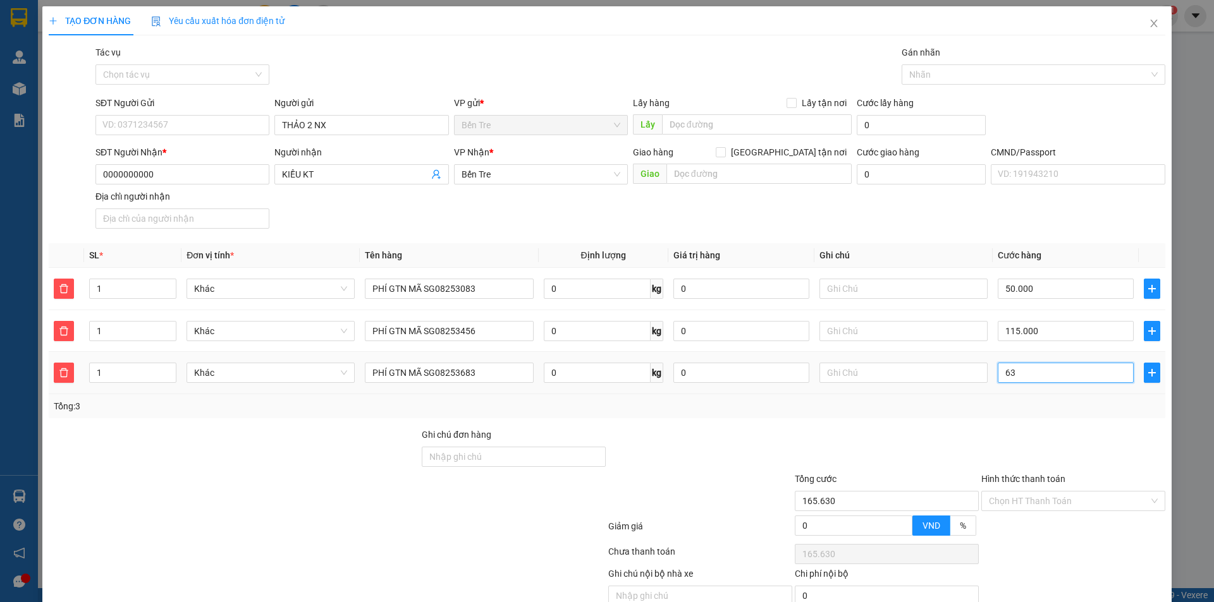
type input "165.063"
type input "6"
type input "165.006"
type input "165.000"
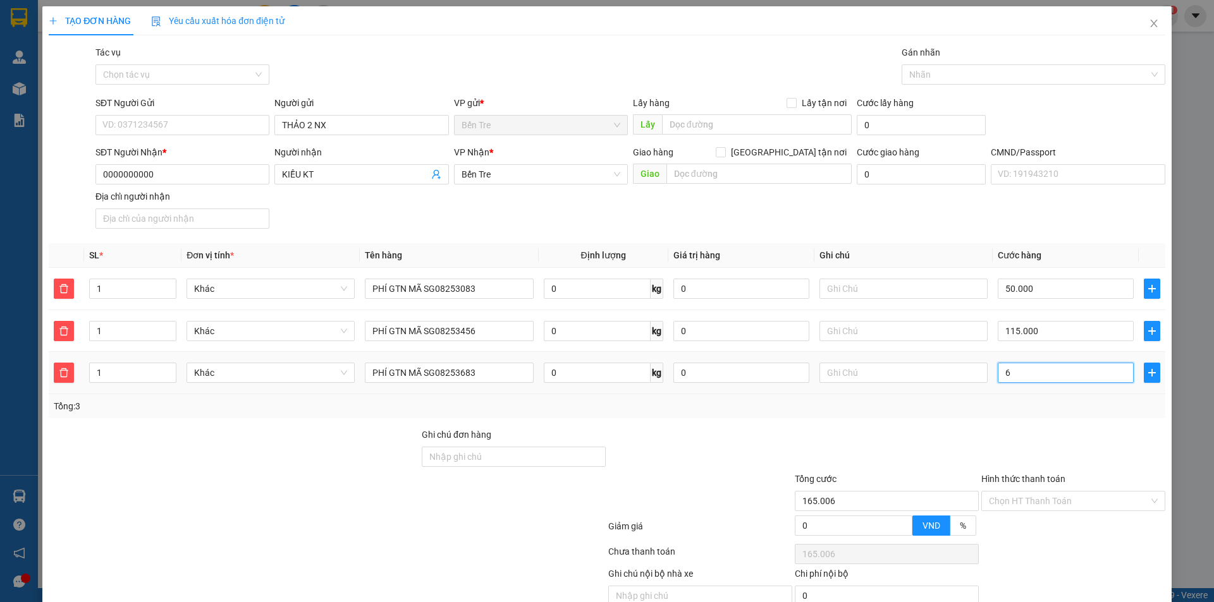
type input "165.000"
type input "03"
type input "165.003"
type input "030"
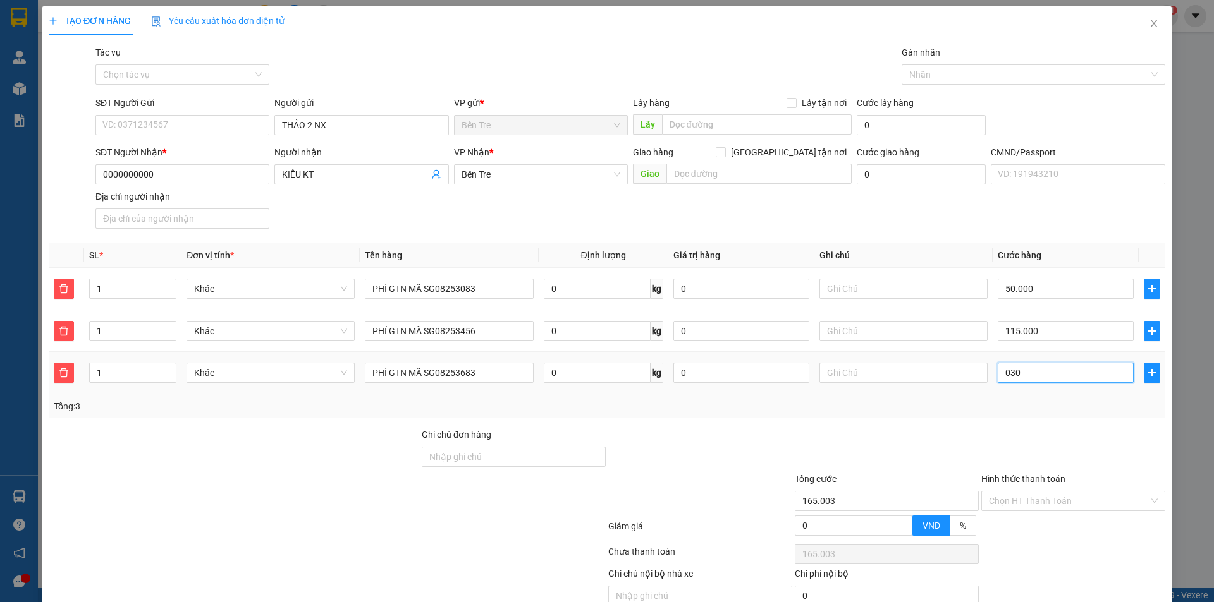
type input "165.030"
type input "030"
type input "195.000"
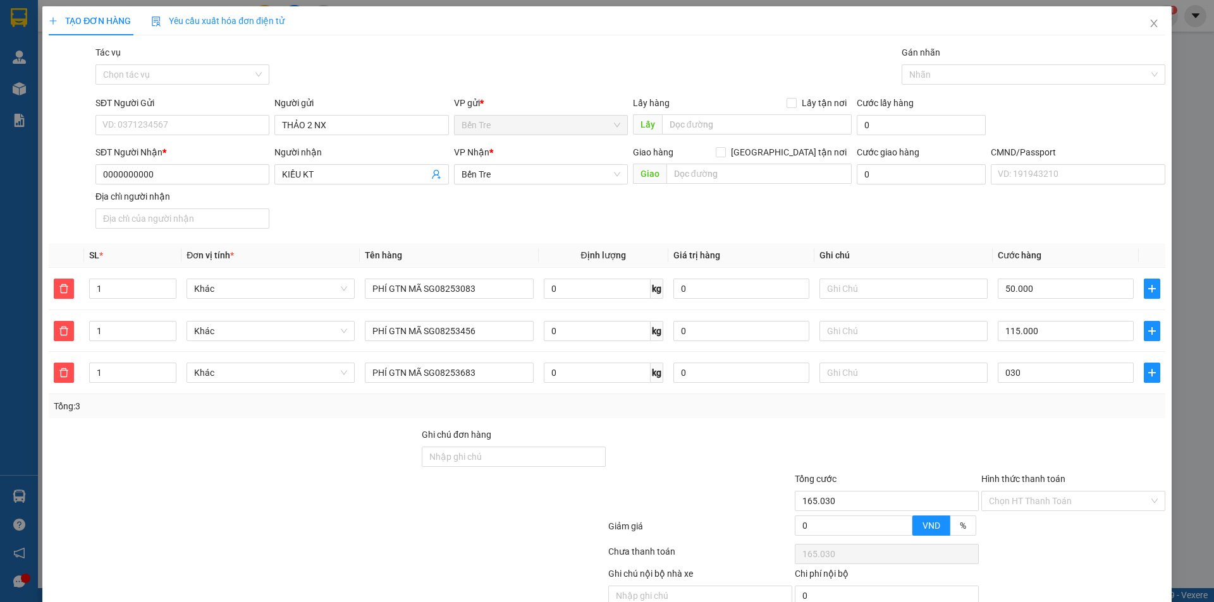
type input "30.000"
click at [1019, 403] on div "Tổng: 3" at bounding box center [607, 406] width 1106 height 14
click at [1148, 371] on span "plus" at bounding box center [1151, 373] width 15 height 10
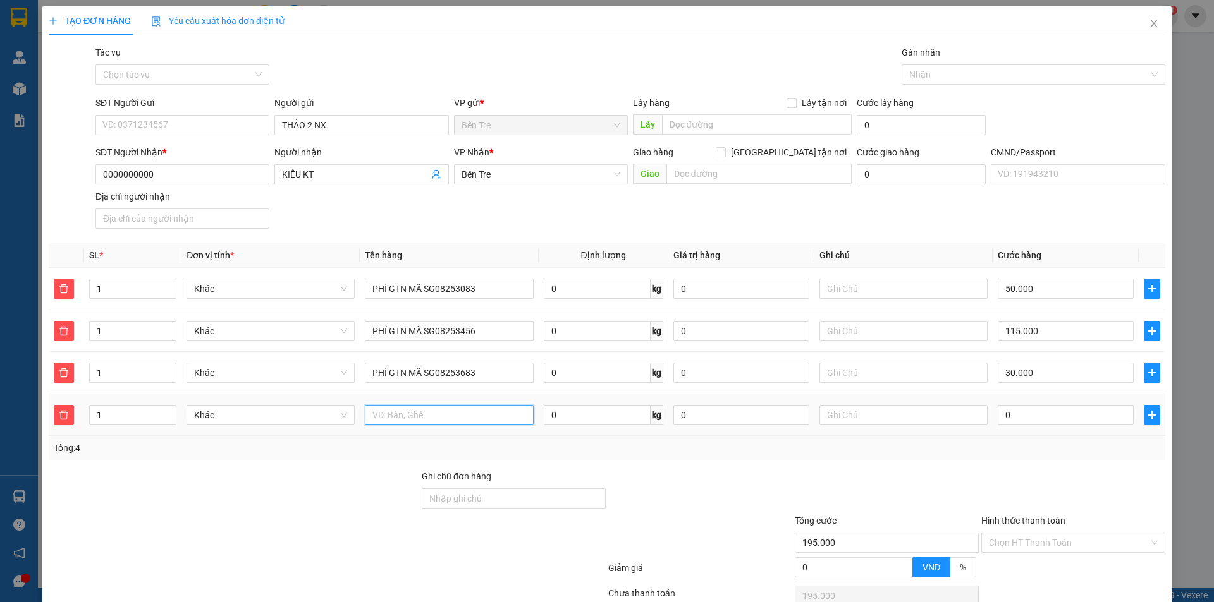
click at [485, 415] on input "text" at bounding box center [449, 415] width 168 height 20
click at [482, 420] on input "text" at bounding box center [449, 415] width 168 height 20
paste input "PHÍ GTN MÃ SG0825"
type input "PHÍ GTN MÃ SG08253665"
click at [1026, 417] on input "0" at bounding box center [1065, 415] width 136 height 20
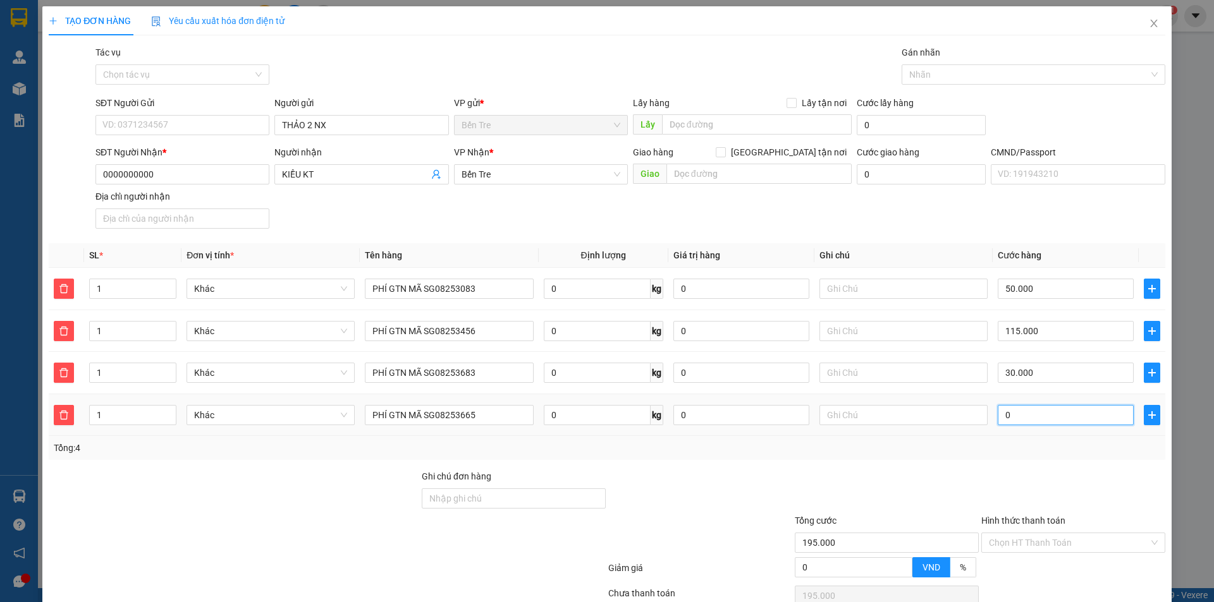
type input "195.003"
type input "3"
type input "195.030"
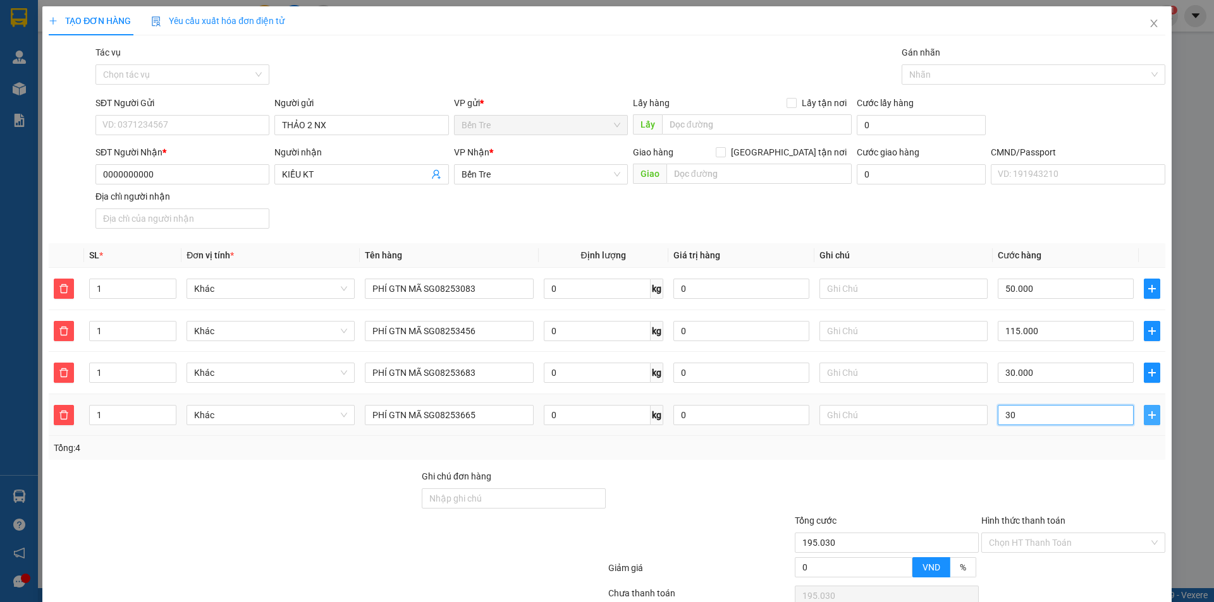
type input "30"
click at [1147, 412] on icon "plus" at bounding box center [1152, 415] width 10 height 10
type input "225.000"
type input "30.000"
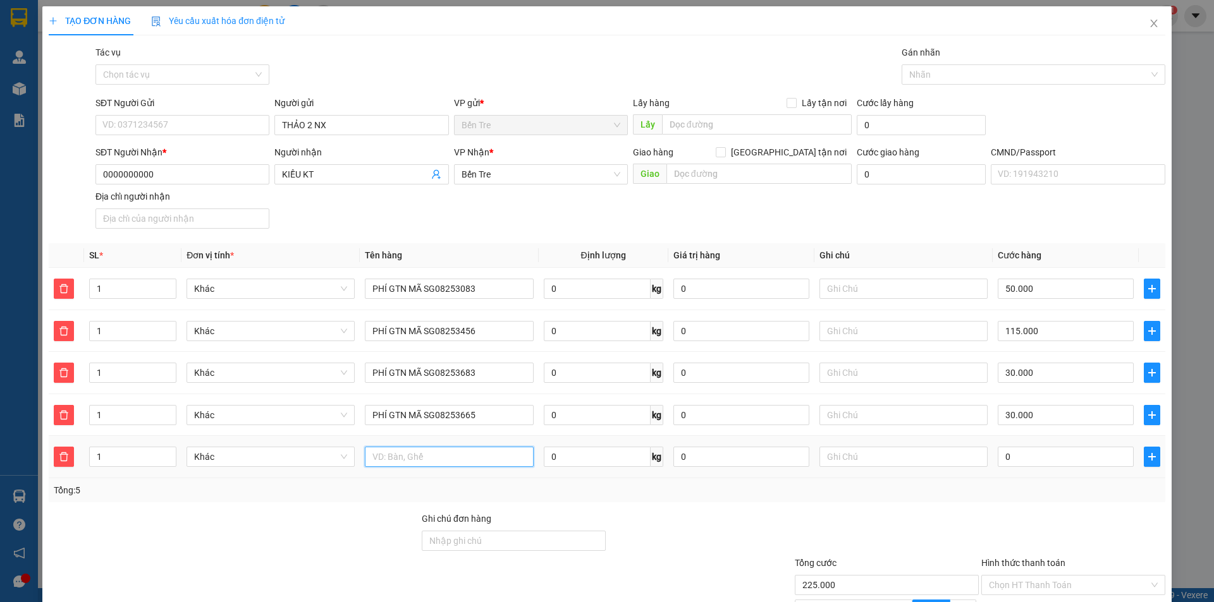
click at [425, 463] on input "text" at bounding box center [449, 457] width 168 height 20
click at [446, 459] on input "text" at bounding box center [449, 457] width 168 height 20
paste input "PHÍ GTN MÃ SG0825"
type input "PHÍ GTN MÃ SG08253472"
click at [1078, 450] on input "0" at bounding box center [1065, 457] width 136 height 20
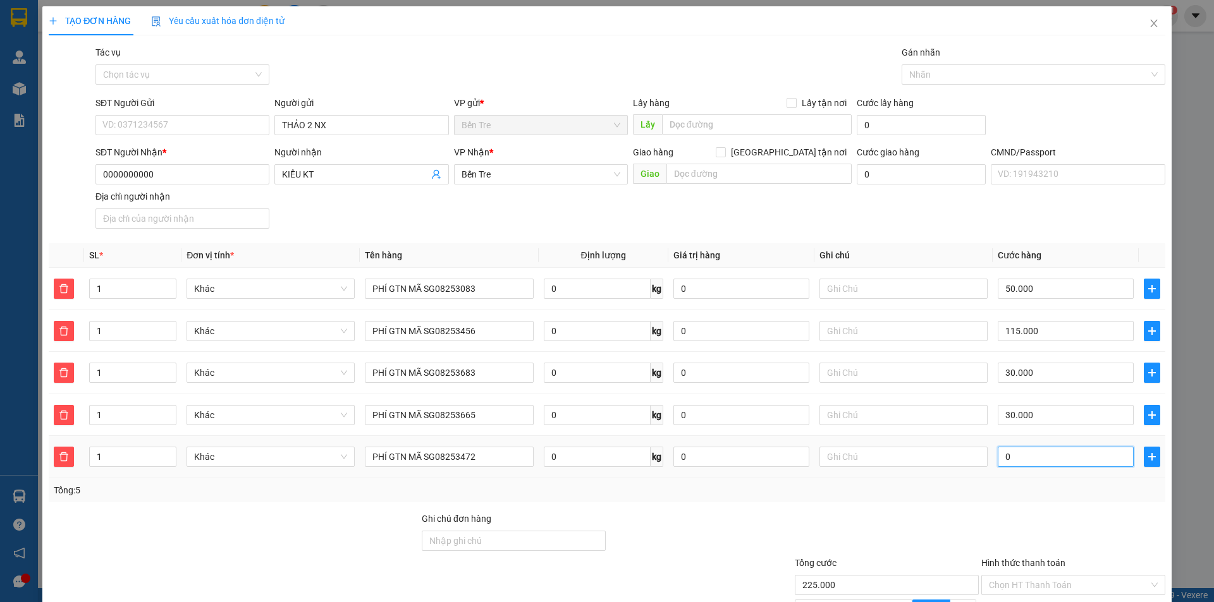
type input "2"
type input "225.002"
type input "225.020"
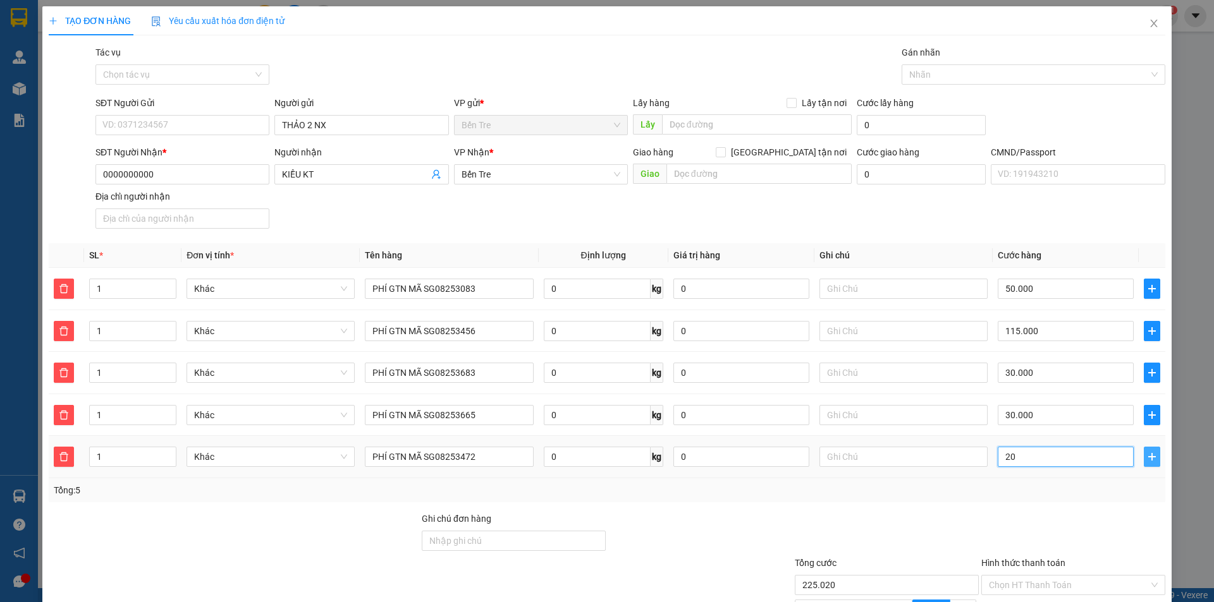
type input "20"
type input "245.000"
type input "20.000"
click at [1143, 454] on button "button" at bounding box center [1151, 457] width 16 height 20
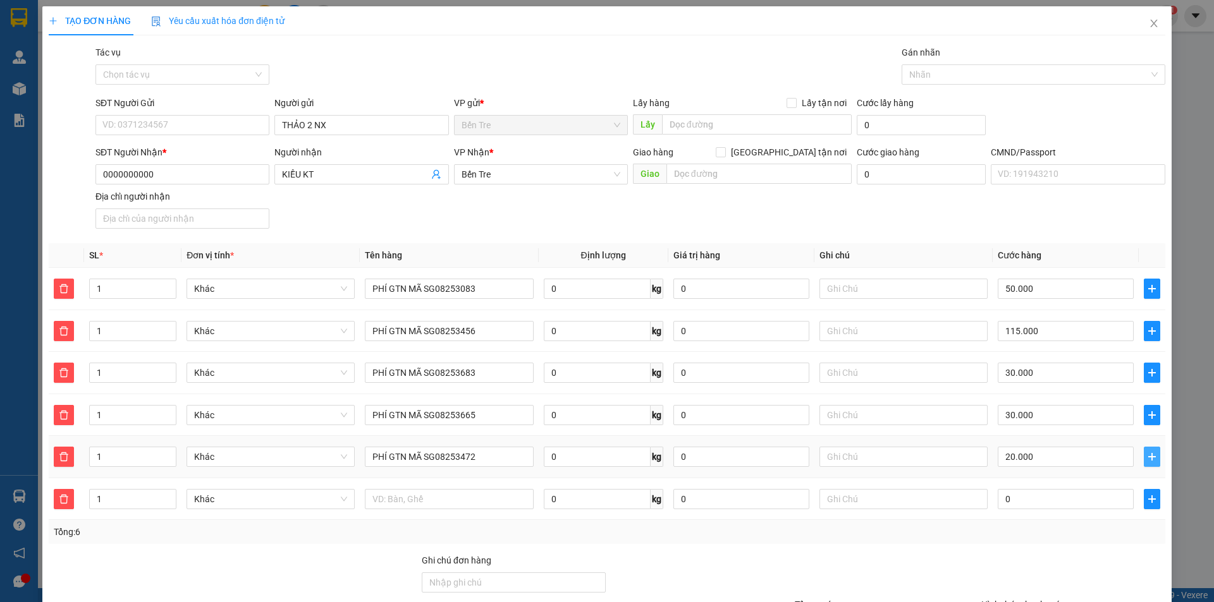
click at [1151, 454] on icon "plus" at bounding box center [1151, 457] width 1 height 8
click at [459, 507] on input "text" at bounding box center [449, 499] width 168 height 20
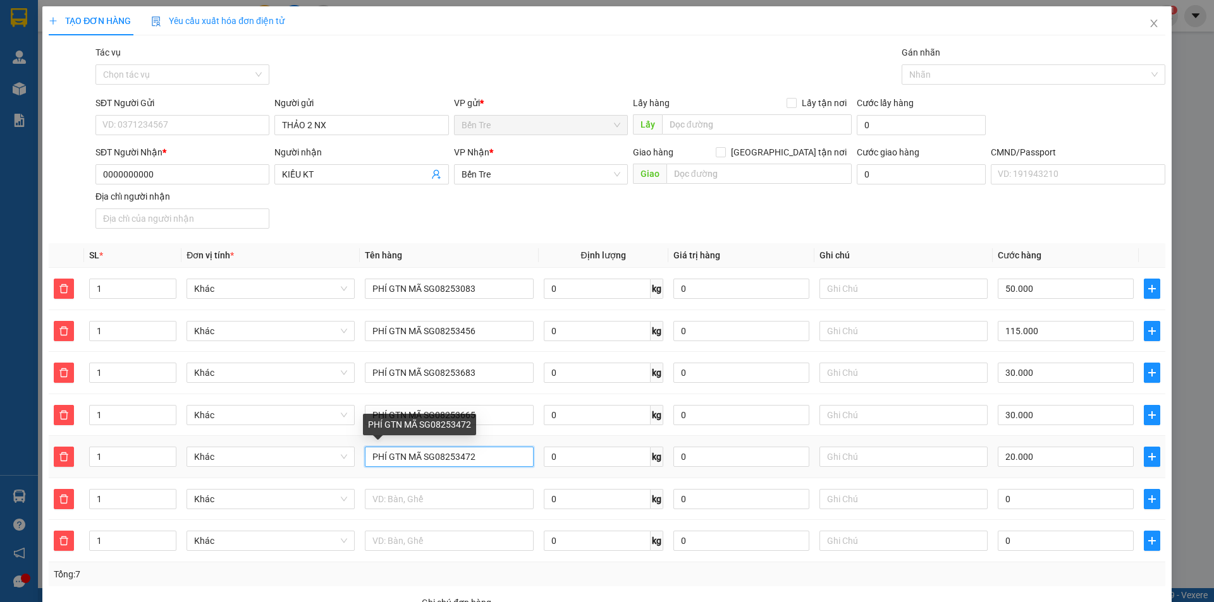
click at [497, 457] on input "PHÍ GTN MÃ SG08253472" at bounding box center [449, 457] width 168 height 20
type input "PHÍ GTN MÃ SG08253472/3406"
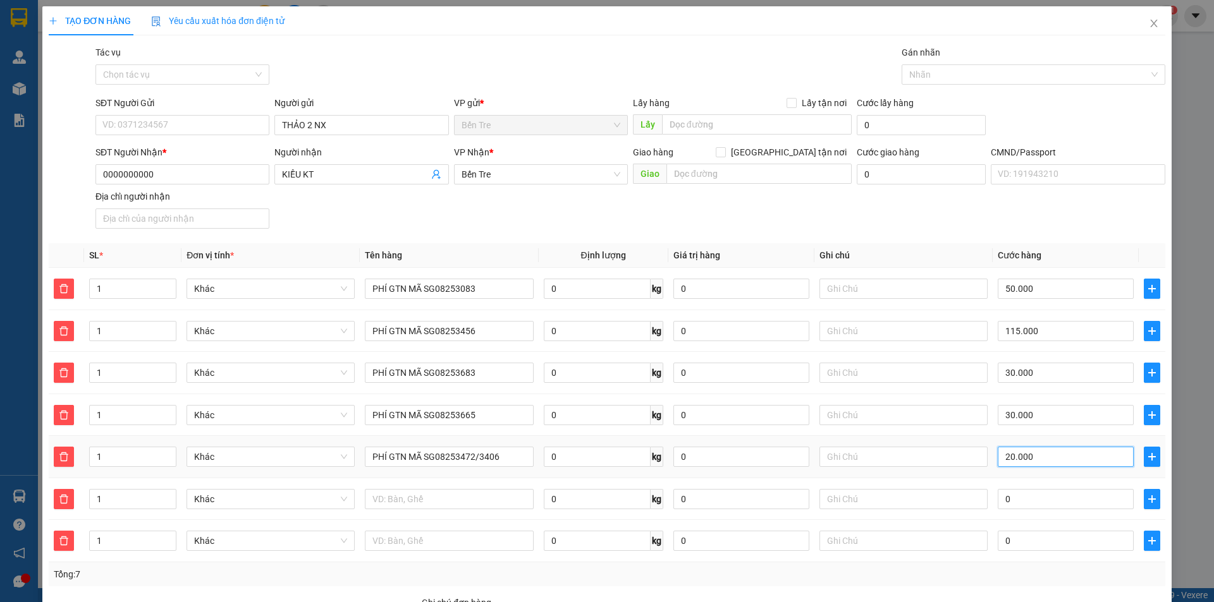
click at [1039, 454] on input "20.000" at bounding box center [1065, 457] width 136 height 20
type input "4"
type input "225.004"
type input "225.040"
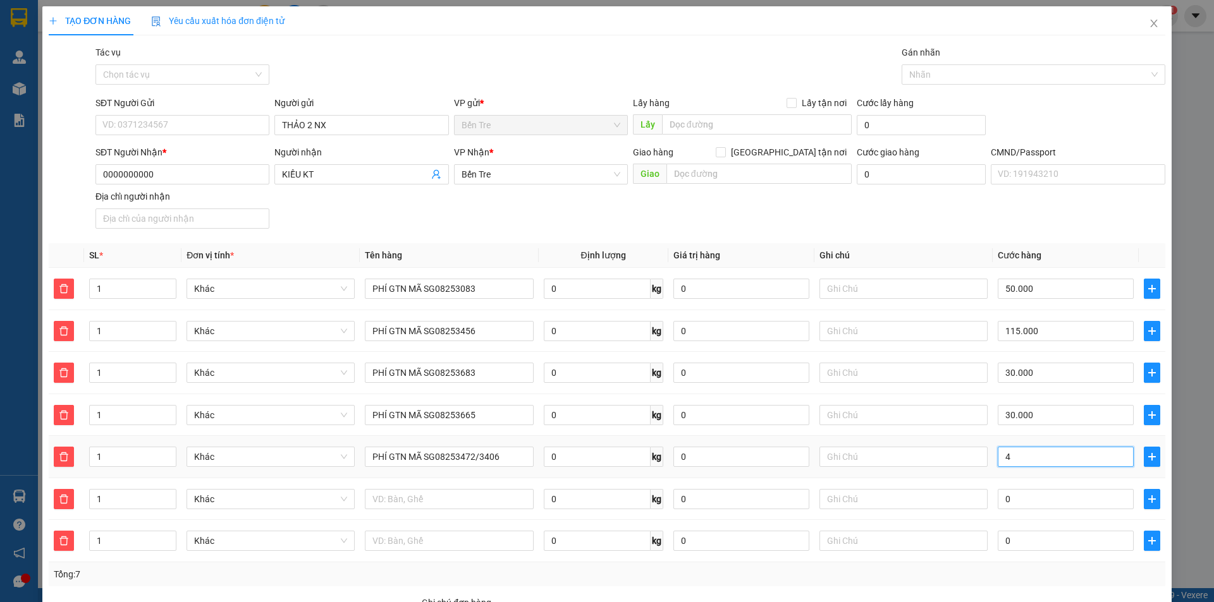
type input "225.040"
type input "40"
type input "265.000"
type input "40.000"
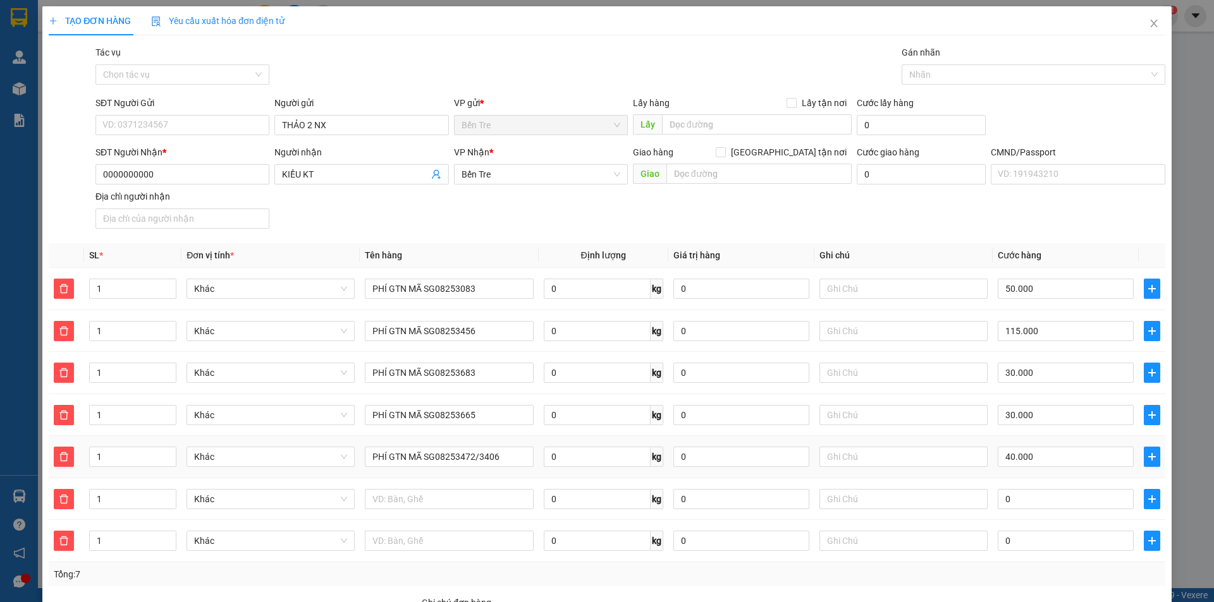
click at [1109, 475] on td "40.000" at bounding box center [1065, 457] width 146 height 42
click at [460, 498] on input "text" at bounding box center [449, 499] width 168 height 20
click at [425, 501] on input "text" at bounding box center [449, 499] width 168 height 20
type input "PHÍ LTN MÃ BT08251595"
click at [1075, 496] on input "0" at bounding box center [1065, 499] width 136 height 20
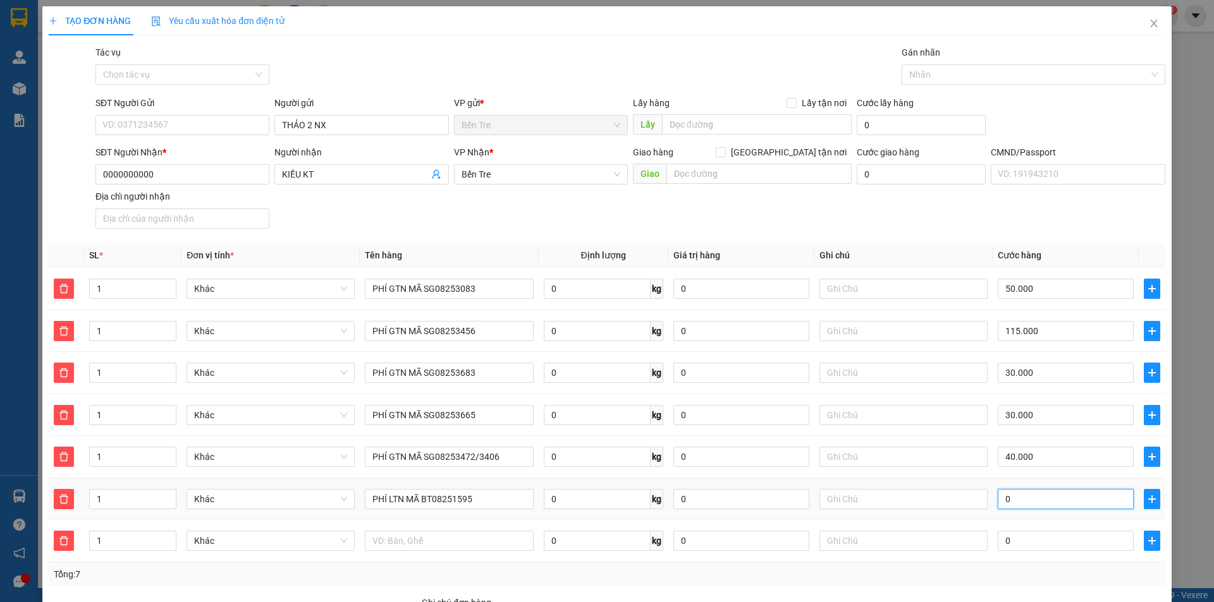
type input "1"
type input "265.001"
type input "15"
type input "265.015"
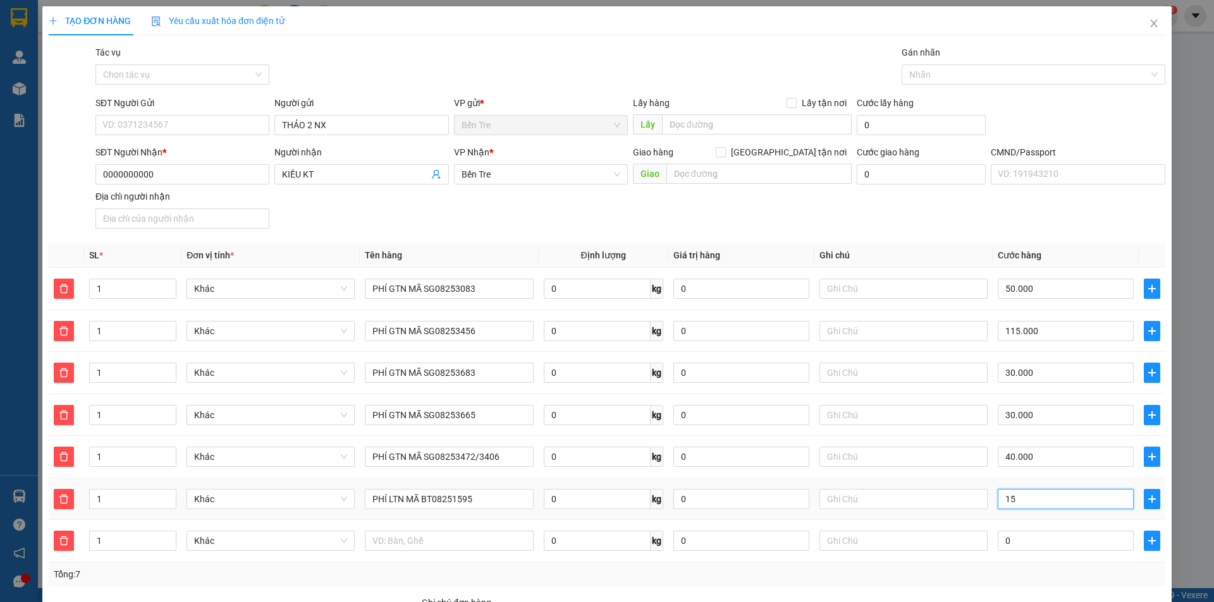
type input "265.015"
type input "15"
click at [1143, 504] on button "button" at bounding box center [1151, 499] width 16 height 20
type input "280.000"
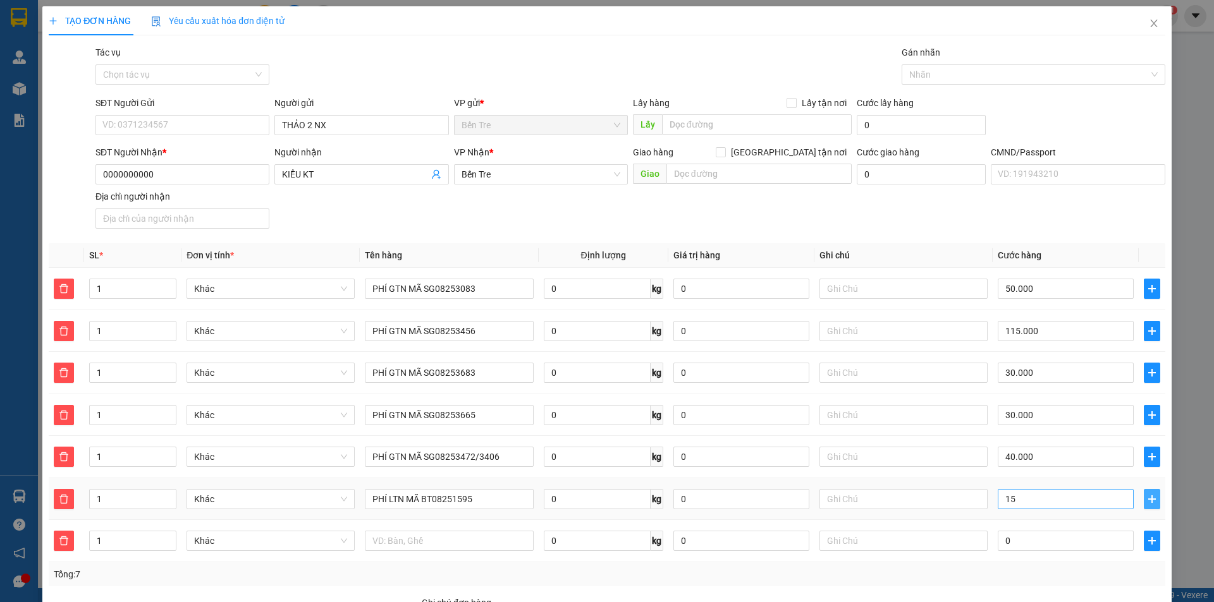
type input "15.000"
click at [470, 550] on input "text" at bounding box center [449, 541] width 168 height 20
click at [429, 530] on div at bounding box center [449, 540] width 168 height 25
click at [432, 539] on input "text" at bounding box center [449, 541] width 168 height 20
paste input "PHÍ GTN MÃ SG0825"
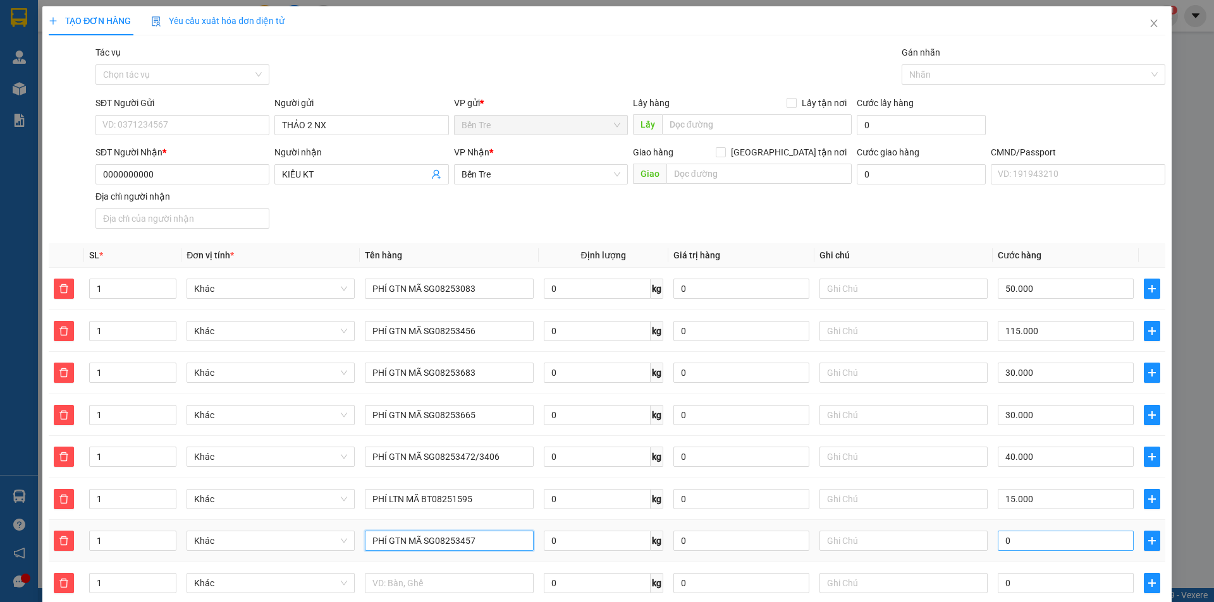
type input "PHÍ GTN MÃ SG08253457"
click at [1064, 549] on input "0" at bounding box center [1065, 541] width 136 height 20
type input "6"
type input "280.006"
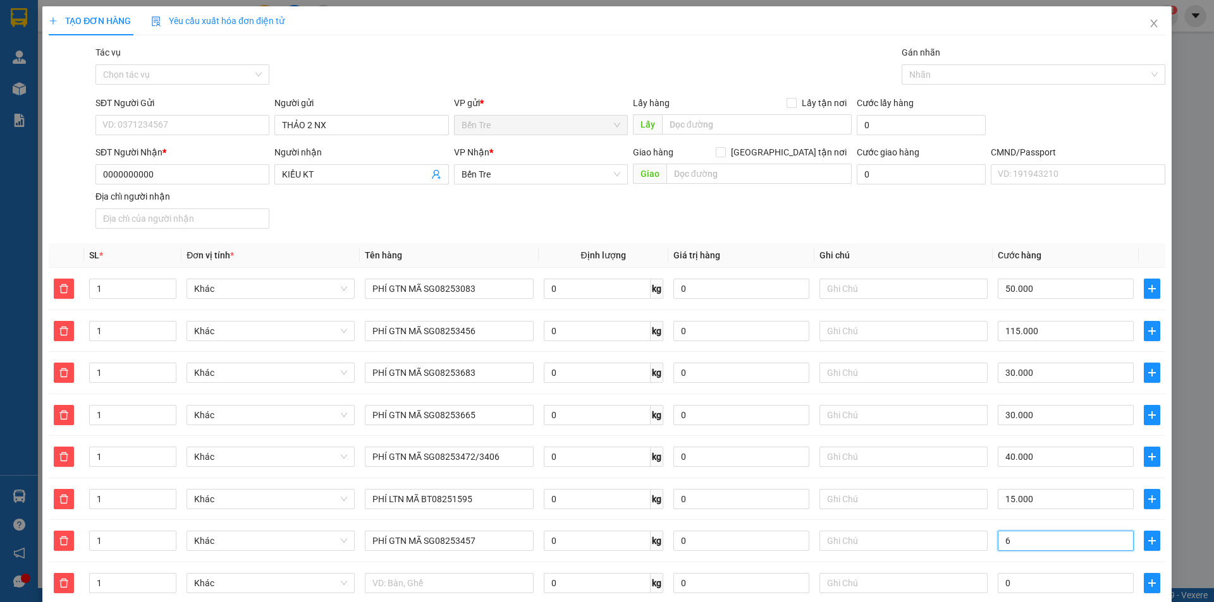
type input "280.060"
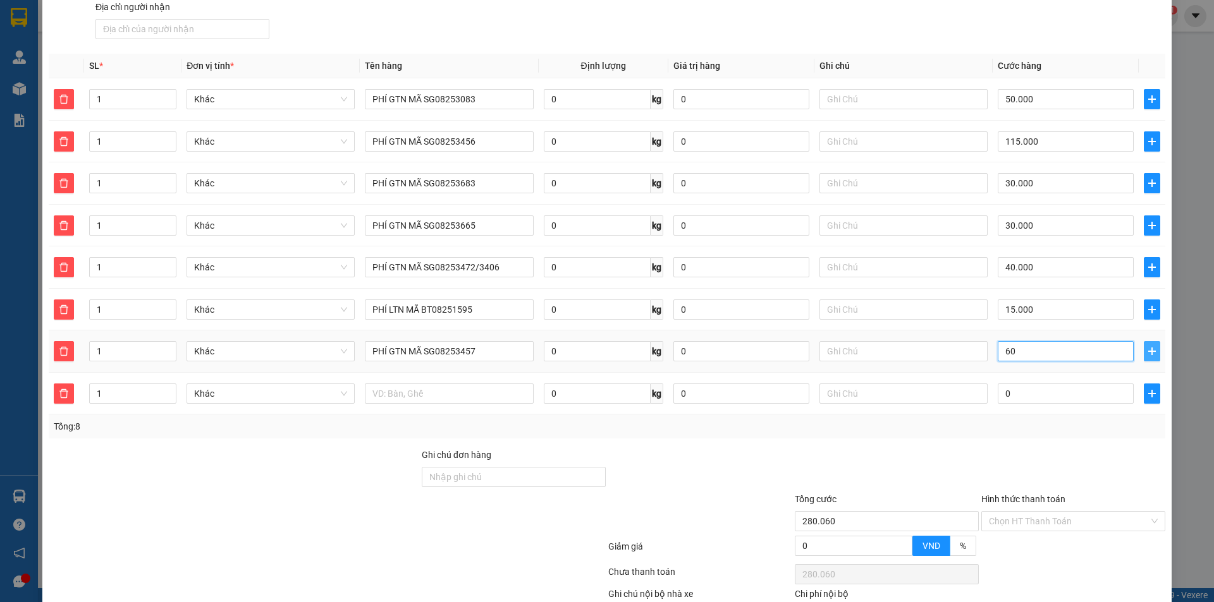
type input "60"
click at [1147, 350] on icon "plus" at bounding box center [1152, 351] width 10 height 10
type input "340.000"
type input "60.000"
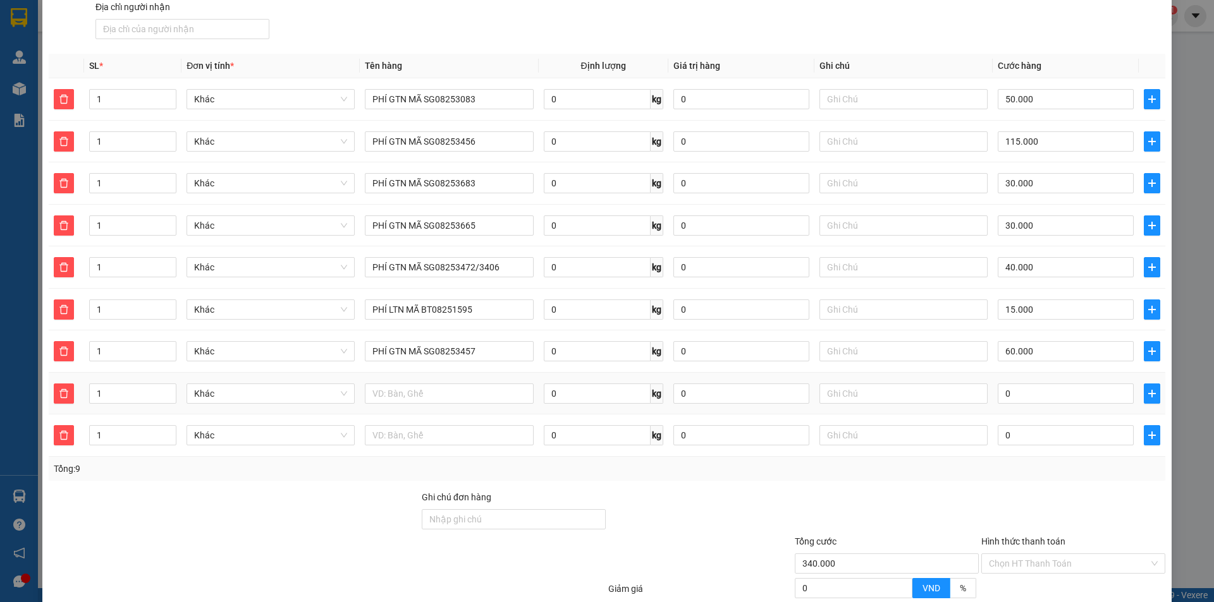
click at [480, 378] on td at bounding box center [449, 394] width 178 height 42
click at [436, 391] on input "text" at bounding box center [449, 394] width 168 height 20
paste input "PHÍ GTN MÃ SG0825"
type input "PHÍ GTN MÃ SG08253508"
click at [1049, 387] on input "0" at bounding box center [1065, 394] width 136 height 20
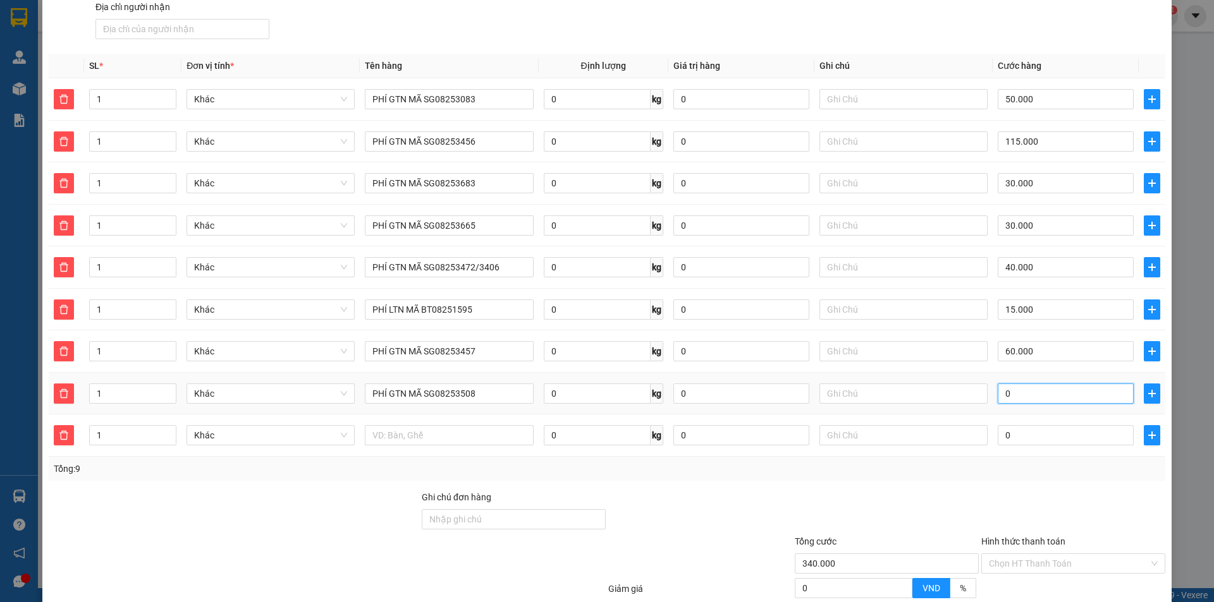
type input "5"
type input "340.005"
type input "5"
click at [1151, 386] on td at bounding box center [1151, 394] width 27 height 42
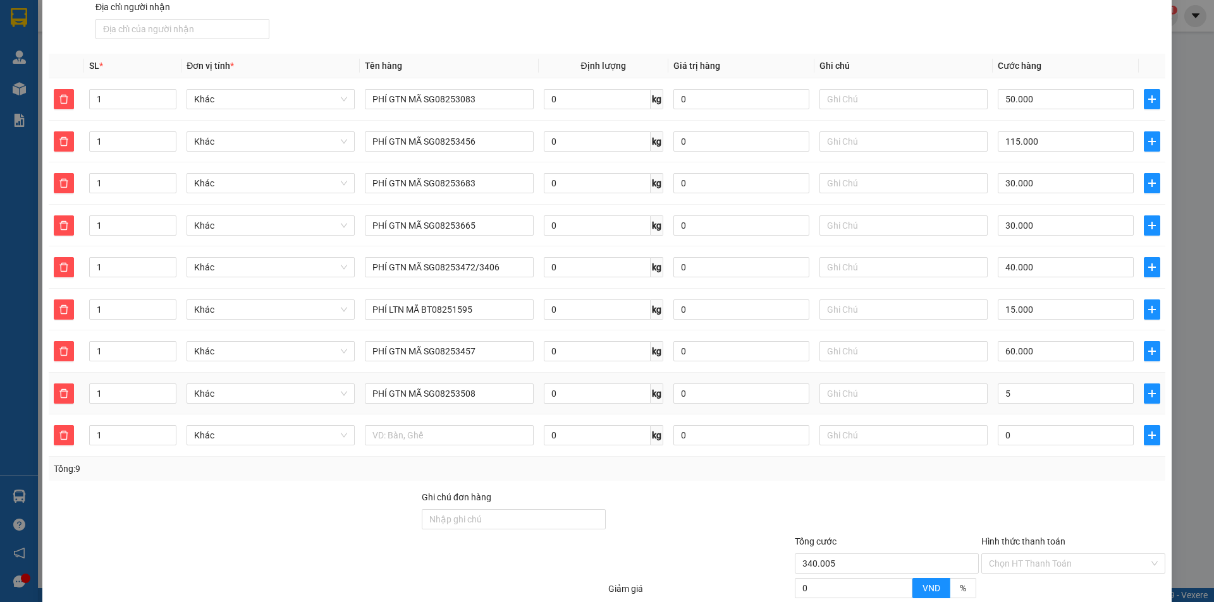
type input "345.000"
type input "5.000"
click at [466, 437] on input "text" at bounding box center [449, 435] width 168 height 20
click at [63, 437] on icon "delete" at bounding box center [64, 435] width 10 height 10
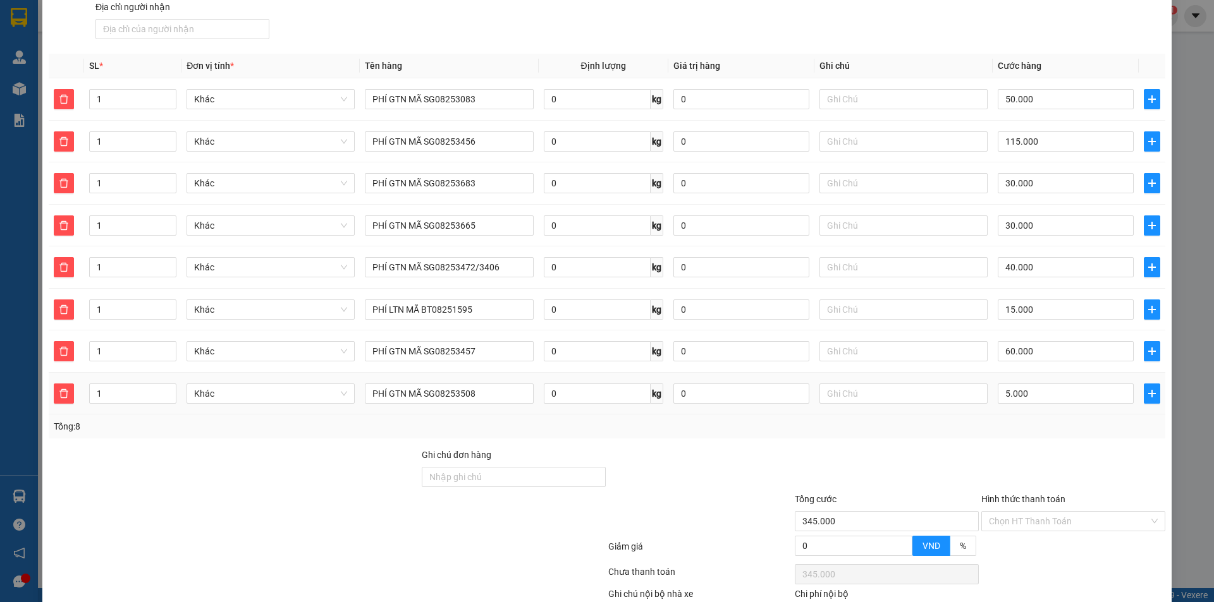
scroll to position [253, 0]
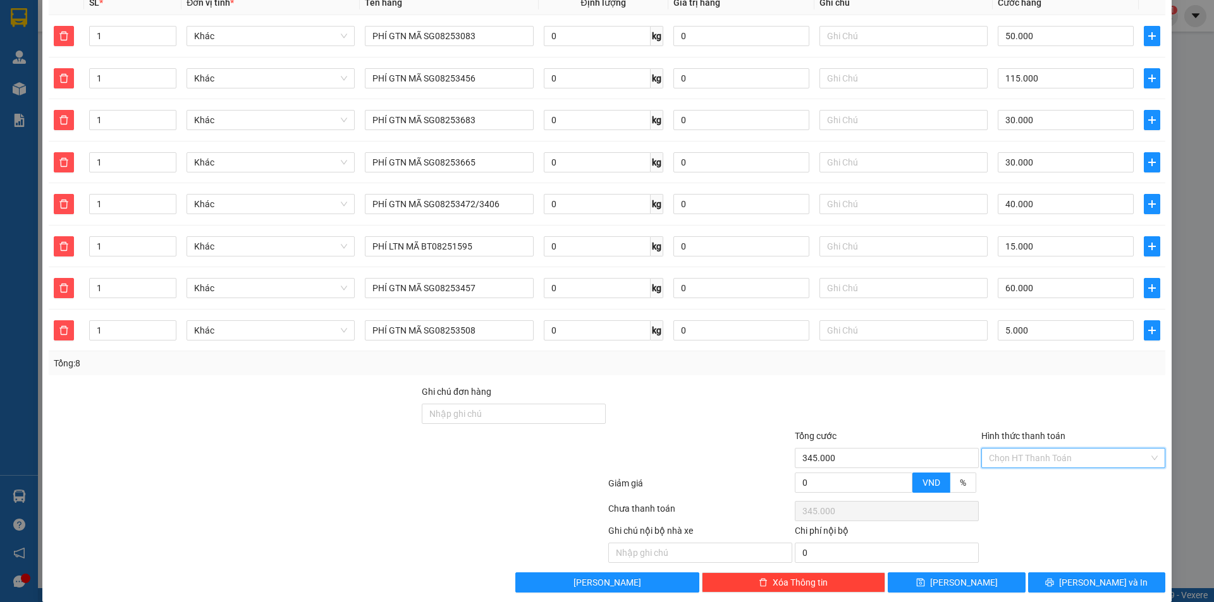
click at [1022, 454] on input "Hình thức thanh toán" at bounding box center [1069, 458] width 160 height 19
click at [1034, 484] on div "Tại văn phòng" at bounding box center [1066, 484] width 168 height 14
type input "0"
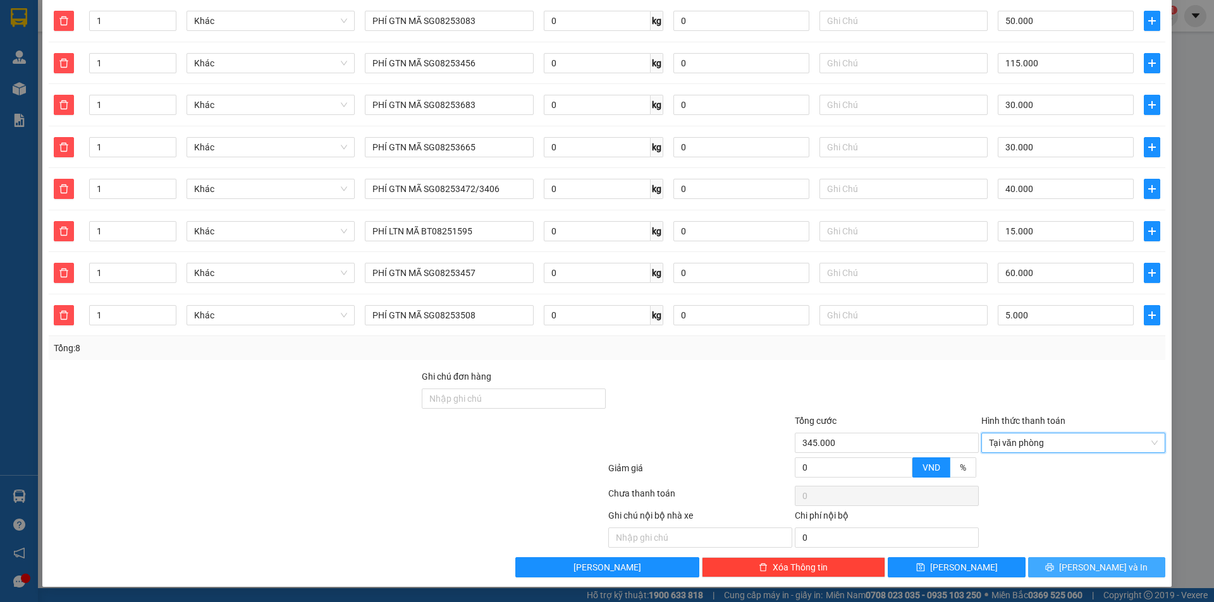
drag, startPoint x: 1095, startPoint y: 568, endPoint x: 1109, endPoint y: 556, distance: 18.5
click at [1095, 568] on span "[PERSON_NAME] và In" at bounding box center [1103, 568] width 88 height 14
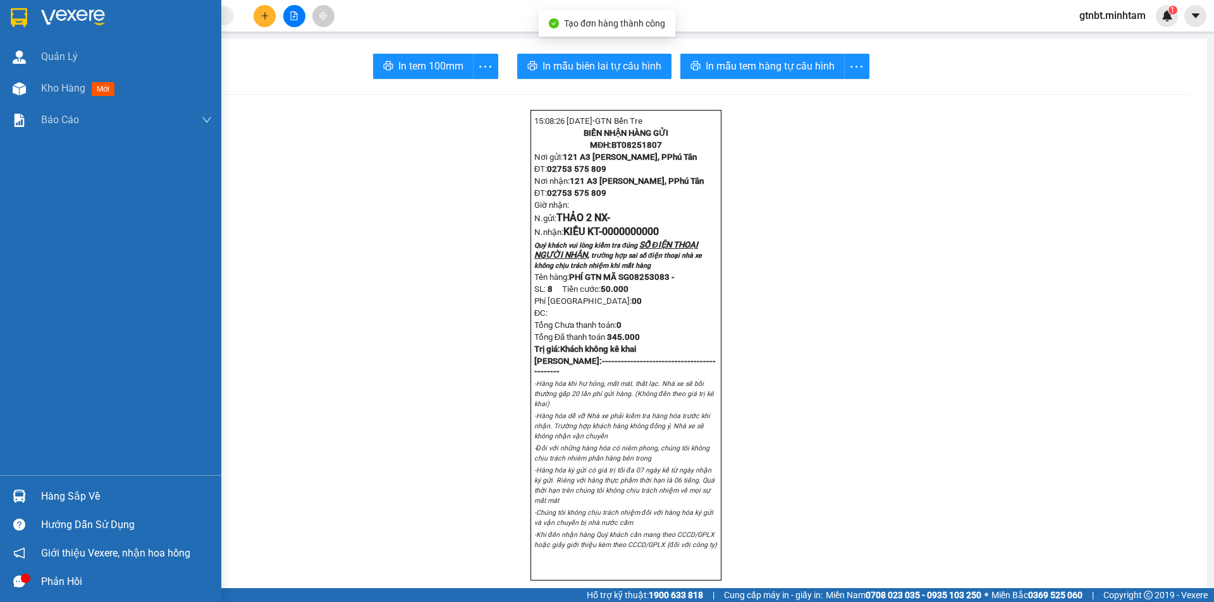
click at [26, 18] on img at bounding box center [19, 17] width 16 height 19
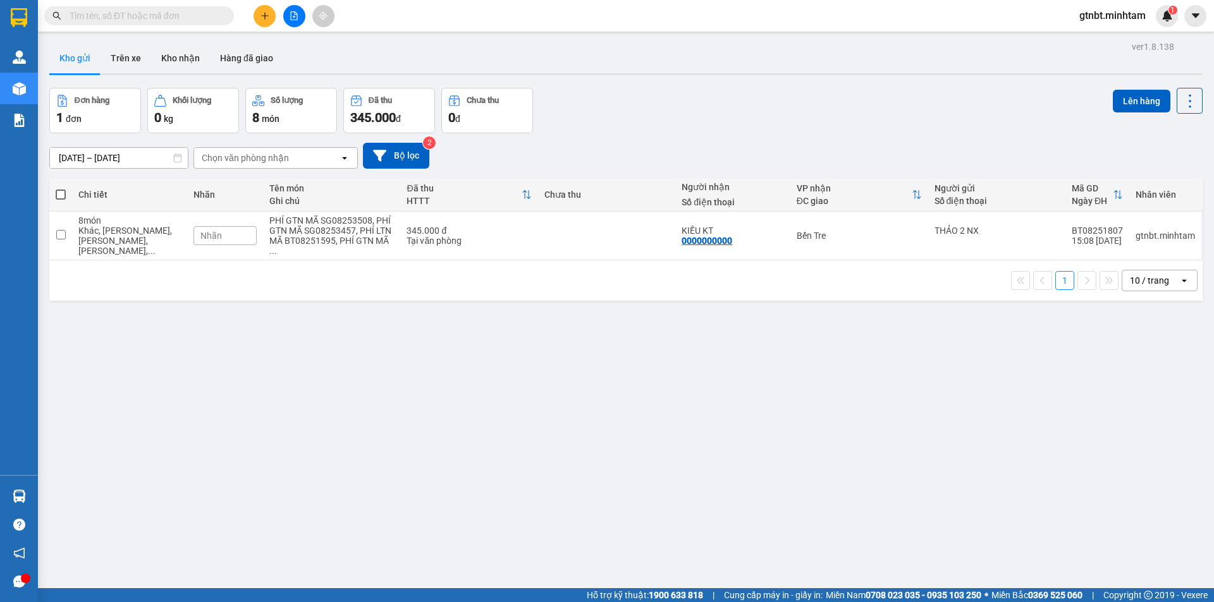
click at [27, 21] on img at bounding box center [19, 17] width 16 height 19
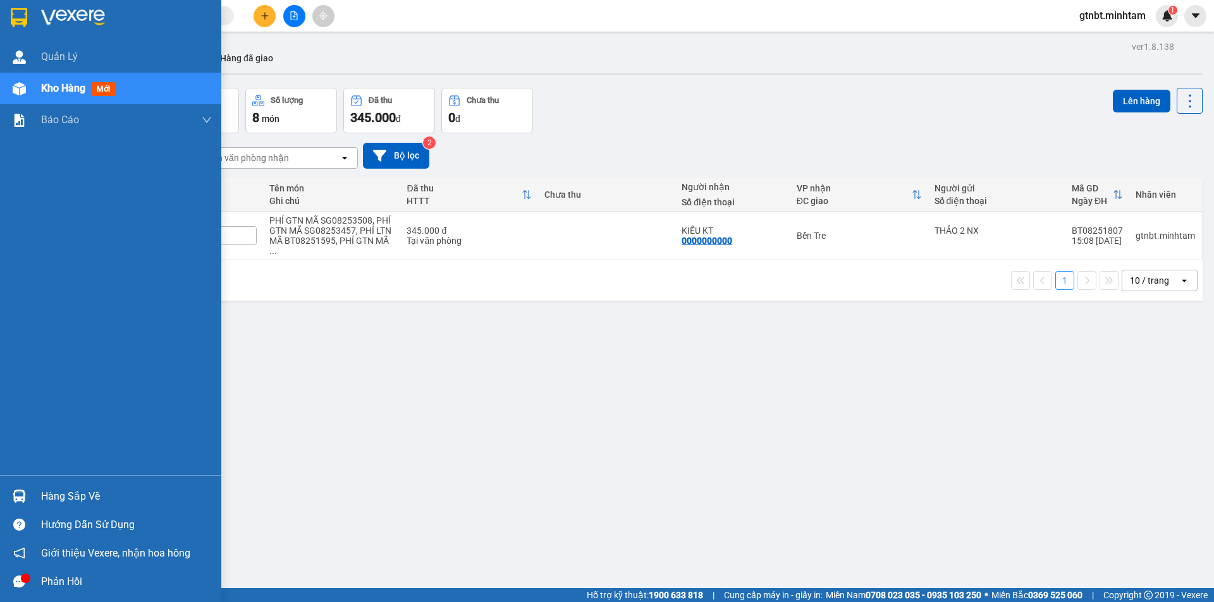
click at [16, 22] on img at bounding box center [19, 17] width 16 height 19
click at [36, 15] on div at bounding box center [110, 20] width 221 height 41
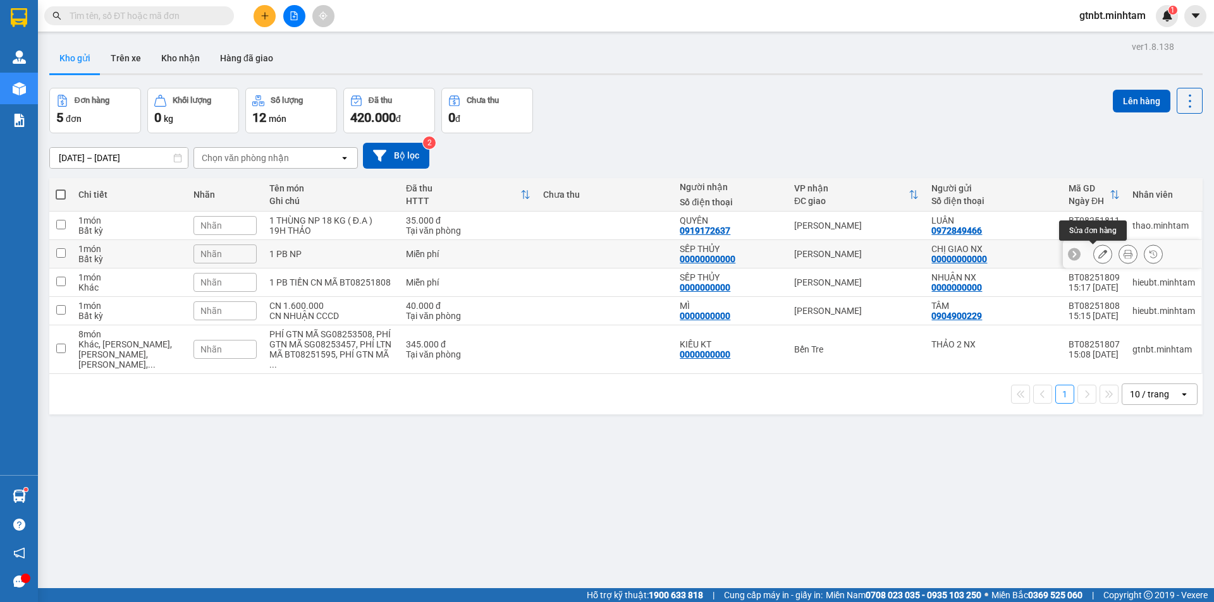
click at [1098, 255] on icon at bounding box center [1102, 254] width 9 height 9
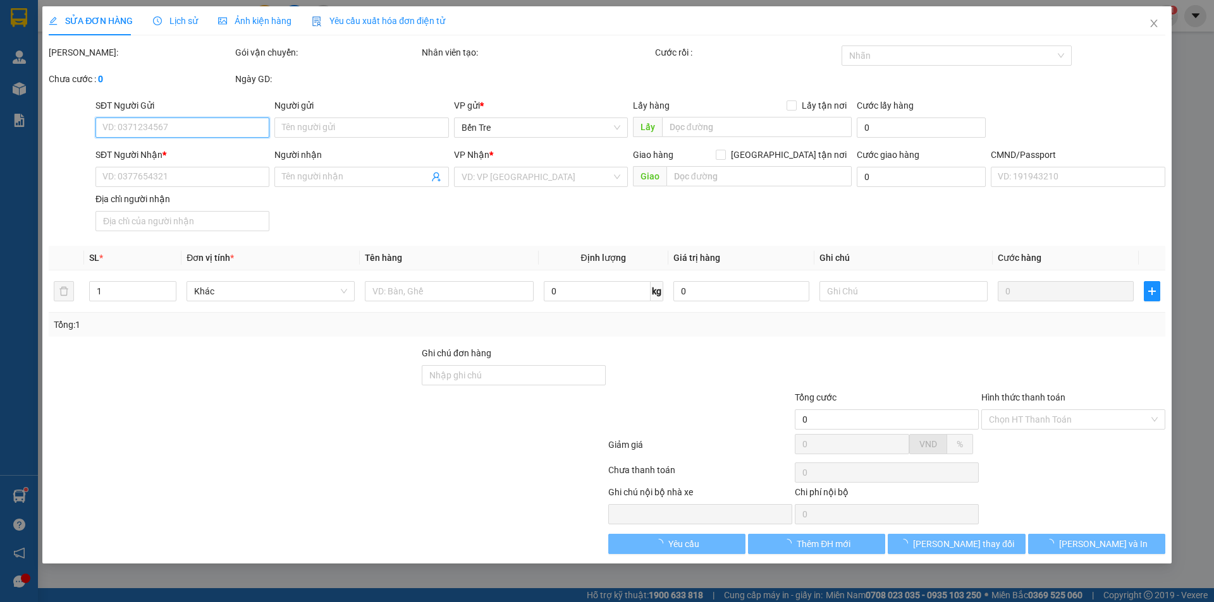
type input "00000000000"
type input "CHỊ GIAO NX"
type input "00000000000"
type input "SẾP THỦY"
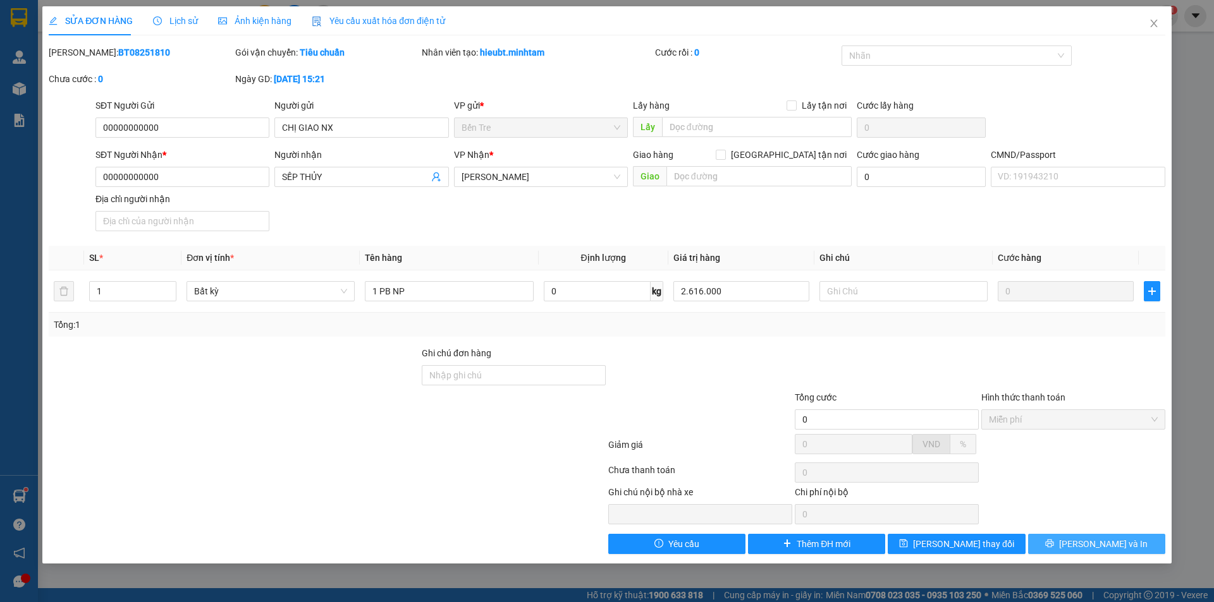
click at [1107, 545] on span "[PERSON_NAME] và In" at bounding box center [1103, 544] width 88 height 14
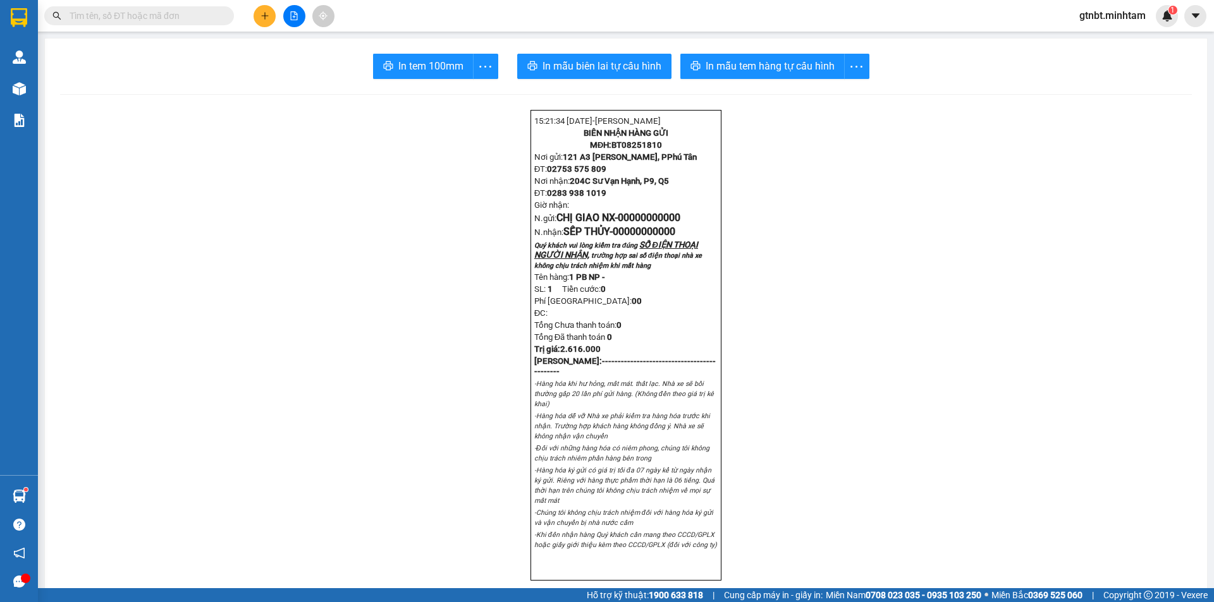
click at [30, 13] on div at bounding box center [19, 20] width 38 height 41
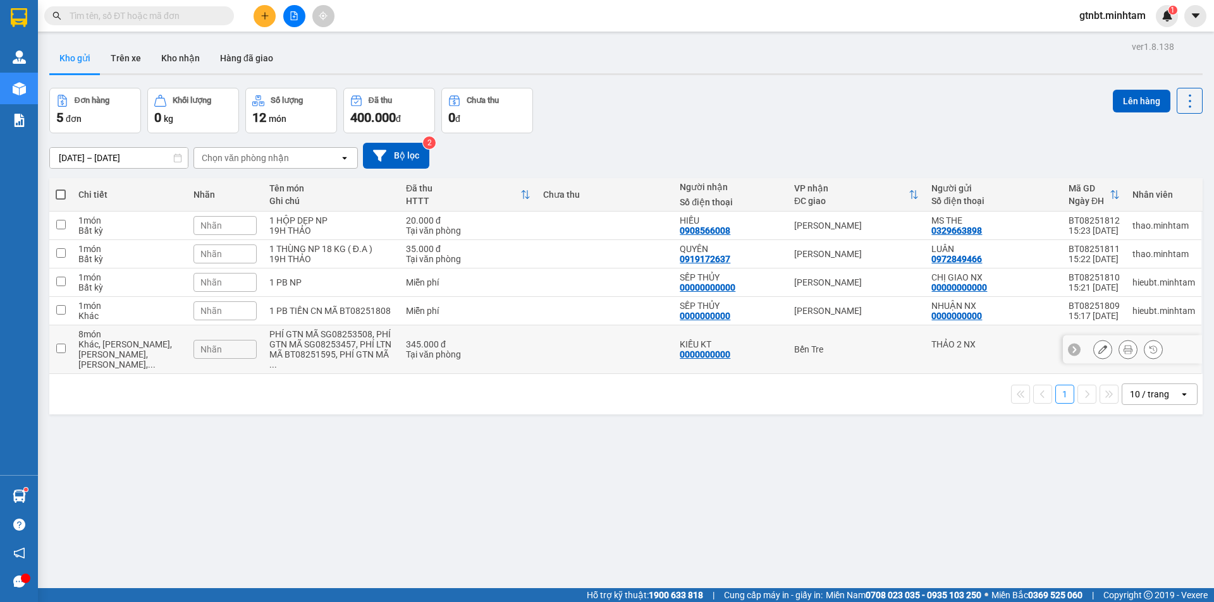
click at [614, 356] on td at bounding box center [605, 350] width 137 height 49
checkbox input "true"
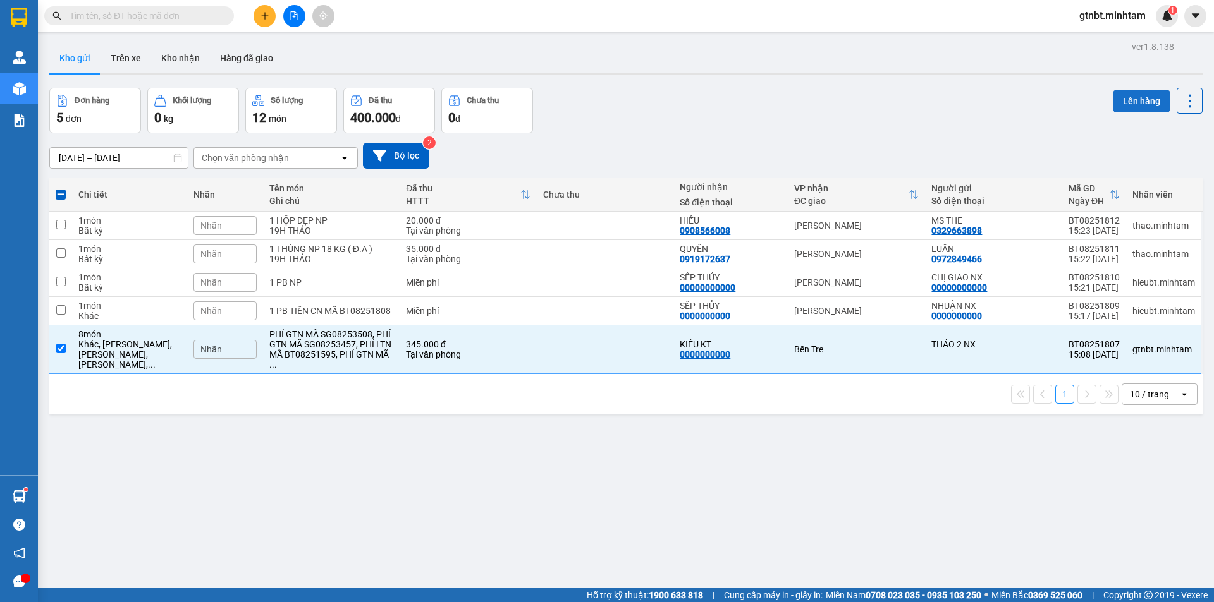
click at [1131, 100] on button "Lên hàng" at bounding box center [1142, 101] width 58 height 23
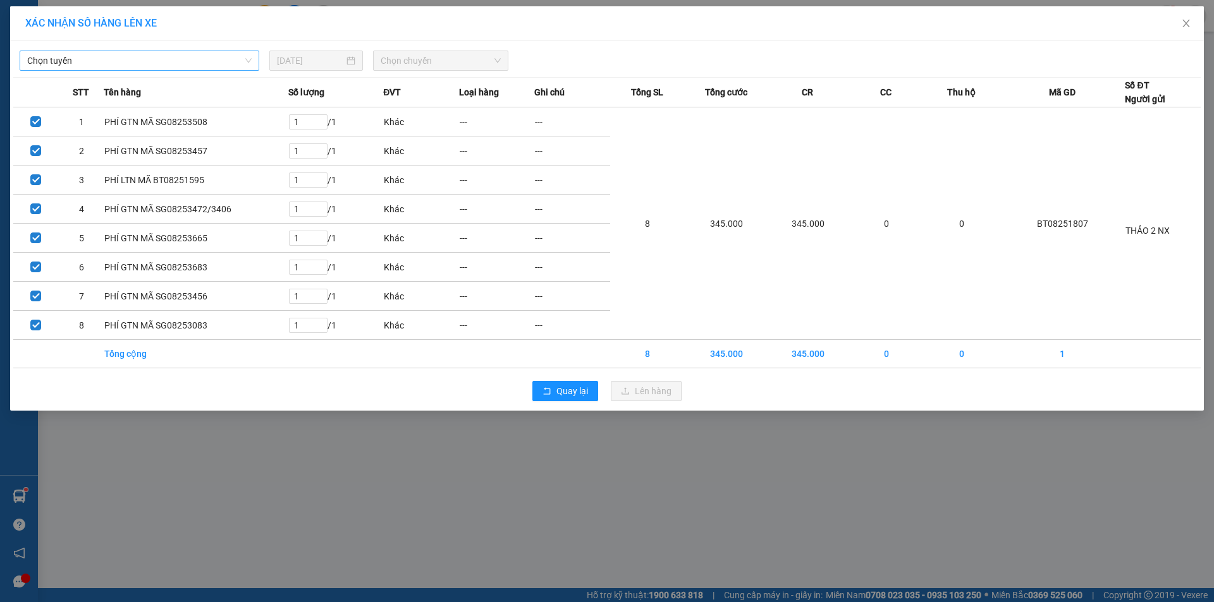
click at [161, 64] on span "Chọn tuyến" at bounding box center [139, 60] width 224 height 19
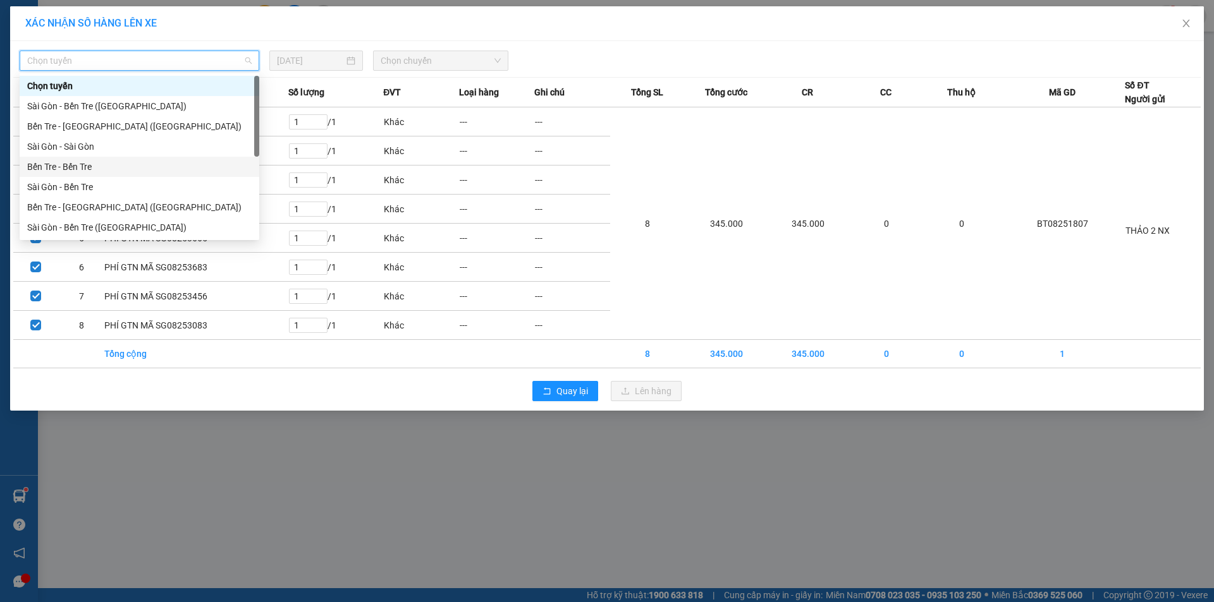
click at [101, 167] on div "Bến Tre - Bến Tre" at bounding box center [139, 167] width 224 height 14
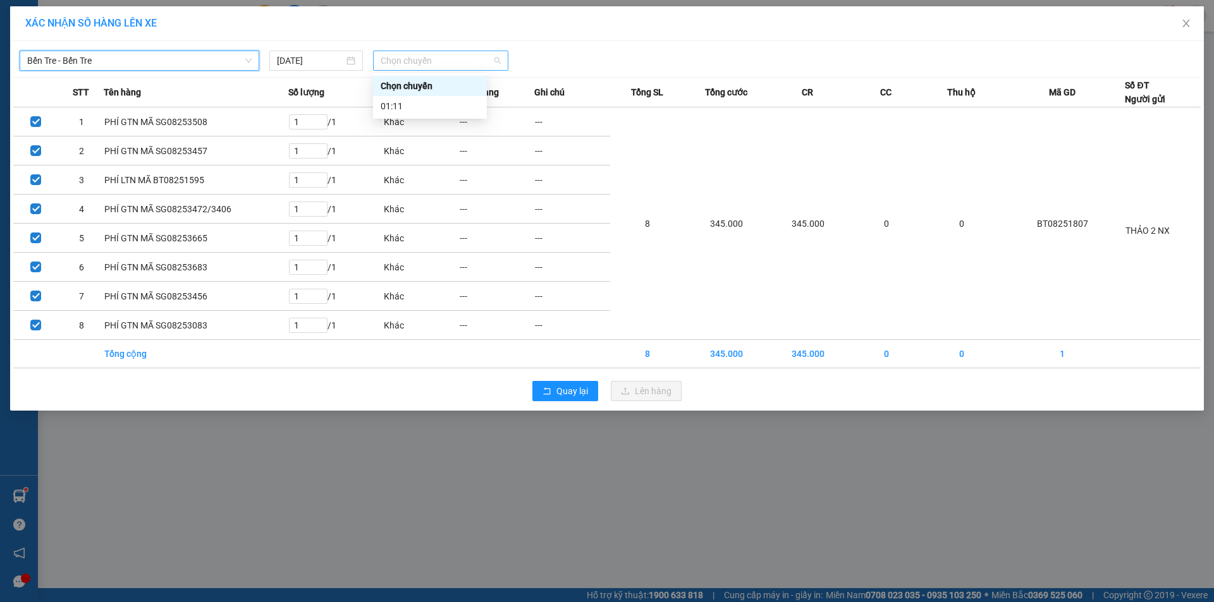
click at [456, 53] on span "Chọn chuyến" at bounding box center [441, 60] width 120 height 19
click at [427, 107] on div "01:11" at bounding box center [430, 106] width 99 height 14
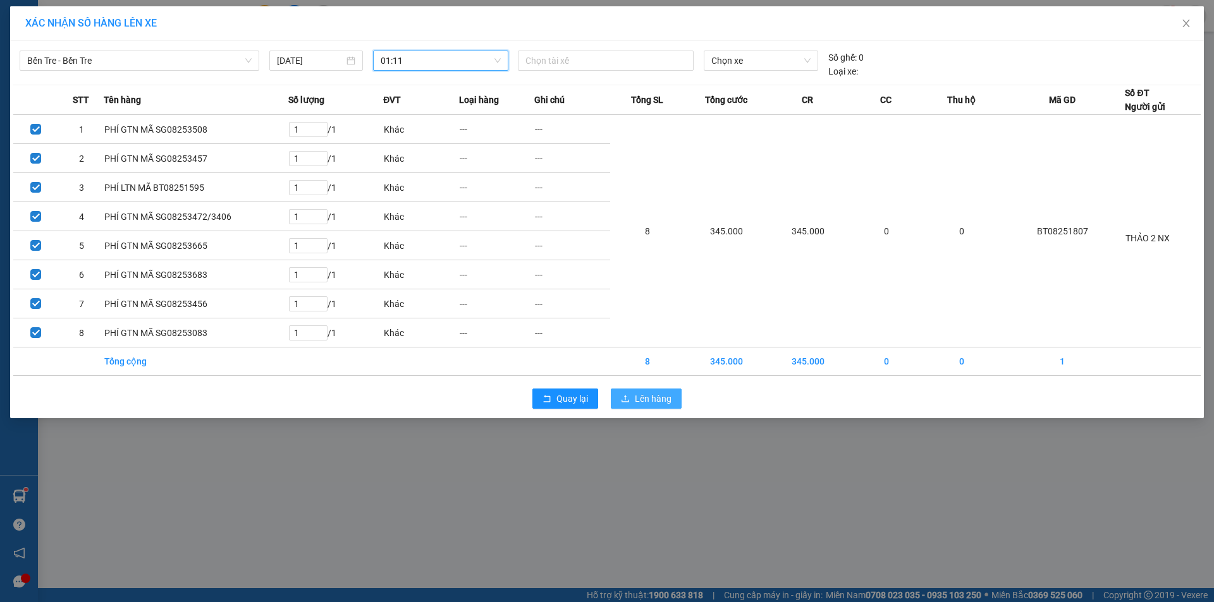
click at [630, 399] on button "Lên hàng" at bounding box center [646, 399] width 71 height 20
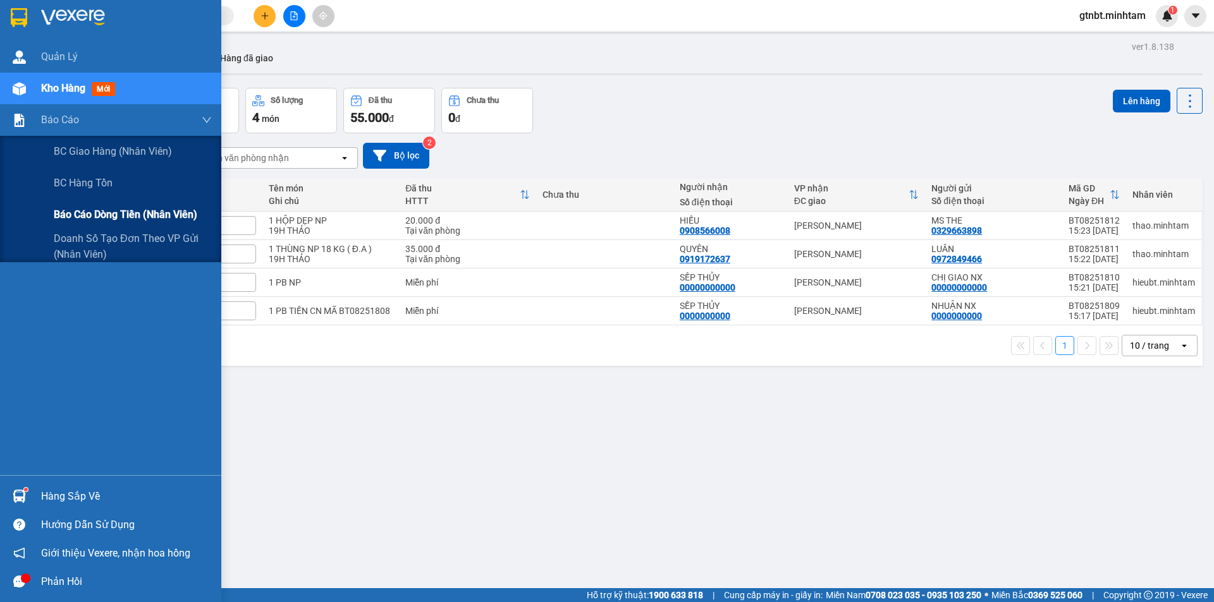
click at [83, 209] on span "Báo cáo dòng tiền (nhân viên)" at bounding box center [125, 215] width 143 height 16
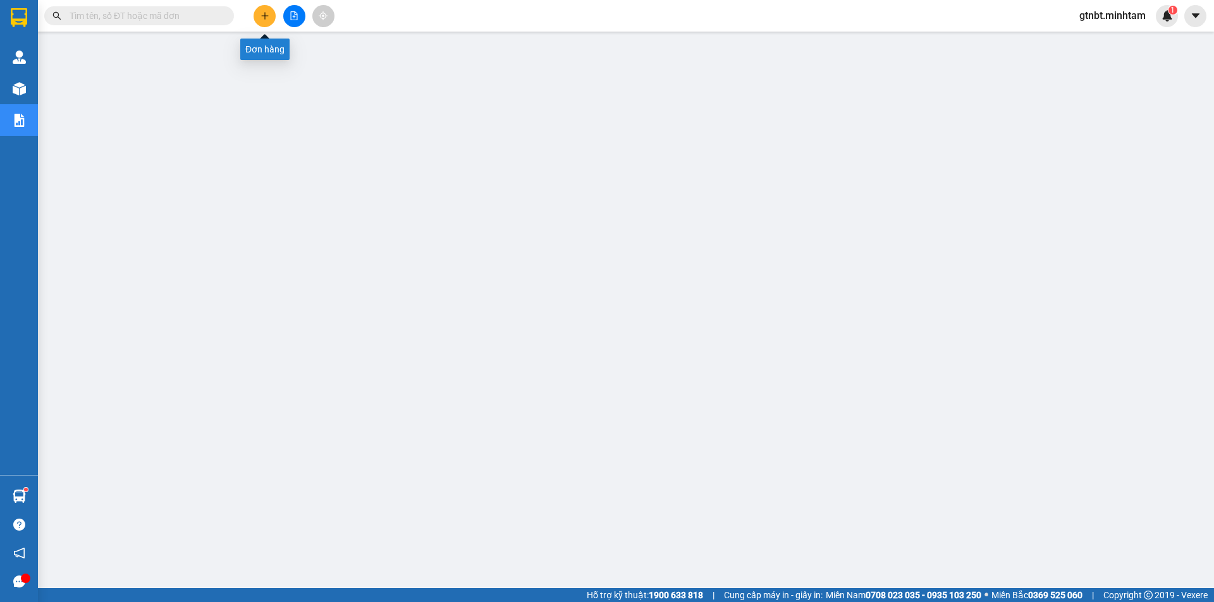
click at [272, 16] on button at bounding box center [264, 16] width 22 height 22
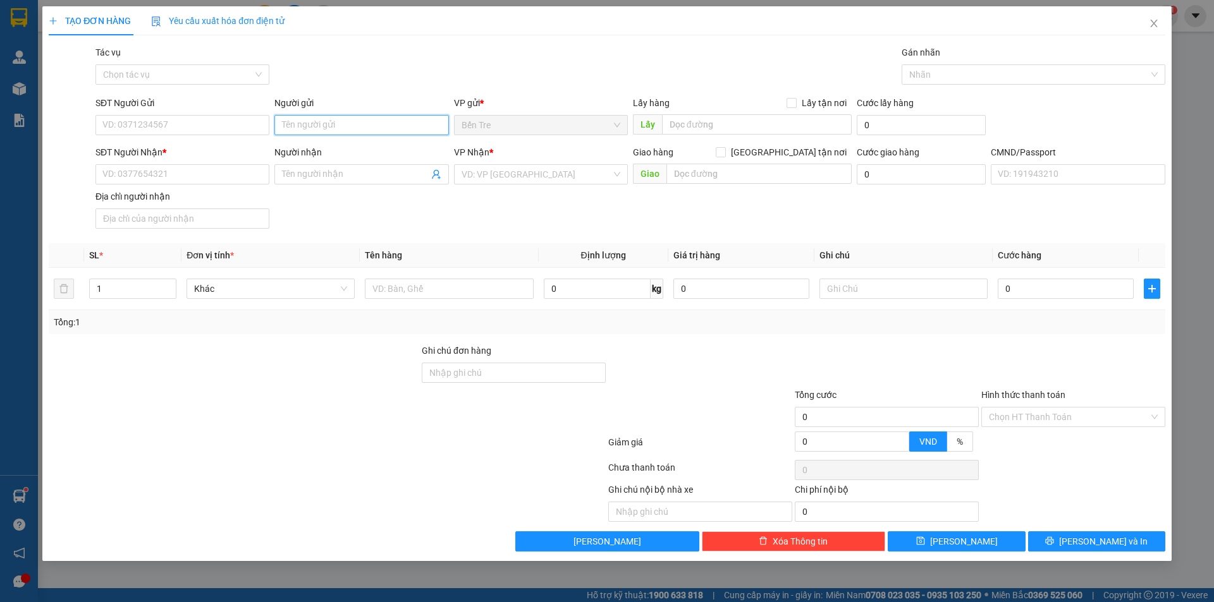
click at [360, 128] on input "Người gửi" at bounding box center [361, 125] width 174 height 20
type input "THẢO 2 NX"
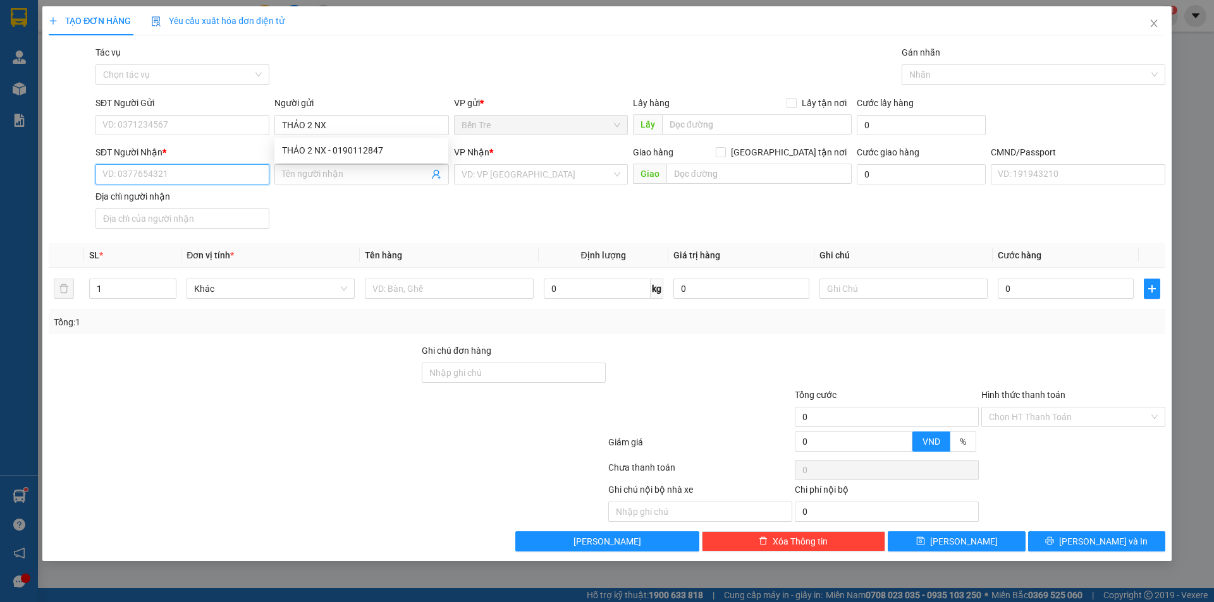
click at [162, 174] on input "SĐT Người Nhận *" at bounding box center [182, 174] width 174 height 20
type input "00000000000"
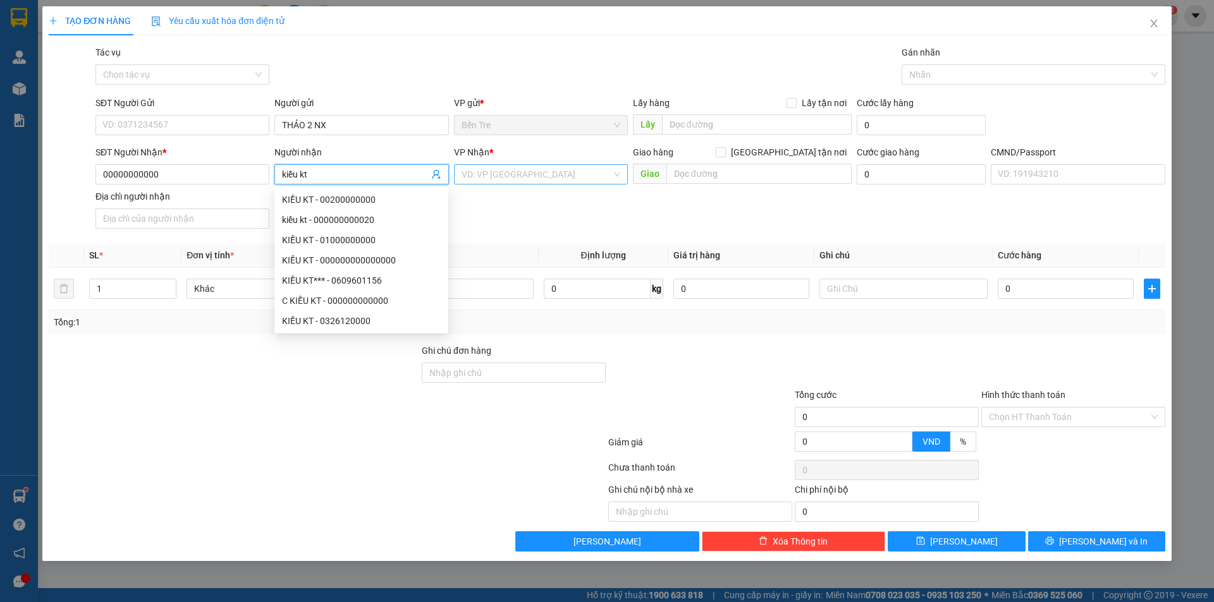
type input "kiều kt"
click at [536, 171] on input "search" at bounding box center [536, 174] width 150 height 19
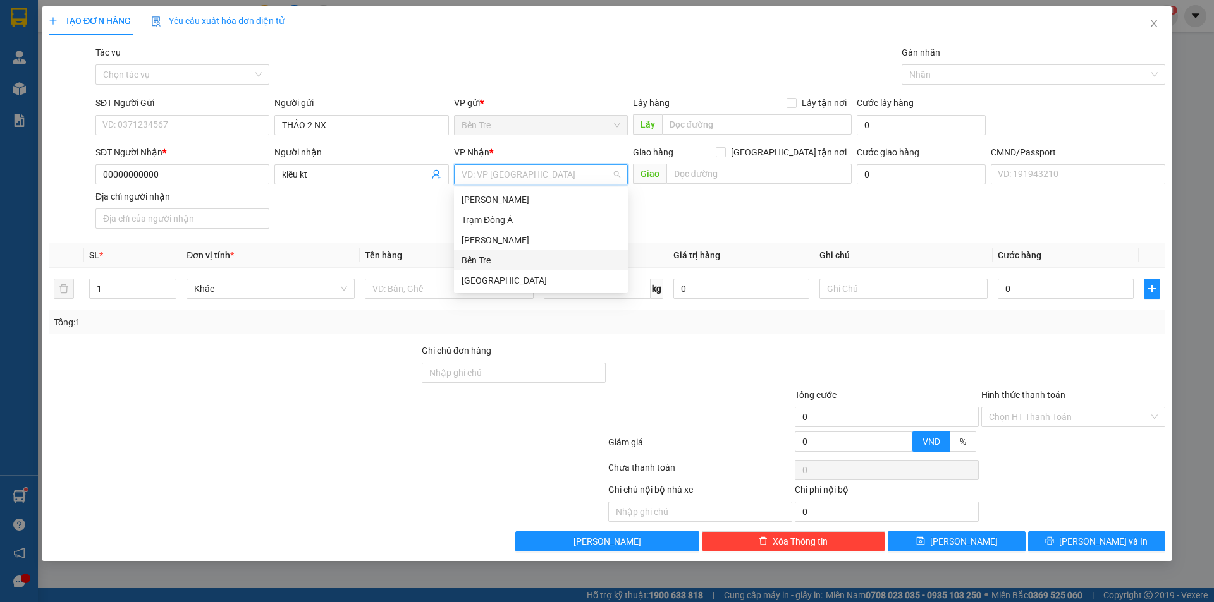
click at [505, 258] on div "Bến Tre" at bounding box center [540, 260] width 159 height 14
click at [410, 300] on div at bounding box center [449, 288] width 168 height 25
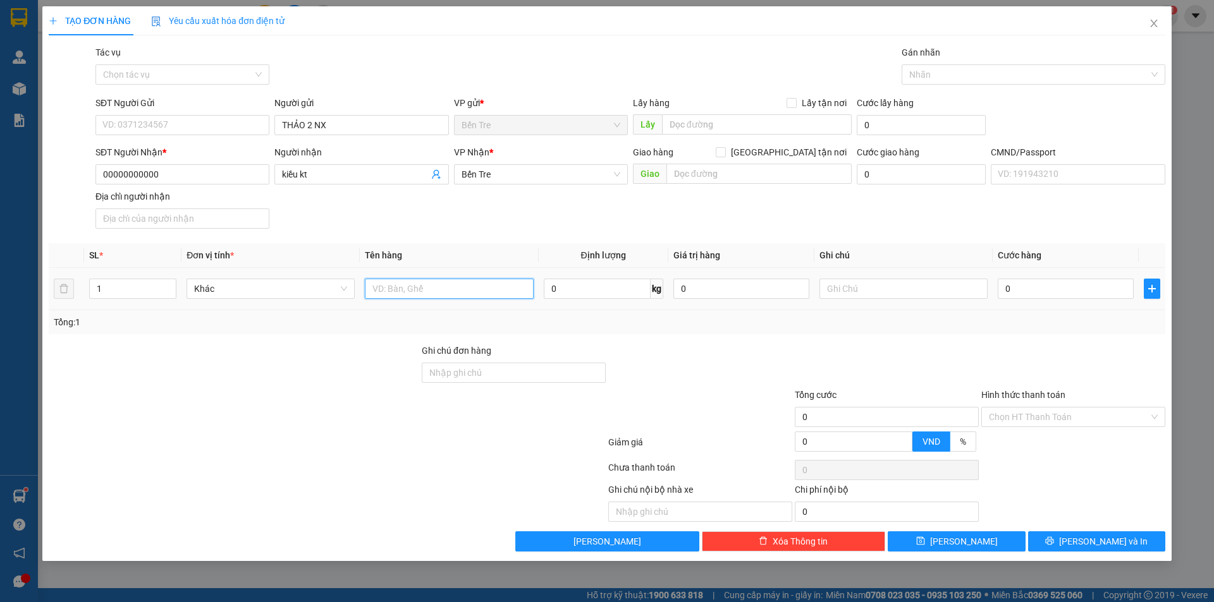
click at [410, 287] on input "text" at bounding box center [449, 289] width 168 height 20
type input "1 PB TIỀN GTN NGÀY 15/8"
click at [1017, 427] on div "Hình thức thanh toán Chọn HT Thanh Toán" at bounding box center [1073, 410] width 184 height 44
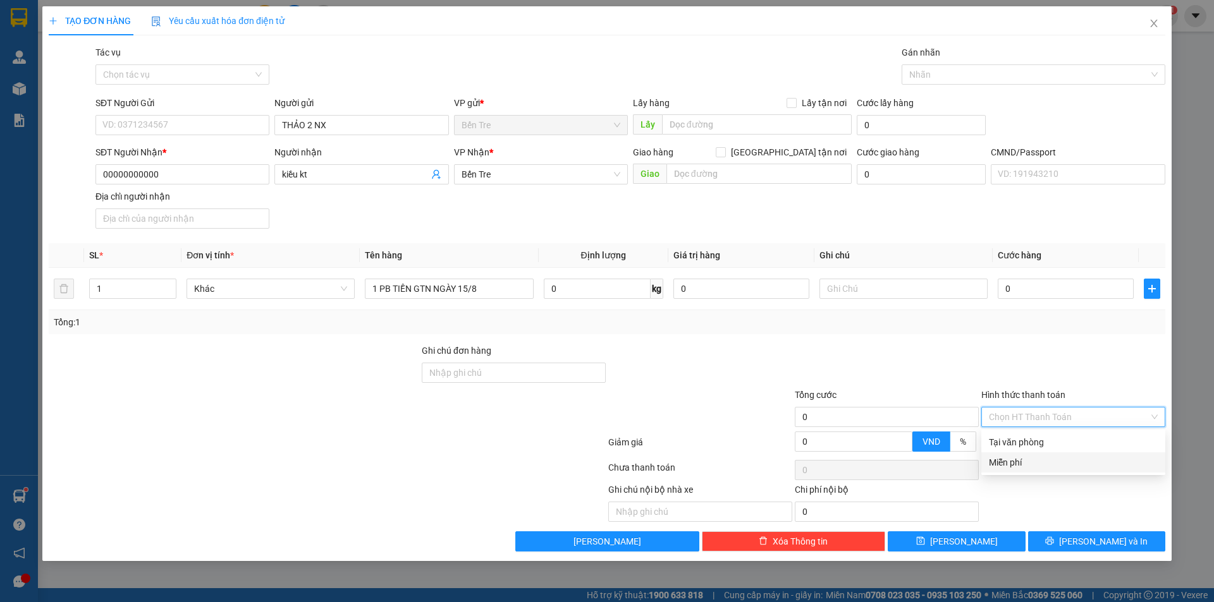
drag, startPoint x: 1054, startPoint y: 461, endPoint x: 1089, endPoint y: 497, distance: 50.5
click at [1055, 462] on div "Miễn phí" at bounding box center [1073, 463] width 169 height 14
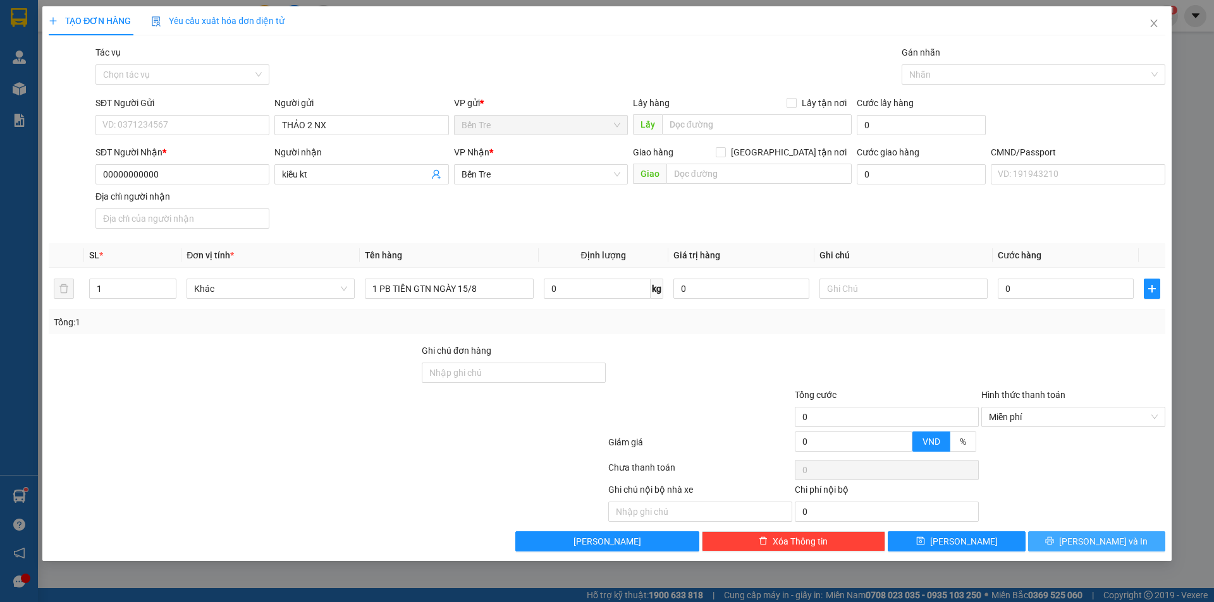
drag, startPoint x: 1101, startPoint y: 534, endPoint x: 1114, endPoint y: 539, distance: 13.9
click at [1106, 539] on button "[PERSON_NAME] và In" at bounding box center [1096, 542] width 137 height 20
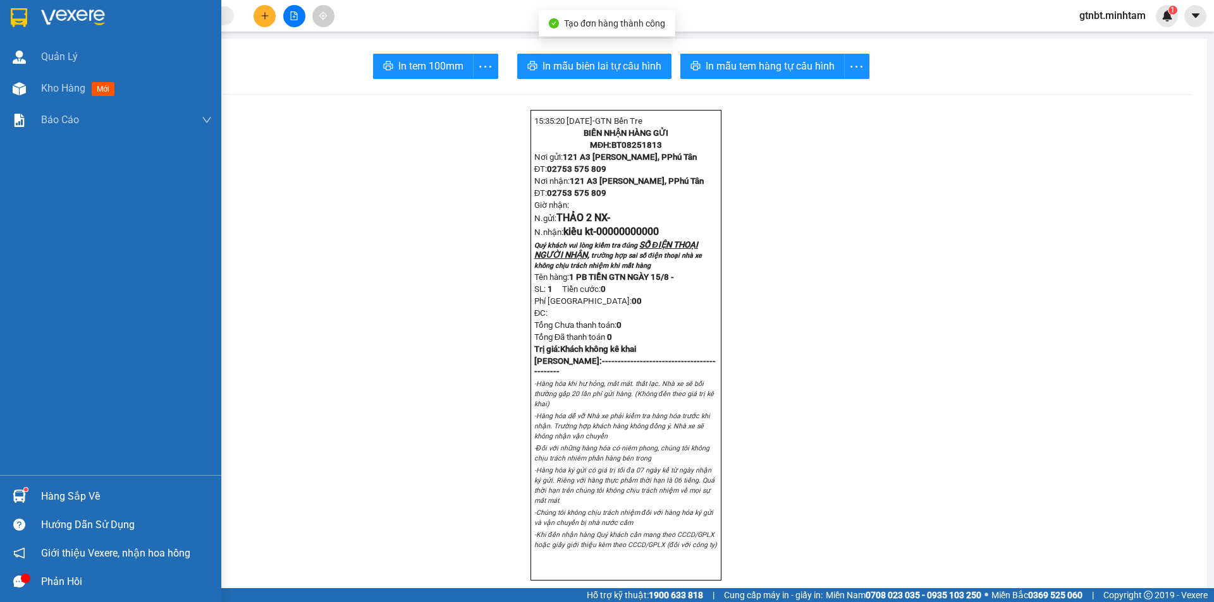
click at [11, 9] on img at bounding box center [19, 17] width 16 height 19
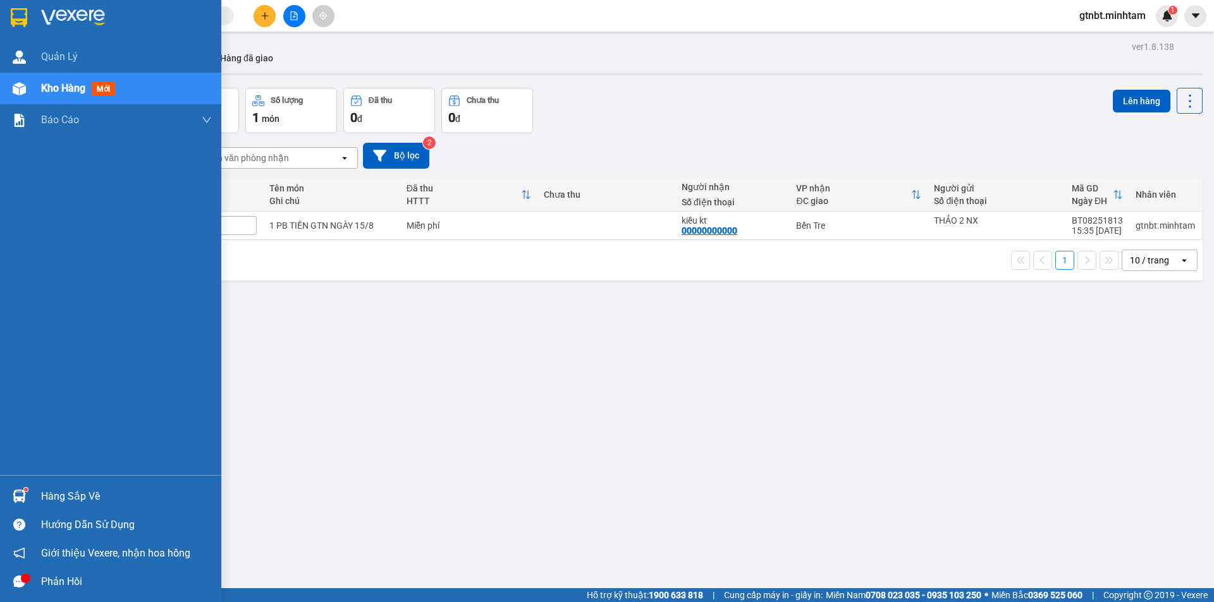
click at [35, 30] on div at bounding box center [110, 20] width 221 height 41
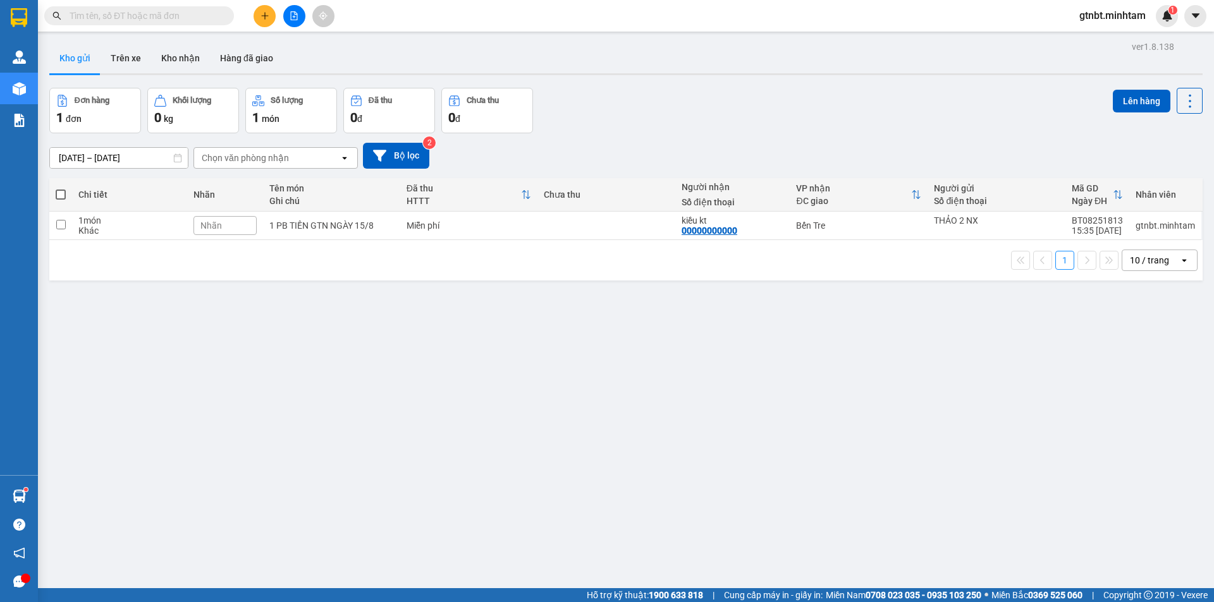
click at [477, 415] on div "ver 1.8.138 Kho gửi Trên xe Kho nhận Hàng đã giao Đơn hàng 1 đơn Khối lượng 0 k…" at bounding box center [625, 339] width 1163 height 602
click at [838, 228] on div "Bến Tre" at bounding box center [858, 226] width 125 height 10
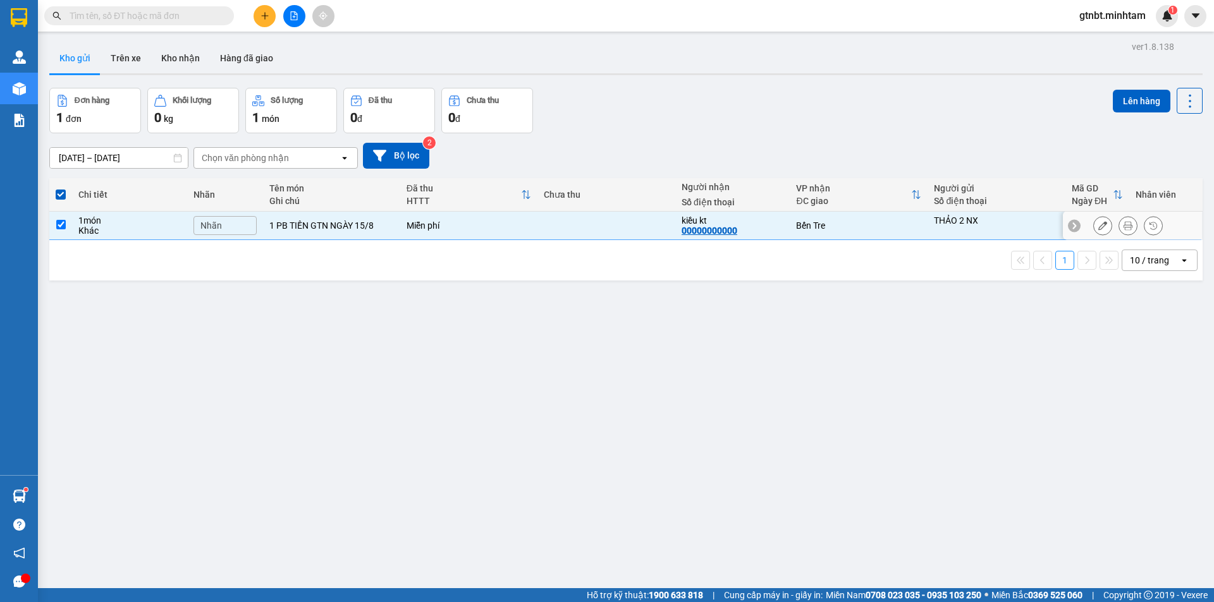
click at [838, 228] on div "Bến Tre" at bounding box center [858, 226] width 125 height 10
checkbox input "false"
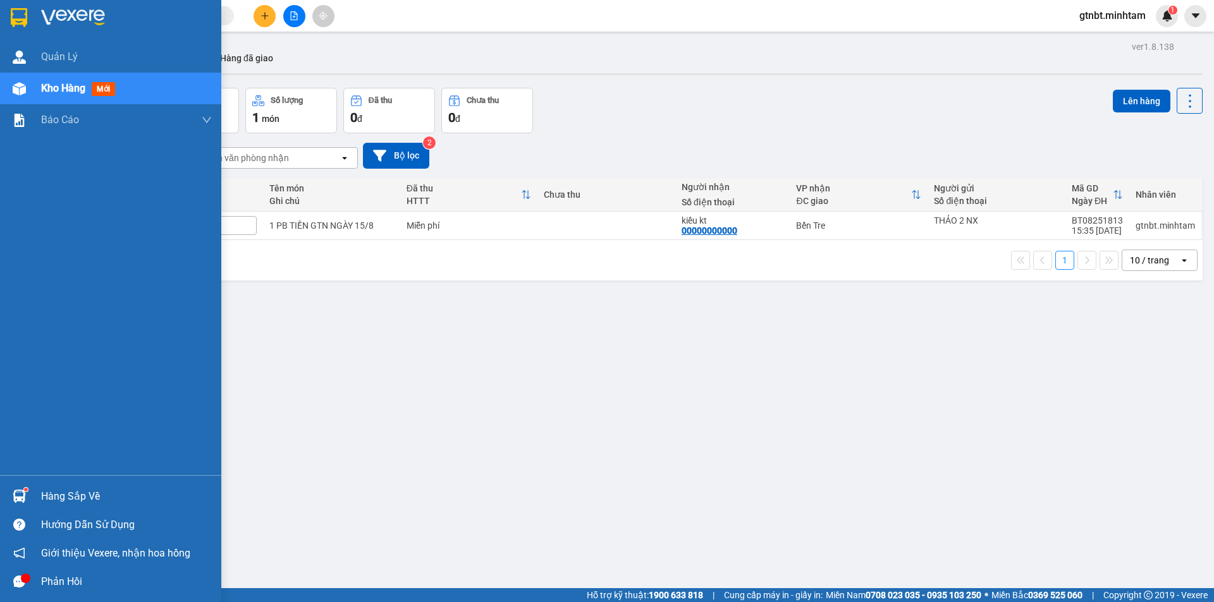
click at [45, 494] on div "Hàng sắp về" at bounding box center [126, 496] width 171 height 19
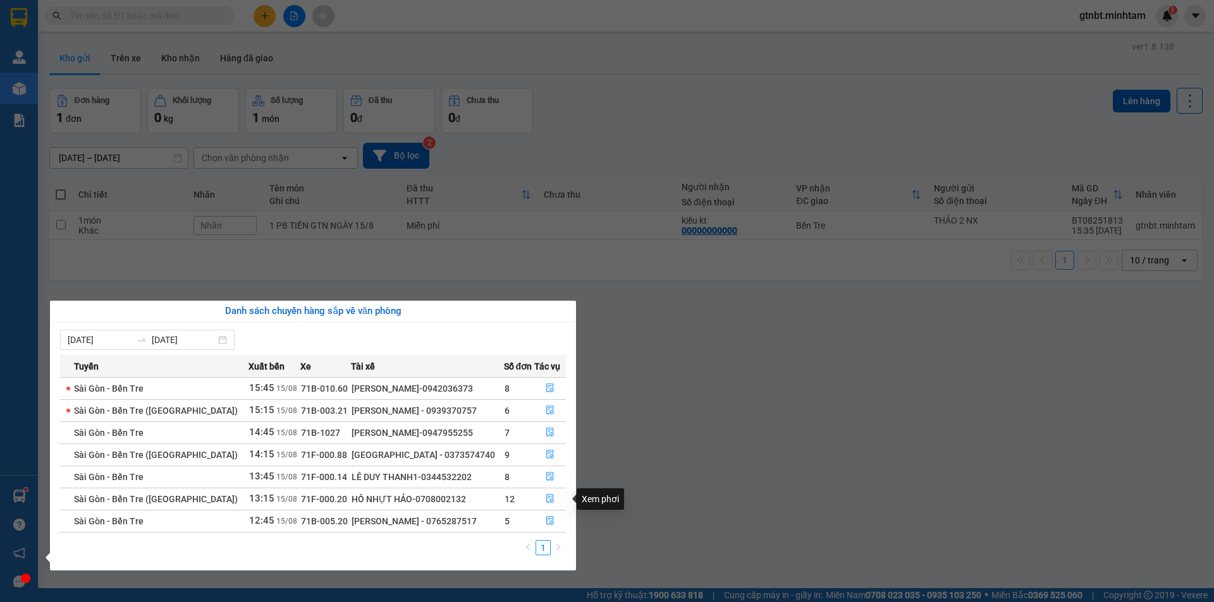
click at [645, 472] on section "Kết quả tìm kiếm ( 247 ) Bộ lọc Mã ĐH Trạng thái Món hàng Tổng cước Chưa cước N…" at bounding box center [607, 301] width 1214 height 602
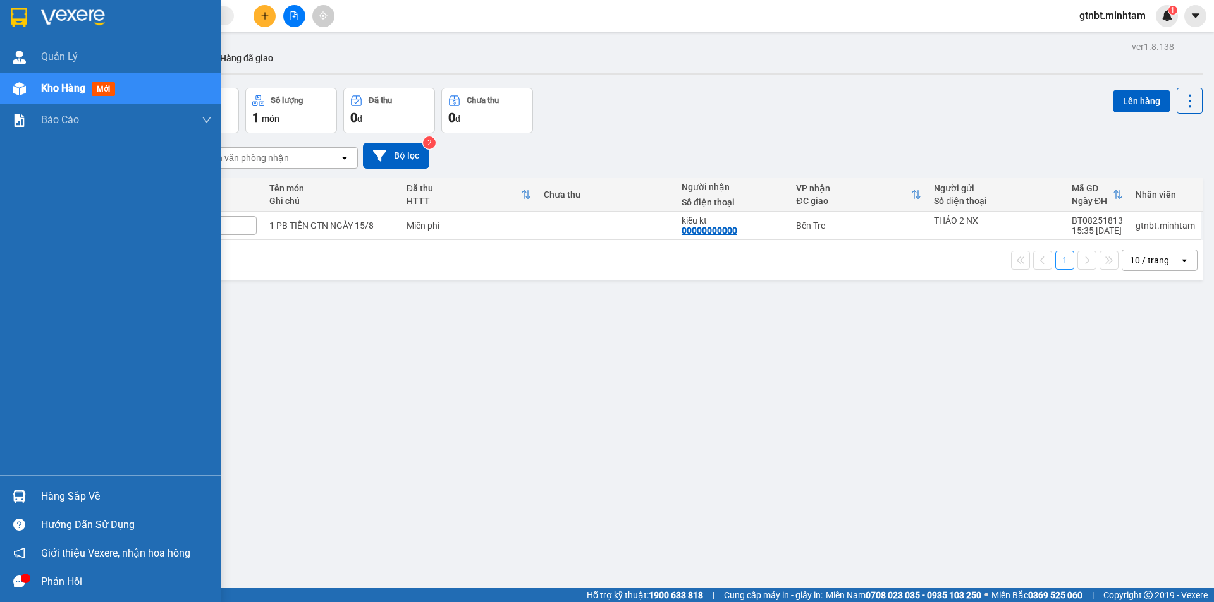
drag, startPoint x: 18, startPoint y: 17, endPoint x: 25, endPoint y: 18, distance: 7.1
click at [18, 18] on img at bounding box center [19, 17] width 16 height 19
click at [25, 21] on img at bounding box center [19, 17] width 16 height 19
click at [26, 26] on img at bounding box center [19, 17] width 16 height 19
click at [34, 6] on div at bounding box center [110, 20] width 221 height 41
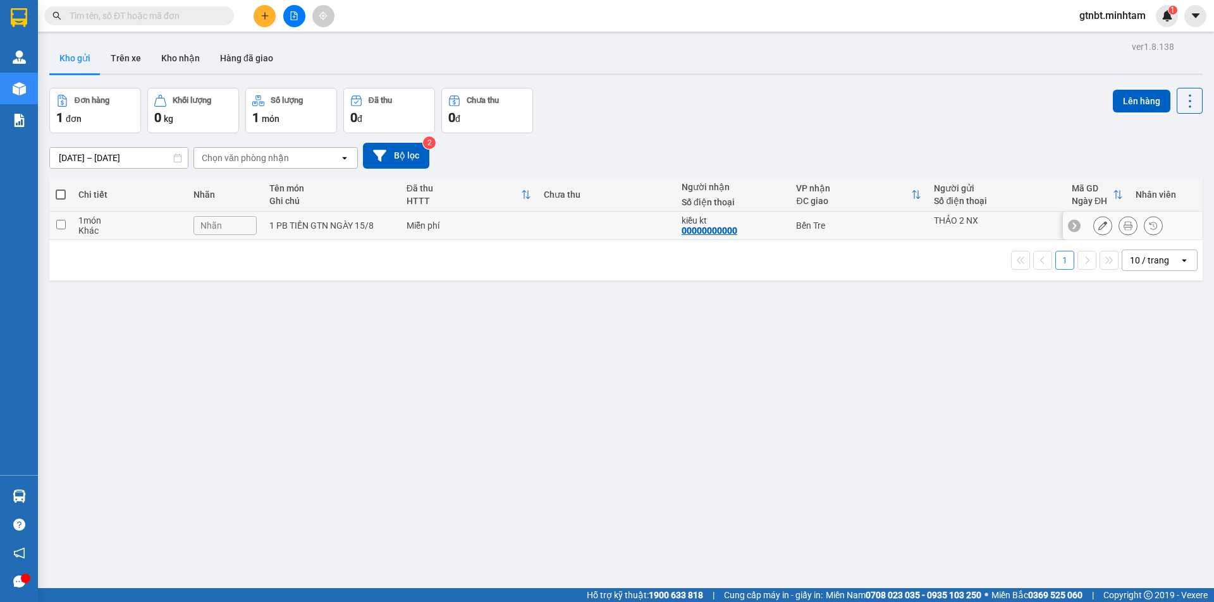
click at [87, 213] on td "1 món Khác" at bounding box center [129, 226] width 114 height 28
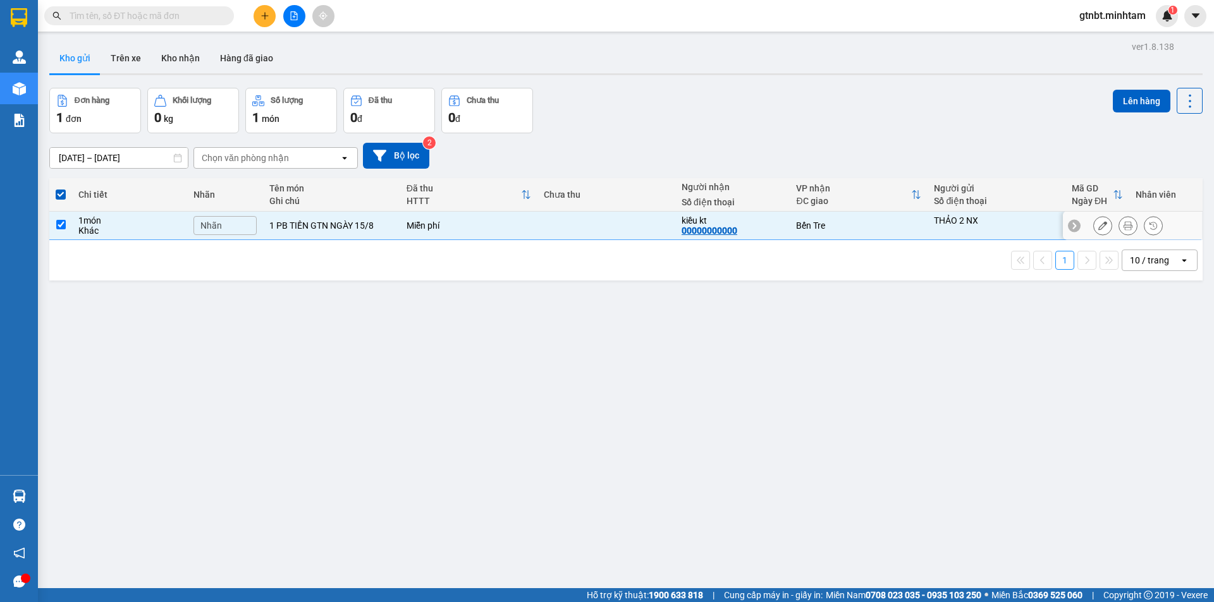
click at [66, 227] on td at bounding box center [60, 226] width 23 height 28
checkbox input "false"
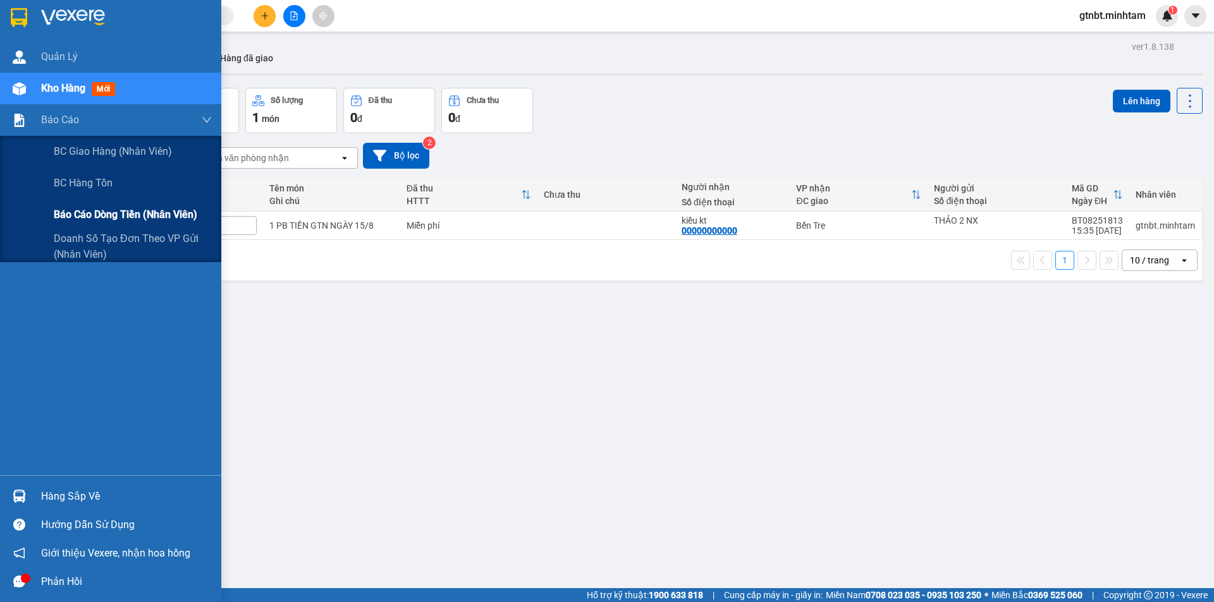
click at [107, 212] on span "Báo cáo dòng tiền (nhân viên)" at bounding box center [125, 215] width 143 height 16
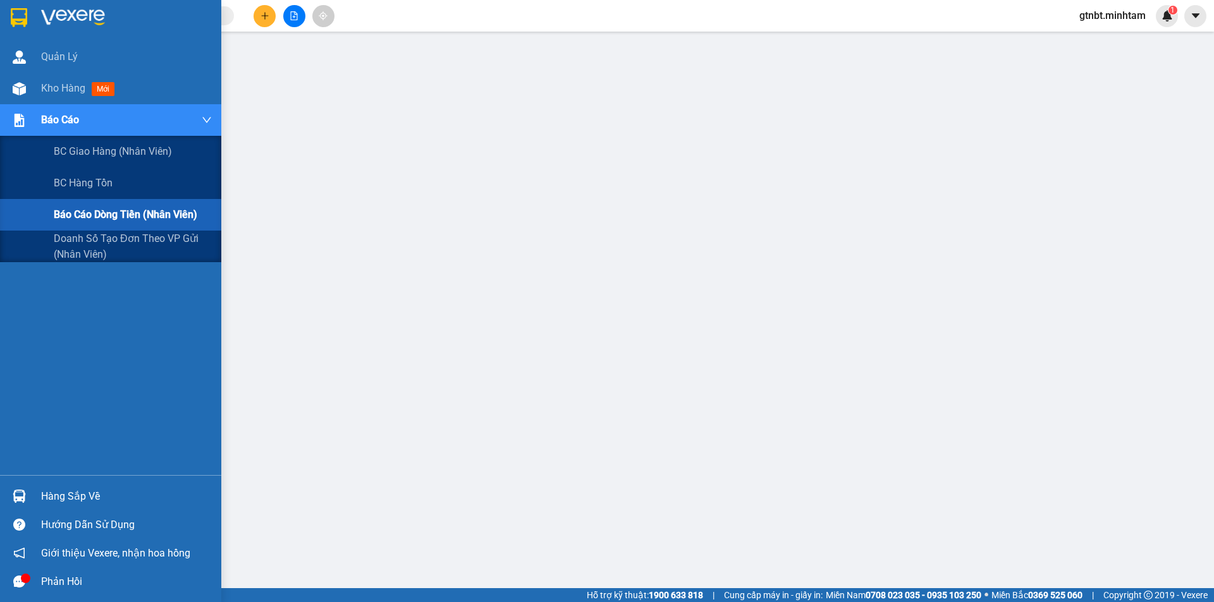
click at [68, 208] on span "Báo cáo dòng tiền (nhân viên)" at bounding box center [125, 215] width 143 height 16
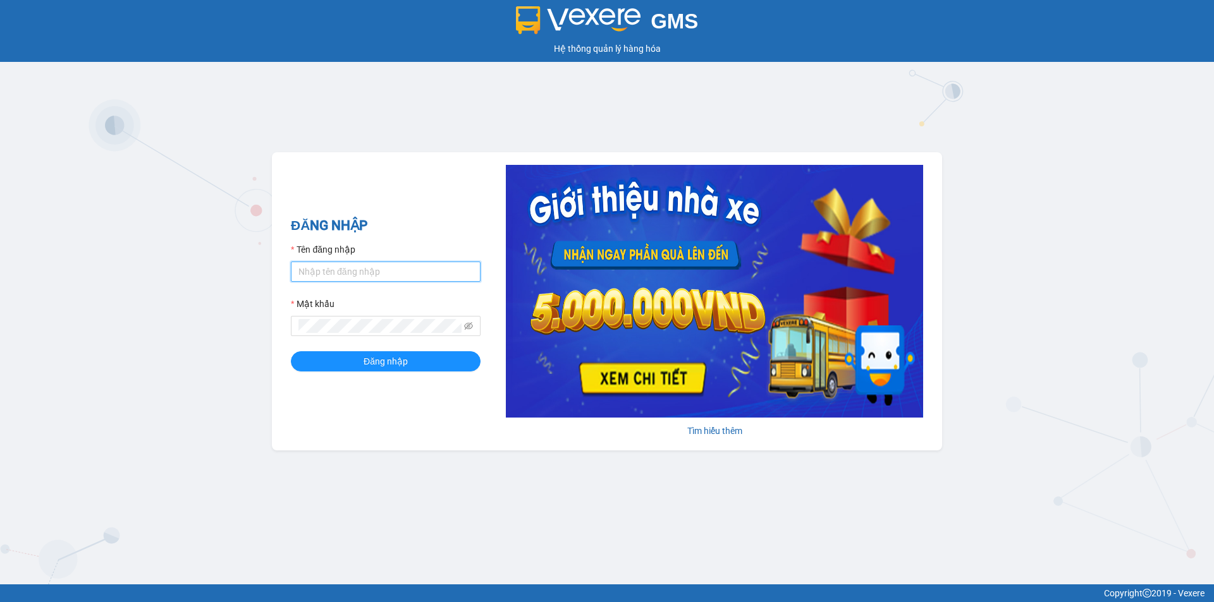
type input "gtnbt.minhtam"
drag, startPoint x: 260, startPoint y: 126, endPoint x: 241, endPoint y: 1, distance: 126.5
click at [260, 126] on div "GMS Hệ thống quản lý hàng hóa ĐĂNG NHẬP Tên đăng nhập gtnbt.minhtam Mật khẩu Đă…" at bounding box center [607, 292] width 1214 height 585
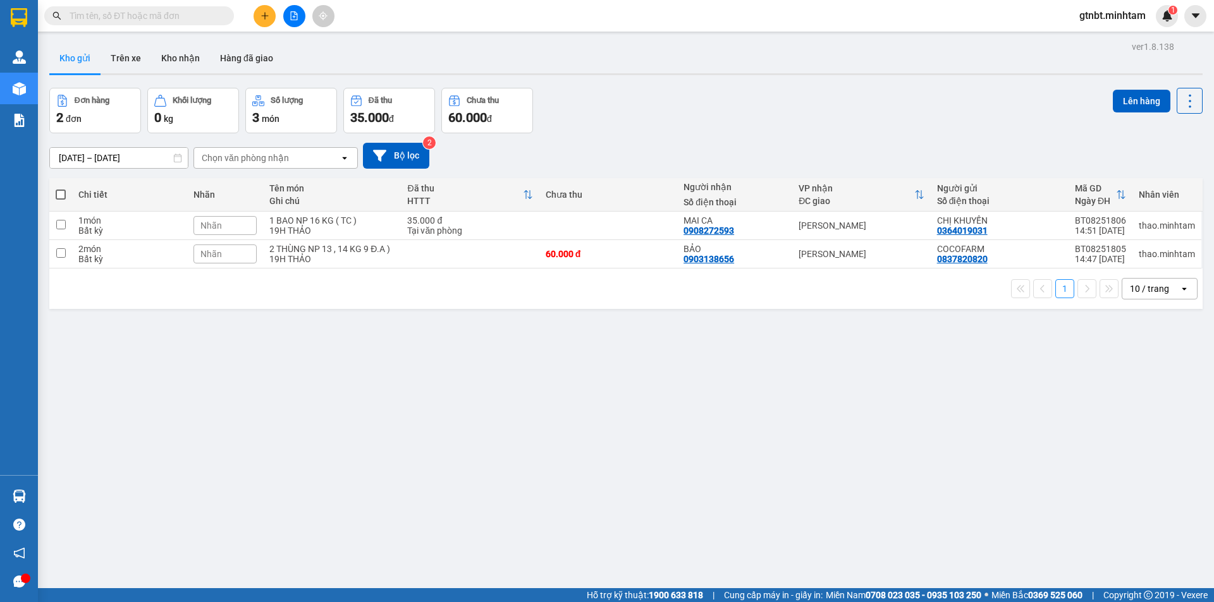
click at [190, 21] on input "text" at bounding box center [144, 16] width 149 height 14
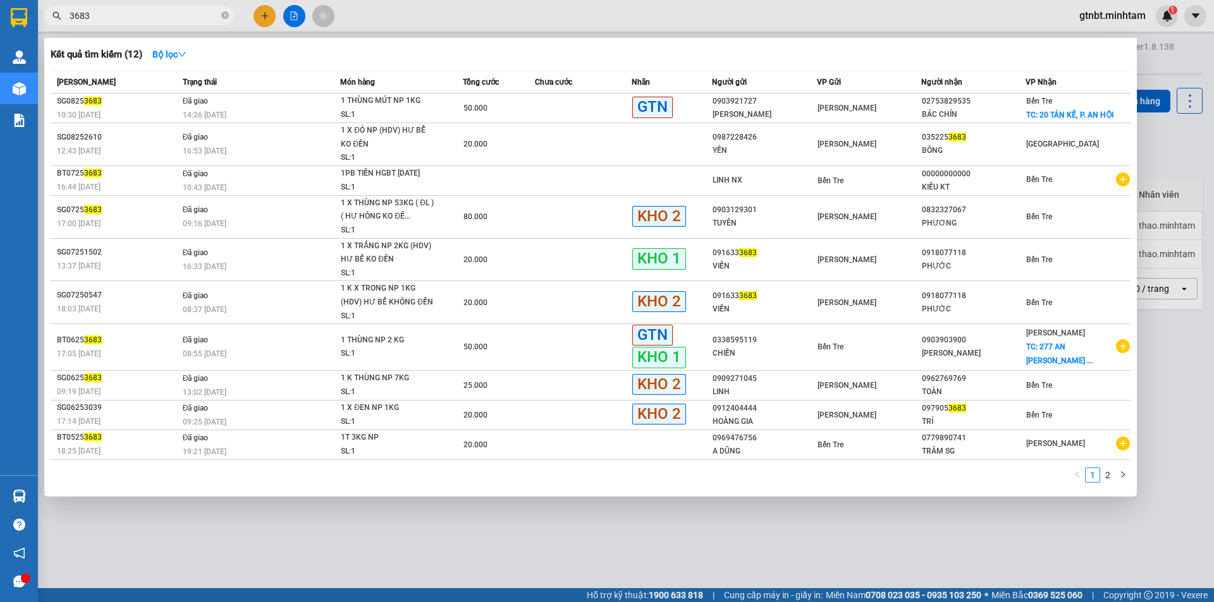
click at [154, 19] on input "3683" at bounding box center [144, 16] width 149 height 14
type input "2"
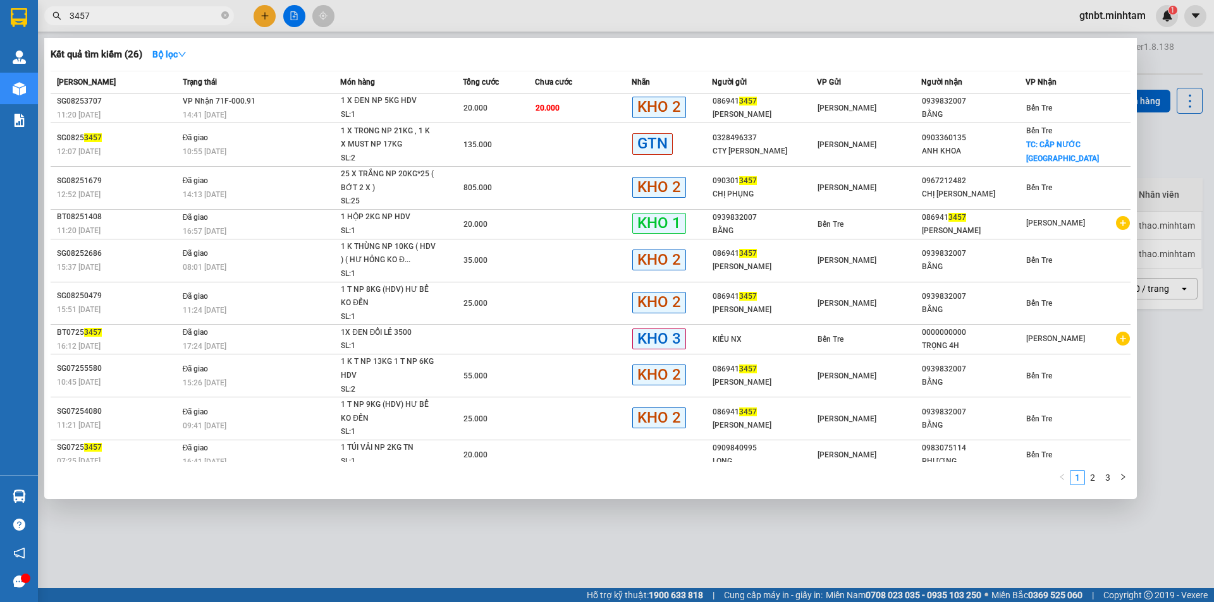
click at [169, 18] on input "3457" at bounding box center [144, 16] width 149 height 14
click at [179, 23] on span "3457" at bounding box center [139, 15] width 190 height 19
click at [180, 20] on input "3457" at bounding box center [144, 16] width 149 height 14
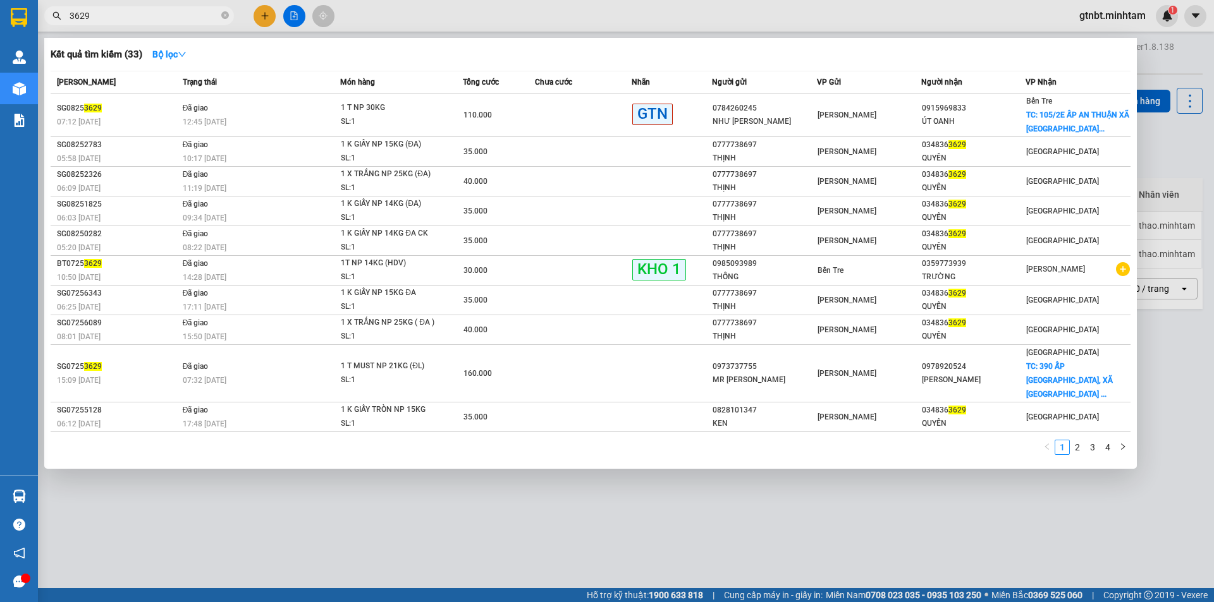
type input "3629"
